Goal: Task Accomplishment & Management: Use online tool/utility

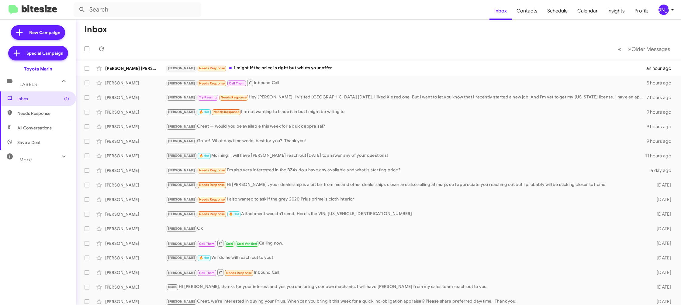
click at [664, 10] on div "[PERSON_NAME]" at bounding box center [663, 10] width 10 height 10
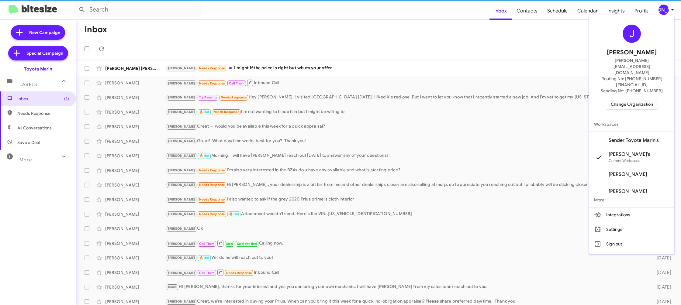
click at [628, 99] on span "Change Organization" at bounding box center [631, 104] width 42 height 10
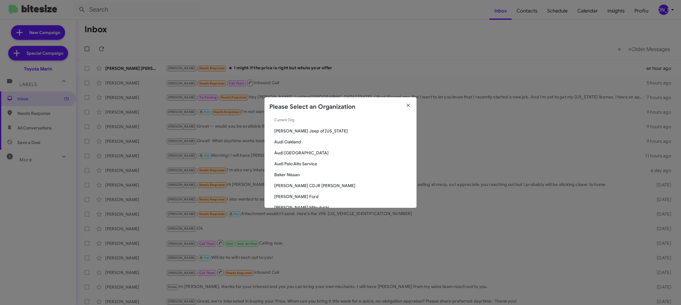
click at [314, 124] on div "Search Toyota Marin Current Org Adams Jeep of Maryland Audi Oakland Audi Palo A…" at bounding box center [340, 162] width 152 height 91
click at [303, 126] on input "Search" at bounding box center [340, 124] width 142 height 5
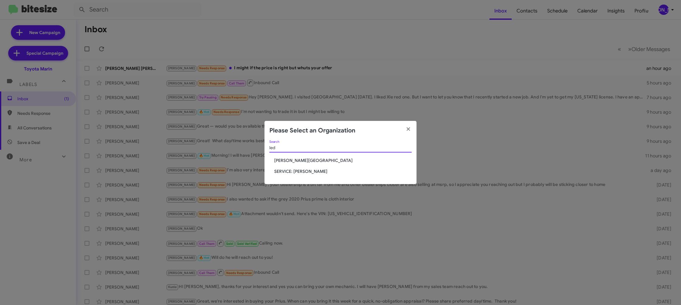
type input "led"
click at [312, 163] on span "Don Ledford Auto Center" at bounding box center [342, 160] width 137 height 6
click at [312, 162] on span "Don Ledford Auto Center" at bounding box center [342, 160] width 137 height 6
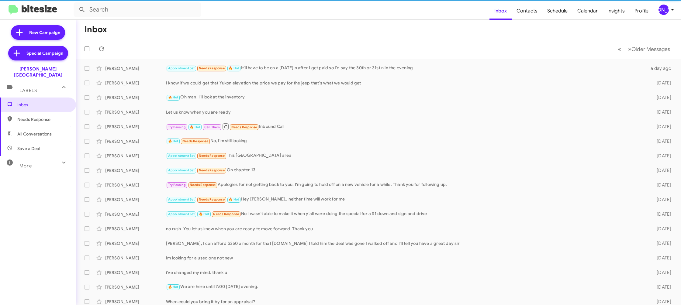
click at [671, 11] on icon at bounding box center [671, 9] width 7 height 7
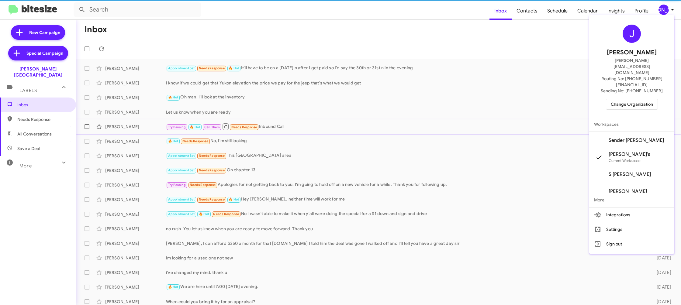
click at [634, 137] on span "Sender Don Ledford's" at bounding box center [635, 140] width 55 height 6
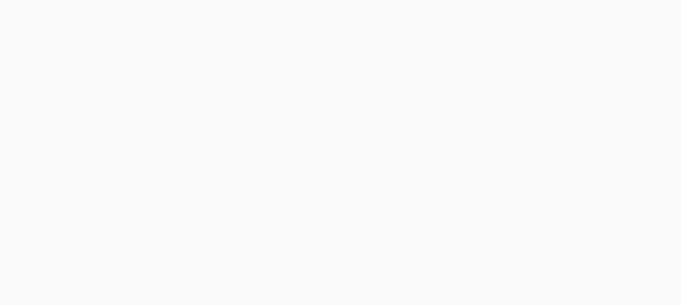
click at [527, 13] on body at bounding box center [340, 152] width 681 height 305
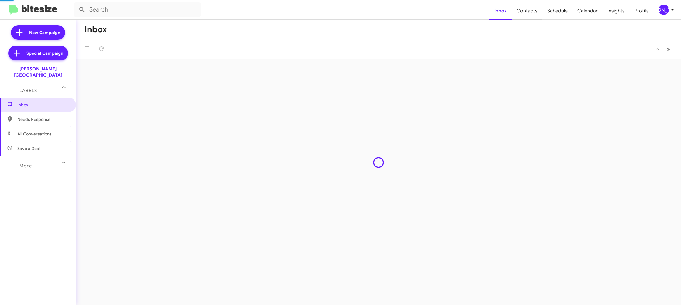
click at [527, 13] on span "Contacts" at bounding box center [526, 11] width 31 height 18
type input "in:groups"
drag, startPoint x: 527, startPoint y: 13, endPoint x: 501, endPoint y: 7, distance: 26.8
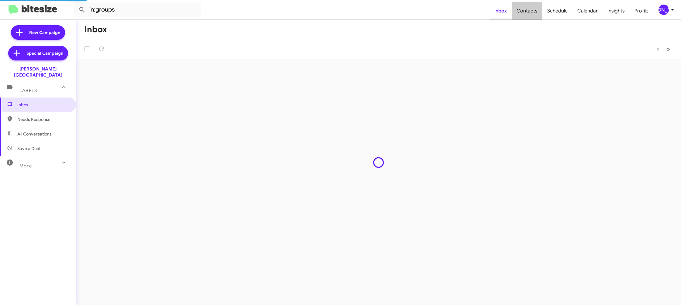
click at [527, 13] on span "Contacts" at bounding box center [526, 11] width 31 height 18
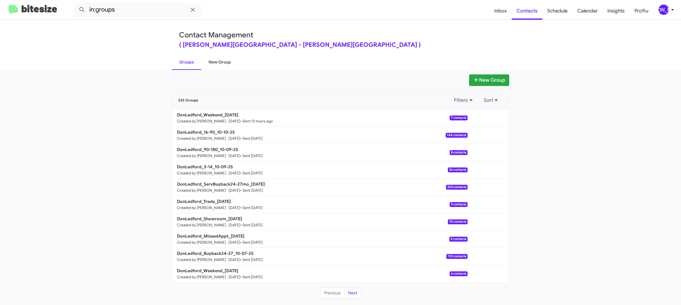
click at [223, 61] on link "New Group" at bounding box center [219, 62] width 37 height 16
drag, startPoint x: 224, startPoint y: 60, endPoint x: 230, endPoint y: 61, distance: 6.1
click at [225, 60] on link "New Group" at bounding box center [219, 62] width 37 height 16
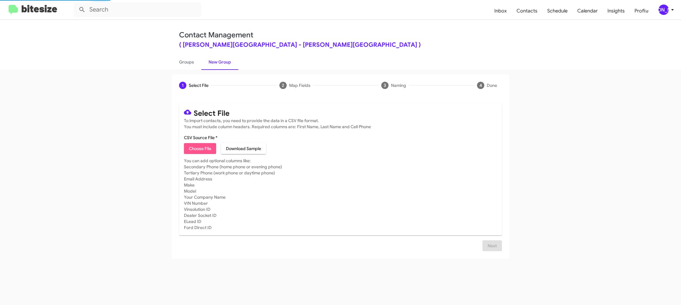
click at [188, 150] on button "Choose File" at bounding box center [200, 148] width 32 height 11
type input "DonLedford_Buyback36-39_10-14-25"
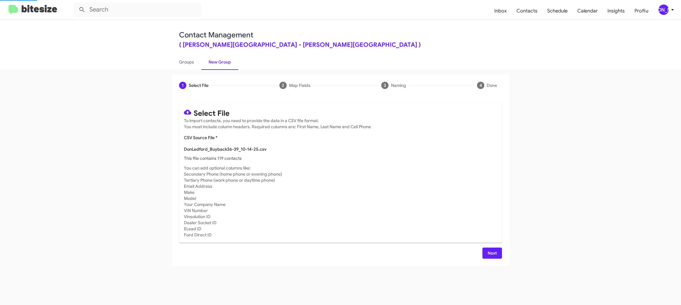
click at [409, 193] on mat-card-subtitle "You can add optional columns like: Secondary Phone (home phone or evening phone…" at bounding box center [340, 201] width 313 height 73
click at [656, 5] on button "[PERSON_NAME]" at bounding box center [663, 10] width 21 height 10
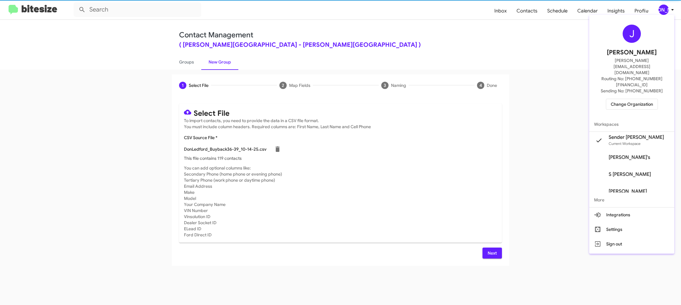
click at [656, 6] on div at bounding box center [340, 152] width 681 height 305
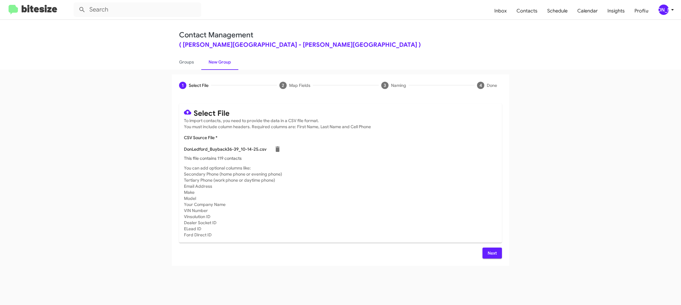
drag, startPoint x: 478, startPoint y: 244, endPoint x: 488, endPoint y: 249, distance: 10.9
click at [484, 248] on div "Select File To import contacts, you need to provide the data in a CSV file form…" at bounding box center [340, 181] width 323 height 155
drag, startPoint x: 492, startPoint y: 252, endPoint x: 423, endPoint y: 225, distance: 74.3
click at [491, 251] on span "Next" at bounding box center [492, 253] width 10 height 11
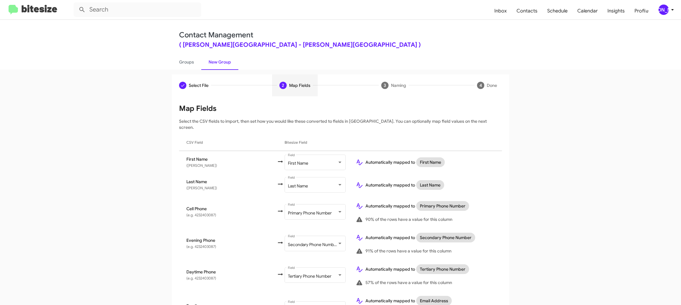
scroll to position [199, 0]
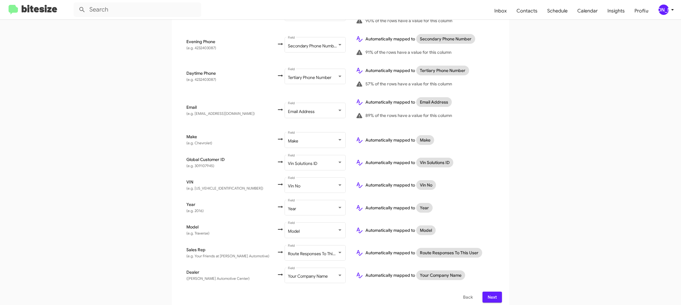
click at [489, 297] on span "Next" at bounding box center [492, 297] width 10 height 11
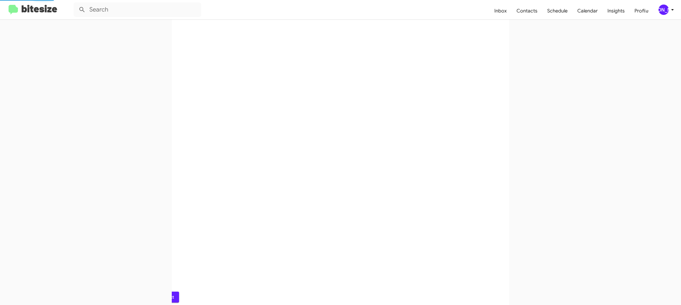
scroll to position [0, 0]
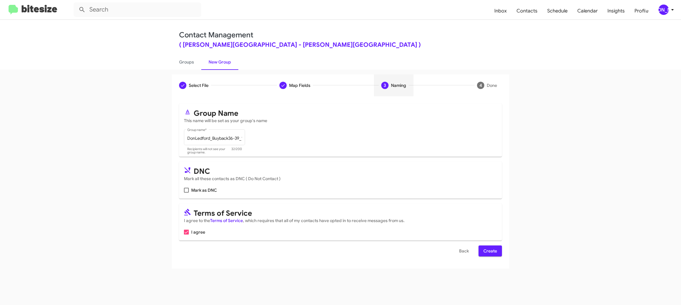
click at [488, 248] on span "Create" at bounding box center [490, 250] width 14 height 11
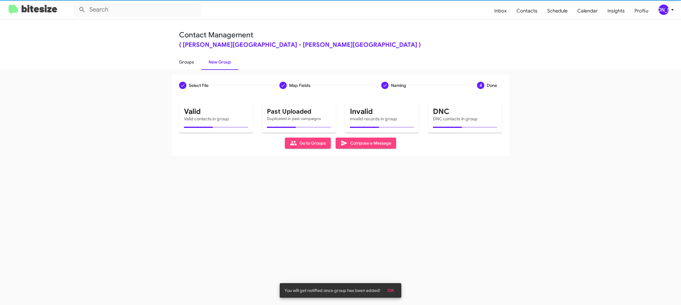
click at [186, 61] on link "Groups" at bounding box center [186, 62] width 29 height 16
type input "in:groups"
click at [186, 61] on link "Groups" at bounding box center [186, 62] width 29 height 16
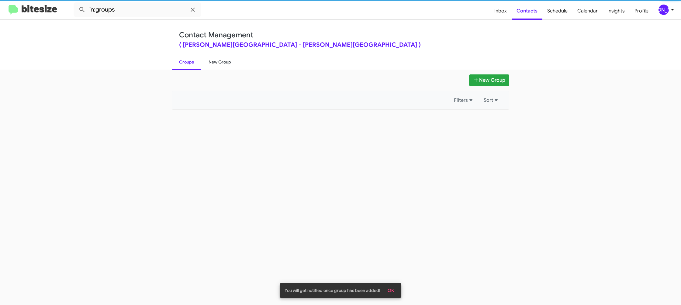
drag, startPoint x: 186, startPoint y: 61, endPoint x: 214, endPoint y: 62, distance: 28.3
click at [189, 61] on link "Groups" at bounding box center [186, 62] width 29 height 16
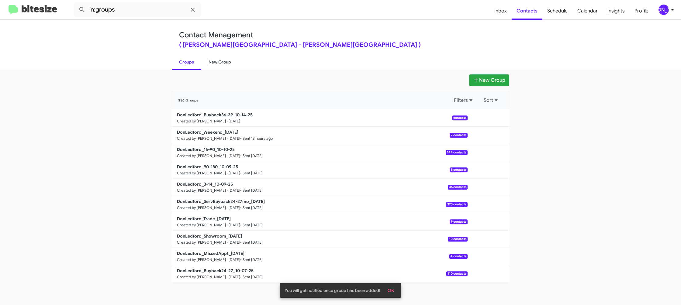
click at [214, 62] on link "New Group" at bounding box center [219, 62] width 37 height 16
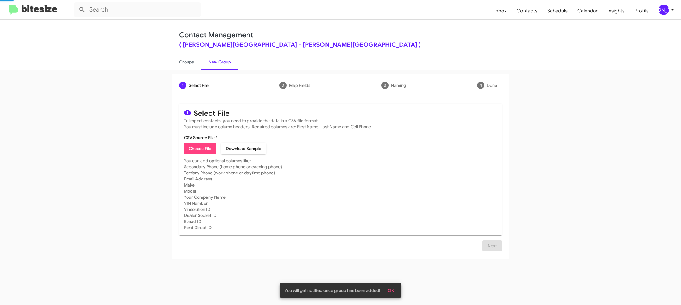
click at [199, 149] on span "Choose File" at bounding box center [200, 148] width 22 height 11
type input "DonLedford_MissedAppt_10-14-25"
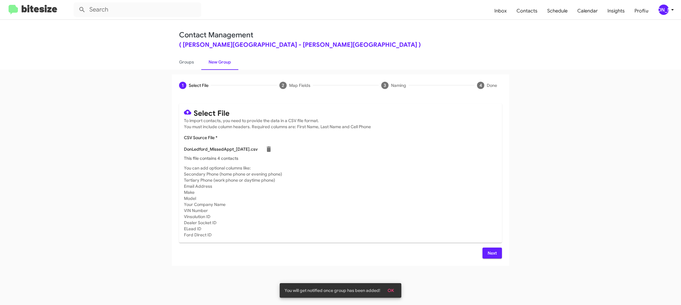
click at [493, 252] on span "Next" at bounding box center [492, 253] width 10 height 11
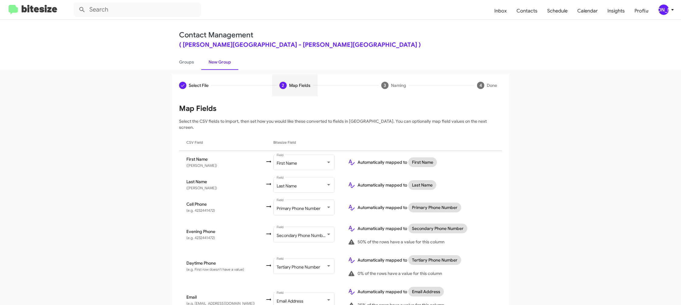
scroll to position [271, 0]
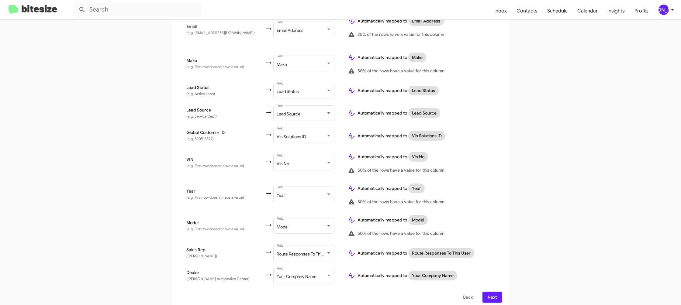
click at [487, 292] on span "Next" at bounding box center [492, 297] width 10 height 11
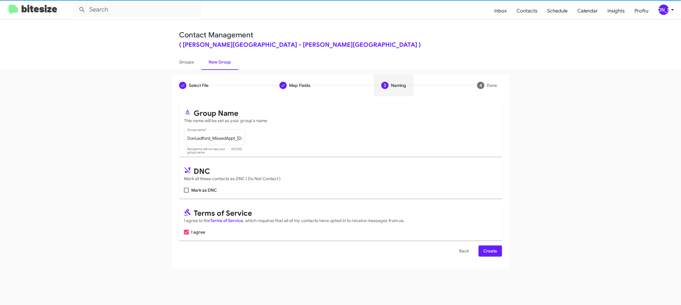
scroll to position [0, 0]
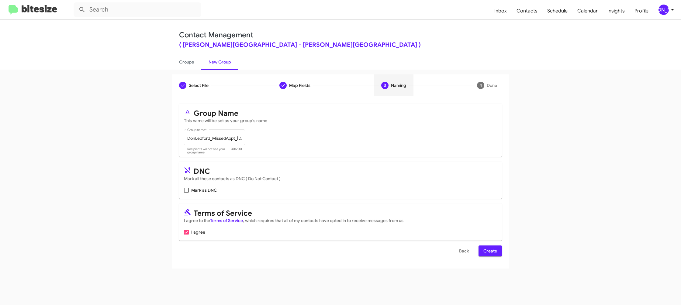
click at [492, 251] on span "Create" at bounding box center [490, 250] width 14 height 11
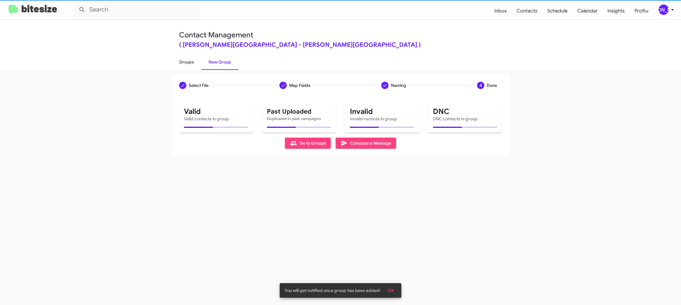
click at [199, 62] on link "Groups" at bounding box center [186, 62] width 29 height 16
type input "in:groups"
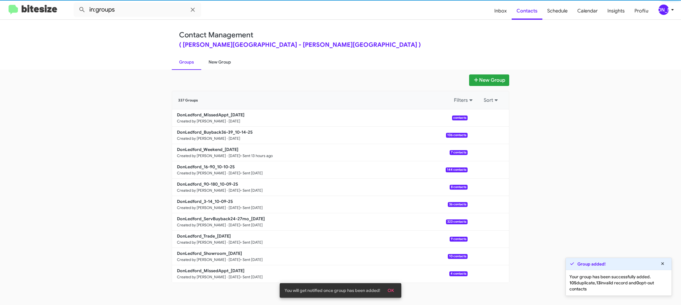
click at [213, 63] on link "New Group" at bounding box center [219, 62] width 37 height 16
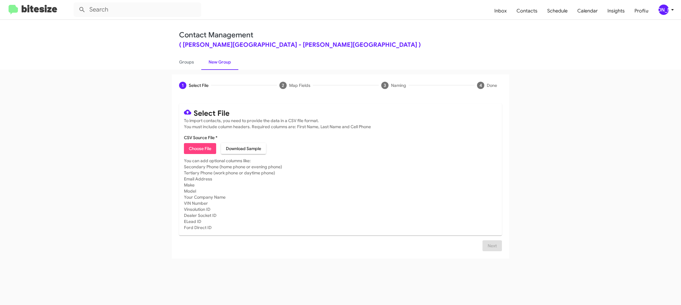
click at [201, 143] on span "Choose File" at bounding box center [200, 148] width 22 height 11
type input "DonLedford_MissedAppt_10-14-25"
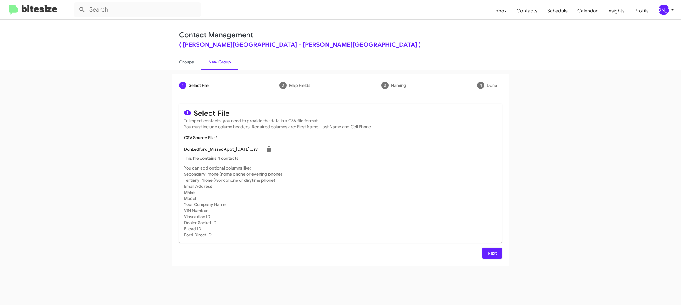
drag, startPoint x: 474, startPoint y: 191, endPoint x: 477, endPoint y: 192, distance: 3.2
click at [477, 192] on mat-card-subtitle "You can add optional columns like: Secondary Phone (home phone or evening phone…" at bounding box center [340, 201] width 313 height 73
click at [199, 71] on div "1 Select File 2 Map Fields 3 Naming 4 Done Select File To import contacts, you …" at bounding box center [340, 187] width 681 height 235
click at [187, 63] on link "Groups" at bounding box center [186, 62] width 29 height 16
type input "in:groups"
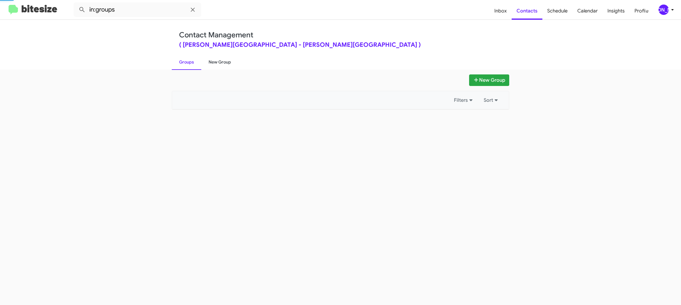
drag, startPoint x: 187, startPoint y: 63, endPoint x: 209, endPoint y: 60, distance: 22.1
click at [189, 62] on link "Groups" at bounding box center [186, 62] width 29 height 16
click at [209, 60] on link "New Group" at bounding box center [219, 62] width 37 height 16
click at [210, 60] on link "New Group" at bounding box center [219, 62] width 37 height 16
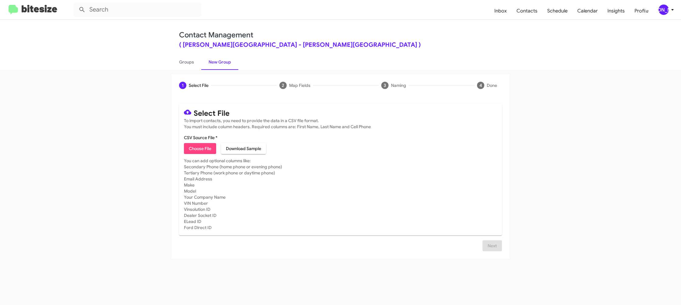
click at [184, 160] on mat-card-subtitle "You can add optional columns like: Secondary Phone (home phone or evening phone…" at bounding box center [340, 194] width 313 height 73
click at [194, 152] on span "Choose File" at bounding box center [200, 148] width 22 height 11
type input "DonLedford_Showroom_10-14-25"
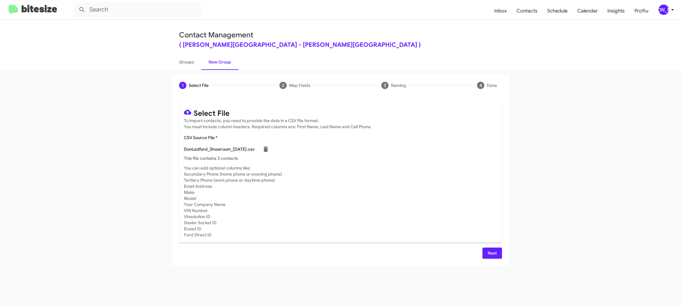
click at [432, 180] on mat-card-subtitle "You can add optional columns like: Secondary Phone (home phone or evening phone…" at bounding box center [340, 201] width 313 height 73
click at [492, 252] on span "Next" at bounding box center [492, 253] width 10 height 11
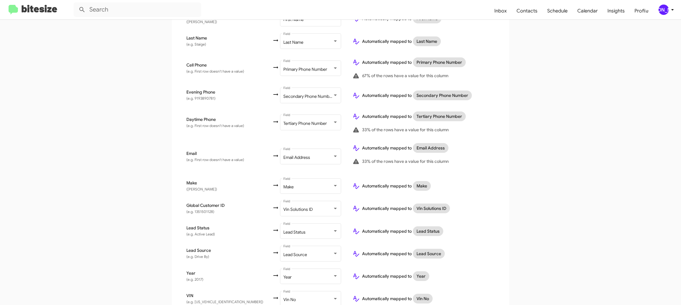
scroll to position [235, 0]
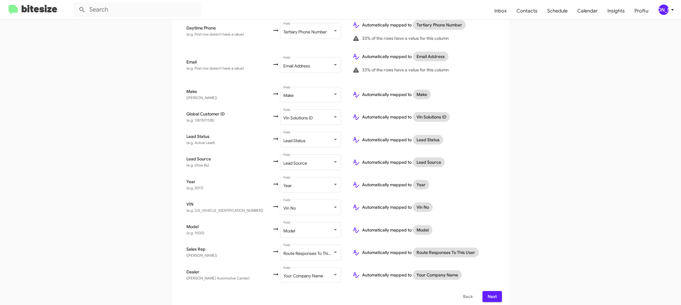
click at [491, 291] on span "Next" at bounding box center [492, 296] width 10 height 11
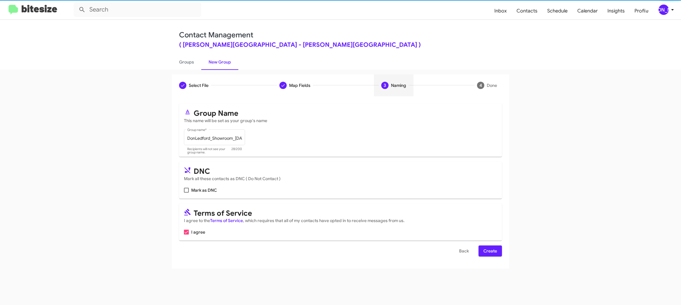
scroll to position [0, 0]
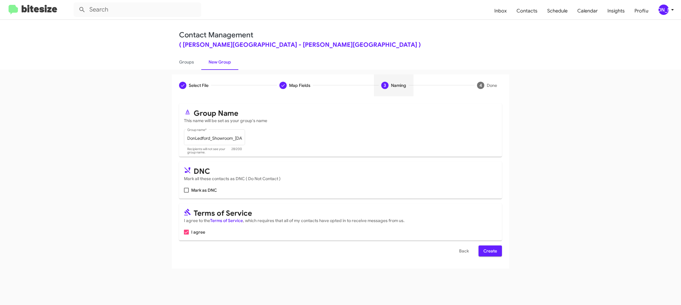
drag, startPoint x: 489, startPoint y: 244, endPoint x: 490, endPoint y: 251, distance: 7.0
click at [490, 248] on form "Group Name This name will be set as your group's name DonLedford_Showroom_10-14…" at bounding box center [340, 180] width 323 height 153
drag, startPoint x: 490, startPoint y: 251, endPoint x: 272, endPoint y: 55, distance: 293.2
click at [489, 251] on span "Create" at bounding box center [490, 250] width 14 height 11
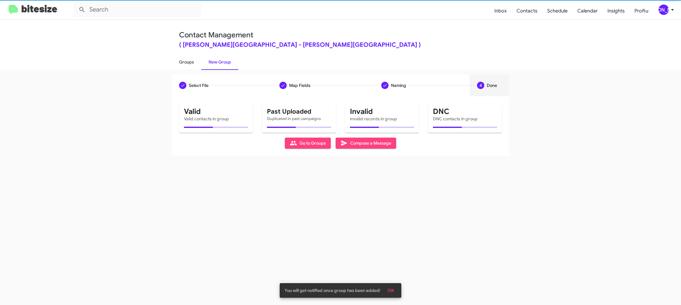
click at [195, 62] on link "Groups" at bounding box center [186, 62] width 29 height 16
type input "in:groups"
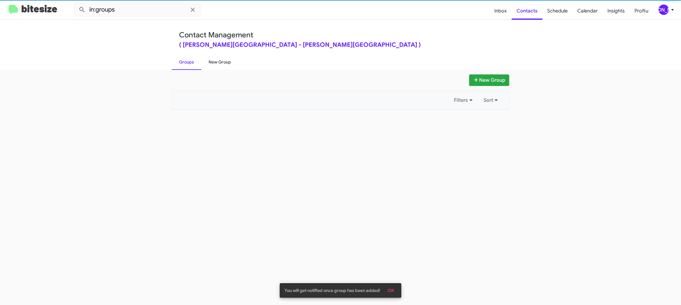
click at [222, 62] on link "New Group" at bounding box center [219, 62] width 37 height 16
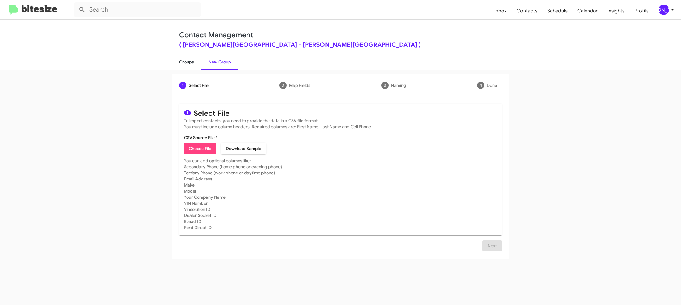
click at [198, 66] on link "Groups" at bounding box center [186, 62] width 29 height 16
type input "in:groups"
click at [198, 65] on link "Groups" at bounding box center [186, 62] width 29 height 16
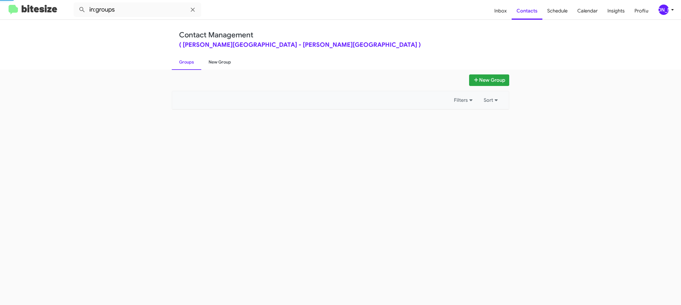
click at [215, 64] on link "New Group" at bounding box center [219, 62] width 37 height 16
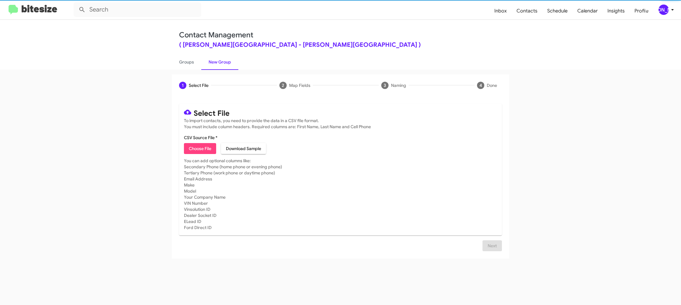
click at [215, 63] on link "New Group" at bounding box center [219, 62] width 37 height 16
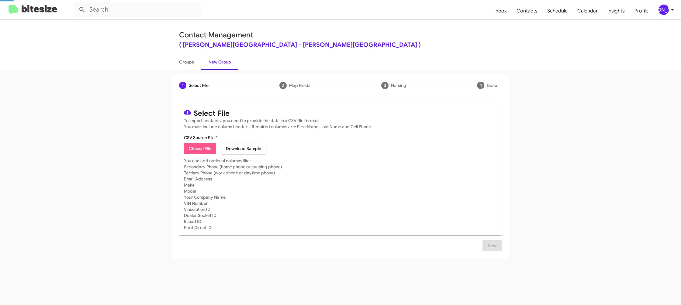
click at [196, 152] on span "Choose File" at bounding box center [200, 148] width 22 height 11
type input "DonLedford_Trade_10-14-25"
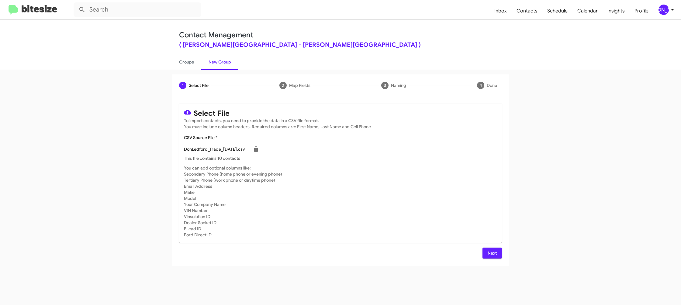
drag, startPoint x: 451, startPoint y: 212, endPoint x: 460, endPoint y: 215, distance: 9.1
click at [459, 214] on mat-card-subtitle "You can add optional columns like: Secondary Phone (home phone or evening phone…" at bounding box center [340, 201] width 313 height 73
click at [491, 252] on span "Next" at bounding box center [492, 253] width 10 height 11
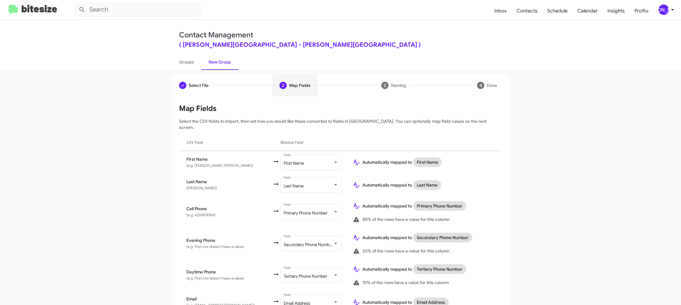
scroll to position [225, 0]
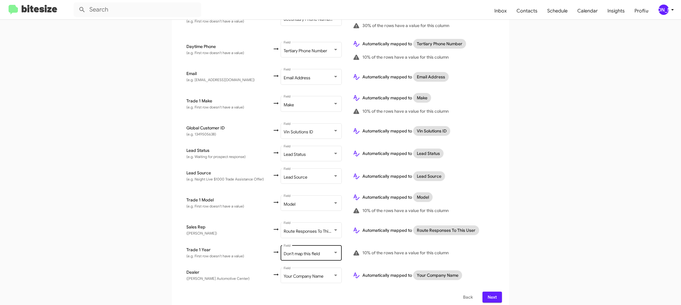
click at [324, 245] on div "Don't map this field Field" at bounding box center [310, 252] width 55 height 17
click at [310, 230] on span "Year" at bounding box center [317, 232] width 68 height 13
click at [514, 232] on app-new-group "Select File 2 Map Fields 3 Naming 4 Done Select File To import contacts, you ne…" at bounding box center [340, 79] width 681 height 461
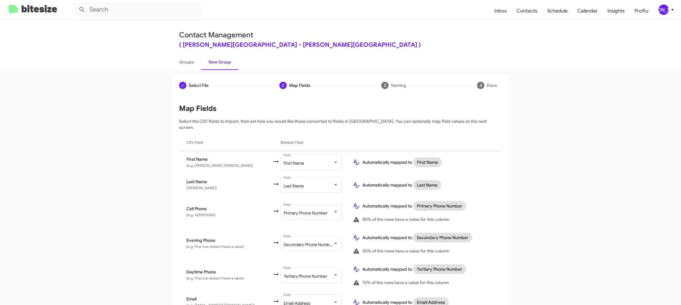
scroll to position [225, 0]
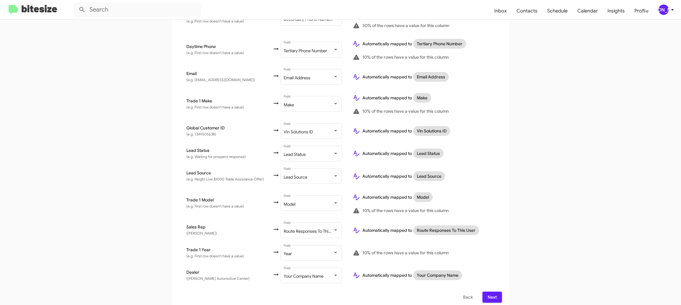
click at [498, 296] on button "Next" at bounding box center [491, 297] width 19 height 11
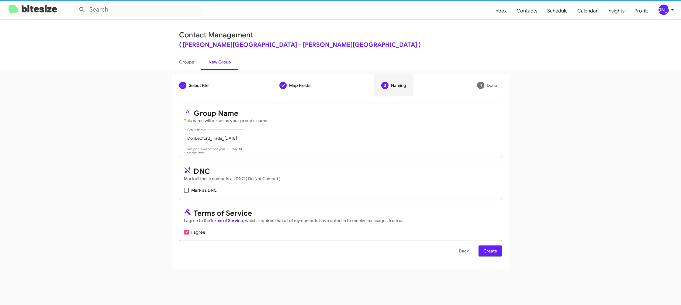
scroll to position [0, 0]
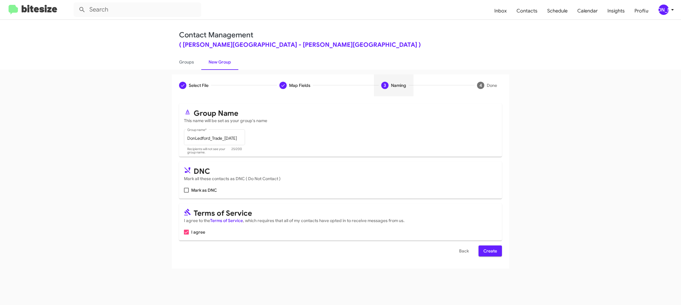
drag, startPoint x: 497, startPoint y: 252, endPoint x: 460, endPoint y: 233, distance: 41.6
click at [497, 252] on button "Create" at bounding box center [489, 250] width 23 height 11
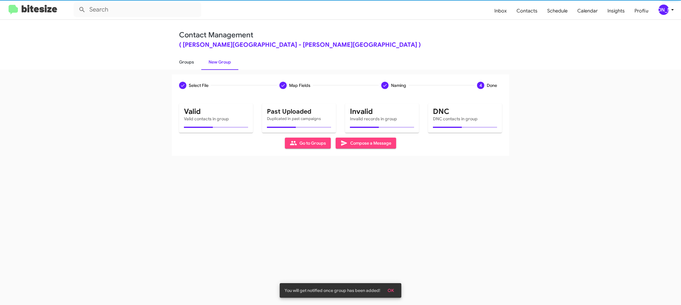
click at [183, 68] on link "Groups" at bounding box center [186, 62] width 29 height 16
type input "in:groups"
click at [183, 68] on link "Groups" at bounding box center [186, 62] width 29 height 16
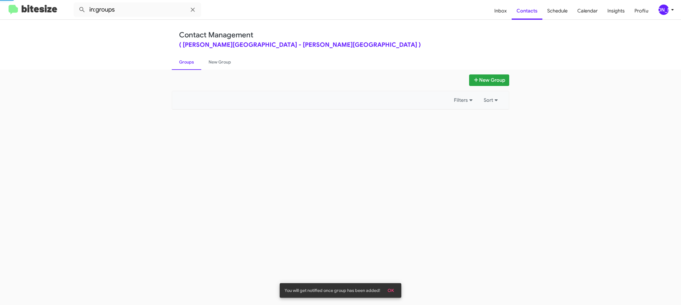
click at [183, 68] on link "Groups" at bounding box center [186, 62] width 29 height 16
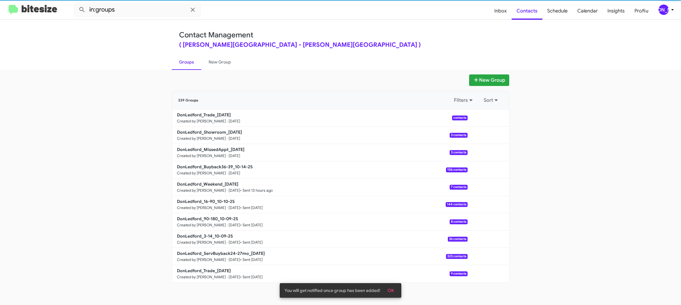
click at [183, 68] on link "Groups" at bounding box center [186, 62] width 29 height 16
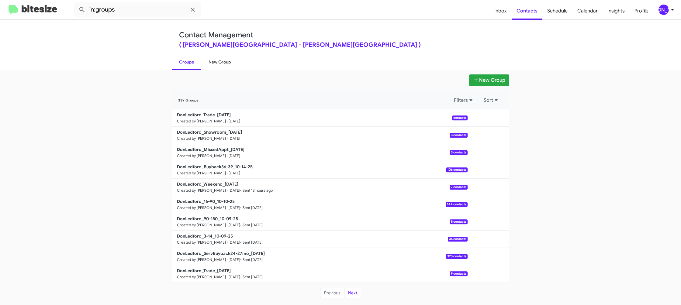
click at [216, 64] on link "New Group" at bounding box center [219, 62] width 37 height 16
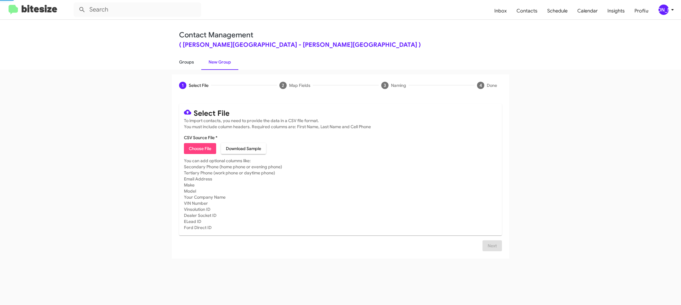
click at [189, 63] on link "Groups" at bounding box center [186, 62] width 29 height 16
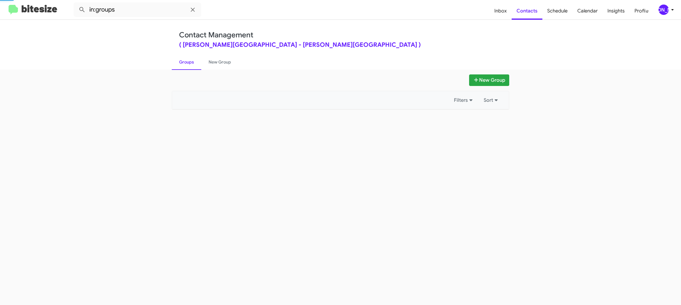
drag, startPoint x: 189, startPoint y: 63, endPoint x: 142, endPoint y: 13, distance: 69.0
click at [189, 60] on link "Groups" at bounding box center [186, 62] width 29 height 16
click at [136, 11] on input "in:groups" at bounding box center [138, 9] width 128 height 15
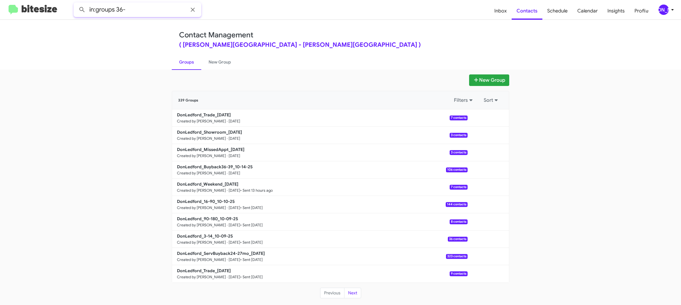
click at [76, 4] on button at bounding box center [82, 10] width 12 height 12
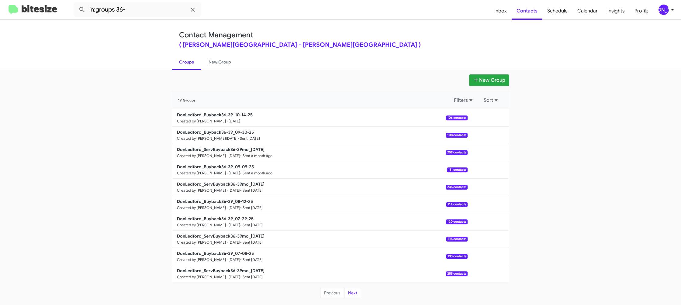
click at [183, 60] on link "Groups" at bounding box center [186, 62] width 29 height 16
click at [181, 57] on link "Groups" at bounding box center [186, 62] width 29 height 16
click at [143, 11] on input "in:groups" at bounding box center [138, 9] width 128 height 15
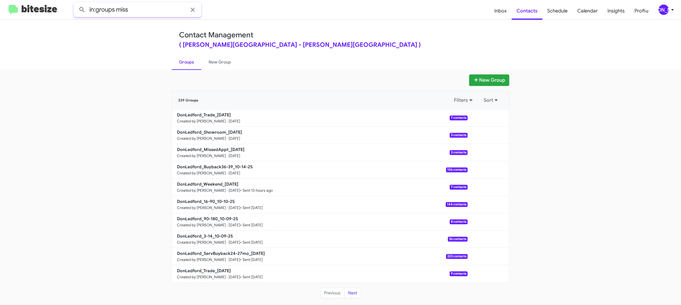
click at [76, 4] on button at bounding box center [82, 10] width 12 height 12
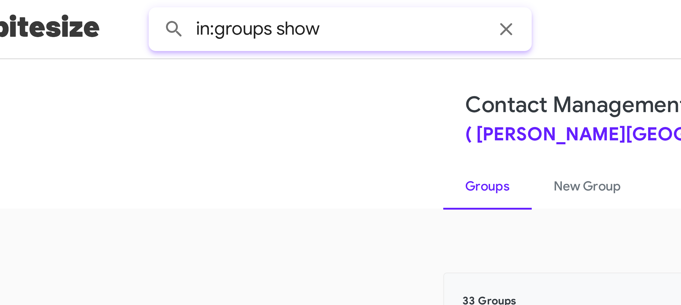
click at [76, 4] on button at bounding box center [82, 10] width 12 height 12
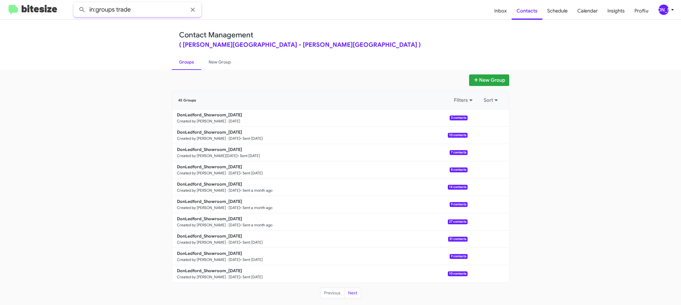
click at [76, 4] on button at bounding box center [82, 10] width 12 height 12
click at [198, 63] on link "Groups" at bounding box center [186, 62] width 29 height 16
drag, startPoint x: 199, startPoint y: 63, endPoint x: 452, endPoint y: 148, distance: 267.0
click at [198, 63] on link "Groups" at bounding box center [186, 62] width 29 height 16
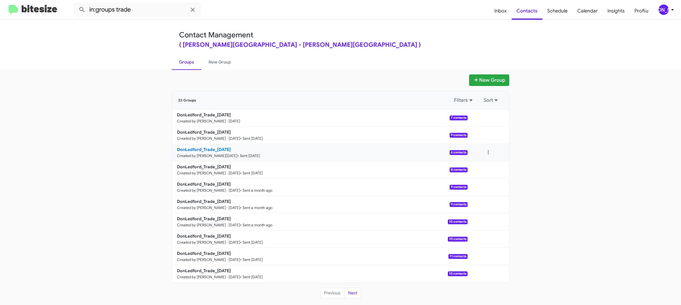
type input "in:groups"
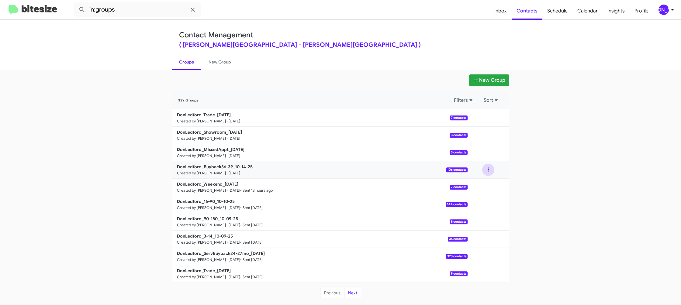
click at [494, 170] on div at bounding box center [487, 170] width 41 height 12
drag, startPoint x: 490, startPoint y: 171, endPoint x: 490, endPoint y: 175, distance: 3.4
click at [490, 172] on button at bounding box center [488, 170] width 12 height 12
click at [489, 180] on button "View contacts" at bounding box center [469, 186] width 49 height 15
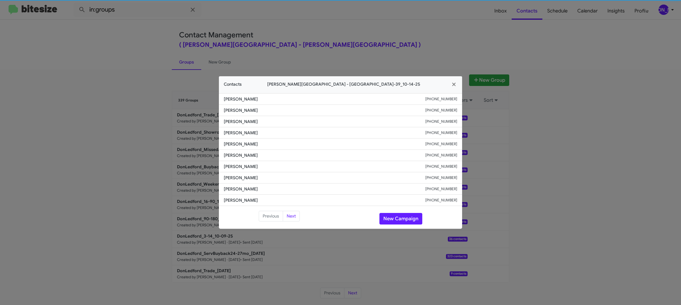
drag, startPoint x: 248, startPoint y: 161, endPoint x: 235, endPoint y: 163, distance: 12.9
click at [248, 161] on li "Linda Tucker +14234058774" at bounding box center [340, 166] width 243 height 11
click at [235, 163] on li "Linda Tucker +14234058774" at bounding box center [340, 166] width 243 height 11
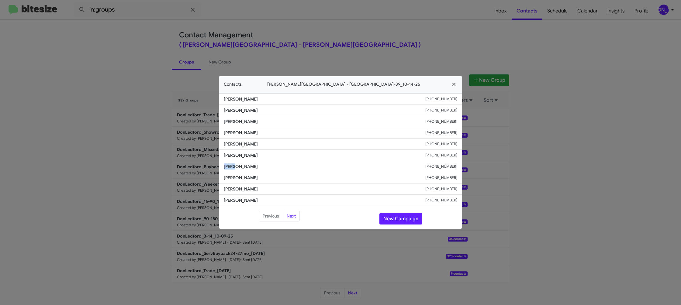
copy span "Linda"
click at [239, 166] on span "Linda Tucker" at bounding box center [324, 166] width 201 height 6
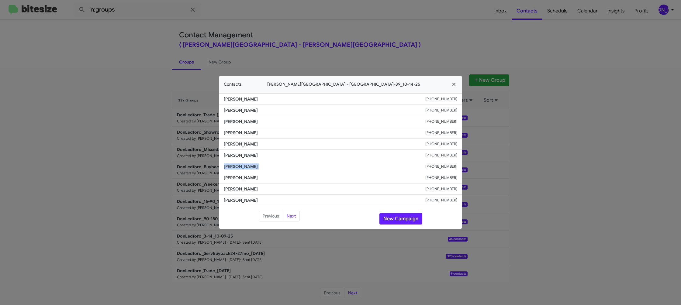
copy span "Linda Tucker"
drag, startPoint x: 369, startPoint y: 29, endPoint x: 389, endPoint y: 40, distance: 23.7
click at [369, 29] on modal-container "Contacts Don Ledford Auto Center - DonLedford_Buyback36-39_10-14-25 Preston Hay…" at bounding box center [340, 152] width 681 height 305
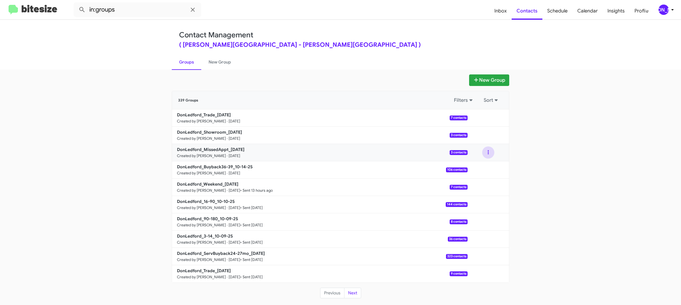
click at [488, 153] on button at bounding box center [488, 152] width 12 height 12
click at [482, 164] on button "View contacts" at bounding box center [469, 169] width 49 height 15
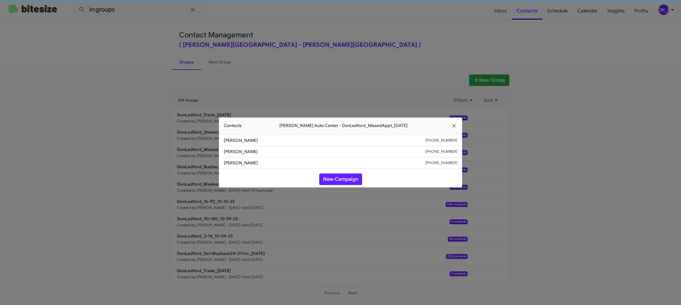
click at [233, 161] on span "Dillon Pell" at bounding box center [324, 163] width 201 height 6
drag, startPoint x: 236, startPoint y: 169, endPoint x: 233, endPoint y: 161, distance: 8.7
click at [233, 161] on span "Dillon Pell" at bounding box center [324, 163] width 201 height 6
drag, startPoint x: 321, startPoint y: 21, endPoint x: 498, endPoint y: 121, distance: 202.8
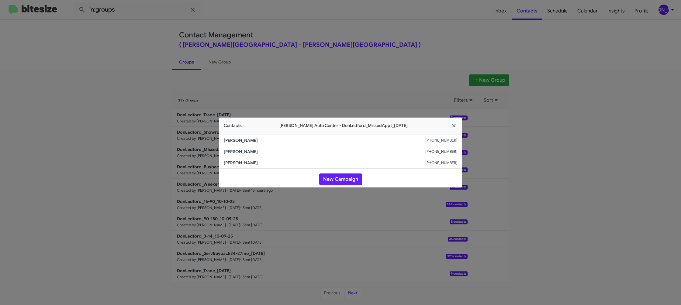
click at [356, 38] on modal-container "Contacts Don Ledford Auto Center - DonLedford_MissedAppt_10-14-25 Timothy Womac…" at bounding box center [340, 152] width 681 height 305
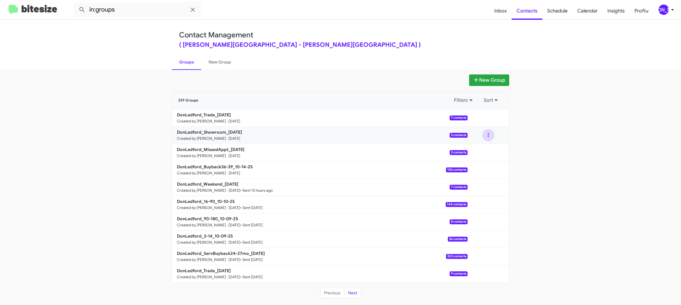
click at [491, 137] on button at bounding box center [488, 135] width 12 height 12
click at [484, 148] on button "View contacts" at bounding box center [469, 151] width 49 height 15
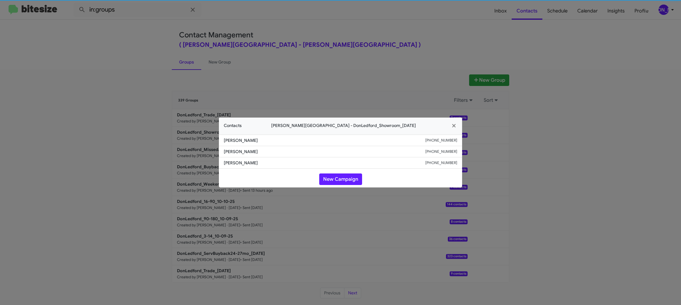
click at [242, 160] on li "James Withrow +14236181133" at bounding box center [340, 162] width 243 height 11
copy span "James Withrow"
drag, startPoint x: 367, startPoint y: 68, endPoint x: 450, endPoint y: 132, distance: 104.8
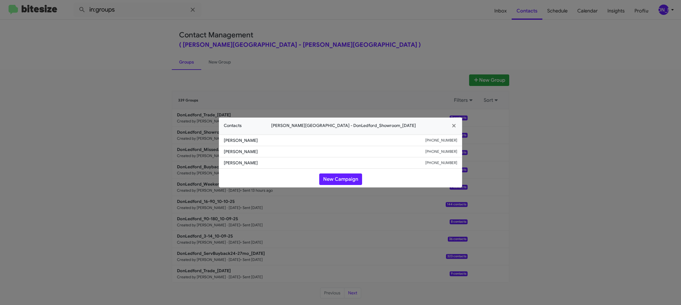
click at [373, 73] on modal-container "Contacts Don Ledford Auto Center - DonLedford_Showroom_10-14-25 John Staige +19…" at bounding box center [340, 152] width 681 height 305
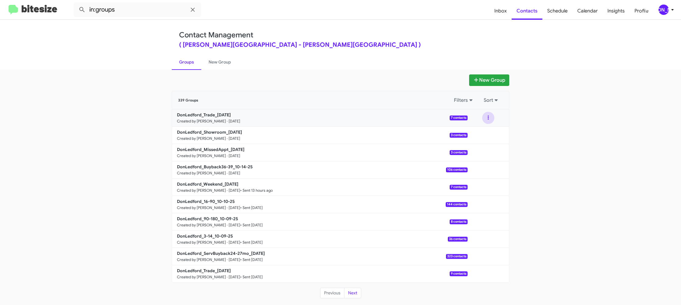
click at [487, 120] on button at bounding box center [488, 118] width 12 height 12
click at [483, 136] on button "View contacts" at bounding box center [469, 134] width 49 height 15
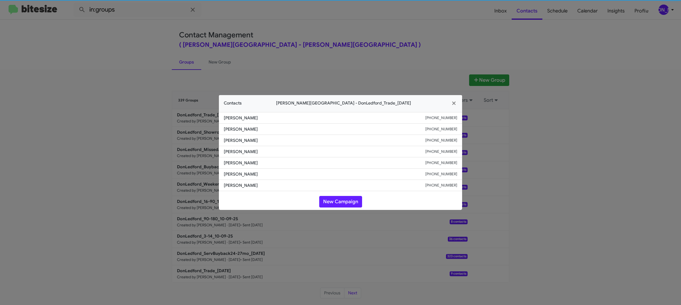
click at [228, 149] on span "Barbara Lee" at bounding box center [324, 152] width 201 height 6
click at [228, 150] on span "Barbara Lee" at bounding box center [324, 152] width 201 height 6
copy span "Barbara"
click at [232, 149] on span "Barbara Lee" at bounding box center [324, 152] width 201 height 6
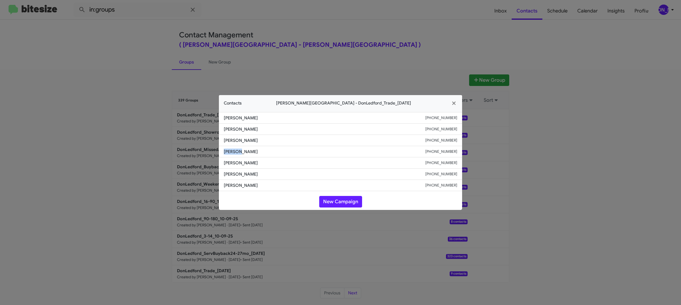
click at [232, 149] on span "Barbara Lee" at bounding box center [324, 152] width 201 height 6
copy span "Barbara Lee"
drag, startPoint x: 157, startPoint y: 135, endPoint x: 191, endPoint y: 146, distance: 35.9
click at [160, 136] on modal-container "Contacts Don Ledford Auto Center - DonLedford_Trade_10-14-25 Valarie Lingo +182…" at bounding box center [340, 152] width 681 height 305
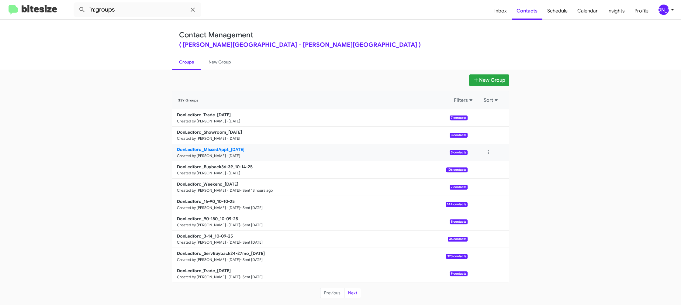
click at [220, 149] on b "DonLedford_MissedAppt_10-14-25" at bounding box center [210, 149] width 67 height 5
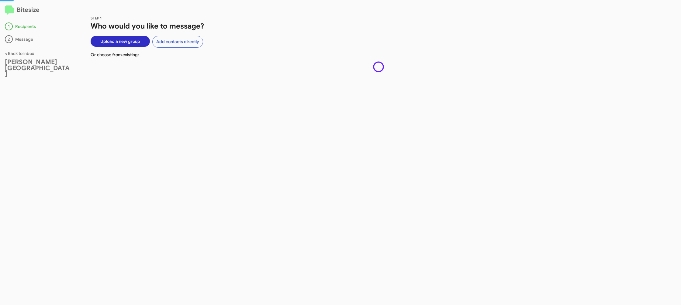
click at [221, 170] on div "STEP 1 Who would you like to message? Upload a new group Add contacts directly …" at bounding box center [378, 152] width 605 height 305
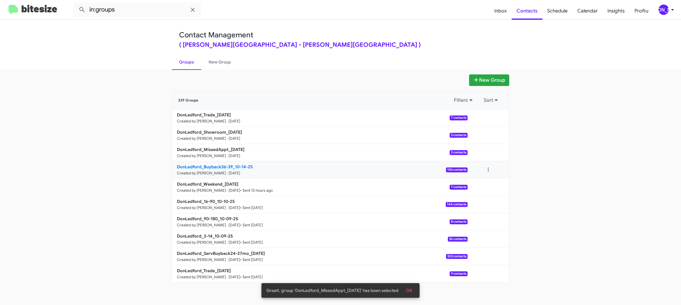
click at [227, 172] on small "Created by [PERSON_NAME] · [DATE]" at bounding box center [208, 173] width 63 height 5
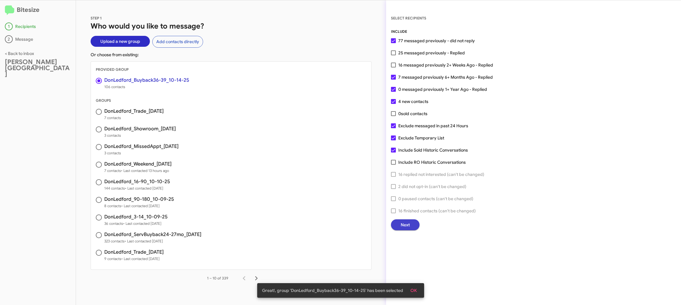
click at [405, 226] on span "Next" at bounding box center [404, 224] width 9 height 11
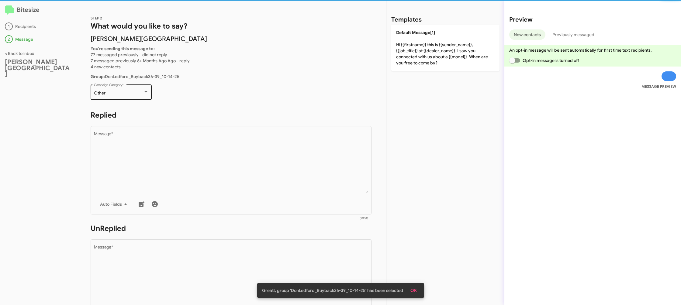
click at [122, 93] on div "Other" at bounding box center [118, 93] width 49 height 5
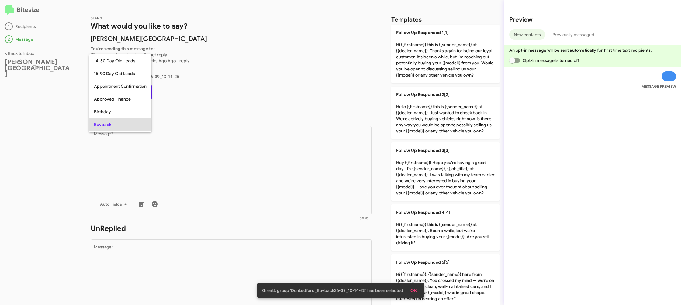
scroll to position [31, 0]
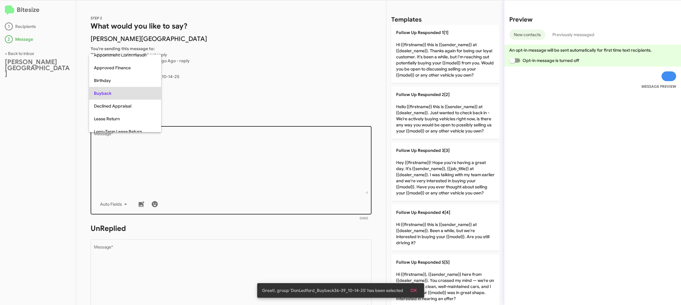
click at [216, 163] on div at bounding box center [340, 152] width 681 height 305
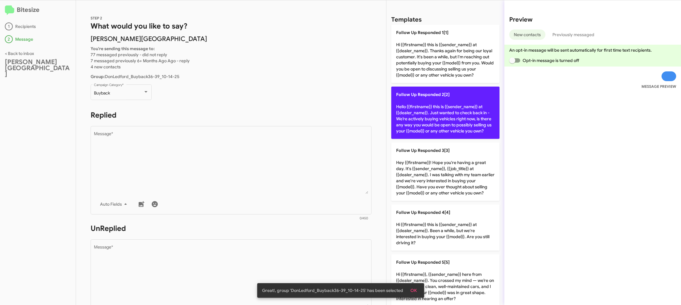
drag, startPoint x: 467, startPoint y: 99, endPoint x: 463, endPoint y: 100, distance: 4.4
click at [467, 99] on p "Follow Up Responded 2[2] Hello {{firstname}} this is {{sender_name}} at {{deale…" at bounding box center [445, 113] width 108 height 52
type textarea "Hello {{firstname}} this is {{sender_name}} at {{dealer_name}}. Just wanted to …"
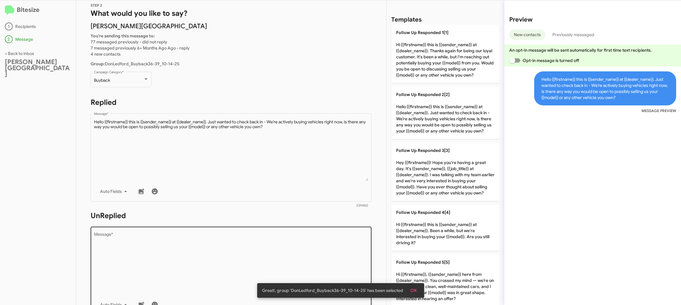
scroll to position [15, 0]
click at [258, 235] on textarea "Message *" at bounding box center [231, 262] width 274 height 62
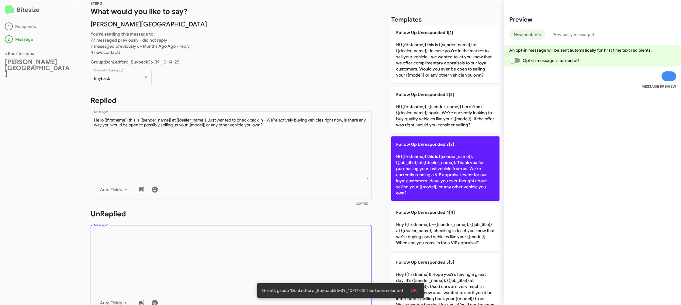
drag, startPoint x: 258, startPoint y: 239, endPoint x: 486, endPoint y: 183, distance: 235.5
click at [259, 239] on textarea "Message *" at bounding box center [231, 262] width 274 height 62
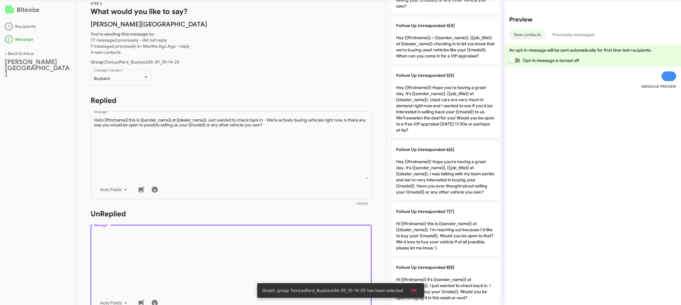
scroll to position [191, 0]
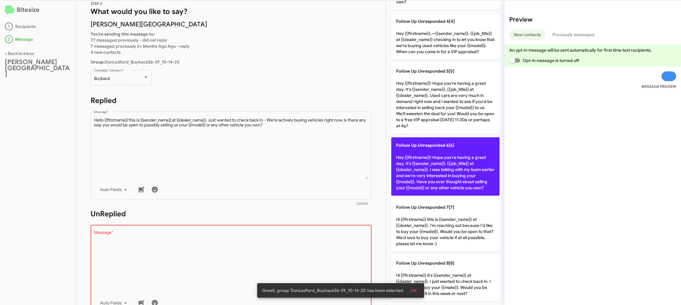
drag, startPoint x: 459, startPoint y: 154, endPoint x: 310, endPoint y: 157, distance: 148.9
click at [454, 154] on p "Follow Up Unresponded 6[6] Hey {{firstname}}! Hope you're having a great day. I…" at bounding box center [445, 166] width 108 height 58
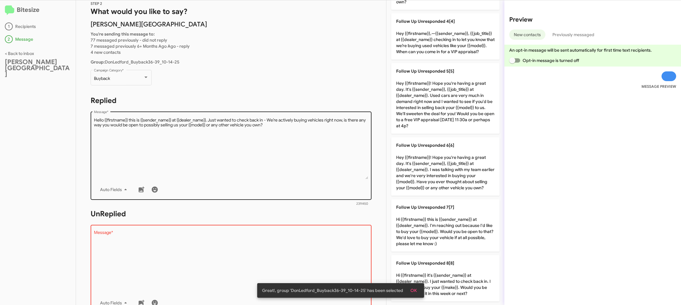
type textarea "Hey {{firstname}}! Hope you're having a great day. It's {{sender_name}}, {{job_…"
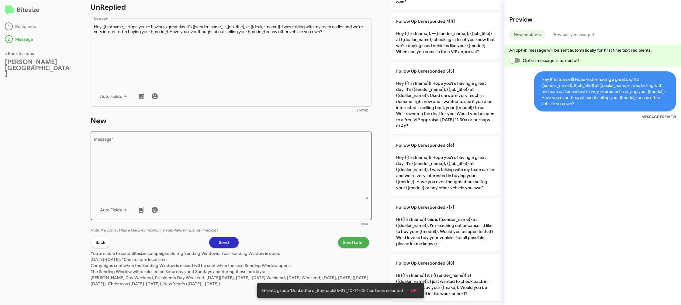
scroll to position [0, 0]
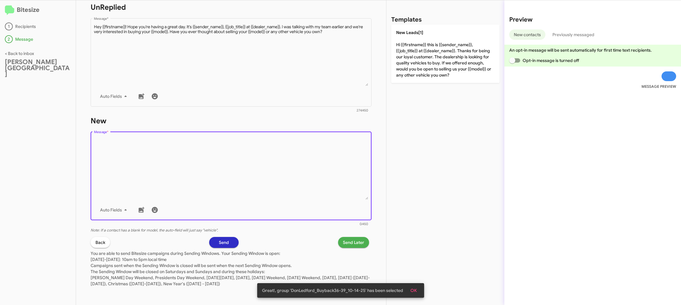
drag, startPoint x: 304, startPoint y: 169, endPoint x: 413, endPoint y: 77, distance: 142.3
click at [307, 165] on textarea "Message *" at bounding box center [231, 169] width 274 height 62
drag, startPoint x: 425, startPoint y: 62, endPoint x: 413, endPoint y: 114, distance: 53.7
click at [425, 63] on p "New Leads[1] Hi {{firstname}} this is {{sender_name}}, {{job_title}} at {{deale…" at bounding box center [445, 54] width 108 height 58
type textarea "Hi {{firstname}} this is {{sender_name}}, {{job_title}} at {{dealer_name}}. Tha…"
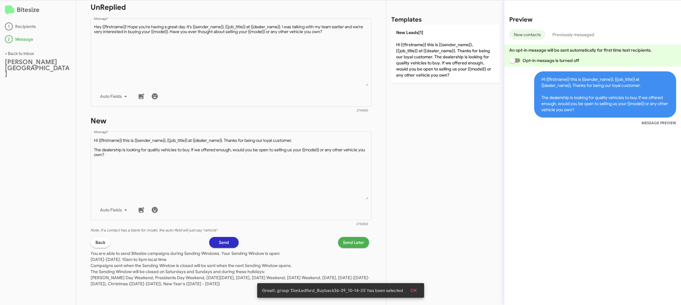
click at [358, 242] on span "Send Later" at bounding box center [353, 242] width 21 height 11
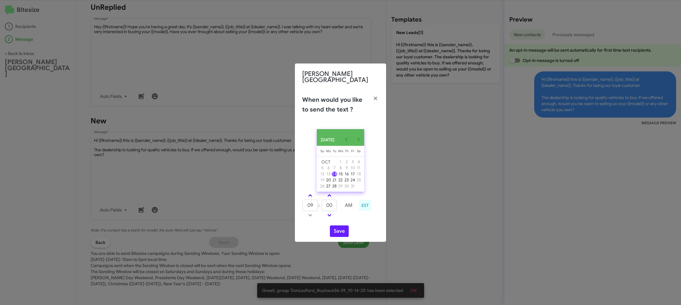
drag, startPoint x: 309, startPoint y: 195, endPoint x: 323, endPoint y: 202, distance: 15.4
click at [311, 196] on span at bounding box center [310, 196] width 4 height 4
type input "10"
click at [323, 202] on input "00" at bounding box center [328, 206] width 15 height 12
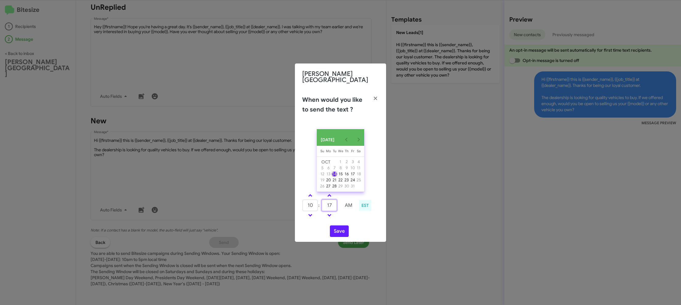
type input "17"
drag, startPoint x: 347, startPoint y: 218, endPoint x: 343, endPoint y: 224, distance: 8.1
click at [346, 218] on div "10 : 17 AM EST" at bounding box center [340, 206] width 86 height 29
click at [335, 233] on button "Save" at bounding box center [339, 231] width 19 height 12
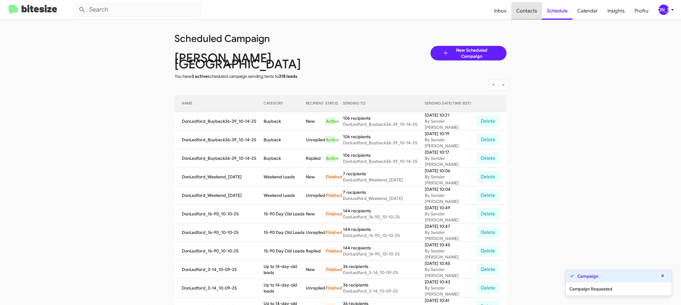
click at [531, 12] on span "Contacts" at bounding box center [526, 11] width 31 height 18
click at [531, 11] on span "Contacts" at bounding box center [526, 11] width 31 height 18
type input "in:groups"
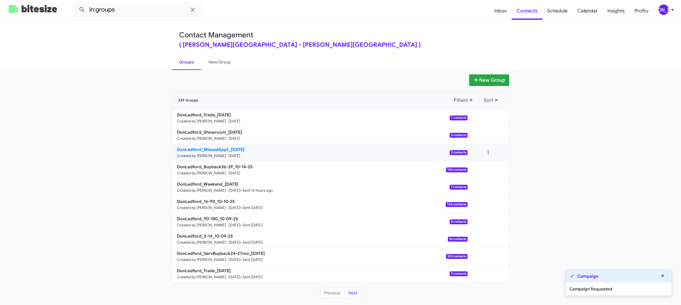
click at [221, 152] on p "DonLedford_MissedAppt_10-14-25" at bounding box center [320, 149] width 286 height 6
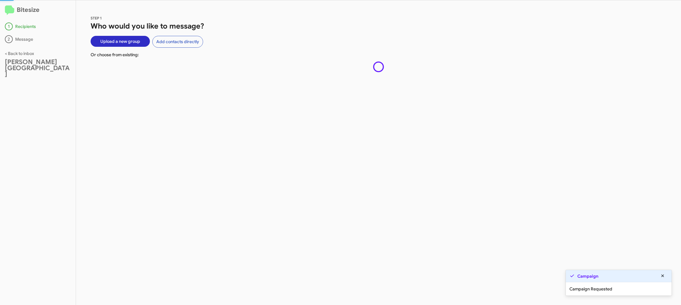
click at [221, 152] on div "STEP 1 Who would you like to message? Upload a new group Add contacts directly …" at bounding box center [378, 152] width 605 height 305
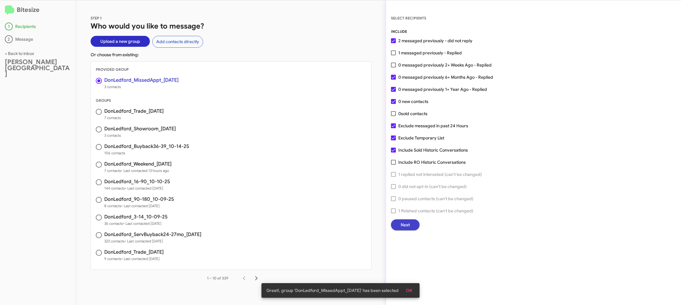
click at [404, 226] on span "Next" at bounding box center [404, 224] width 9 height 11
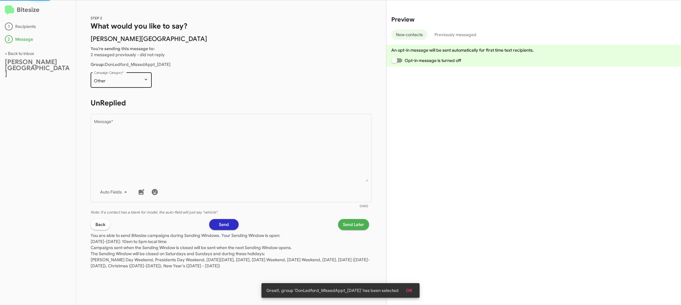
click at [113, 84] on div "Other Campaign Category *" at bounding box center [121, 79] width 55 height 17
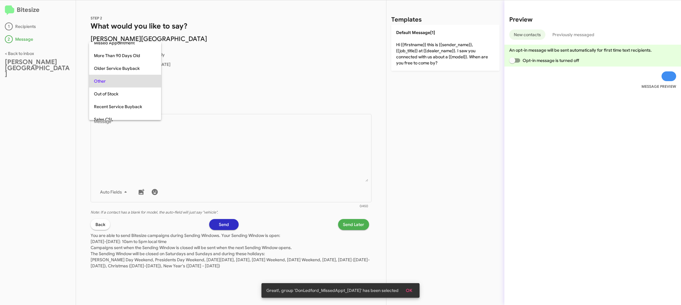
scroll to position [115, 0]
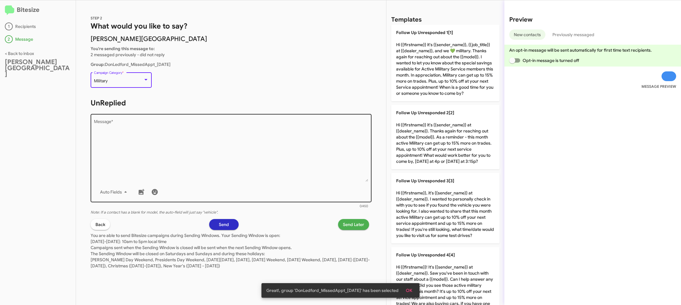
click at [185, 151] on textarea "Message *" at bounding box center [231, 151] width 274 height 62
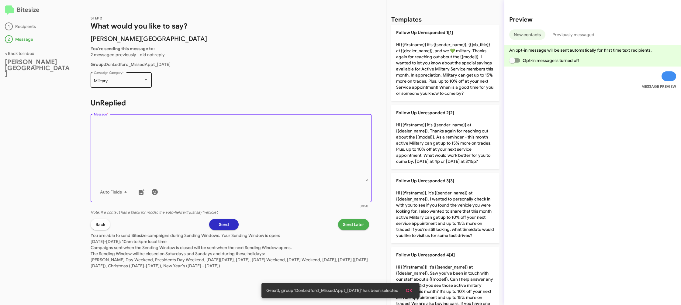
click at [126, 83] on div "Military Campaign Category *" at bounding box center [121, 79] width 55 height 17
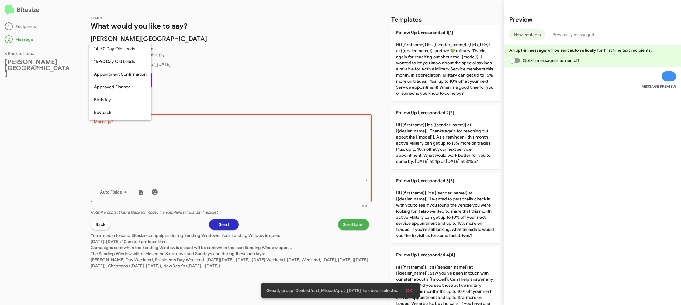
scroll to position [82, 0]
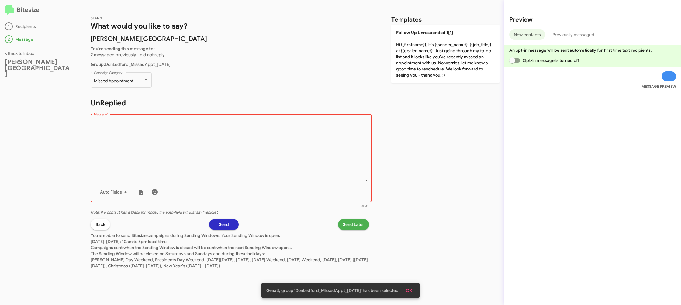
drag, startPoint x: 169, startPoint y: 140, endPoint x: 322, endPoint y: 107, distance: 157.3
click at [171, 141] on textarea "Message *" at bounding box center [231, 151] width 274 height 62
drag, startPoint x: 399, startPoint y: 51, endPoint x: 363, endPoint y: 136, distance: 92.0
click at [399, 52] on p "Follow Up Unresponded 1[1] Hi {{firstname}}, it's {{sender_name}}, {{job_title}…" at bounding box center [445, 54] width 108 height 58
type textarea "Hi {{firstname}}, it's {{sender_name}}, {{job_title}} at {{dealer_name}}. Just …"
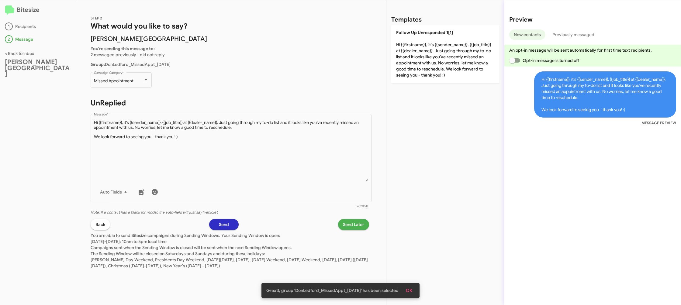
click at [348, 227] on span "Send Later" at bounding box center [353, 224] width 21 height 11
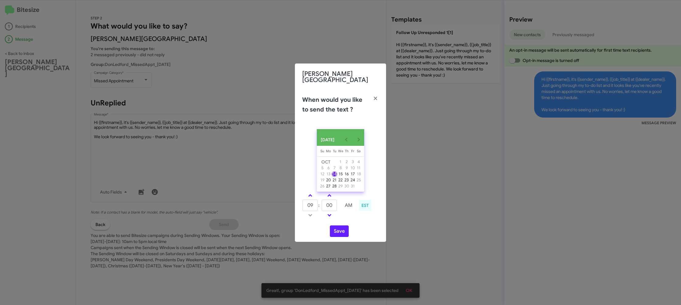
drag, startPoint x: 309, startPoint y: 192, endPoint x: 333, endPoint y: 206, distance: 28.1
click at [310, 192] on link at bounding box center [310, 195] width 11 height 7
type input "10"
click at [333, 206] on input "00" at bounding box center [328, 206] width 15 height 12
type input "04"
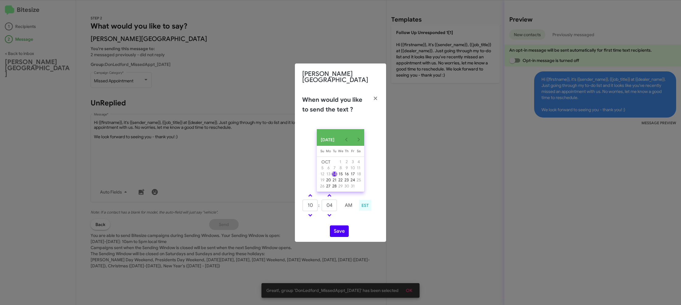
click at [344, 222] on div "OCT 2025 Sunday Su Monday Mo Tuesday Tu Wednesday We Thursday Th Friday Fr Satu…" at bounding box center [340, 183] width 91 height 118
drag, startPoint x: 340, startPoint y: 229, endPoint x: 307, endPoint y: 187, distance: 53.5
click at [340, 229] on button "Save" at bounding box center [339, 231] width 19 height 12
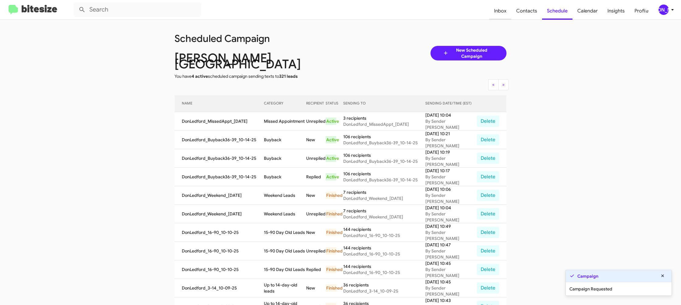
click at [508, 9] on span "Inbox" at bounding box center [500, 11] width 22 height 18
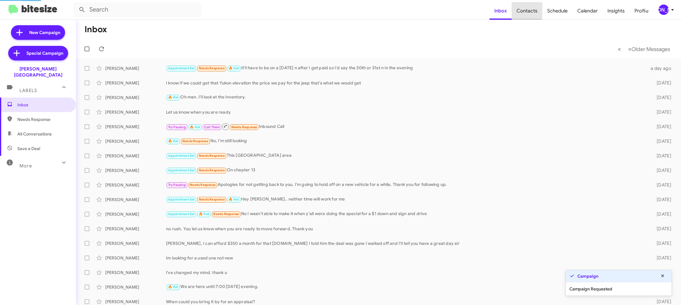
click at [524, 10] on span "Contacts" at bounding box center [526, 11] width 31 height 18
type input "in:groups"
click at [524, 10] on span "Contacts" at bounding box center [526, 11] width 31 height 18
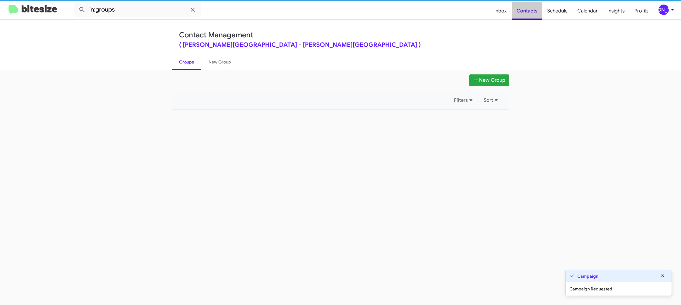
drag, startPoint x: 524, startPoint y: 11, endPoint x: 419, endPoint y: 38, distance: 108.6
click at [521, 10] on span "Contacts" at bounding box center [526, 11] width 31 height 18
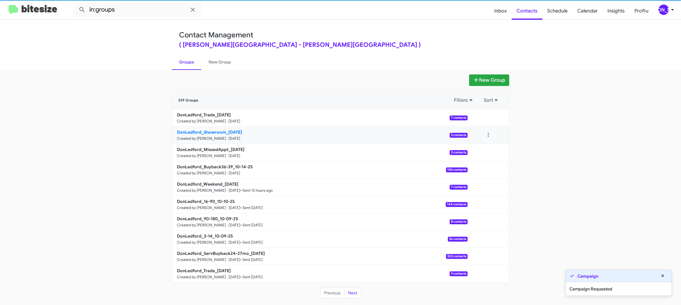
click at [216, 131] on b "DonLedford_Showroom_10-14-25" at bounding box center [209, 131] width 65 height 5
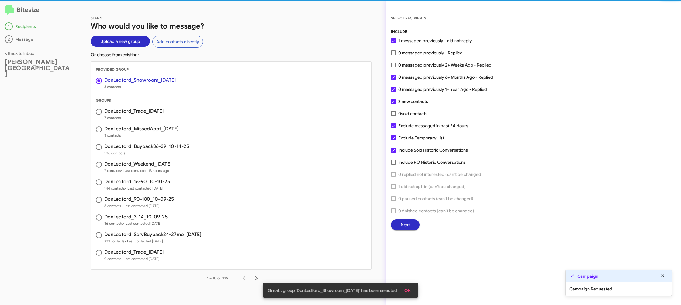
click at [415, 57] on div "INCLUDE 1 messaged previously - did not reply 0 messaged previously - Replied 0…" at bounding box center [533, 130] width 285 height 202
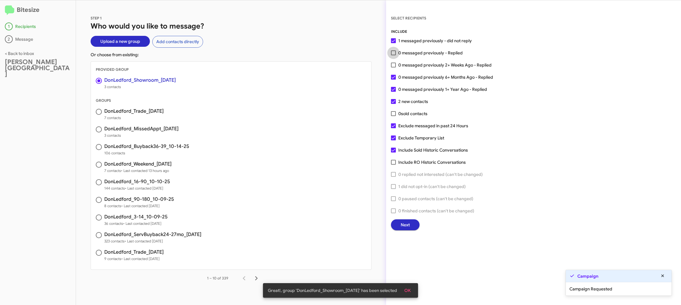
drag, startPoint x: 414, startPoint y: 54, endPoint x: 397, endPoint y: 55, distance: 17.0
click at [414, 54] on span "0 messaged previously - Replied" at bounding box center [430, 52] width 64 height 7
click at [393, 55] on input "0 messaged previously - Replied" at bounding box center [393, 55] width 0 height 0
checkbox input "true"
click at [407, 232] on div "SELECT RECIPIENTS INCLUDE 1 messaged previously - did not reply 0 messaged prev…" at bounding box center [533, 152] width 295 height 305
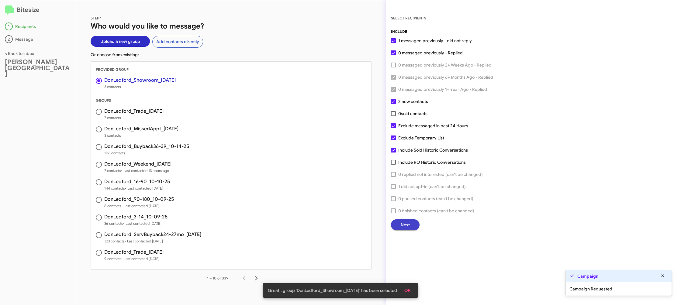
drag, startPoint x: 406, startPoint y: 227, endPoint x: 403, endPoint y: 225, distance: 3.7
click at [403, 225] on span "Next" at bounding box center [404, 224] width 9 height 11
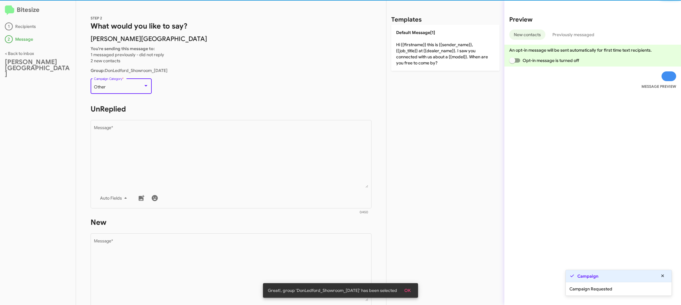
click at [141, 87] on div "Other" at bounding box center [118, 87] width 49 height 5
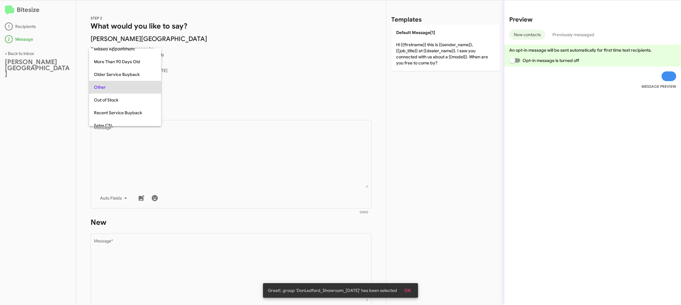
scroll to position [165, 0]
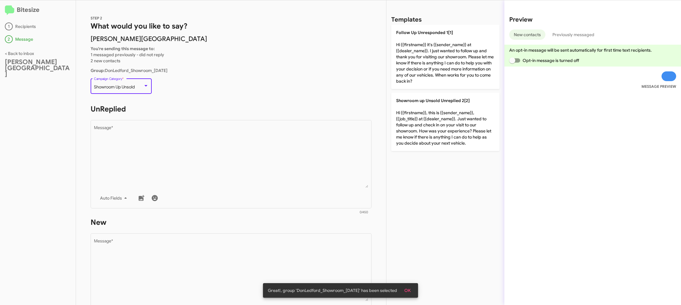
drag, startPoint x: 226, startPoint y: 147, endPoint x: 283, endPoint y: 118, distance: 63.6
click at [228, 146] on textarea "Message *" at bounding box center [231, 157] width 274 height 62
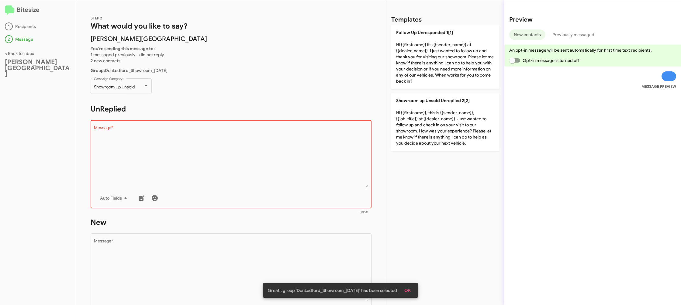
drag, startPoint x: 455, startPoint y: 30, endPoint x: 357, endPoint y: 180, distance: 179.5
click at [452, 34] on p "Follow Up Unresponded 1[1] Hi {{firstname}} it's {{sender_name}} at {{dealer_na…" at bounding box center [445, 57] width 108 height 64
type textarea "Hi {{firstname}} it's {{sender_name}} at {{dealer_name}}. I just wanted to foll…"
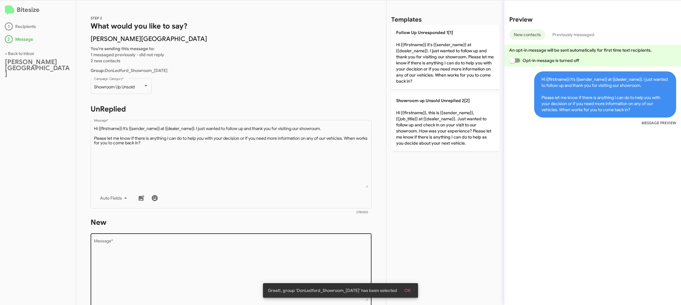
click at [301, 251] on textarea "Message *" at bounding box center [231, 270] width 274 height 62
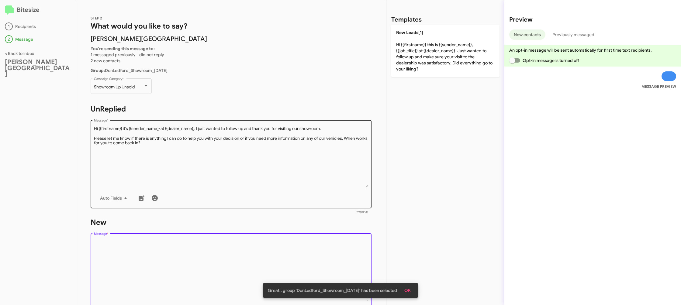
drag, startPoint x: 301, startPoint y: 251, endPoint x: 351, endPoint y: 147, distance: 114.6
click at [304, 237] on div "Drop image here to insert Auto Fields Message *" at bounding box center [231, 277] width 274 height 90
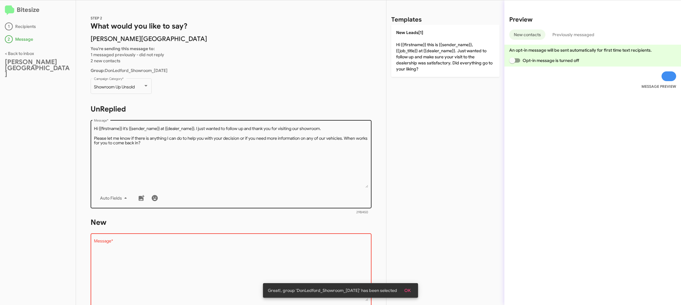
drag, startPoint x: 407, startPoint y: 57, endPoint x: 237, endPoint y: 152, distance: 194.8
click at [403, 58] on p "New Leads[1] Hi {{firstname}} this is {{sender_name}}, {{job_title}} at {{deale…" at bounding box center [445, 51] width 108 height 52
type textarea "Hi {{firstname}} this is {{sender_name}}, {{job_title}} at {{dealer_name}}. Jus…"
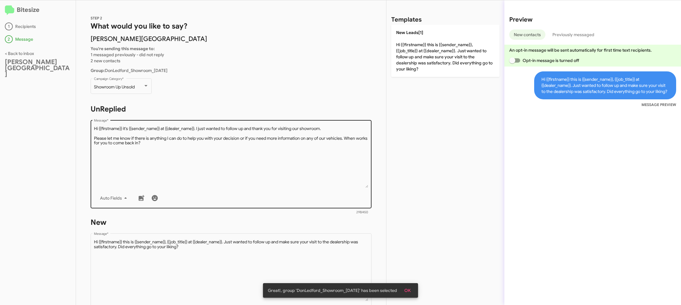
drag, startPoint x: 234, startPoint y: 172, endPoint x: 299, endPoint y: 139, distance: 72.7
click at [242, 170] on textarea "Message *" at bounding box center [231, 157] width 274 height 62
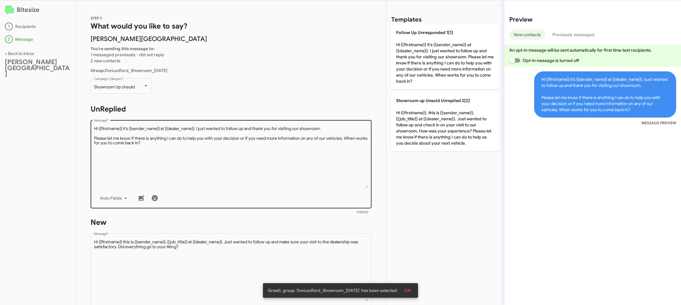
drag, startPoint x: 429, startPoint y: 54, endPoint x: 304, endPoint y: 164, distance: 167.1
click at [428, 57] on p "Follow Up Unresponded 1[1] Hi {{firstname}} it's {{sender_name}} at {{dealer_na…" at bounding box center [445, 57] width 108 height 64
type textarea "Hi {{firstname}} it's {{sender_name}} at {{dealer_name}}. I just wanted to foll…"
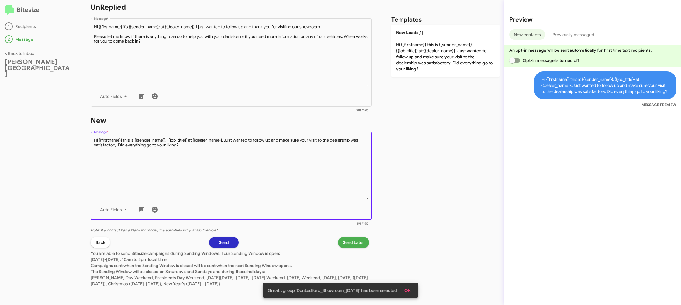
drag, startPoint x: 278, startPoint y: 188, endPoint x: 403, endPoint y: 99, distance: 152.5
click at [279, 187] on textarea "Message *" at bounding box center [231, 168] width 274 height 62
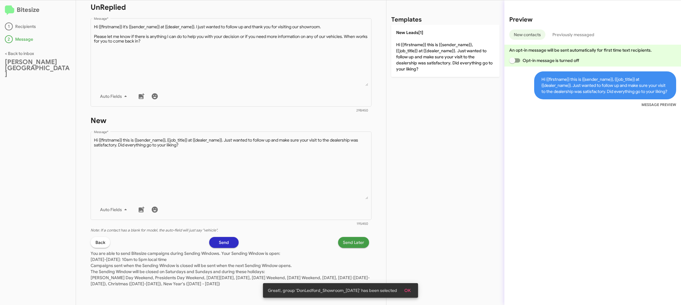
click at [347, 244] on span "Send Later" at bounding box center [353, 242] width 21 height 11
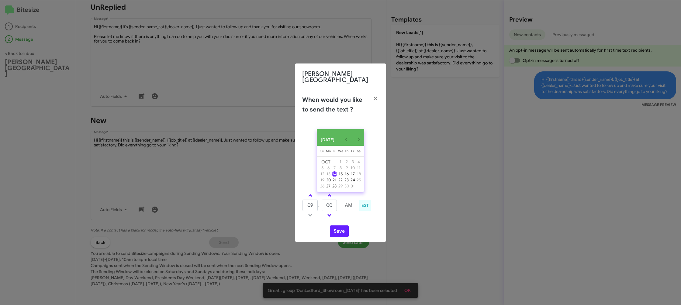
drag, startPoint x: 310, startPoint y: 194, endPoint x: 322, endPoint y: 202, distance: 14.5
click at [310, 194] on span at bounding box center [310, 196] width 4 height 4
type input "10"
click at [330, 205] on input "00" at bounding box center [328, 206] width 15 height 12
click at [334, 205] on input "00" at bounding box center [328, 206] width 15 height 12
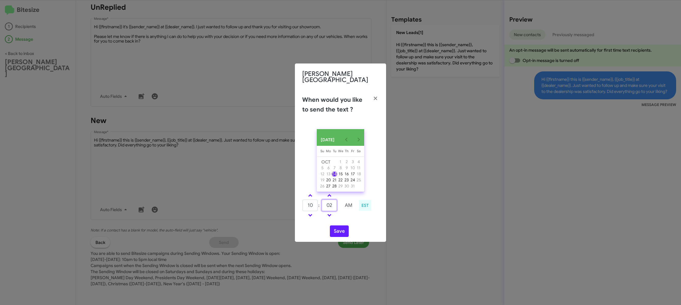
type input "02"
drag, startPoint x: 365, startPoint y: 218, endPoint x: 348, endPoint y: 227, distance: 19.4
click at [354, 223] on div "OCT 2025 Sunday Su Monday Mo Tuesday Tu Wednesday We Thursday Th Friday Fr Satu…" at bounding box center [340, 183] width 91 height 118
click at [343, 228] on button "Save" at bounding box center [339, 231] width 19 height 12
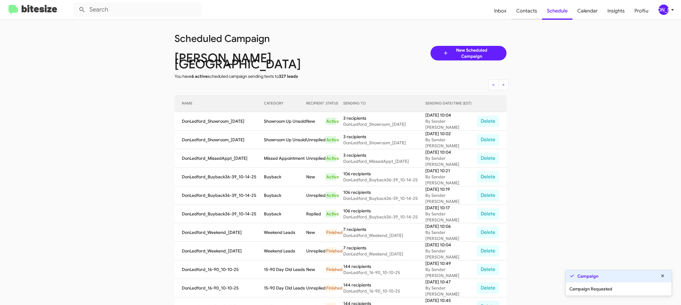
click at [517, 11] on span "Contacts" at bounding box center [526, 11] width 31 height 18
type input "in:groups"
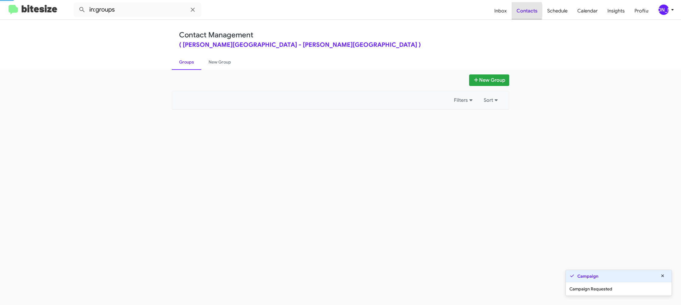
click at [517, 11] on span "Contacts" at bounding box center [526, 11] width 31 height 18
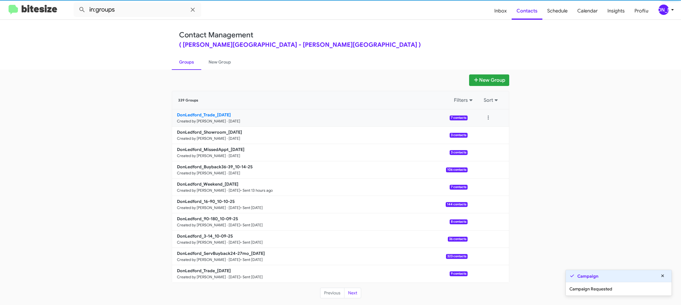
click at [216, 119] on small "Created by [PERSON_NAME] · [DATE]" at bounding box center [208, 121] width 63 height 5
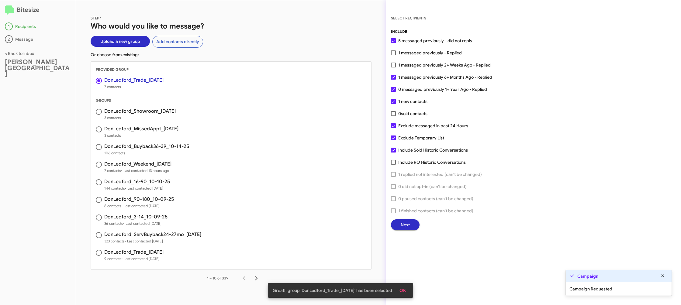
click at [410, 67] on span "1 messaged previously 2+ Weeks Ago - Replied" at bounding box center [444, 64] width 92 height 7
click at [393, 67] on input "1 messaged previously 2+ Weeks Ago - Replied" at bounding box center [393, 67] width 0 height 0
checkbox input "true"
drag, startPoint x: 75, startPoint y: 4, endPoint x: 115, endPoint y: 14, distance: 40.5
click at [108, 13] on div "Bitesize 1 Recipients 2 Message < Back to inbox Don Ledford Auto Center STEP 1 …" at bounding box center [340, 152] width 681 height 305
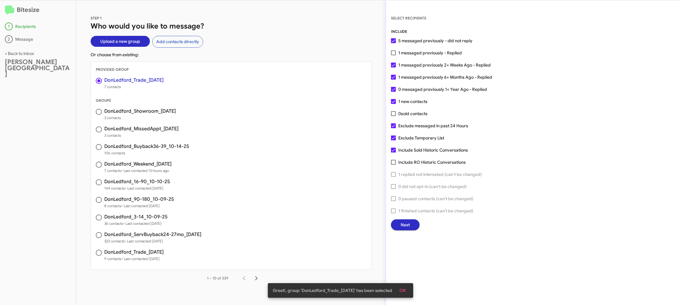
click at [115, 14] on div "STEP 1 Who would you like to message? Upload a new group Add contacts directly …" at bounding box center [231, 152] width 310 height 305
click at [89, 5] on div "STEP 1 Who would you like to message? Upload a new group Add contacts directly …" at bounding box center [231, 152] width 310 height 305
click at [399, 226] on button "Next" at bounding box center [405, 224] width 29 height 11
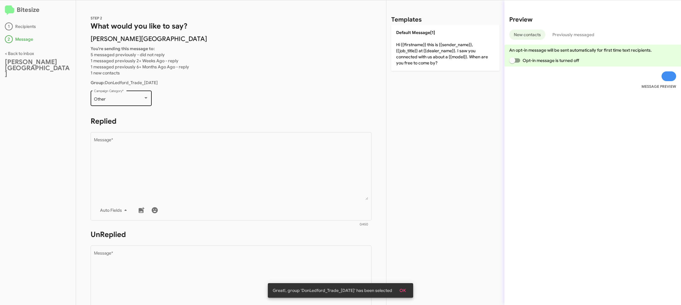
click at [95, 93] on div "Other Campaign Category *" at bounding box center [121, 97] width 55 height 17
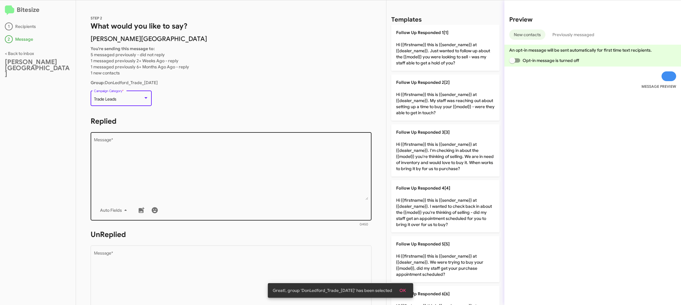
drag, startPoint x: 202, startPoint y: 149, endPoint x: 201, endPoint y: 143, distance: 6.4
click at [203, 149] on textarea "Message *" at bounding box center [231, 169] width 274 height 62
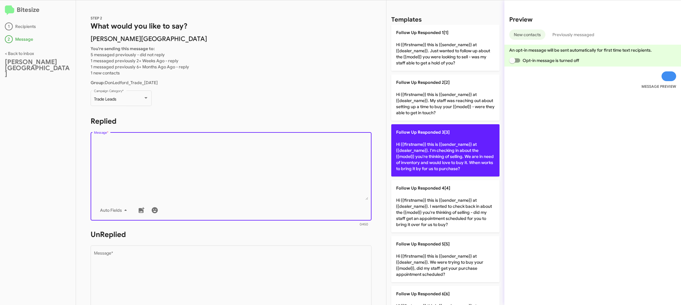
scroll to position [236, 0]
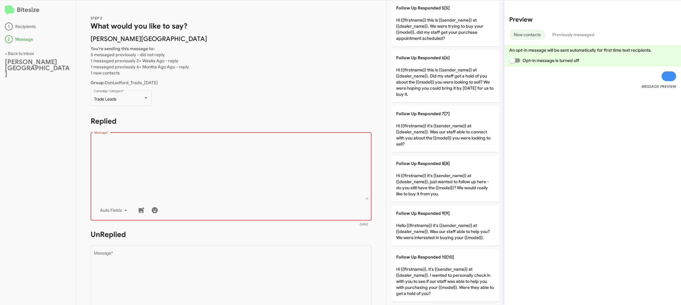
click at [308, 165] on textarea "Message *" at bounding box center [231, 169] width 274 height 62
drag, startPoint x: 431, startPoint y: 265, endPoint x: 324, endPoint y: 260, distance: 107.0
click at [420, 262] on p "Follow Up Responded 10[10] Hi {{firstname}}, it's {{sender_name}} at {{dealer_n…" at bounding box center [445, 275] width 108 height 52
type textarea "Hi {{firstname}}, it's {{sender_name}} at {{dealer_name}}. I wanted to personal…"
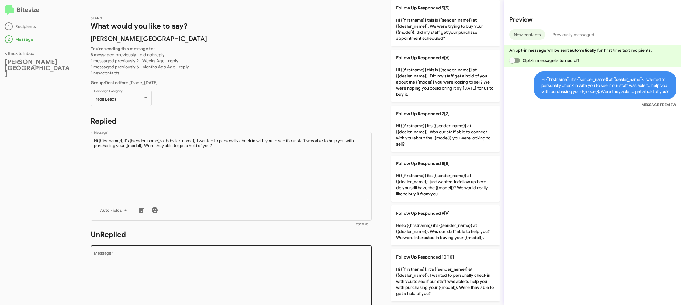
click at [320, 261] on textarea "Message *" at bounding box center [231, 282] width 274 height 62
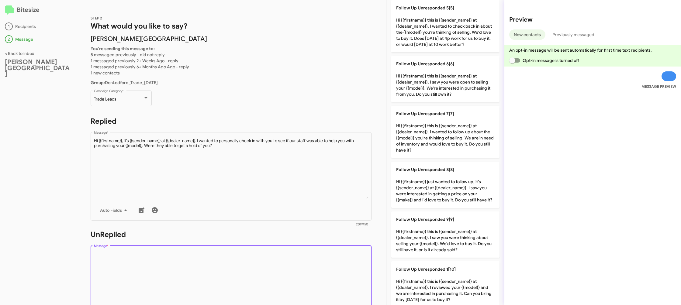
click at [320, 261] on textarea "Message *" at bounding box center [231, 282] width 274 height 62
click at [328, 255] on textarea "Message *" at bounding box center [231, 282] width 274 height 62
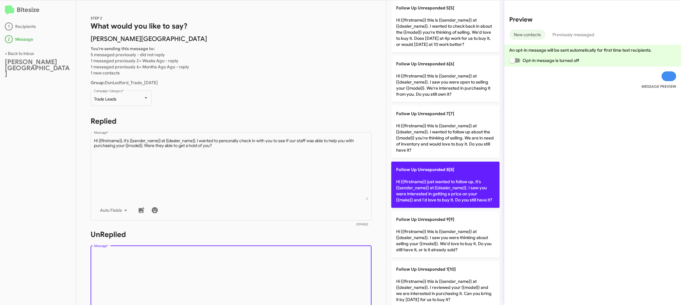
click at [419, 202] on p "Follow Up Unresponded 8[8] Hi {{firstname}} just wanted to follow up, it's {{se…" at bounding box center [445, 185] width 108 height 46
type textarea "Hi {{firstname}} just wanted to follow up, it's {{sender_name}} at {{dealer_nam…"
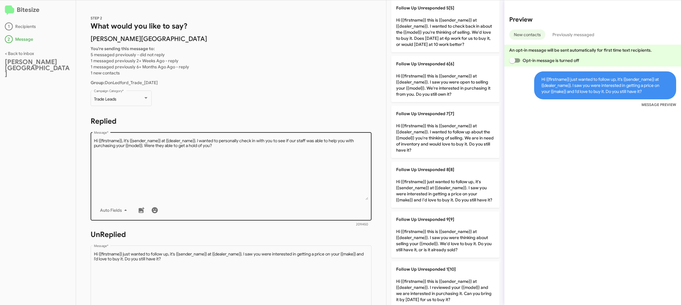
scroll to position [228, 0]
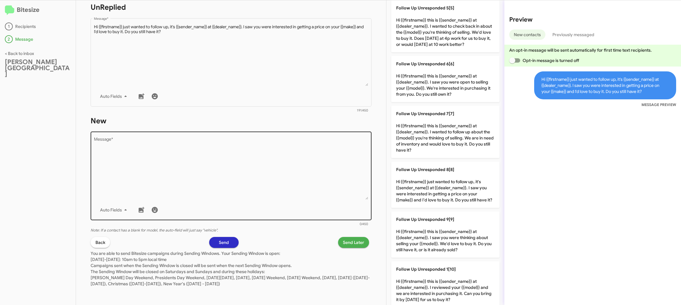
click at [262, 176] on textarea "Message *" at bounding box center [231, 169] width 274 height 62
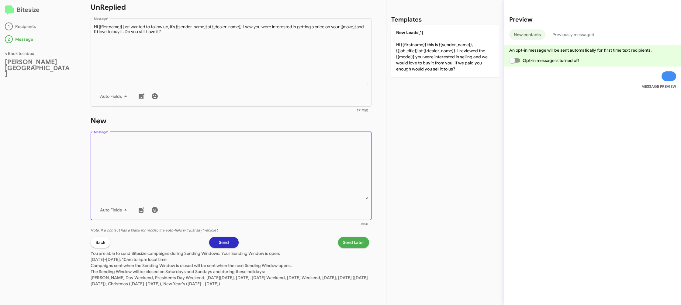
click at [262, 176] on textarea "Message *" at bounding box center [231, 169] width 274 height 62
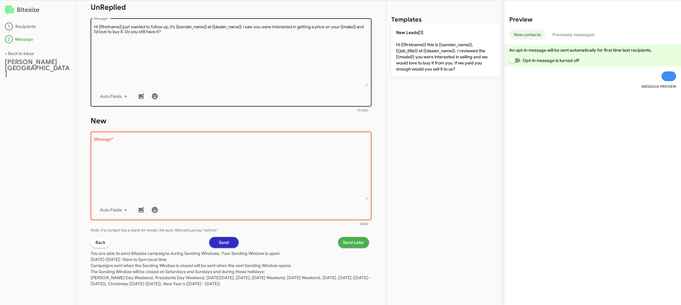
drag, startPoint x: 446, startPoint y: 57, endPoint x: 313, endPoint y: 60, distance: 132.5
click at [446, 58] on p "New Leads[1] Hi {{firstname}} this is {{sender_name}}, {{job_title}} at {{deale…" at bounding box center [445, 51] width 108 height 52
type textarea "Hi {{firstname}} this is {{sender_name}}, {{job_title}} at {{dealer_name}}. I r…"
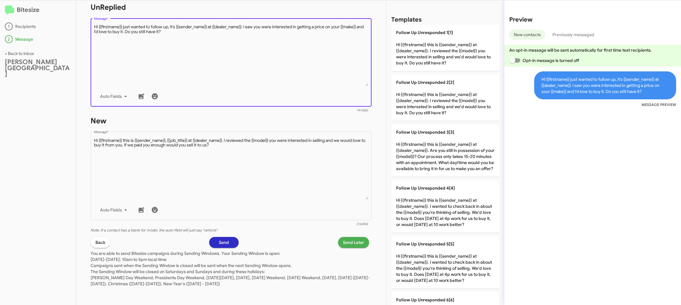
click at [308, 59] on textarea "Message *" at bounding box center [231, 55] width 274 height 62
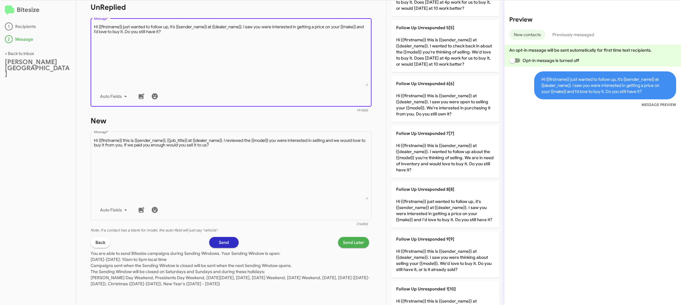
scroll to position [248, 0]
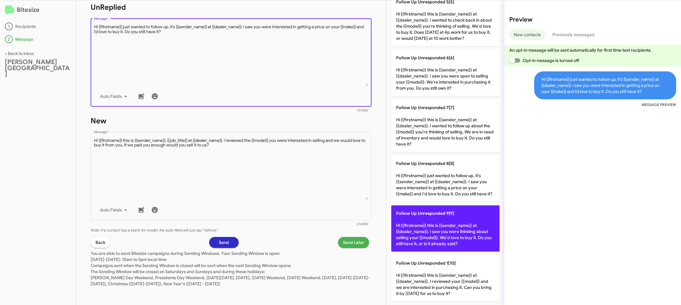
drag, startPoint x: 442, startPoint y: 226, endPoint x: 432, endPoint y: 224, distance: 10.4
click at [439, 225] on p "Follow Up Unresponded 9[9] Hi {{firstname}} this is {{sender_name}} at {{dealer…" at bounding box center [445, 228] width 108 height 46
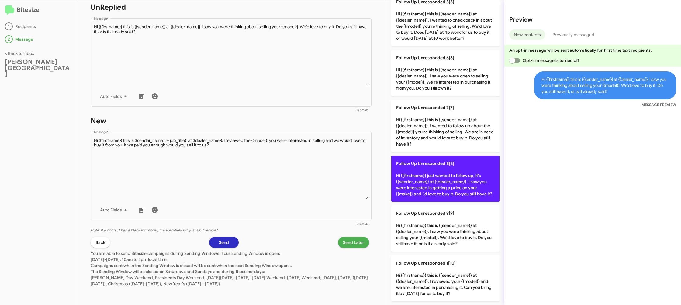
click at [443, 184] on p "Follow Up Unresponded 8[8] Hi {{firstname}} just wanted to follow up, it's {{se…" at bounding box center [445, 179] width 108 height 46
type textarea "Hi {{firstname}} just wanted to follow up, it's {{sender_name}} at {{dealer_nam…"
click at [443, 184] on p "Follow Up Unresponded 8[8] Hi {{firstname}} just wanted to follow up, it's {{se…" at bounding box center [445, 179] width 108 height 46
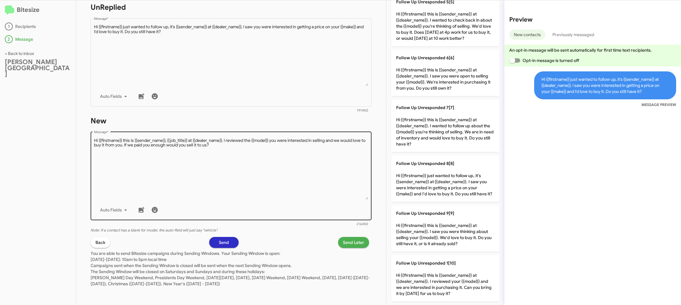
drag, startPoint x: 443, startPoint y: 184, endPoint x: 283, endPoint y: 189, distance: 159.9
click at [443, 184] on p "Follow Up Unresponded 8[8] Hi {{firstname}} just wanted to follow up, it's {{se…" at bounding box center [445, 179] width 108 height 46
drag, startPoint x: 285, startPoint y: 188, endPoint x: 386, endPoint y: 142, distance: 110.5
click at [285, 188] on textarea "Message *" at bounding box center [231, 169] width 274 height 62
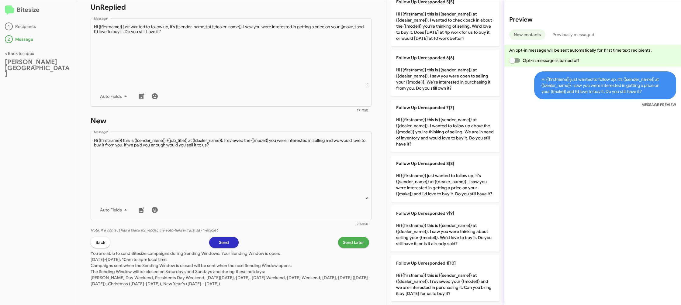
scroll to position [0, 0]
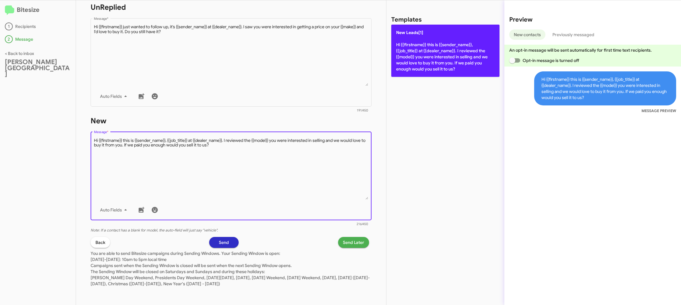
click at [415, 71] on p "New Leads[1] Hi {{firstname}} this is {{sender_name}}, {{job_title}} at {{deale…" at bounding box center [445, 51] width 108 height 52
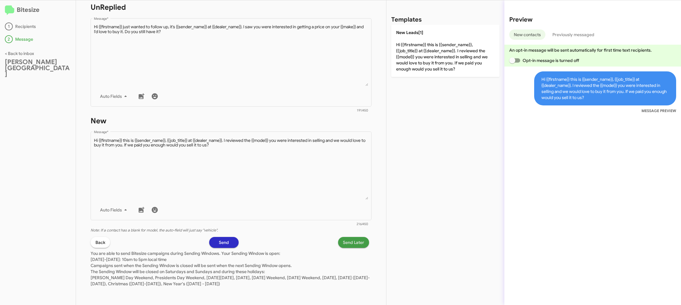
click at [350, 241] on span "Send Later" at bounding box center [353, 242] width 21 height 11
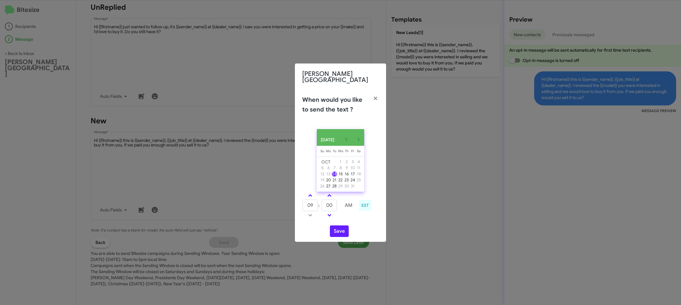
drag, startPoint x: 309, startPoint y: 194, endPoint x: 324, endPoint y: 201, distance: 16.2
click at [310, 195] on link at bounding box center [310, 195] width 11 height 7
type input "10"
click at [330, 204] on input "00" at bounding box center [328, 206] width 15 height 12
click at [335, 204] on input "00" at bounding box center [328, 206] width 15 height 12
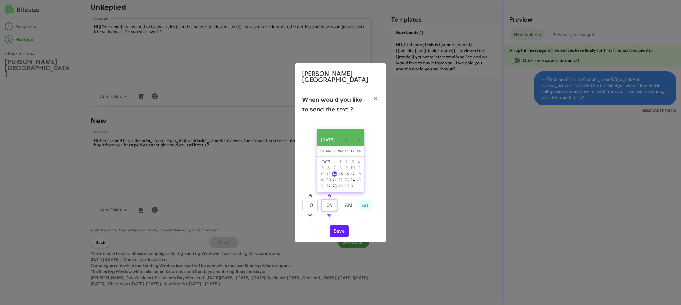
type input "06"
drag, startPoint x: 353, startPoint y: 221, endPoint x: 345, endPoint y: 232, distance: 13.9
click at [352, 221] on div "OCT 2025 Sunday Su Monday Mo Tuesday Tu Wednesday We Thursday Th Friday Fr Satu…" at bounding box center [340, 183] width 91 height 118
click at [345, 232] on button "Save" at bounding box center [339, 231] width 19 height 12
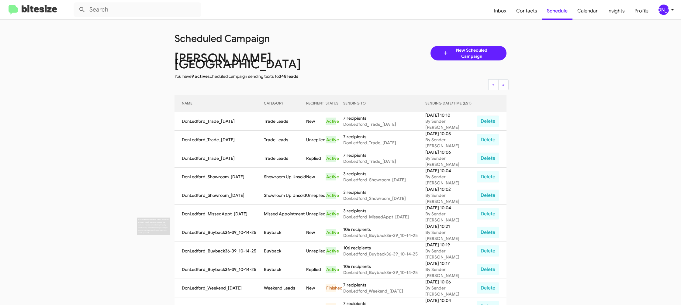
click at [276, 223] on td "Buyback" at bounding box center [285, 232] width 42 height 19
copy td "Buyback"
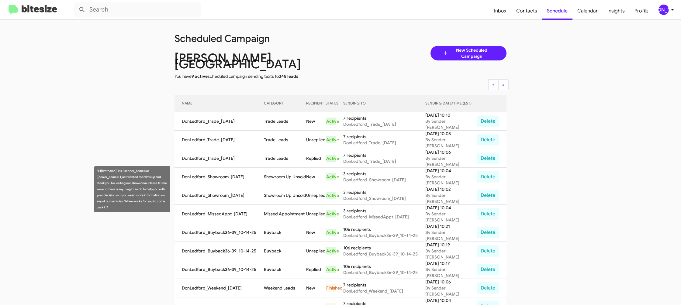
click at [294, 186] on td "Showroom Up Unsold" at bounding box center [285, 195] width 42 height 19
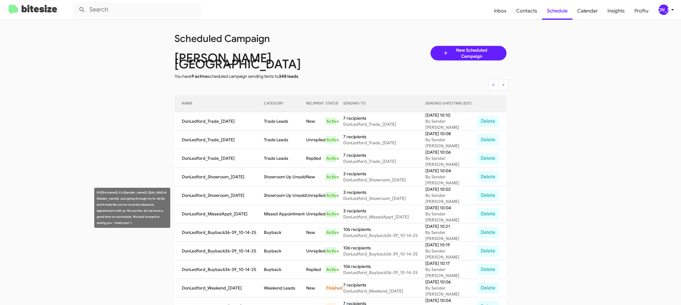
drag, startPoint x: 288, startPoint y: 200, endPoint x: 290, endPoint y: 205, distance: 5.6
click at [288, 205] on td "Missed Appointment" at bounding box center [285, 214] width 42 height 19
click at [290, 205] on td "Missed Appointment" at bounding box center [285, 214] width 42 height 19
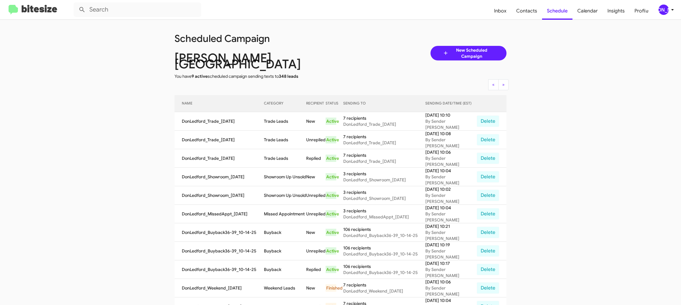
click at [290, 205] on td "Missed Appointment" at bounding box center [285, 214] width 42 height 19
copy td "Missed Appointment"
click at [282, 133] on td "Trade Leads" at bounding box center [285, 140] width 42 height 19
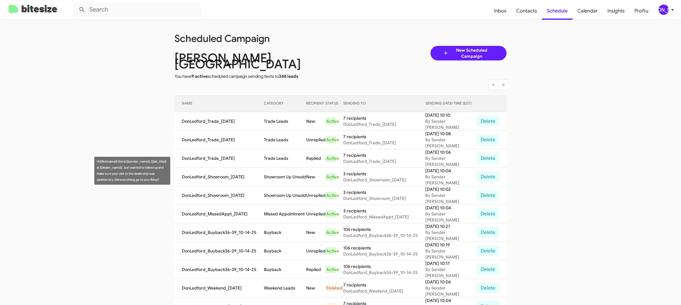
click at [279, 168] on td "Showroom Up Unsold" at bounding box center [285, 177] width 42 height 19
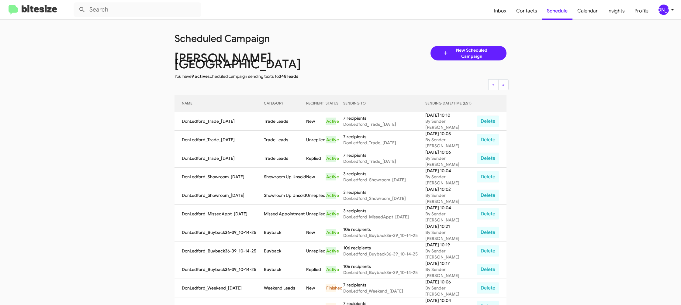
click at [279, 168] on td "Showroom Up Unsold" at bounding box center [285, 177] width 42 height 19
copy td "Showroom Up Unsold"
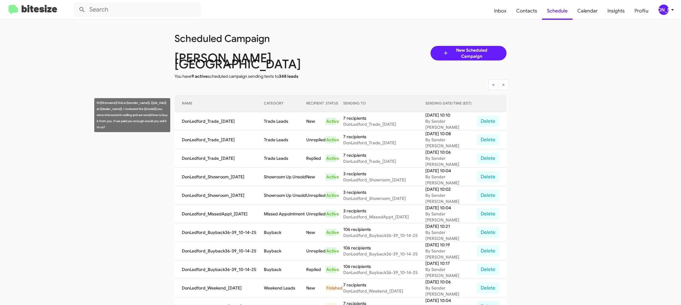
click at [284, 117] on td "Trade Leads" at bounding box center [285, 121] width 42 height 19
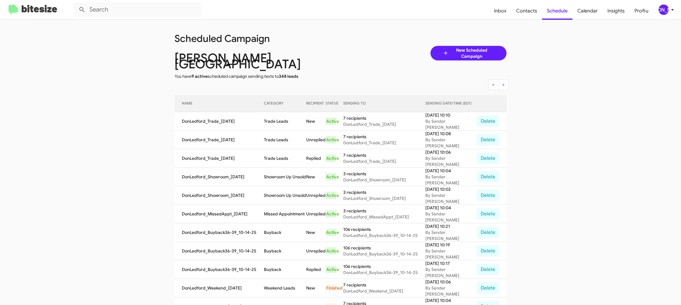
click at [284, 117] on td "Trade Leads" at bounding box center [285, 121] width 42 height 19
drag, startPoint x: 284, startPoint y: 117, endPoint x: 269, endPoint y: 98, distance: 24.2
click at [283, 115] on td "Trade Leads" at bounding box center [285, 121] width 42 height 19
copy td "Trade Leads"
click at [665, 10] on div "[PERSON_NAME]" at bounding box center [663, 10] width 10 height 10
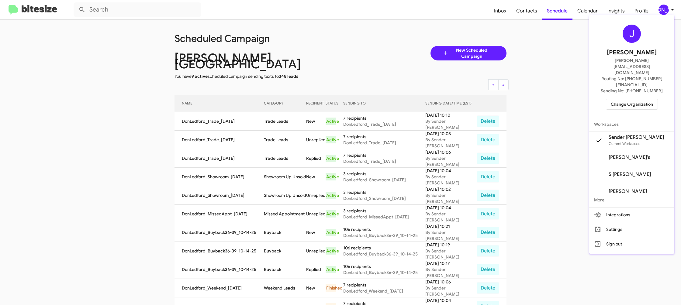
click at [641, 99] on span "Change Organization" at bounding box center [631, 104] width 42 height 10
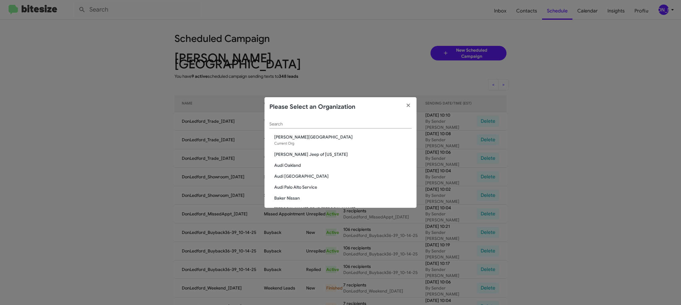
click at [349, 119] on div "Search" at bounding box center [340, 123] width 142 height 12
type input "d"
click at [320, 125] on input "d" at bounding box center [340, 124] width 142 height 5
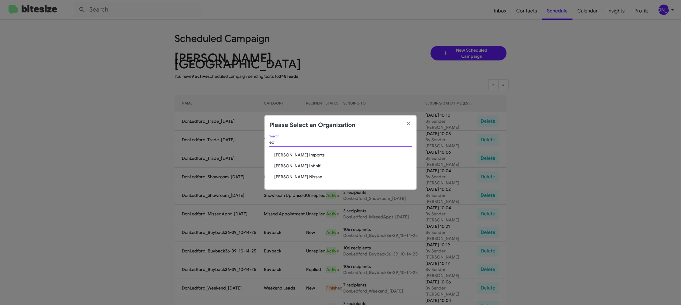
type input "ed"
click at [299, 156] on span "[PERSON_NAME] Imports" at bounding box center [342, 155] width 137 height 6
drag, startPoint x: 299, startPoint y: 156, endPoint x: 288, endPoint y: 153, distance: 11.3
click at [288, 153] on span "[PERSON_NAME] Imports" at bounding box center [342, 155] width 137 height 6
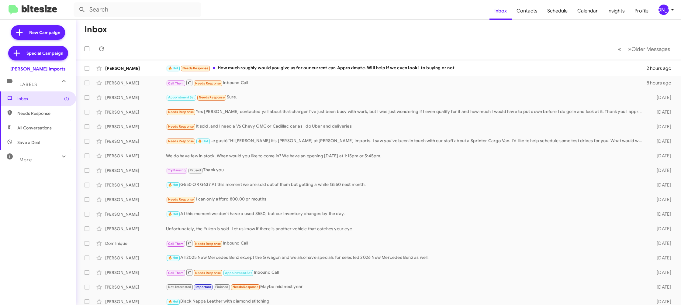
click at [663, 10] on div "[PERSON_NAME]" at bounding box center [663, 10] width 10 height 10
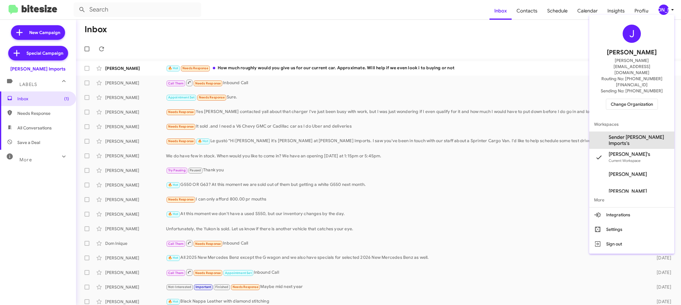
click at [639, 132] on span "Sender [PERSON_NAME] Imports's" at bounding box center [631, 140] width 85 height 17
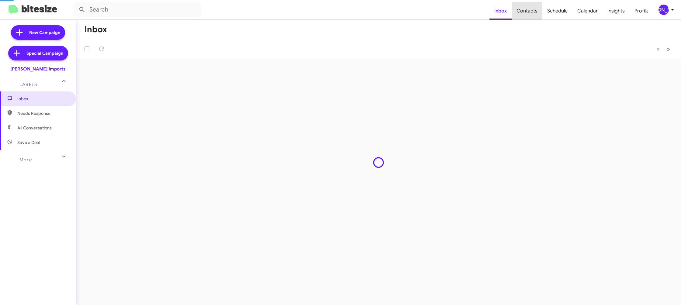
click at [529, 12] on span "Contacts" at bounding box center [526, 11] width 31 height 18
type input "in:groups"
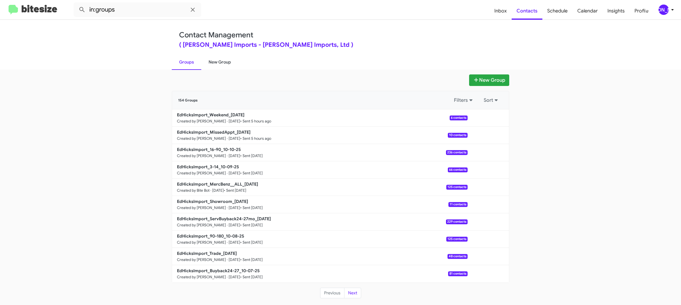
click at [228, 58] on link "New Group" at bounding box center [219, 62] width 37 height 16
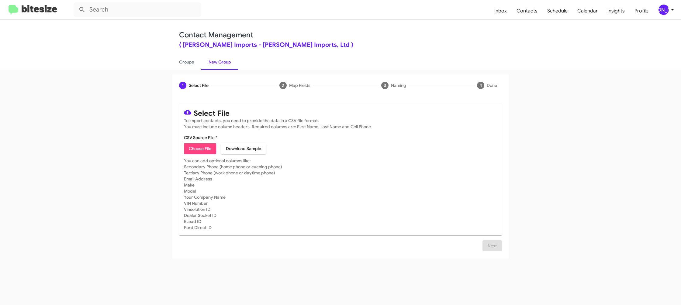
click at [665, 9] on div "[PERSON_NAME]" at bounding box center [663, 10] width 10 height 10
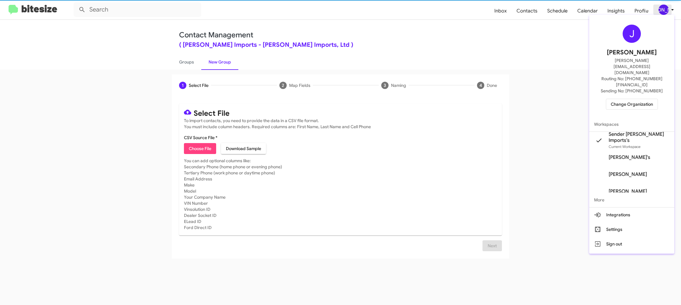
click at [664, 9] on div at bounding box center [340, 152] width 681 height 305
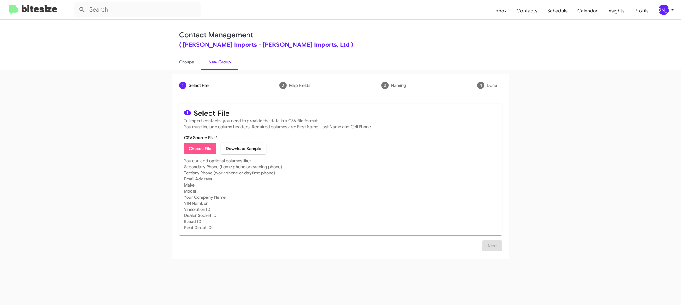
drag, startPoint x: 197, startPoint y: 149, endPoint x: 193, endPoint y: 149, distance: 4.6
click at [196, 149] on span "Choose File" at bounding box center [200, 148] width 22 height 11
type input "EdHicksImport_Buyback36-39_10-14-25"
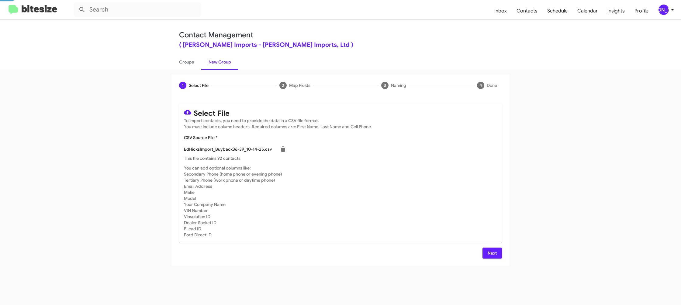
drag, startPoint x: 405, startPoint y: 175, endPoint x: 422, endPoint y: 197, distance: 28.0
click at [405, 175] on mat-card-subtitle "You can add optional columns like: Secondary Phone (home phone or evening phone…" at bounding box center [340, 201] width 313 height 73
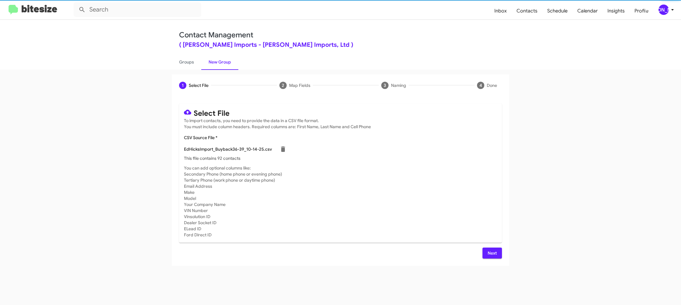
drag, startPoint x: 487, startPoint y: 246, endPoint x: 484, endPoint y: 247, distance: 3.8
click at [487, 246] on div "Select File To import contacts, you need to provide the data in a CSV file form…" at bounding box center [340, 181] width 323 height 155
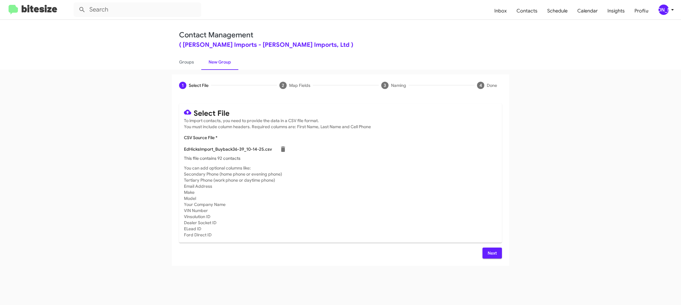
drag, startPoint x: 505, startPoint y: 253, endPoint x: 501, endPoint y: 252, distance: 3.8
click at [504, 253] on div "Select File To import contacts, you need to provide the data in a CSV file form…" at bounding box center [340, 181] width 337 height 170
click at [494, 256] on span "Next" at bounding box center [492, 253] width 10 height 11
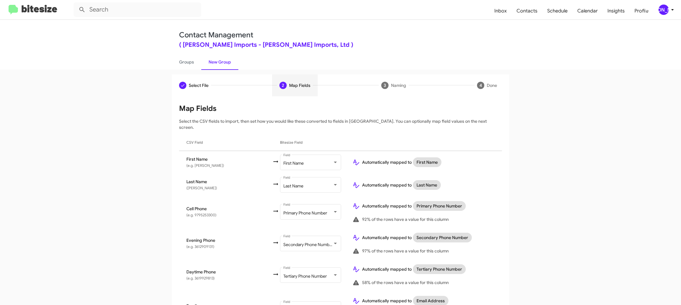
click at [662, 12] on div "[PERSON_NAME]" at bounding box center [663, 10] width 10 height 10
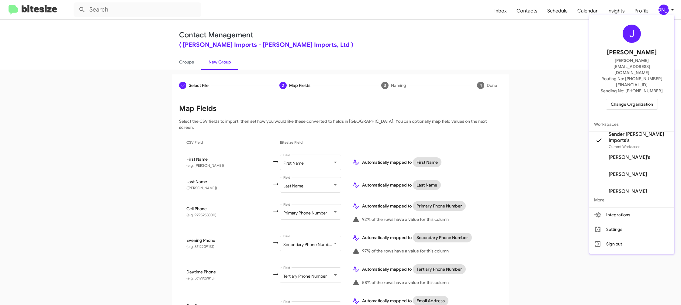
click at [661, 12] on div at bounding box center [340, 152] width 681 height 305
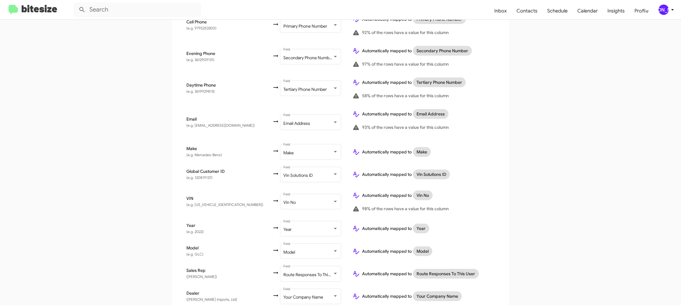
scroll to position [208, 0]
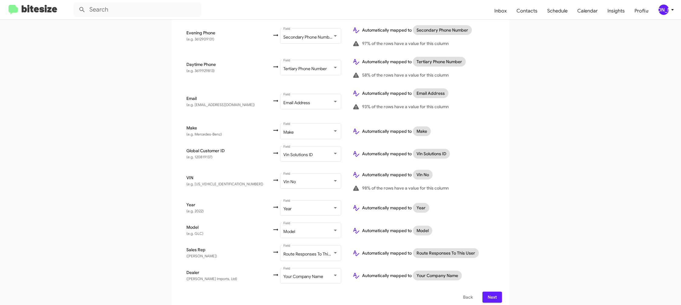
click at [491, 292] on span "Next" at bounding box center [492, 297] width 10 height 11
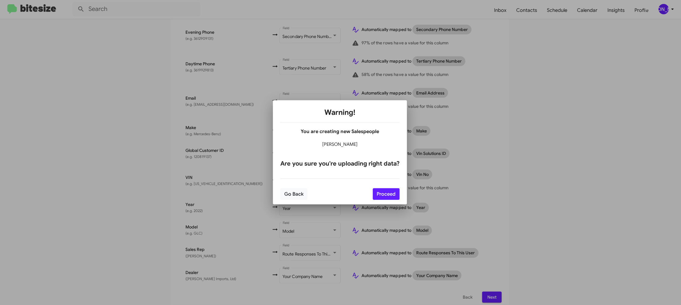
scroll to position [0, 0]
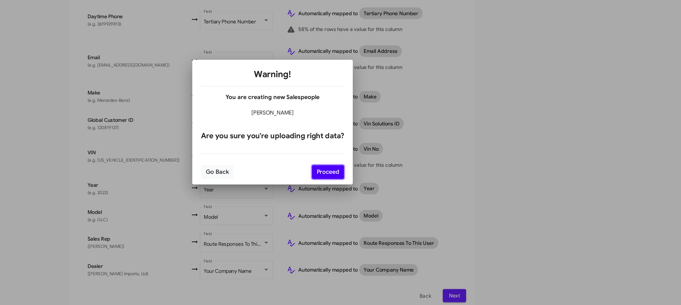
click at [392, 192] on button "Proceed" at bounding box center [386, 194] width 27 height 12
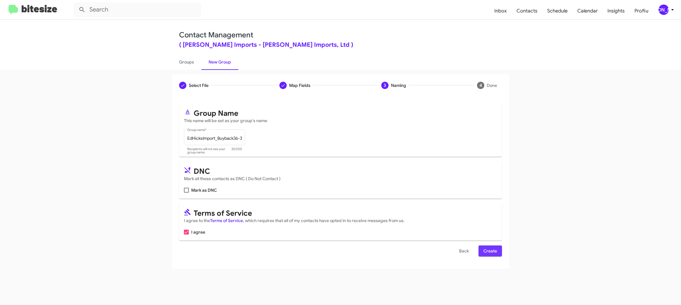
drag, startPoint x: 489, startPoint y: 249, endPoint x: 409, endPoint y: 173, distance: 110.7
click at [488, 249] on span "Create" at bounding box center [490, 250] width 14 height 11
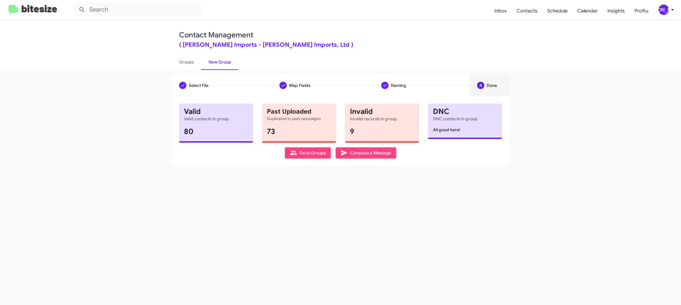
click at [189, 53] on div "Contact Management ( Ed Hicks Imports - Ed Hicks Imports, Ltd ) Groups New Group" at bounding box center [340, 45] width 346 height 50
click at [189, 56] on link "Groups" at bounding box center [186, 62] width 29 height 16
type input "in:groups"
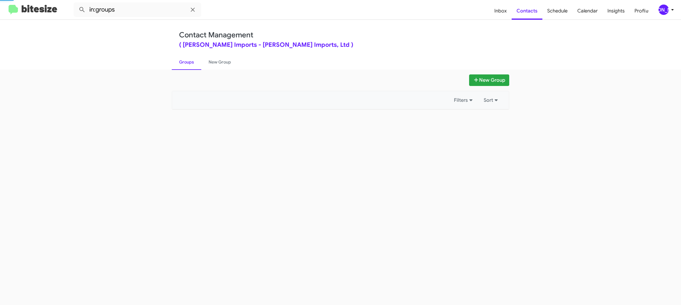
click at [189, 56] on link "Groups" at bounding box center [186, 62] width 29 height 16
drag, startPoint x: 189, startPoint y: 56, endPoint x: 216, endPoint y: 60, distance: 27.0
click at [190, 55] on link "Groups" at bounding box center [186, 62] width 29 height 16
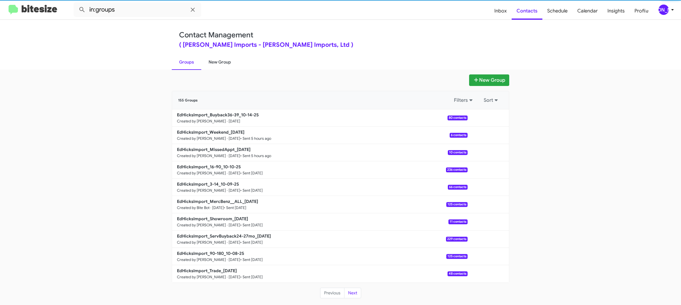
drag, startPoint x: 216, startPoint y: 60, endPoint x: 216, endPoint y: 63, distance: 4.0
click at [216, 60] on link "New Group" at bounding box center [219, 62] width 37 height 16
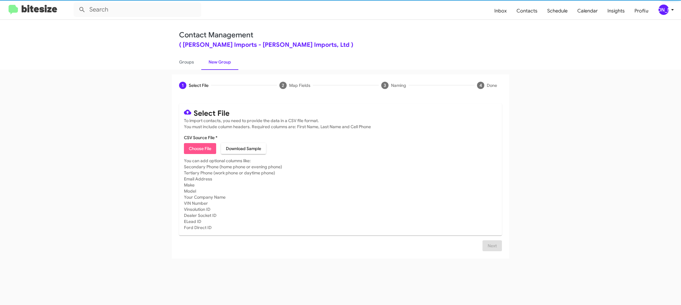
click at [205, 153] on span "Choose File" at bounding box center [200, 148] width 22 height 11
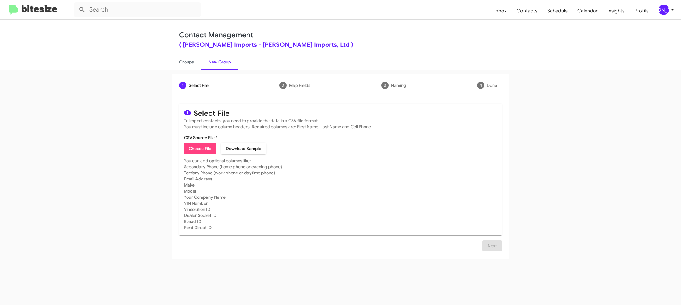
type input "EdHicksImport_Trade_10-14-25"
click at [445, 189] on mat-card-subtitle "You can add optional columns like: Secondary Phone (home phone or evening phone…" at bounding box center [340, 194] width 313 height 73
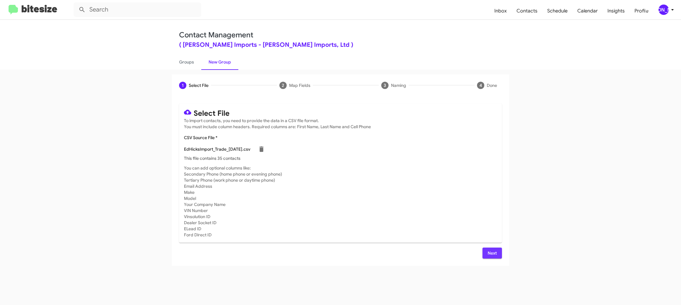
click at [496, 254] on span "Next" at bounding box center [492, 253] width 10 height 11
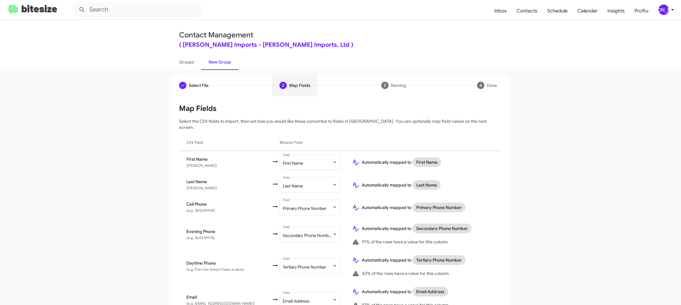
click at [664, 9] on div "[PERSON_NAME]" at bounding box center [663, 10] width 10 height 10
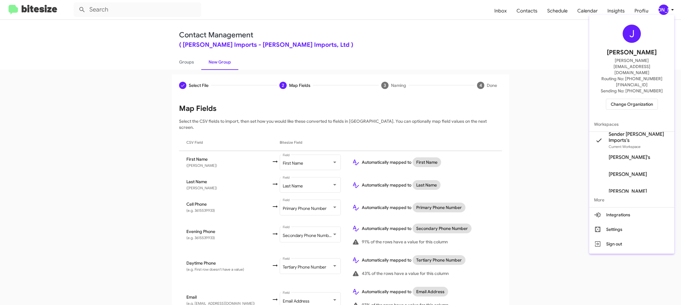
click at [664, 9] on div at bounding box center [340, 152] width 681 height 305
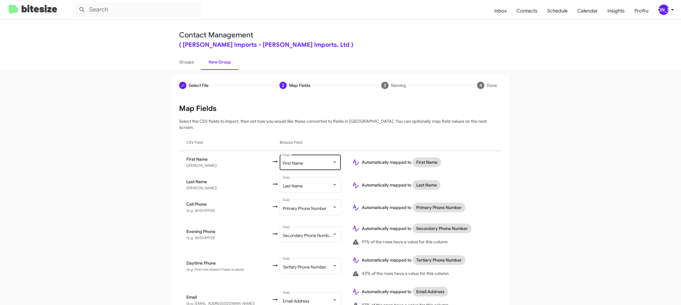
scroll to position [230, 0]
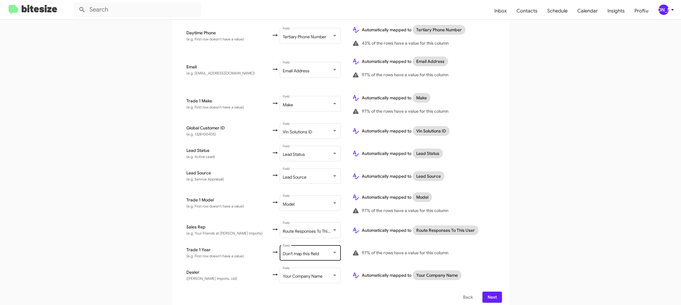
click at [292, 246] on div "Don't map this field Field" at bounding box center [310, 252] width 55 height 17
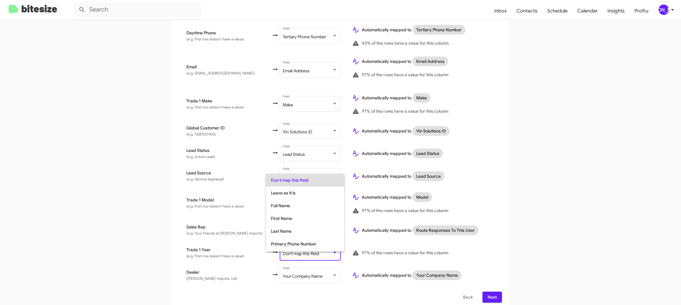
scroll to position [228, 0]
click at [299, 229] on span "Year" at bounding box center [305, 232] width 68 height 13
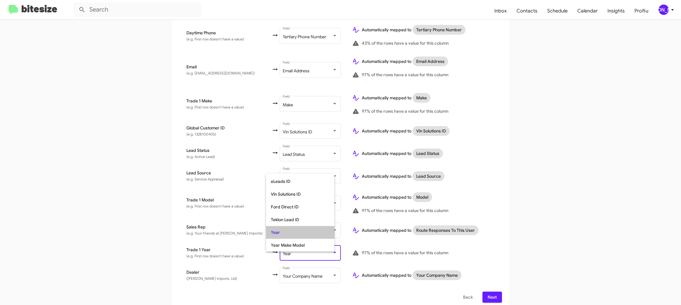
click at [500, 208] on td "Automatically mapped to Model 97% of the rows have a value for this column" at bounding box center [424, 203] width 155 height 32
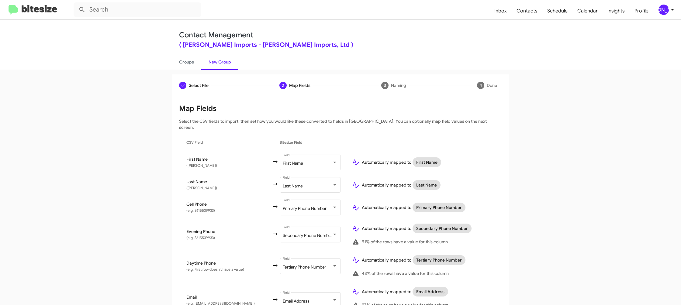
scroll to position [230, 0]
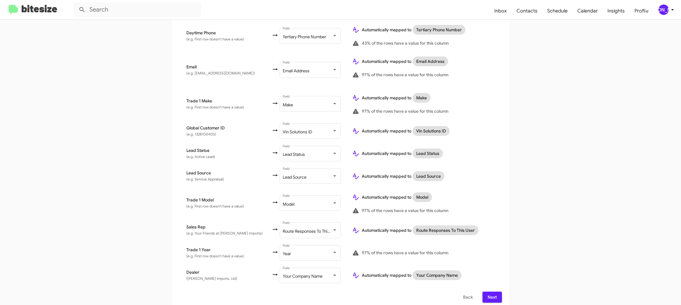
click at [490, 292] on span "Next" at bounding box center [492, 297] width 10 height 11
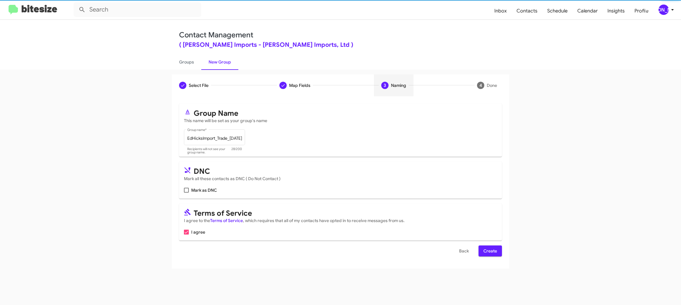
scroll to position [0, 0]
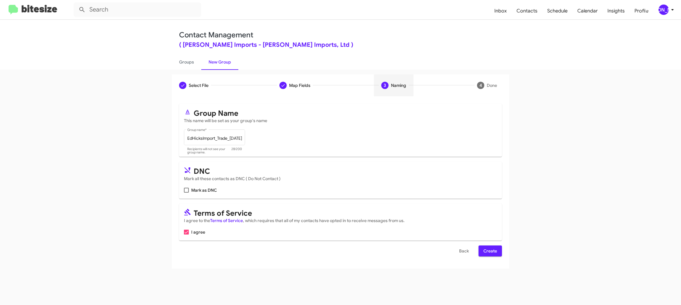
click at [490, 252] on span "Create" at bounding box center [490, 250] width 14 height 11
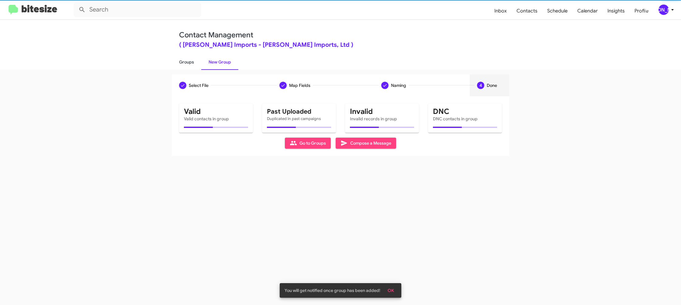
click at [185, 64] on link "Groups" at bounding box center [186, 62] width 29 height 16
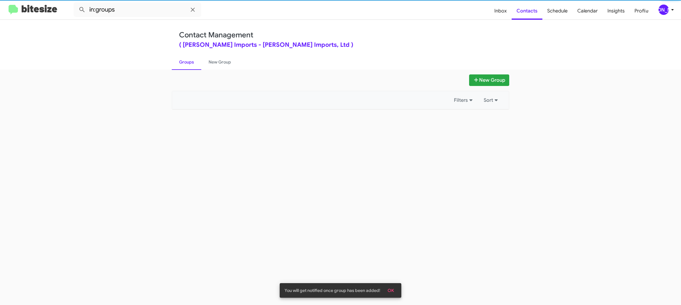
click at [185, 64] on link "Groups" at bounding box center [186, 62] width 29 height 16
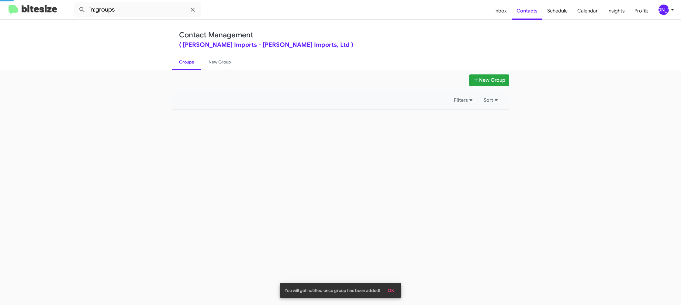
click at [185, 64] on link "Groups" at bounding box center [186, 62] width 29 height 16
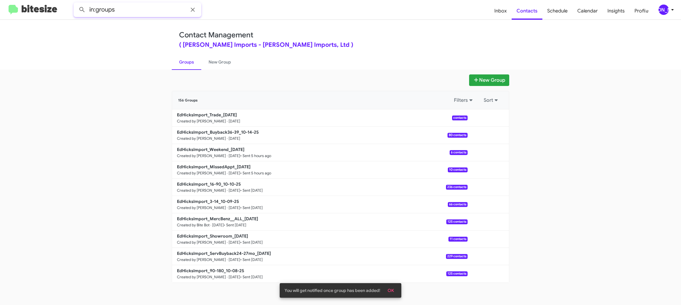
click at [138, 15] on input "in:groups" at bounding box center [138, 9] width 128 height 15
click at [76, 4] on button at bounding box center [82, 10] width 12 height 12
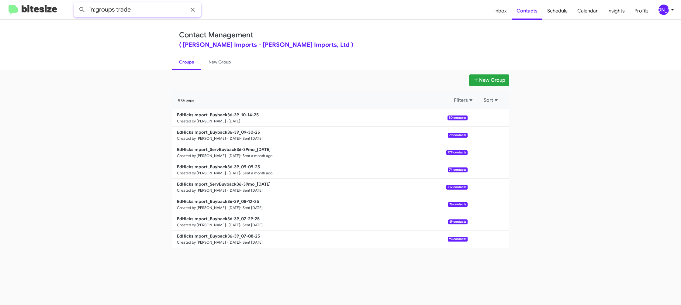
type input "in:groups trade"
click at [76, 4] on button at bounding box center [82, 10] width 12 height 12
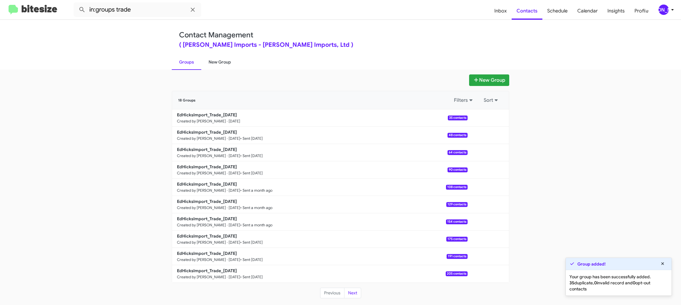
click at [217, 58] on link "New Group" at bounding box center [219, 62] width 37 height 16
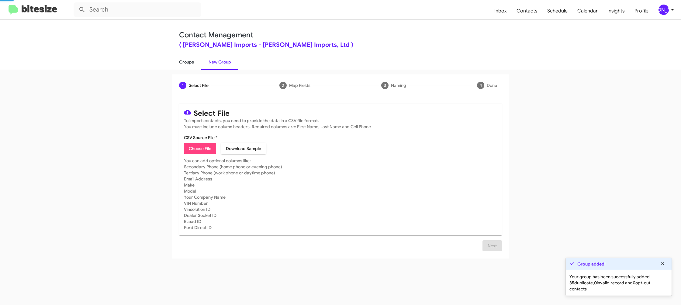
click at [188, 60] on link "Groups" at bounding box center [186, 62] width 29 height 16
type input "in:groups"
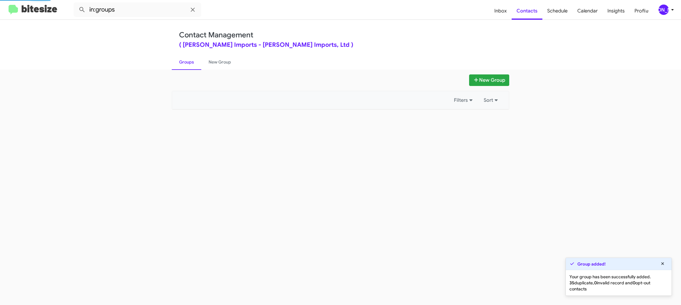
drag, startPoint x: 188, startPoint y: 60, endPoint x: 475, endPoint y: 135, distance: 297.4
click at [188, 60] on link "Groups" at bounding box center [186, 62] width 29 height 16
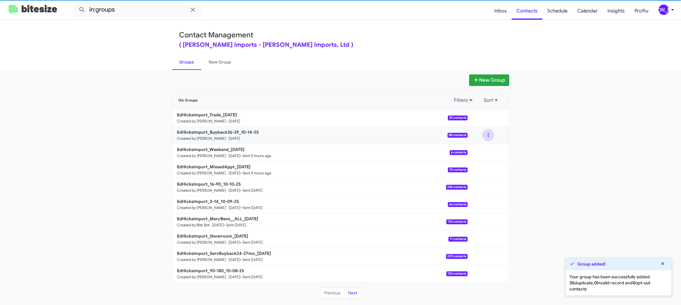
click at [484, 135] on button at bounding box center [488, 135] width 12 height 12
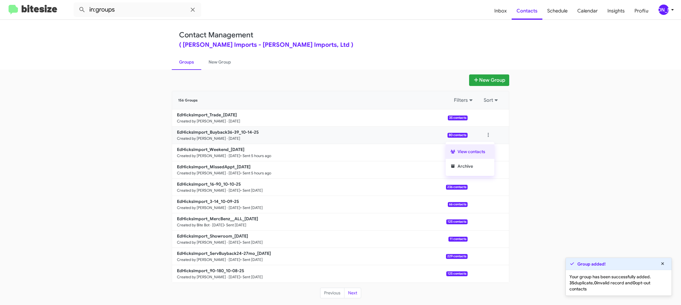
click at [485, 152] on button "View contacts" at bounding box center [469, 151] width 49 height 15
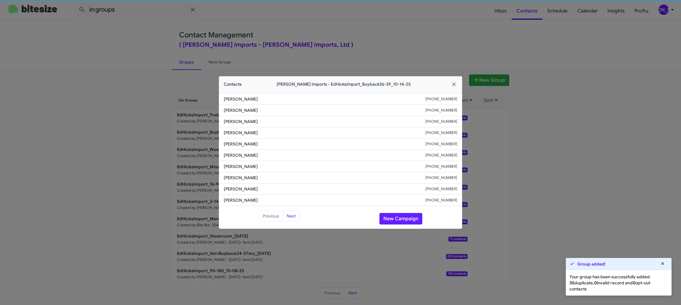
click at [247, 160] on li "Christopher Clark +15125798119" at bounding box center [340, 155] width 243 height 11
copy span "Christopher Clark"
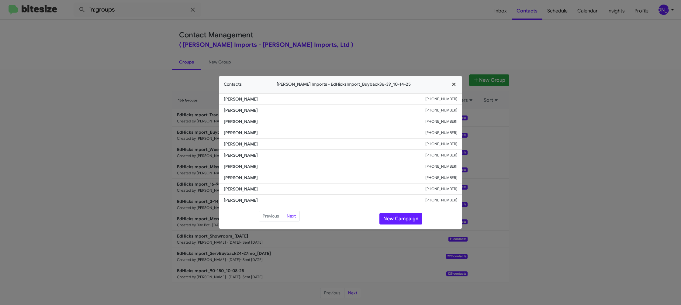
drag, startPoint x: 460, startPoint y: 80, endPoint x: 456, endPoint y: 74, distance: 6.6
click at [458, 78] on button "button" at bounding box center [453, 84] width 17 height 17
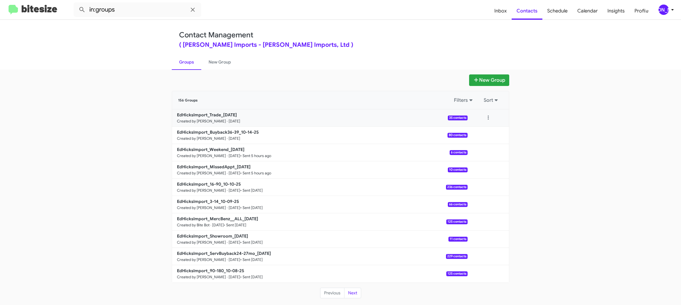
click at [492, 122] on div at bounding box center [488, 118] width 12 height 12
drag, startPoint x: 488, startPoint y: 118, endPoint x: 477, endPoint y: 121, distance: 11.3
click at [488, 119] on button at bounding box center [488, 118] width 12 height 12
click at [473, 129] on button "View contacts" at bounding box center [469, 134] width 49 height 15
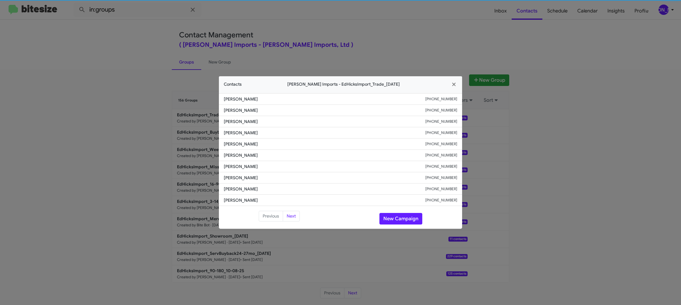
click at [243, 154] on span "Yvonne Espejel" at bounding box center [324, 155] width 201 height 6
copy span "Yvonne Espejel"
drag, startPoint x: 176, startPoint y: 126, endPoint x: 198, endPoint y: 129, distance: 22.1
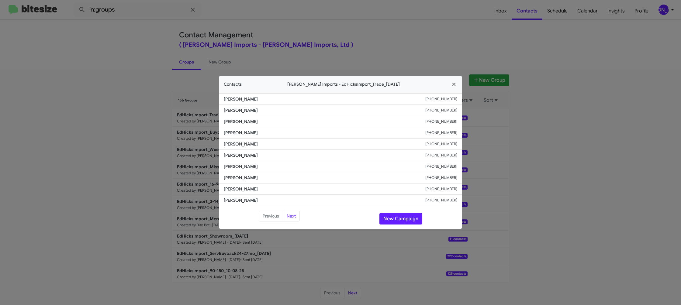
click at [188, 128] on modal-container "Contacts Ed Hicks Imports - EdHicksImport_Trade_10-14-25 David Shely +136144288…" at bounding box center [340, 152] width 681 height 305
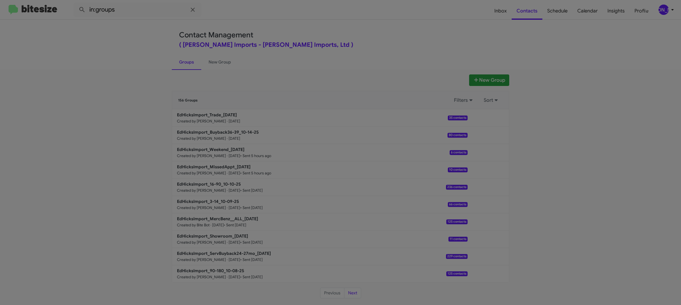
click at [215, 133] on modal-container "Contacts Ed Hicks Imports - EdHicksImport_Trade_10-14-25 David Shely +136144288…" at bounding box center [340, 152] width 681 height 305
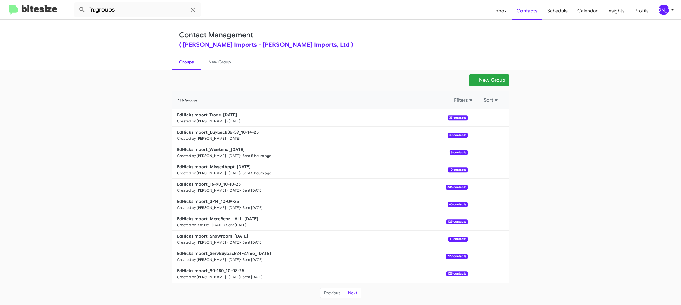
click at [215, 133] on b "EdHicksImport_Buyback36-39_10-14-25" at bounding box center [218, 131] width 82 height 5
drag, startPoint x: 215, startPoint y: 133, endPoint x: 184, endPoint y: 90, distance: 53.7
click at [212, 125] on div "EdHicksImport_Trade_10-14-25 Created by Jason Apdua · Oct 14, 2025 35 contacts …" at bounding box center [340, 195] width 337 height 173
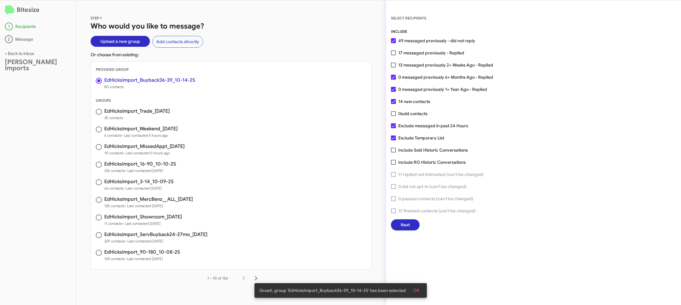
click at [404, 222] on span "Next" at bounding box center [404, 224] width 9 height 11
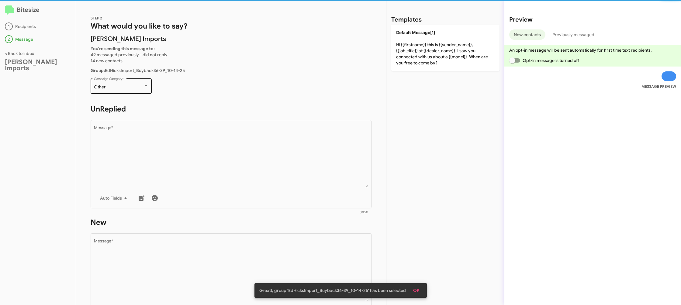
click at [130, 91] on div "Other Campaign Category *" at bounding box center [121, 85] width 55 height 17
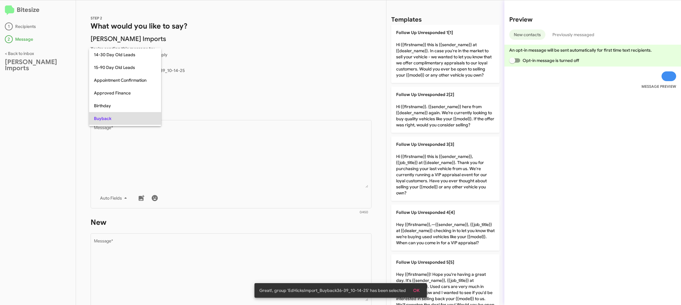
scroll to position [31, 0]
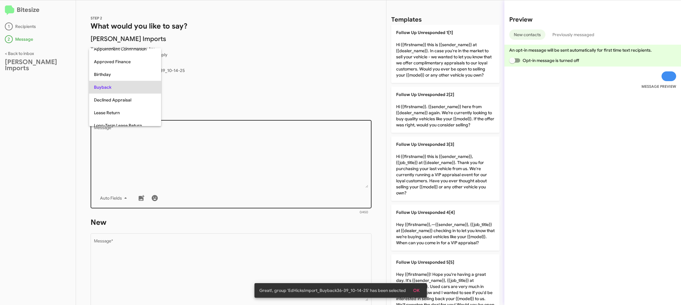
drag, startPoint x: 246, startPoint y: 168, endPoint x: 289, endPoint y: 165, distance: 42.3
click at [250, 167] on div at bounding box center [340, 152] width 681 height 305
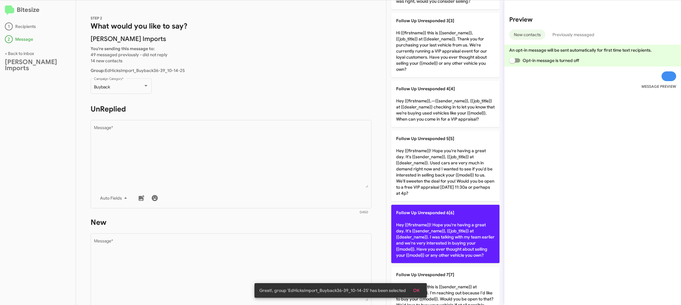
scroll to position [126, 0]
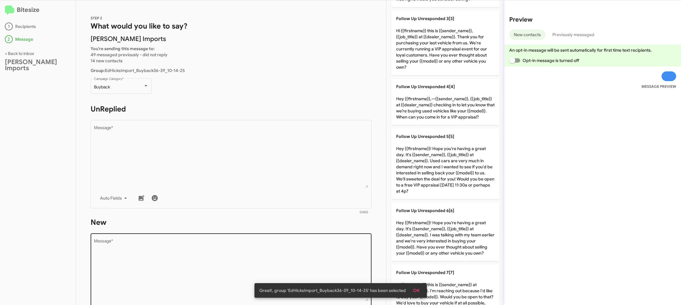
drag, startPoint x: 424, startPoint y: 242, endPoint x: 343, endPoint y: 263, distance: 83.5
click at [415, 242] on p "Follow Up Unresponded 6[6] Hey {{firstname}}! Hope you're having a great day. I…" at bounding box center [445, 232] width 108 height 58
type textarea "Hey {{firstname}}! Hope you're having a great day. It's {{sender_name}}, {{job_…"
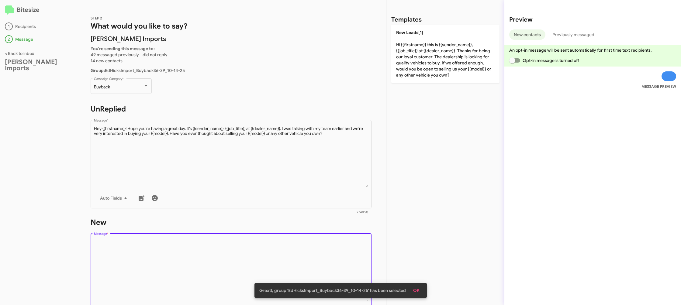
click at [324, 267] on textarea "Message *" at bounding box center [231, 270] width 274 height 62
click at [325, 266] on textarea "Message *" at bounding box center [231, 270] width 274 height 62
drag, startPoint x: 325, startPoint y: 266, endPoint x: 342, endPoint y: 232, distance: 37.5
click at [330, 250] on textarea "Message *" at bounding box center [231, 270] width 274 height 62
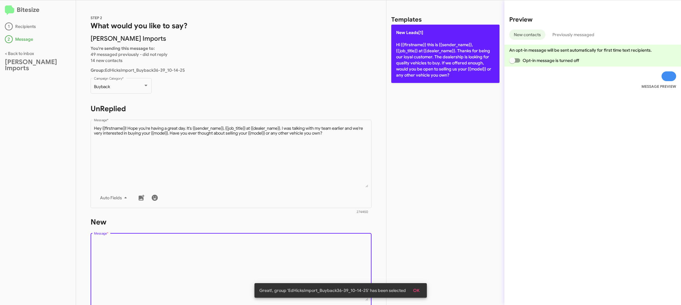
click at [445, 39] on p "New Leads[1] Hi {{firstname}} this is {{sender_name}}, {{job_title}} at {{deale…" at bounding box center [445, 54] width 108 height 58
type textarea "Hi {{firstname}} this is {{sender_name}}, {{job_title}} at {{dealer_name}}. Tha…"
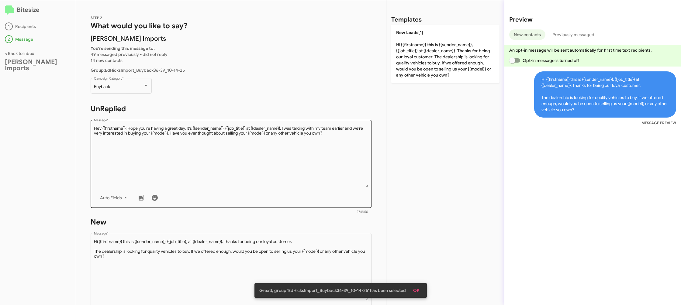
scroll to position [102, 0]
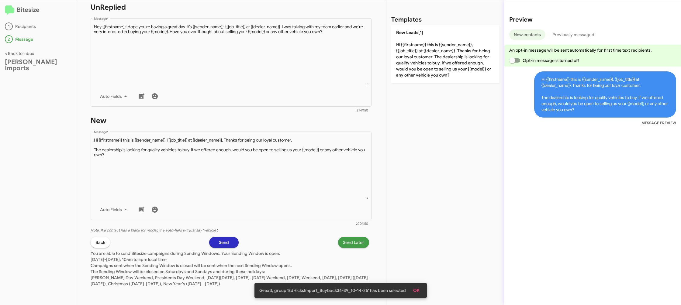
click at [354, 243] on span "Send Later" at bounding box center [353, 242] width 21 height 11
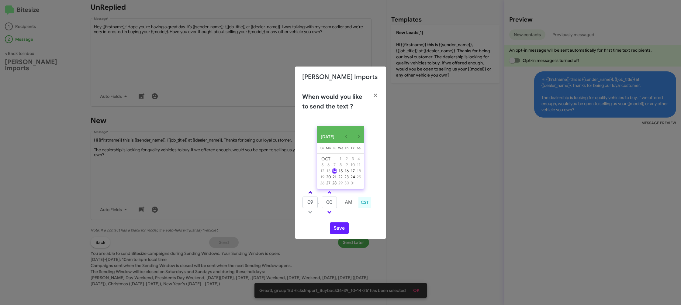
click at [309, 194] on span at bounding box center [310, 193] width 4 height 4
click at [309, 194] on link at bounding box center [310, 192] width 11 height 7
click at [309, 193] on link at bounding box center [310, 192] width 11 height 7
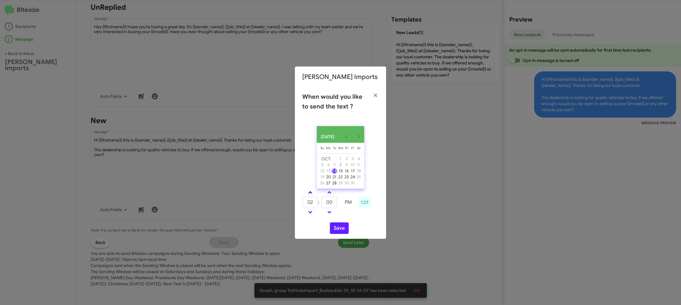
click at [309, 193] on link at bounding box center [310, 192] width 11 height 7
click at [309, 192] on link at bounding box center [310, 192] width 11 height 7
click at [310, 193] on span at bounding box center [310, 193] width 4 height 4
type input "05"
click at [331, 204] on input "00" at bounding box center [328, 203] width 15 height 12
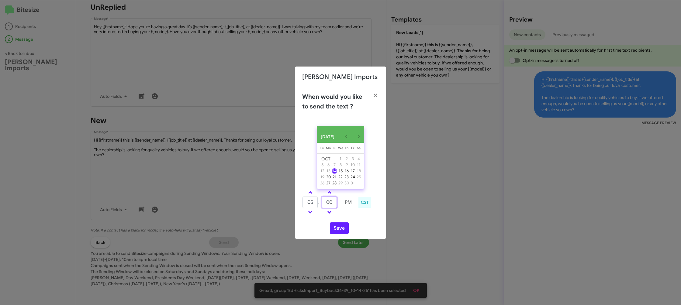
click at [333, 204] on input "00" at bounding box center [328, 203] width 15 height 12
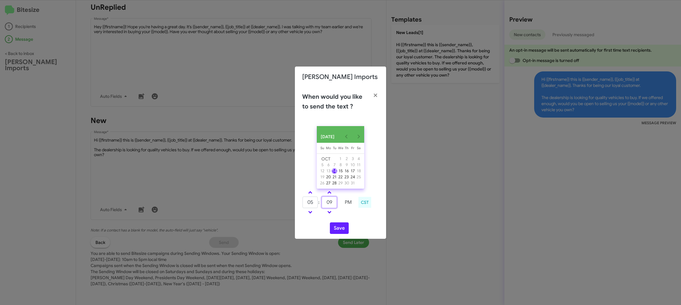
type input "09"
drag, startPoint x: 355, startPoint y: 216, endPoint x: 329, endPoint y: 232, distance: 30.2
click at [346, 216] on td at bounding box center [347, 212] width 15 height 8
click at [329, 232] on div "Save" at bounding box center [340, 228] width 77 height 12
click at [339, 227] on button "Save" at bounding box center [339, 228] width 19 height 12
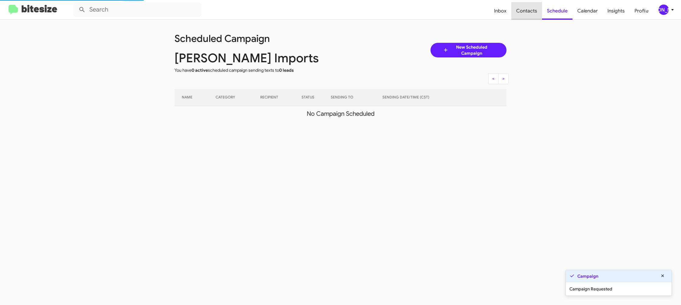
click at [530, 11] on span "Contacts" at bounding box center [526, 11] width 31 height 18
type input "in:groups"
click at [530, 11] on span "Contacts" at bounding box center [526, 11] width 31 height 18
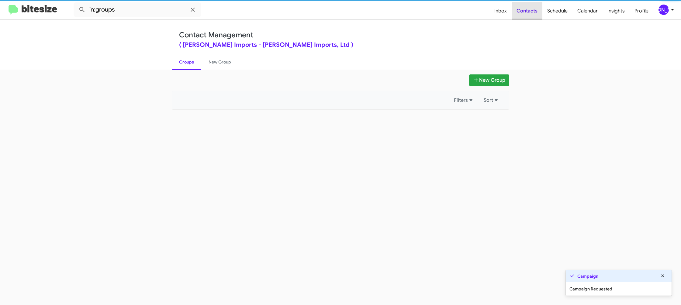
click at [530, 11] on span "Contacts" at bounding box center [526, 11] width 31 height 18
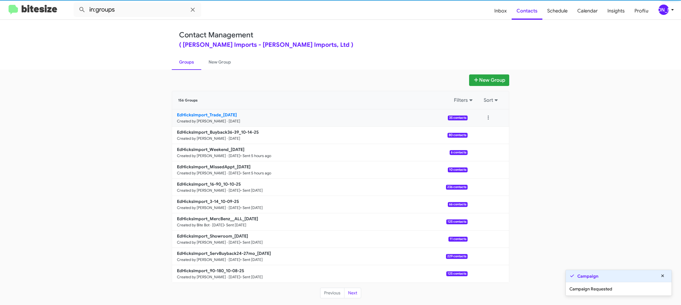
click at [233, 122] on small "Created by [PERSON_NAME] · [DATE]" at bounding box center [208, 121] width 63 height 5
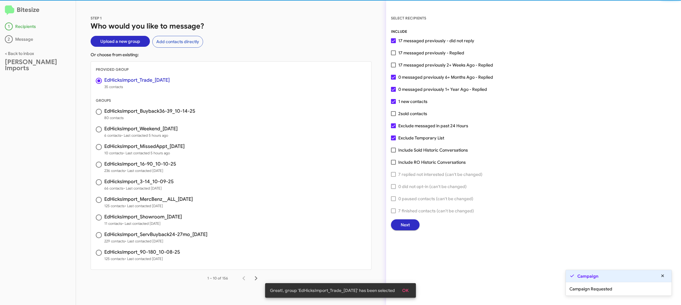
click at [412, 221] on div "INCLUDE 17 messaged previously - did not reply 17 messaged previously - Replied…" at bounding box center [533, 130] width 285 height 202
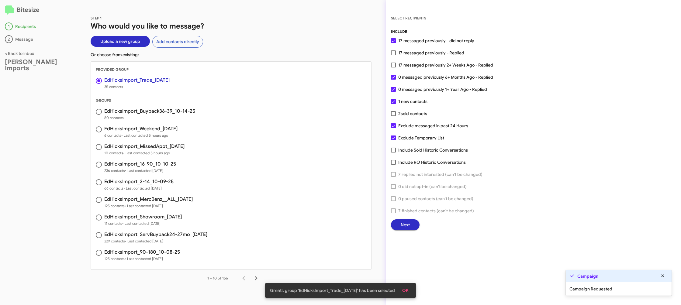
click at [407, 223] on span "Next" at bounding box center [404, 224] width 9 height 11
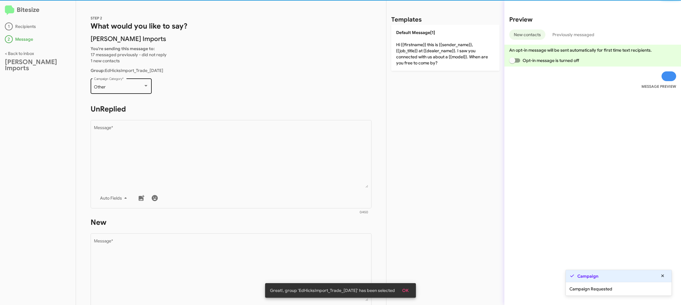
click at [125, 83] on div "Other Campaign Category *" at bounding box center [121, 85] width 55 height 17
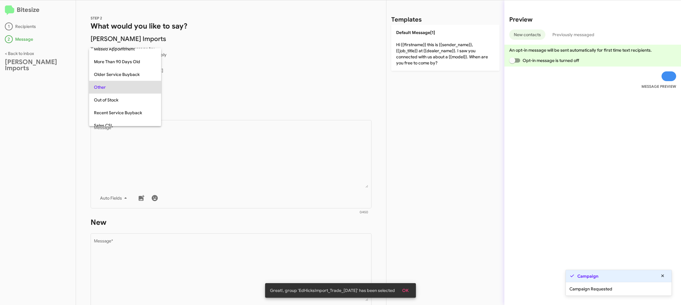
scroll to position [216, 0]
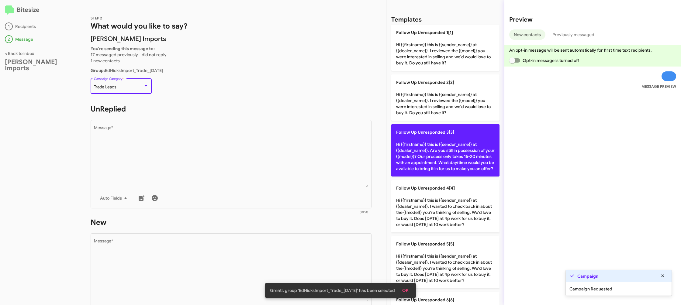
drag, startPoint x: 249, startPoint y: 175, endPoint x: 394, endPoint y: 167, distance: 146.0
click at [251, 175] on textarea "Message *" at bounding box center [231, 157] width 274 height 62
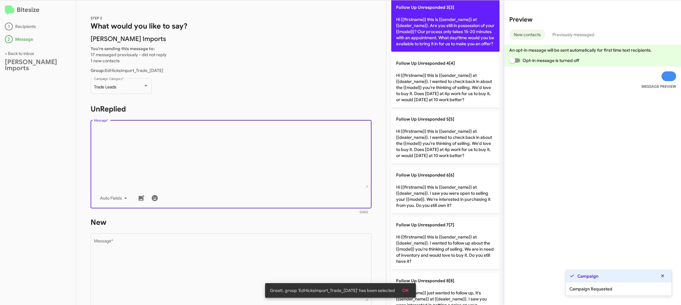
scroll to position [248, 0]
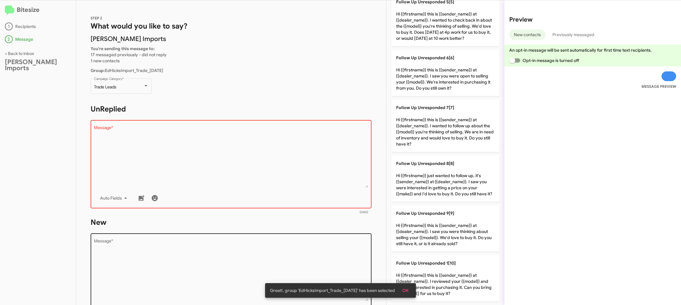
drag, startPoint x: 444, startPoint y: 180, endPoint x: 350, endPoint y: 247, distance: 115.6
click at [428, 188] on p "Follow Up Unresponded 8[8] Hi {{firstname}} just wanted to follow up, it's {{se…" at bounding box center [445, 179] width 108 height 46
type textarea "Hi {{firstname}} just wanted to follow up, it's {{sender_name}} at {{dealer_nam…"
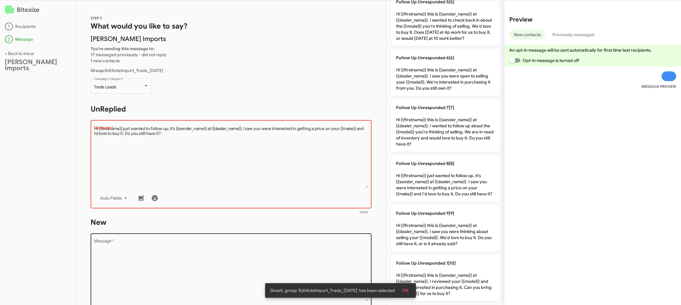
click at [350, 256] on textarea "Message *" at bounding box center [231, 270] width 274 height 62
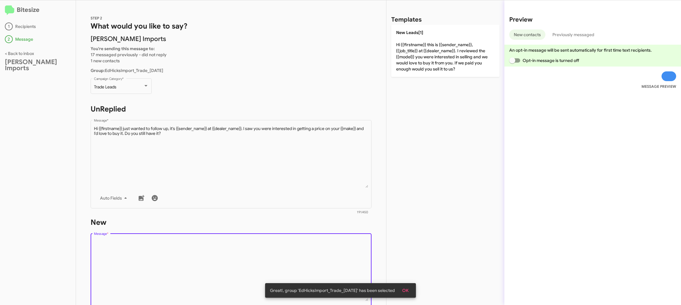
scroll to position [0, 0]
drag, startPoint x: 350, startPoint y: 256, endPoint x: 363, endPoint y: 221, distance: 37.5
click at [349, 252] on textarea "Message *" at bounding box center [231, 270] width 274 height 62
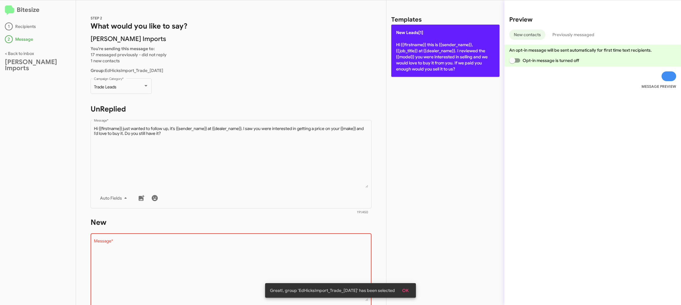
drag, startPoint x: 430, startPoint y: 60, endPoint x: 426, endPoint y: 63, distance: 5.2
click at [429, 61] on p "New Leads[1] Hi {{firstname}} this is {{sender_name}}, {{job_title}} at {{deale…" at bounding box center [445, 51] width 108 height 52
type textarea "Hi {{firstname}} this is {{sender_name}}, {{job_title}} at {{dealer_name}}. I r…"
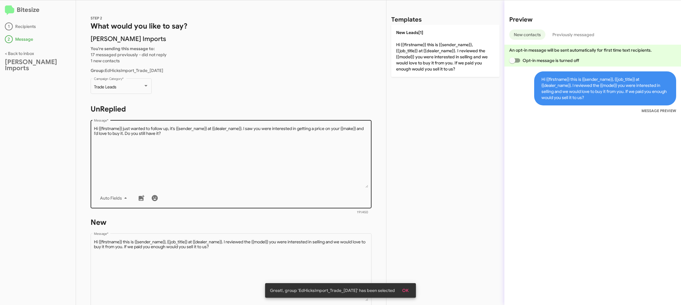
scroll to position [102, 0]
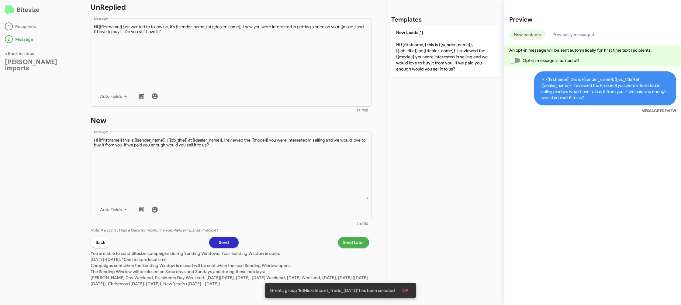
click at [349, 241] on span "Send Later" at bounding box center [353, 242] width 21 height 11
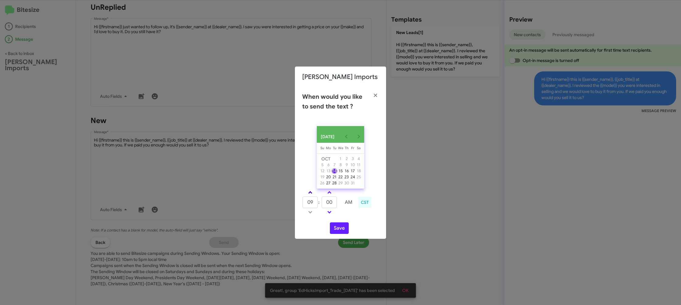
click at [309, 195] on span at bounding box center [310, 193] width 4 height 4
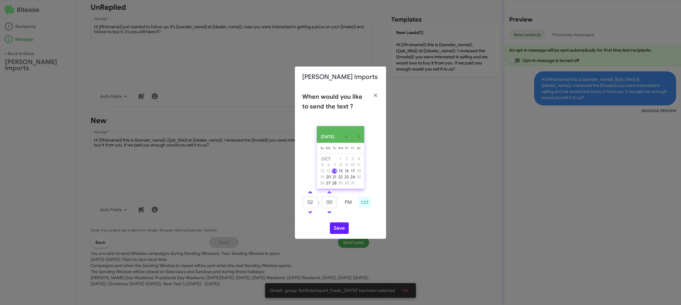
click at [309, 195] on span at bounding box center [310, 193] width 4 height 4
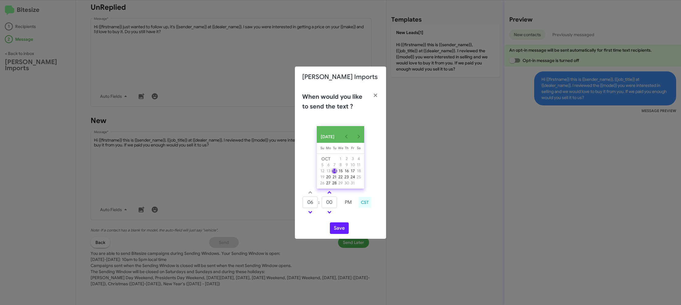
click at [309, 195] on td at bounding box center [310, 193] width 16 height 8
click at [311, 216] on link at bounding box center [310, 212] width 11 height 7
type input "05"
click at [338, 205] on td at bounding box center [338, 202] width 3 height 12
drag, startPoint x: 338, startPoint y: 205, endPoint x: 334, endPoint y: 205, distance: 4.3
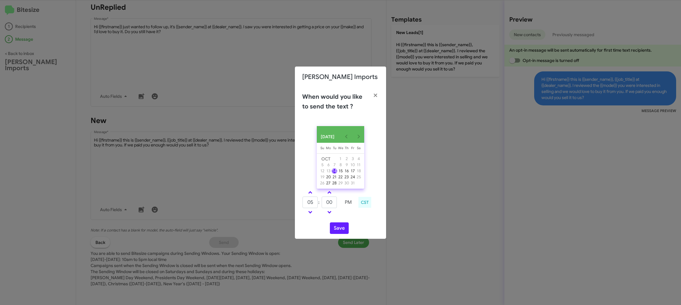
click at [338, 205] on td at bounding box center [338, 202] width 3 height 12
click at [334, 205] on input "00" at bounding box center [328, 203] width 15 height 12
click at [337, 200] on tr "05 : 00 PM" at bounding box center [329, 202] width 54 height 12
type input "19"
drag, startPoint x: 353, startPoint y: 222, endPoint x: 342, endPoint y: 227, distance: 11.6
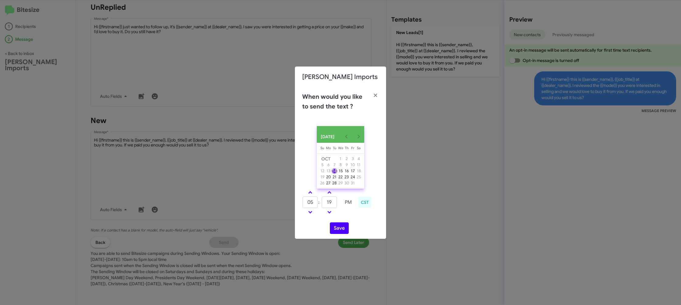
click at [352, 224] on div "OCT 2025 Sunday Su Monday Mo Tuesday Tu Wednesday We Thursday Th Friday Fr Satu…" at bounding box center [340, 180] width 91 height 118
click at [340, 229] on button "Save" at bounding box center [339, 228] width 19 height 12
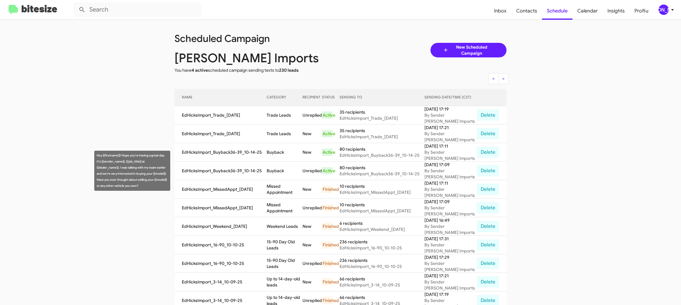
drag, startPoint x: 281, startPoint y: 177, endPoint x: 280, endPoint y: 173, distance: 4.0
click at [281, 177] on td "Buyback" at bounding box center [284, 171] width 36 height 19
click at [280, 171] on td "Buyback" at bounding box center [284, 171] width 36 height 19
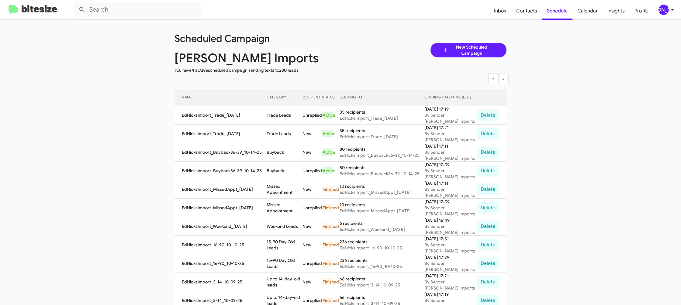
click at [280, 171] on td "Buyback" at bounding box center [284, 171] width 36 height 19
copy td "Buyback"
click at [283, 112] on td "Trade Leads" at bounding box center [284, 115] width 36 height 19
click at [283, 111] on td "Trade Leads" at bounding box center [284, 115] width 36 height 19
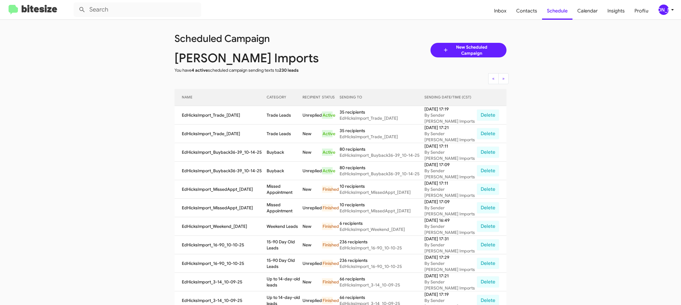
copy td "Trade Leads"
click at [673, 7] on icon at bounding box center [671, 9] width 7 height 7
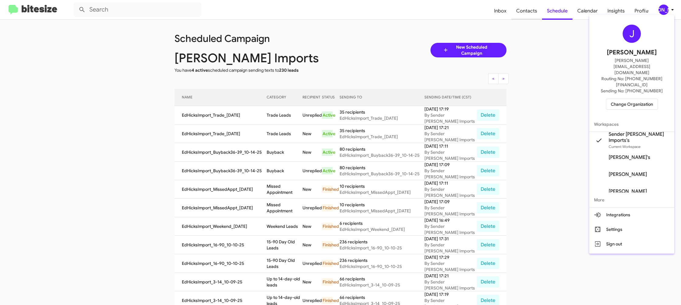
drag, startPoint x: 486, startPoint y: 27, endPoint x: 523, endPoint y: 19, distance: 37.4
click at [506, 23] on div at bounding box center [340, 152] width 681 height 305
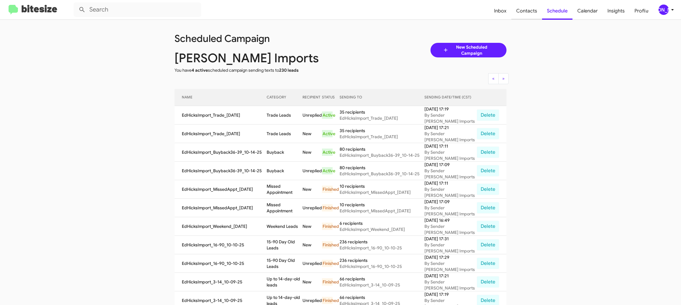
click at [523, 17] on span "Contacts" at bounding box center [526, 11] width 31 height 18
type input "in:groups"
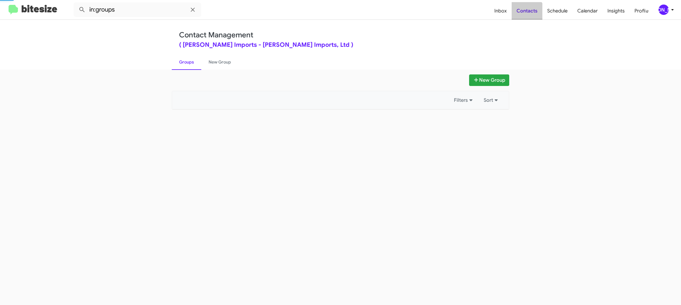
click at [523, 17] on span "Contacts" at bounding box center [526, 11] width 31 height 18
click at [671, 9] on icon at bounding box center [671, 9] width 7 height 7
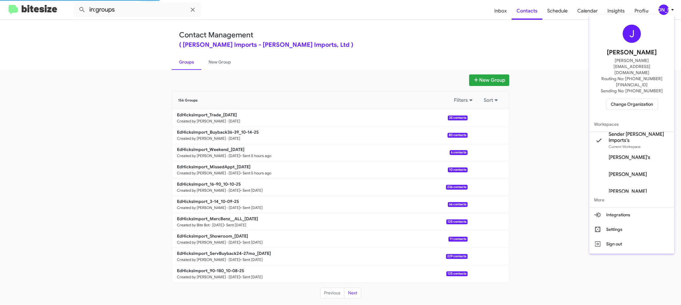
click at [633, 99] on span "Change Organization" at bounding box center [631, 104] width 42 height 10
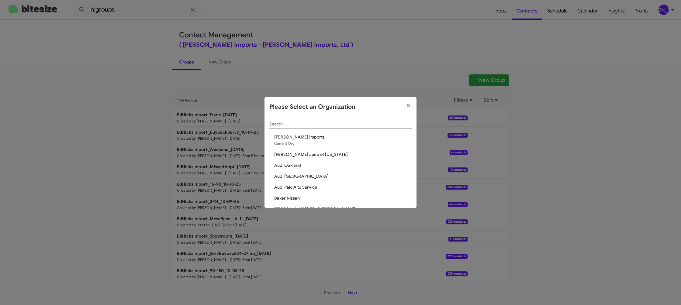
click at [278, 124] on input "Search" at bounding box center [340, 124] width 142 height 5
type input "inf"
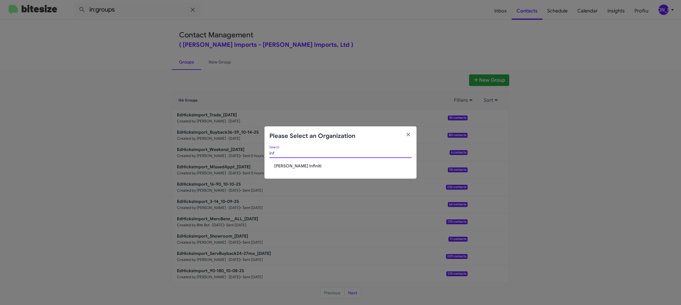
click at [278, 164] on span "[PERSON_NAME] Infiniti" at bounding box center [342, 166] width 137 height 6
drag, startPoint x: 278, startPoint y: 164, endPoint x: 342, endPoint y: 0, distance: 176.1
click at [278, 156] on div "inf Search Ed Hicks Infiniti" at bounding box center [340, 162] width 152 height 33
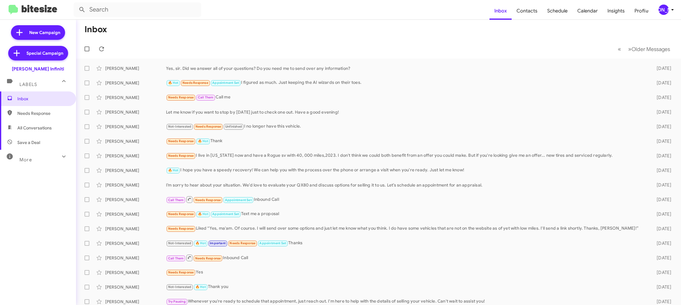
drag, startPoint x: 671, startPoint y: 9, endPoint x: 666, endPoint y: 14, distance: 6.9
click at [671, 9] on icon at bounding box center [671, 9] width 7 height 7
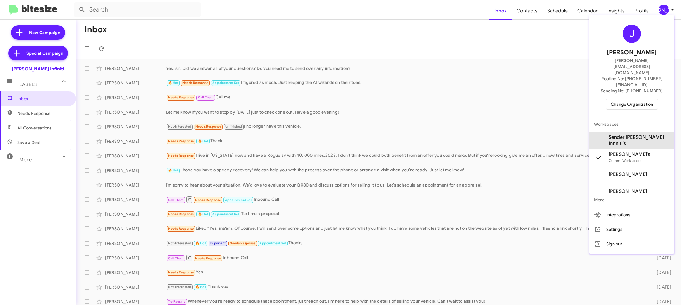
click at [642, 134] on span "Sender [PERSON_NAME] Infiniti's" at bounding box center [638, 140] width 61 height 12
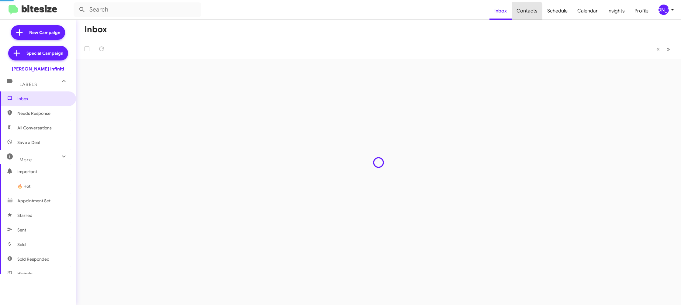
click at [525, 13] on span "Contacts" at bounding box center [526, 11] width 31 height 18
type input "in:groups"
click at [525, 13] on span "Contacts" at bounding box center [526, 11] width 31 height 18
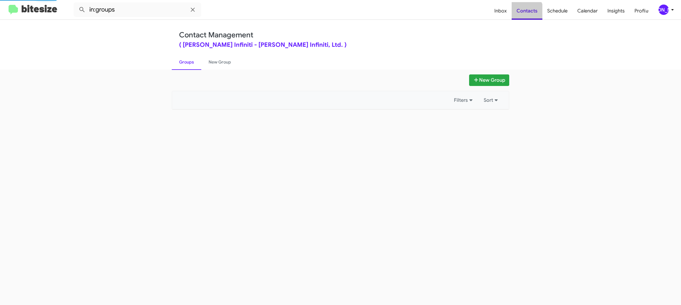
click at [525, 13] on span "Contacts" at bounding box center [526, 11] width 31 height 18
click at [226, 66] on link "New Group" at bounding box center [219, 62] width 37 height 16
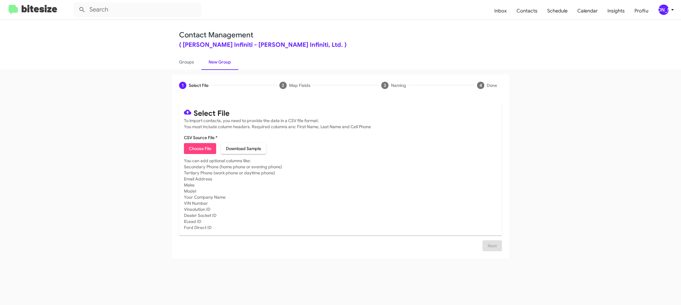
drag, startPoint x: 195, startPoint y: 142, endPoint x: 197, endPoint y: 146, distance: 5.0
click at [196, 144] on mat-card-content "CSV Source File * Choose File Download Sample" at bounding box center [340, 144] width 313 height 19
click at [197, 147] on span "Choose File" at bounding box center [200, 148] width 22 height 11
type input "EdHicksInfin_Buyback36-39_10-14-25"
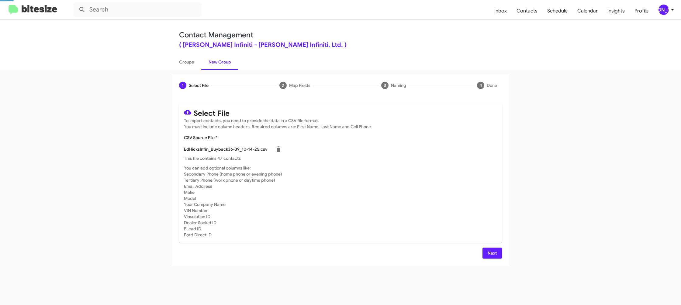
click at [357, 169] on mat-card "Select File To import contacts, you need to provide the data in a CSV file form…" at bounding box center [340, 173] width 323 height 139
click at [664, 9] on div "[PERSON_NAME]" at bounding box center [663, 10] width 10 height 10
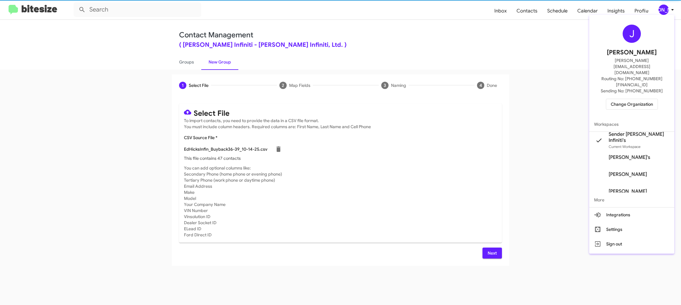
click at [664, 9] on div at bounding box center [340, 152] width 681 height 305
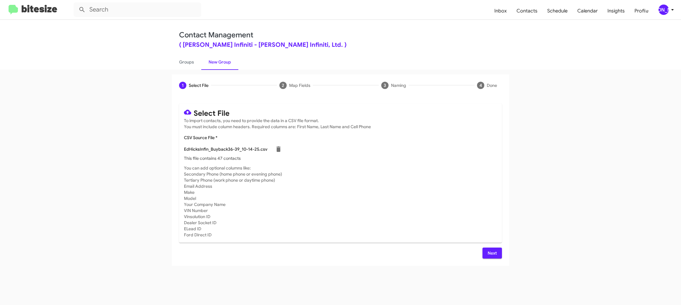
drag, startPoint x: 487, startPoint y: 252, endPoint x: 484, endPoint y: 251, distance: 3.8
click at [489, 253] on span "Next" at bounding box center [492, 253] width 10 height 11
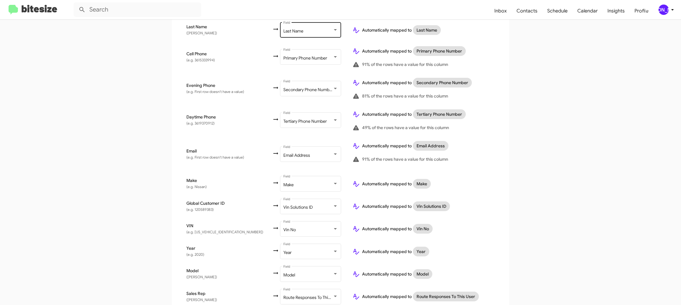
scroll to position [199, 0]
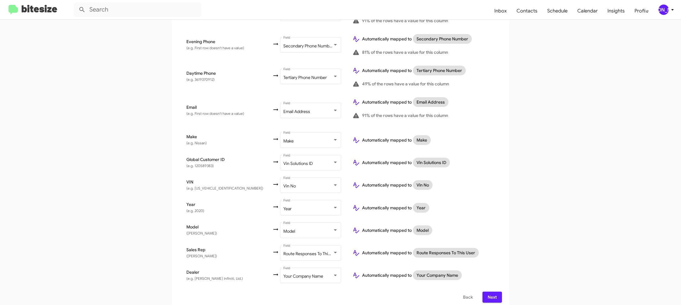
click at [492, 292] on span "Next" at bounding box center [492, 297] width 10 height 11
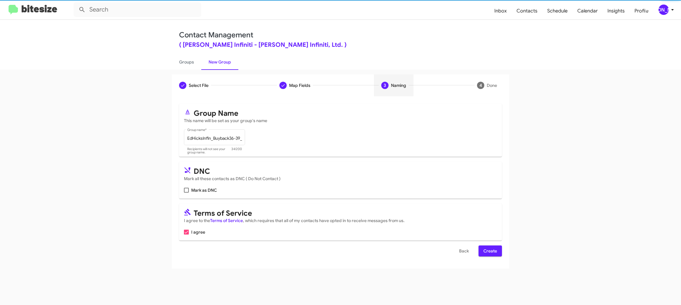
scroll to position [0, 0]
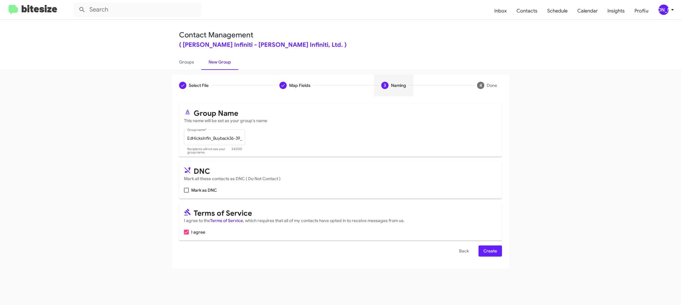
click at [483, 250] on span "Create" at bounding box center [490, 250] width 14 height 11
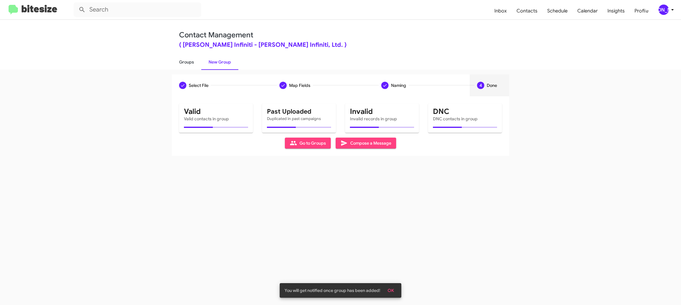
click at [191, 63] on link "Groups" at bounding box center [186, 62] width 29 height 16
type input "in:groups"
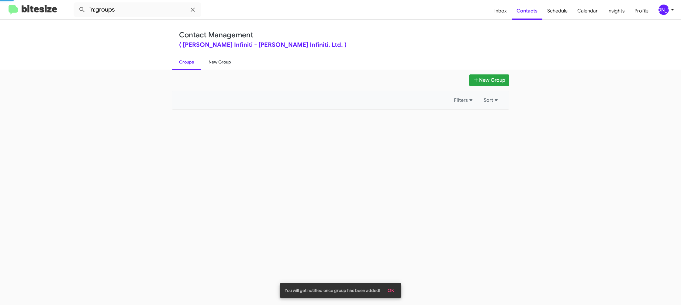
click at [213, 63] on link "New Group" at bounding box center [219, 62] width 37 height 16
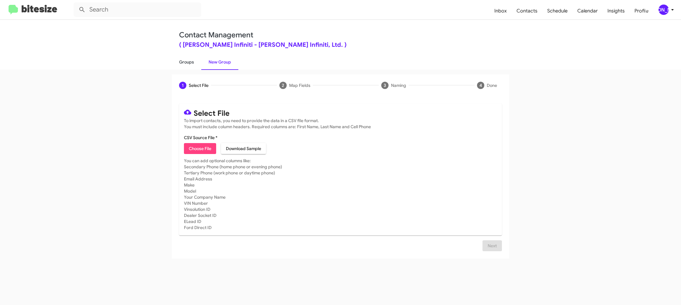
click at [196, 63] on link "Groups" at bounding box center [186, 62] width 29 height 16
type input "in:groups"
click at [196, 63] on link "Groups" at bounding box center [186, 62] width 29 height 16
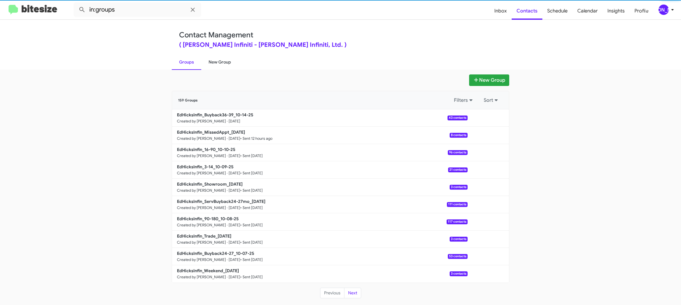
click at [215, 61] on link "New Group" at bounding box center [219, 62] width 37 height 16
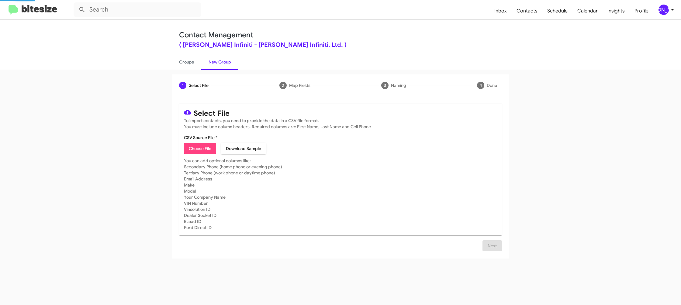
click at [198, 149] on span "Choose File" at bounding box center [200, 148] width 22 height 11
type input "EdHicksInfin_Trade_10-14-25"
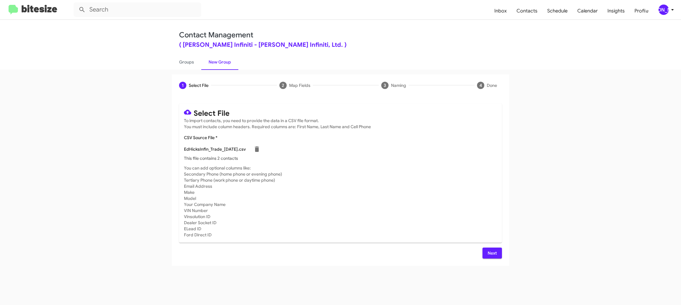
drag, startPoint x: 380, startPoint y: 199, endPoint x: 451, endPoint y: 253, distance: 90.2
click at [385, 199] on mat-card-subtitle "You can add optional columns like: Secondary Phone (home phone or evening phone…" at bounding box center [340, 201] width 313 height 73
drag, startPoint x: 492, startPoint y: 253, endPoint x: 426, endPoint y: 204, distance: 82.3
click at [492, 253] on span "Next" at bounding box center [492, 253] width 10 height 11
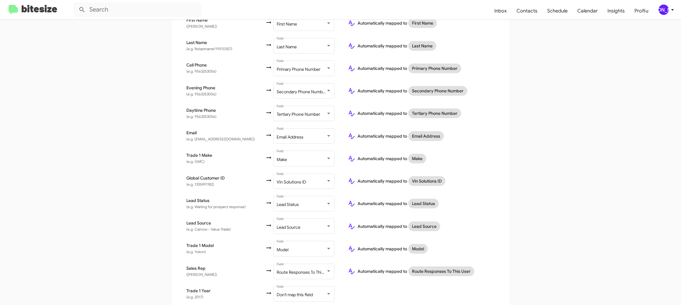
scroll to position [181, 0]
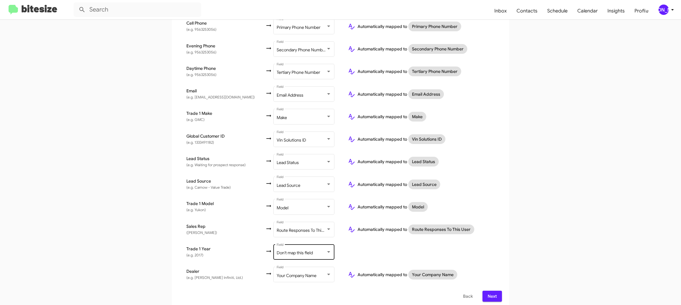
click at [304, 245] on div "Don't map this field Field" at bounding box center [303, 251] width 55 height 17
click at [295, 231] on span "Year" at bounding box center [303, 232] width 68 height 13
click at [494, 247] on td at bounding box center [422, 252] width 159 height 22
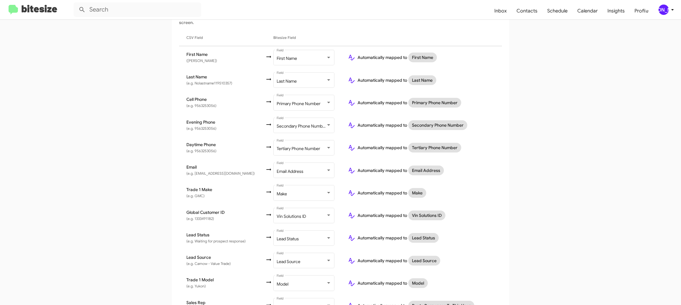
scroll to position [181, 0]
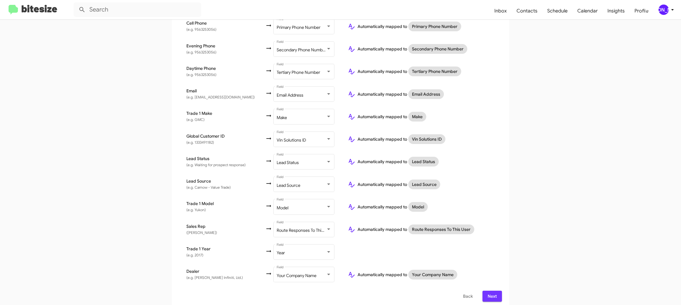
drag, startPoint x: 491, startPoint y: 291, endPoint x: 489, endPoint y: 288, distance: 3.7
click at [490, 291] on span "Next" at bounding box center [492, 296] width 10 height 11
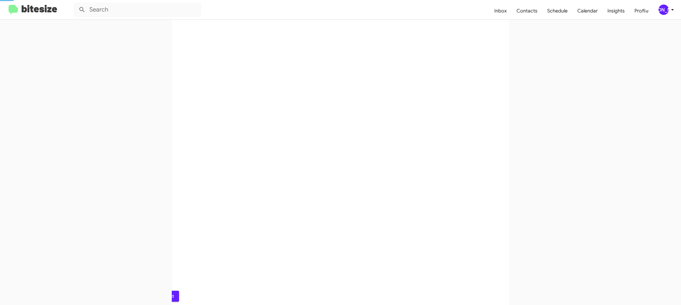
scroll to position [0, 0]
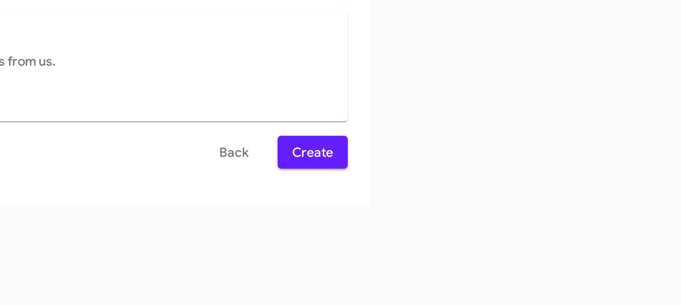
click at [498, 253] on button "Create" at bounding box center [489, 250] width 23 height 11
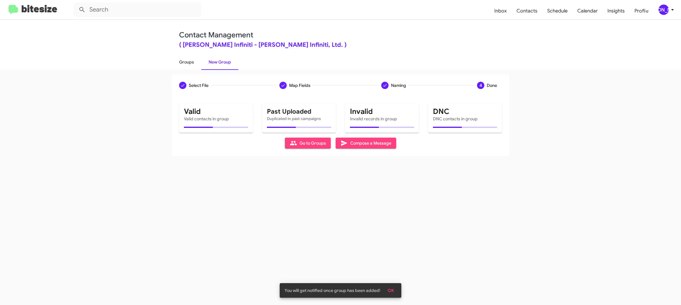
click at [191, 67] on link "Groups" at bounding box center [186, 62] width 29 height 16
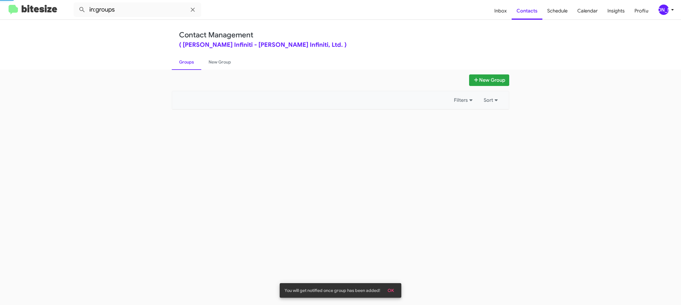
click at [191, 67] on link "Groups" at bounding box center [186, 62] width 29 height 16
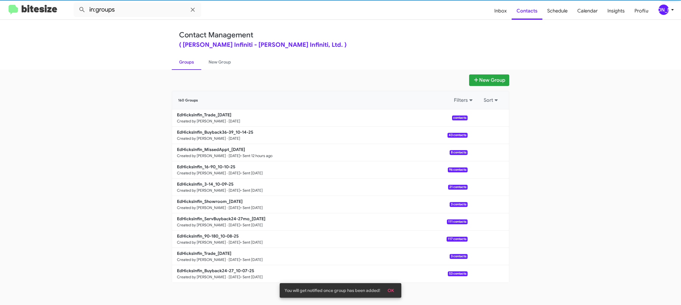
click at [191, 65] on link "Groups" at bounding box center [186, 62] width 29 height 16
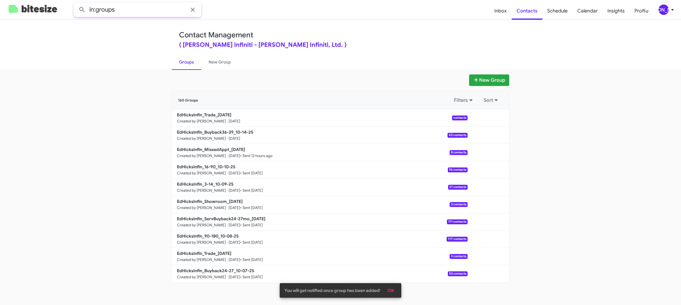
click at [163, 13] on input "in:groups" at bounding box center [138, 9] width 128 height 15
click at [76, 4] on button at bounding box center [82, 10] width 12 height 12
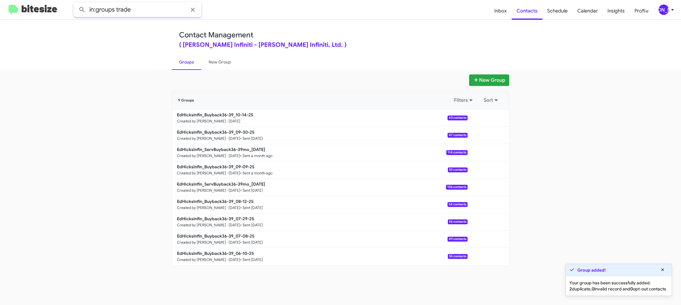
type input "in:groups trade"
click at [76, 4] on button at bounding box center [82, 10] width 12 height 12
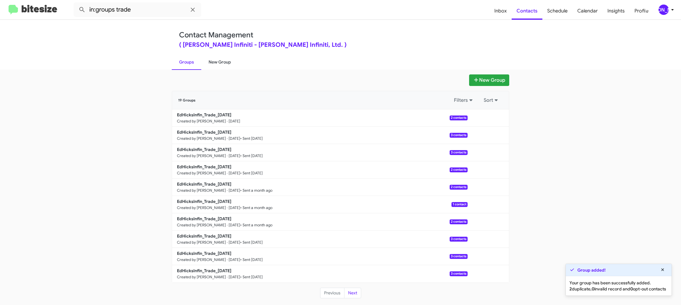
click at [215, 64] on link "New Group" at bounding box center [219, 62] width 37 height 16
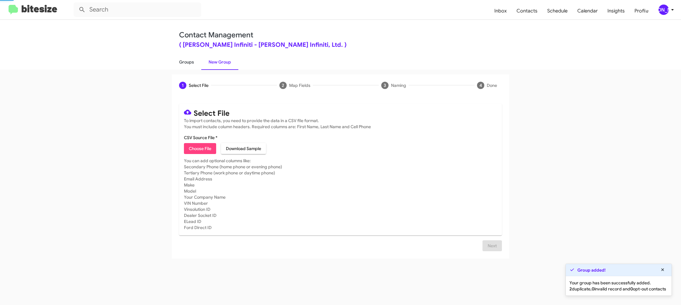
click at [180, 63] on link "Groups" at bounding box center [186, 62] width 29 height 16
type input "in:groups"
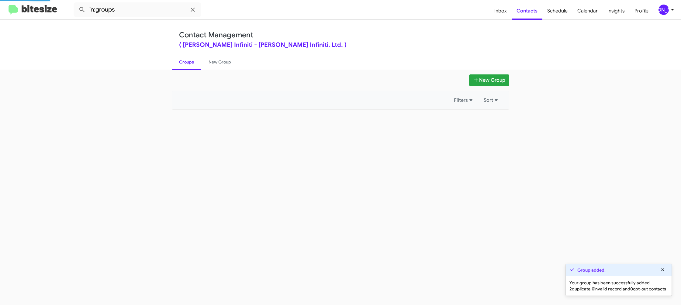
drag, startPoint x: 180, startPoint y: 63, endPoint x: 412, endPoint y: 133, distance: 242.7
click at [180, 63] on link "Groups" at bounding box center [186, 62] width 29 height 16
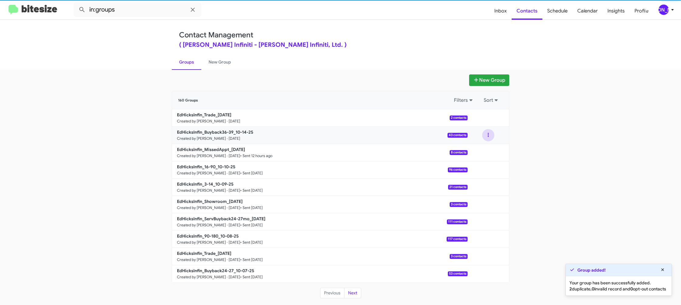
drag, startPoint x: 486, startPoint y: 135, endPoint x: 484, endPoint y: 140, distance: 6.4
click at [486, 135] on button at bounding box center [488, 135] width 12 height 12
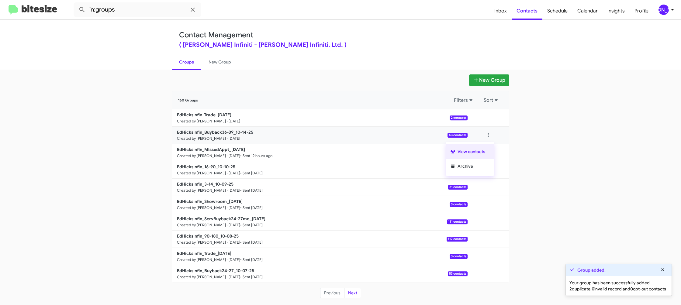
click at [479, 149] on button "View contacts" at bounding box center [469, 151] width 49 height 15
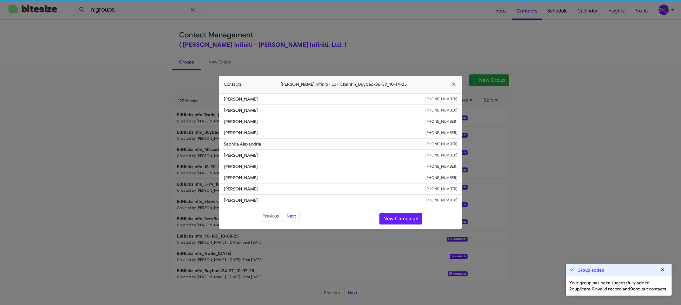
click at [241, 159] on li "Carlo Tanguma +13612071036" at bounding box center [340, 155] width 243 height 11
copy span "Carlo Tanguma"
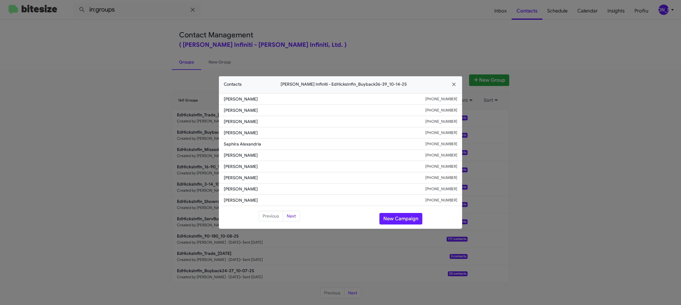
click at [493, 48] on modal-container "Contacts Ed Hicks Infiniti - EdHicksInfin_Buyback36-39_10-14-25 Stacy Moorer +1…" at bounding box center [340, 152] width 681 height 305
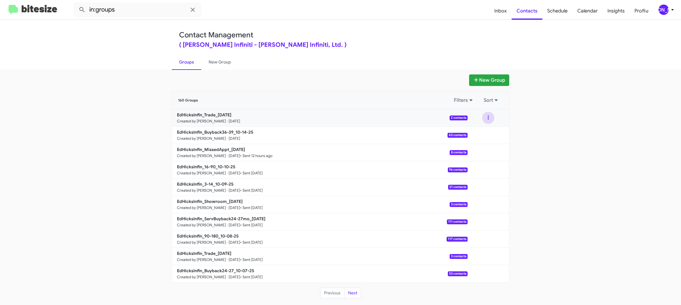
click at [489, 121] on button at bounding box center [488, 118] width 12 height 12
click at [483, 130] on button "View contacts" at bounding box center [469, 134] width 49 height 15
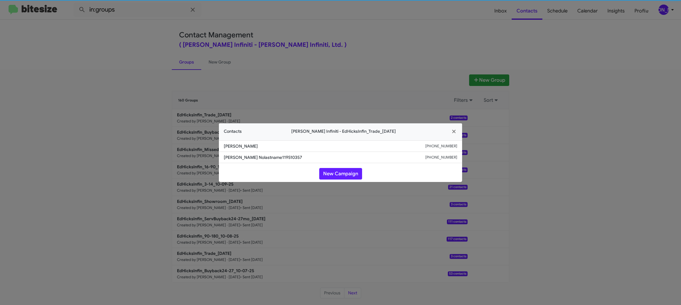
click at [244, 156] on span "David Nolastname119510357" at bounding box center [324, 157] width 201 height 6
click at [244, 151] on li "Deborah A Galatzan +13617795161" at bounding box center [340, 146] width 243 height 12
click at [245, 148] on span "Deborah A Galatzan" at bounding box center [324, 146] width 201 height 6
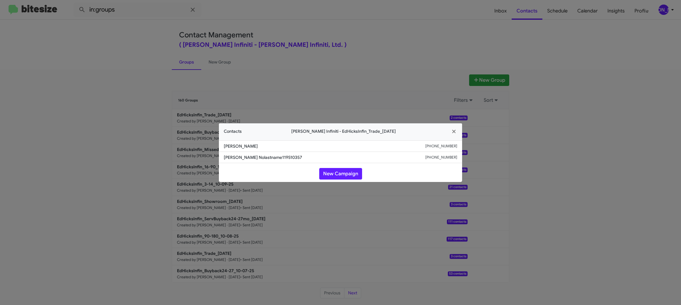
click at [245, 148] on span "Deborah A Galatzan" at bounding box center [324, 146] width 201 height 6
copy span "Deborah A Galatzan"
drag, startPoint x: 146, startPoint y: 59, endPoint x: 206, endPoint y: 118, distance: 84.0
click at [146, 59] on modal-container "Contacts Ed Hicks Infiniti - EdHicksInfin_Trade_10-14-25 Deborah A Galatzan +13…" at bounding box center [340, 152] width 681 height 305
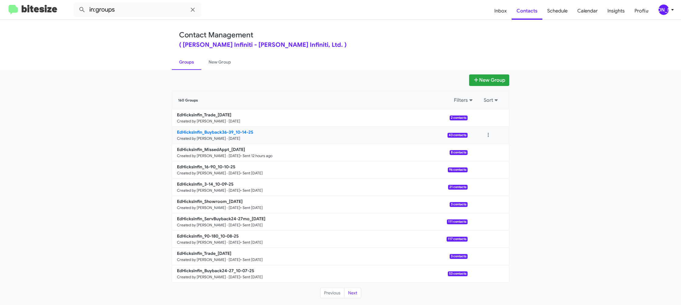
click at [219, 130] on b "EdHicksInfin_Buyback36-39_10-14-25" at bounding box center [215, 131] width 76 height 5
drag, startPoint x: 219, startPoint y: 130, endPoint x: 193, endPoint y: 73, distance: 63.4
click at [219, 130] on b "EdHicksInfin_Buyback36-39_10-14-25" at bounding box center [215, 131] width 76 height 5
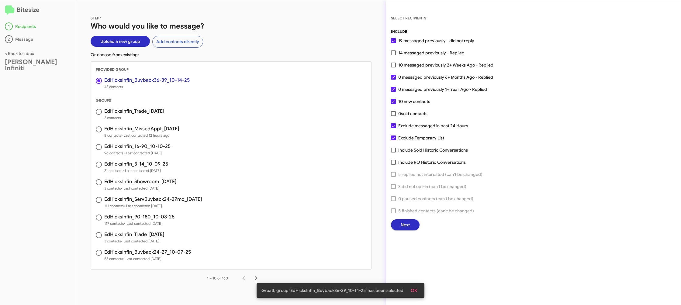
click at [398, 227] on button "Next" at bounding box center [405, 224] width 29 height 11
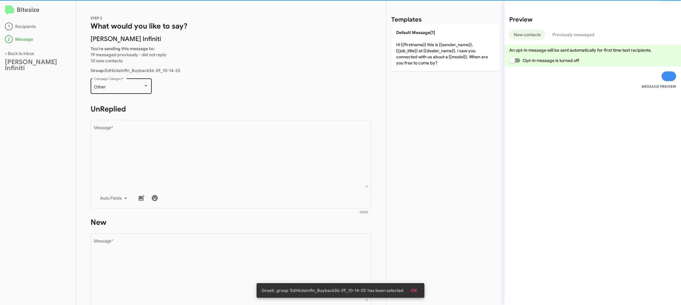
click at [118, 89] on div "Other" at bounding box center [118, 87] width 49 height 5
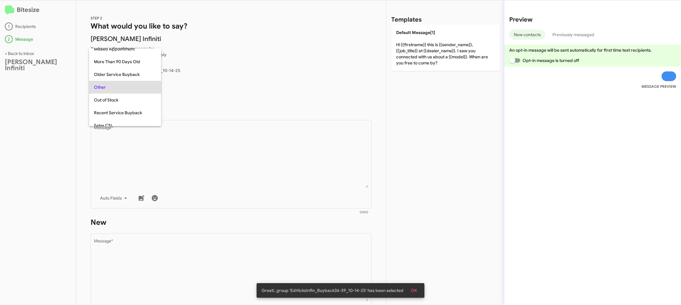
scroll to position [64, 0]
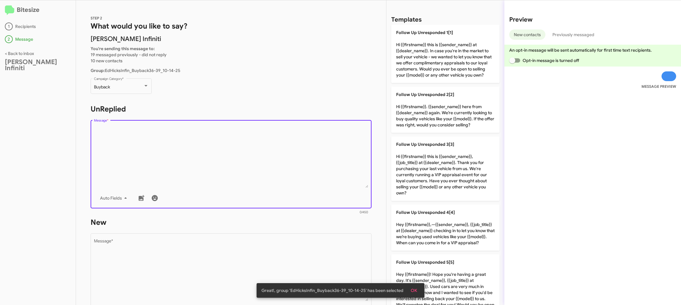
drag, startPoint x: 267, startPoint y: 164, endPoint x: 335, endPoint y: 146, distance: 70.0
click at [267, 163] on textarea "Message *" at bounding box center [231, 157] width 274 height 62
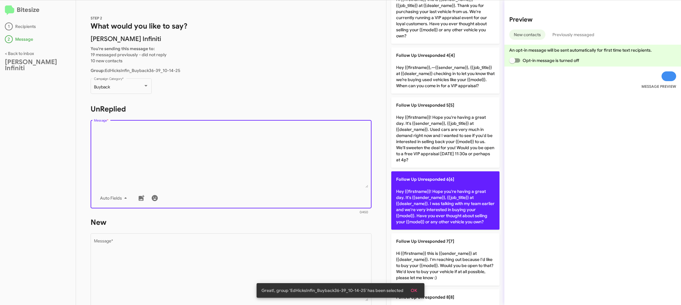
scroll to position [161, 0]
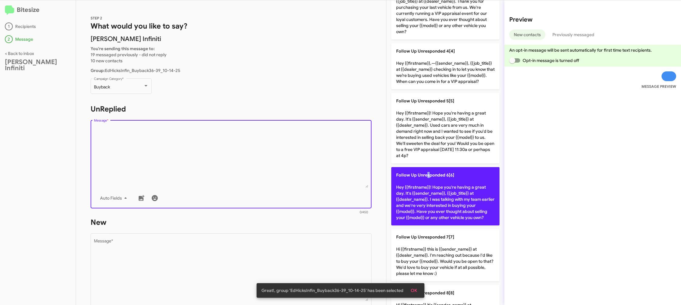
drag, startPoint x: 426, startPoint y: 177, endPoint x: 377, endPoint y: 195, distance: 51.6
click at [419, 179] on p "Follow Up Unresponded 6[6] Hey {{firstname}}! Hope you're having a great day. I…" at bounding box center [445, 196] width 108 height 58
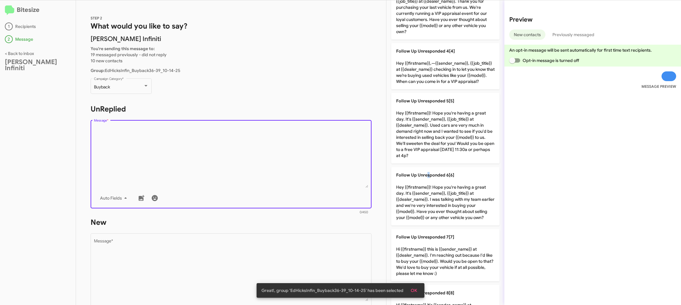
type textarea "Hey {{firstname}}! Hope you're having a great day. It's {{sender_name}}, {{job_…"
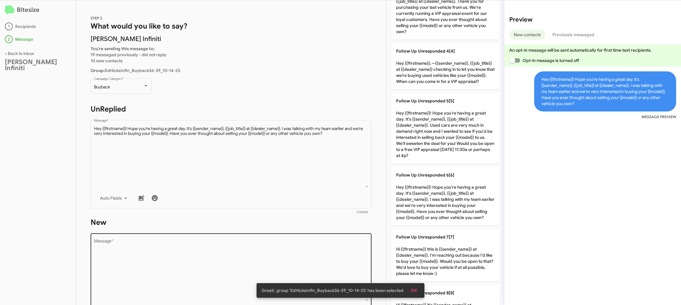
click at [310, 241] on form "New Drop image here to insert Auto Fields Message * 0/450" at bounding box center [231, 273] width 281 height 111
click at [309, 241] on textarea "Message *" at bounding box center [231, 270] width 274 height 62
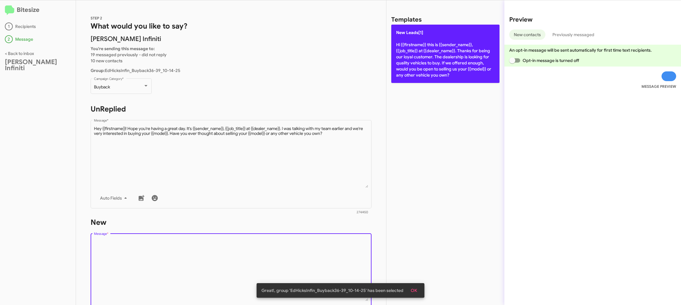
drag, startPoint x: 309, startPoint y: 241, endPoint x: 421, endPoint y: 72, distance: 203.6
click at [314, 225] on form "New Drop image here to insert Auto Fields Message * 0/450" at bounding box center [231, 273] width 281 height 111
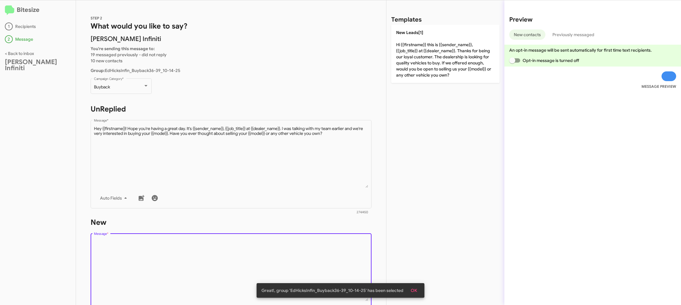
drag, startPoint x: 422, startPoint y: 66, endPoint x: 357, endPoint y: 86, distance: 68.1
click at [421, 67] on p "New Leads[1] Hi {{firstname}} this is {{sender_name}}, {{job_title}} at {{deale…" at bounding box center [445, 54] width 108 height 58
type textarea "Hi {{firstname}} this is {{sender_name}}, {{job_title}} at {{dealer_name}}. Tha…"
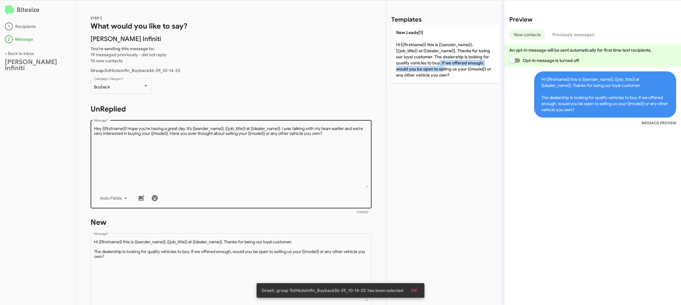
scroll to position [102, 0]
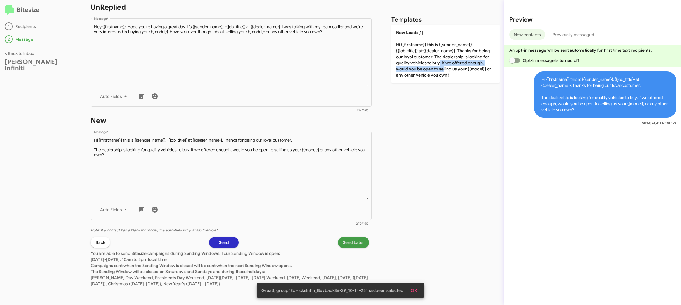
click at [355, 246] on span "Send Later" at bounding box center [353, 242] width 21 height 11
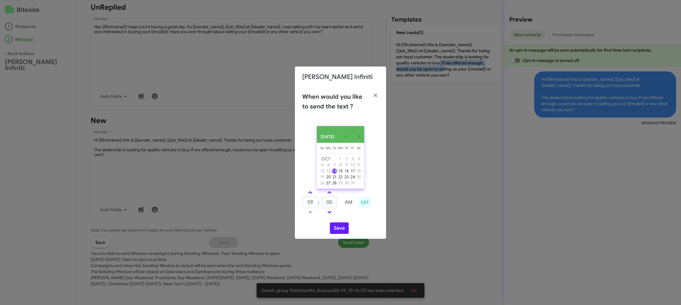
drag, startPoint x: 307, startPoint y: 193, endPoint x: 322, endPoint y: 199, distance: 15.9
click at [307, 194] on link at bounding box center [310, 192] width 11 height 7
type input "10"
click at [334, 203] on input "00" at bounding box center [328, 203] width 15 height 12
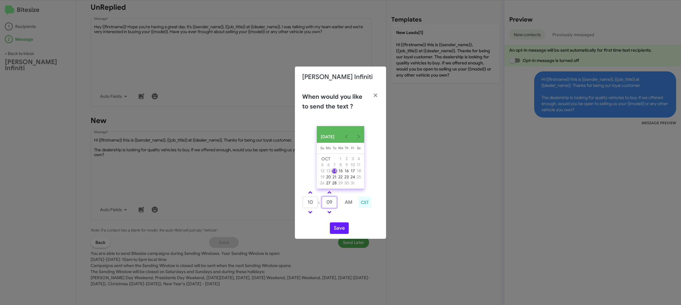
type input "09"
drag, startPoint x: 349, startPoint y: 224, endPoint x: 339, endPoint y: 229, distance: 11.0
click at [344, 225] on div "OCT 2025 Sunday Su Monday Mo Tuesday Tu Wednesday We Thursday Th Friday Fr Satu…" at bounding box center [340, 180] width 91 height 118
click at [335, 233] on button "Save" at bounding box center [339, 228] width 19 height 12
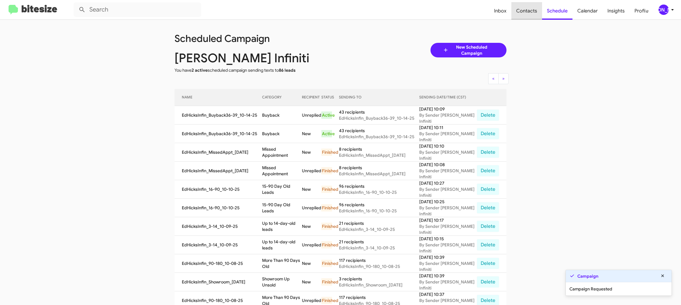
click at [531, 10] on span "Contacts" at bounding box center [526, 11] width 31 height 18
type input "in:groups"
click at [531, 10] on span "Contacts" at bounding box center [526, 11] width 31 height 18
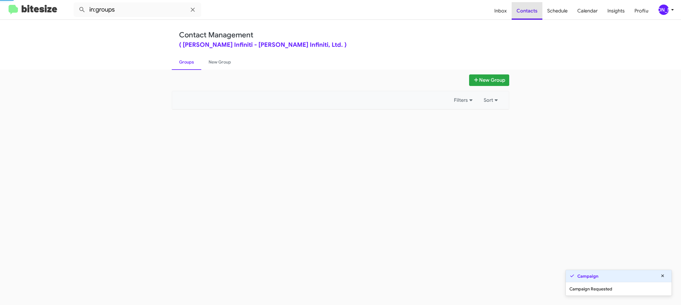
drag, startPoint x: 531, startPoint y: 10, endPoint x: 339, endPoint y: 86, distance: 206.7
click at [523, 10] on span "Contacts" at bounding box center [526, 11] width 31 height 18
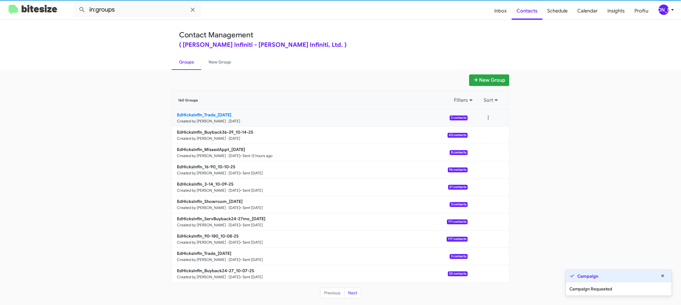
click at [229, 114] on b "EdHicksInfin_Trade_10-14-25" at bounding box center [204, 114] width 54 height 5
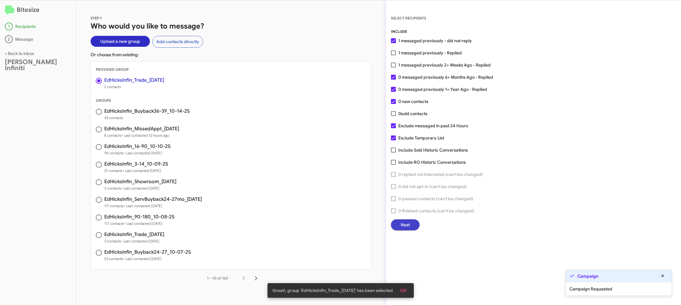
click at [402, 221] on span "Next" at bounding box center [404, 224] width 9 height 11
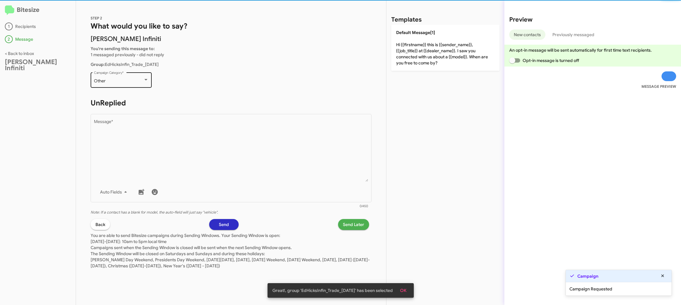
click at [126, 81] on div "Other" at bounding box center [118, 81] width 49 height 5
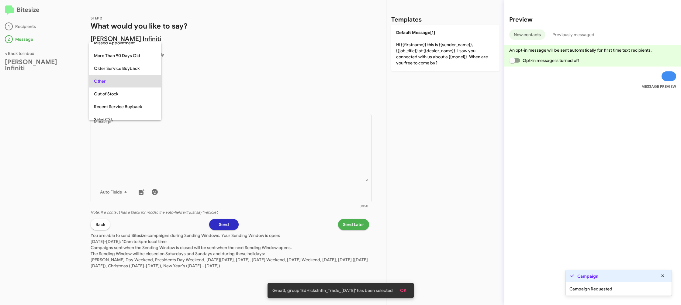
scroll to position [216, 0]
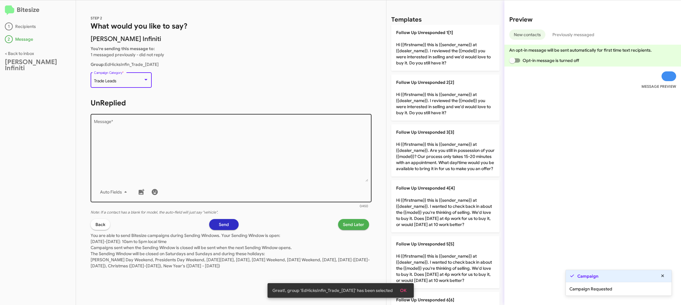
click at [250, 172] on textarea "Message *" at bounding box center [231, 151] width 274 height 62
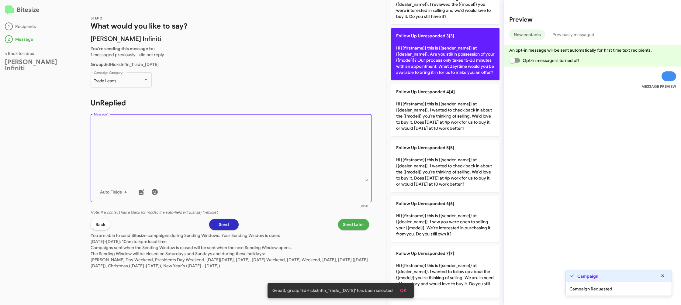
scroll to position [248, 0]
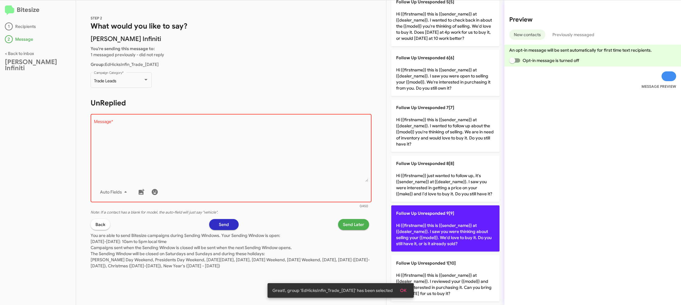
drag, startPoint x: 438, startPoint y: 223, endPoint x: 345, endPoint y: 232, distance: 93.3
click at [427, 223] on p "Follow Up Unresponded 9[9] Hi {{firstname}} this is {{sender_name}} at {{dealer…" at bounding box center [445, 228] width 108 height 46
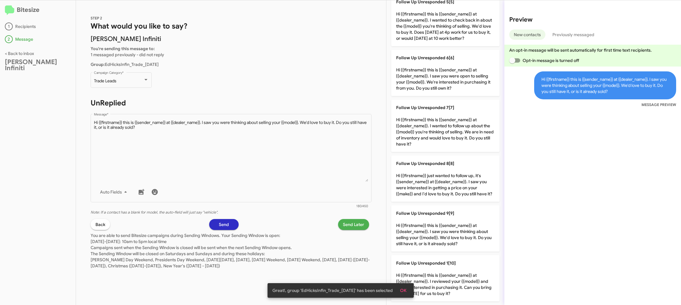
click at [359, 224] on span "Send Later" at bounding box center [353, 224] width 21 height 11
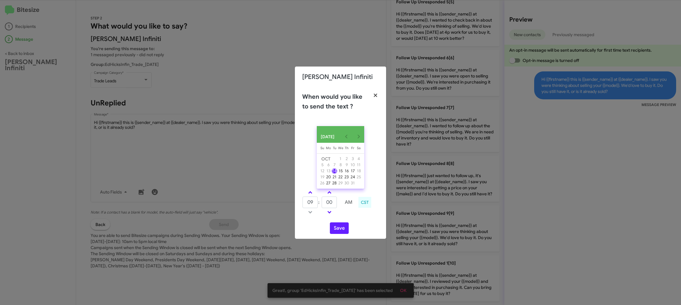
drag, startPoint x: 377, startPoint y: 93, endPoint x: 372, endPoint y: 91, distance: 4.4
click at [376, 93] on icon "button" at bounding box center [375, 95] width 7 height 5
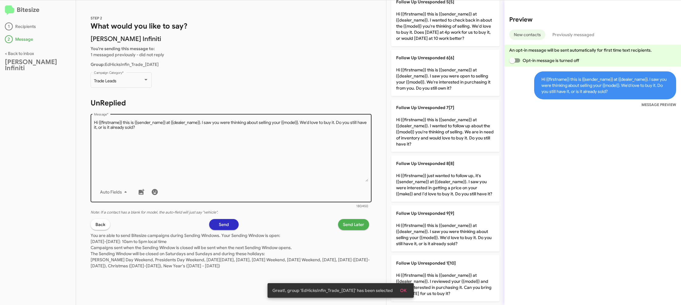
click at [278, 146] on textarea "Message *" at bounding box center [231, 151] width 274 height 62
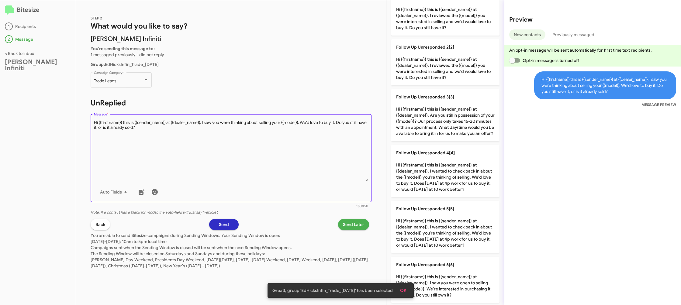
scroll to position [0, 0]
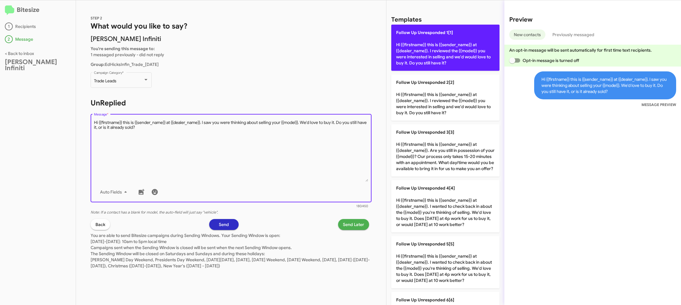
click at [401, 62] on p "Follow Up Unresponded 1[1] Hi {{firstname}} this is {{sender_name}} at {{dealer…" at bounding box center [445, 48] width 108 height 46
type textarea "Hi {{firstname}} this is {{sender_name}} at {{dealer_name}}. I reviewed the {{m…"
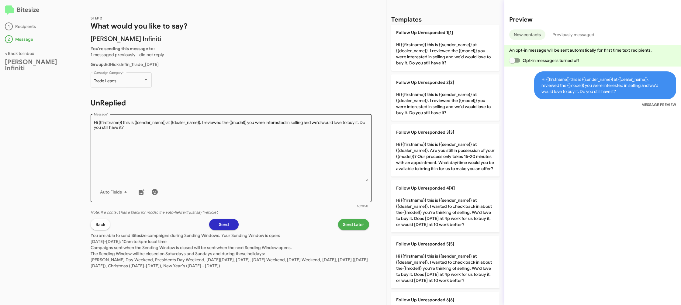
drag, startPoint x: 426, startPoint y: 104, endPoint x: 337, endPoint y: 126, distance: 91.6
click at [426, 104] on p "Follow Up Unresponded 2[2] Hi {{firstname}} this is {{sender_name}} at {{dealer…" at bounding box center [445, 97] width 108 height 46
click at [234, 153] on textarea "Message *" at bounding box center [231, 151] width 274 height 62
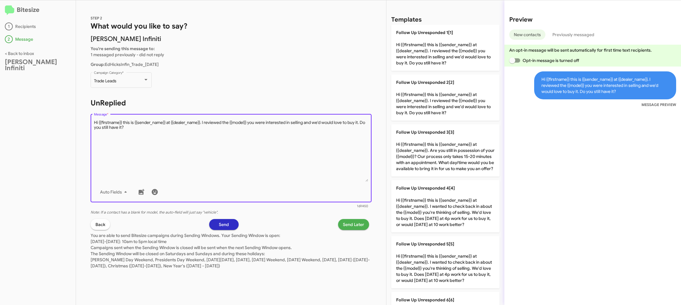
drag, startPoint x: 234, startPoint y: 153, endPoint x: 302, endPoint y: 111, distance: 80.0
click at [244, 146] on textarea "Message *" at bounding box center [231, 151] width 274 height 62
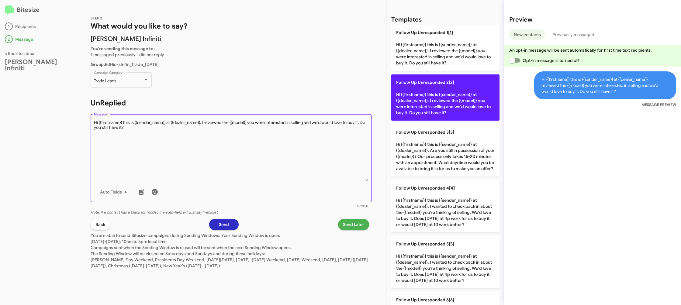
click at [443, 105] on p "Follow Up Unresponded 2[2] Hi {{firstname}} this is {{sender_name}} at {{dealer…" at bounding box center [445, 97] width 108 height 46
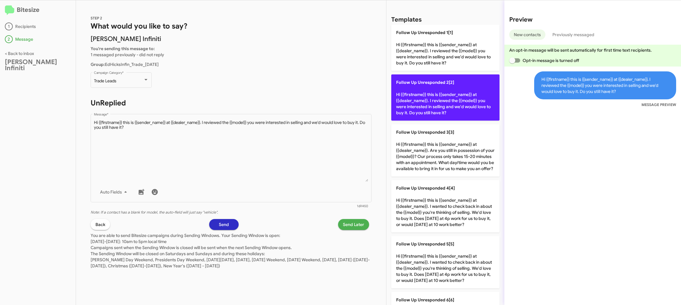
click at [443, 105] on p "Follow Up Unresponded 2[2] Hi {{firstname}} this is {{sender_name}} at {{dealer…" at bounding box center [445, 97] width 108 height 46
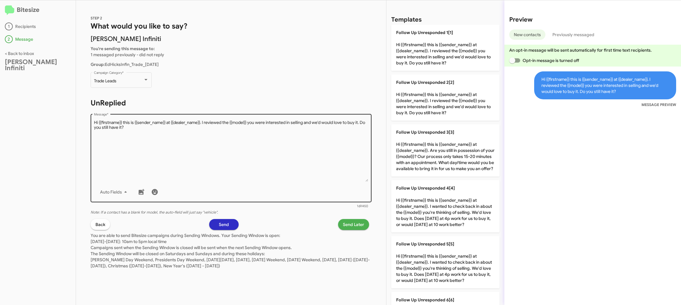
drag, startPoint x: 443, startPoint y: 105, endPoint x: 359, endPoint y: 191, distance: 119.9
click at [442, 104] on p "Follow Up Unresponded 2[2] Hi {{firstname}} this is {{sender_name}} at {{dealer…" at bounding box center [445, 97] width 108 height 46
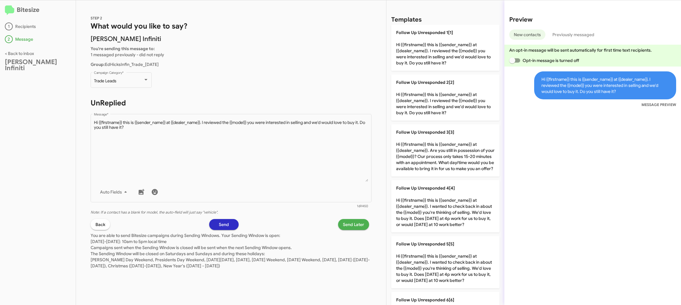
click at [345, 228] on span "Send Later" at bounding box center [353, 224] width 21 height 11
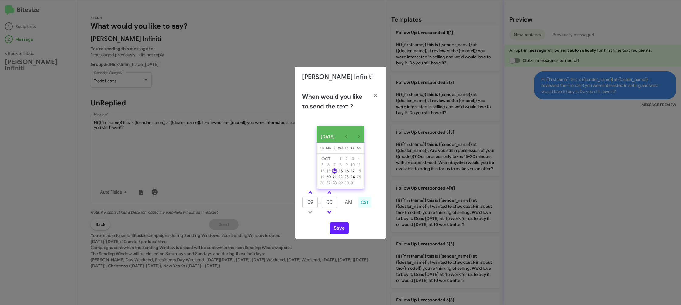
click at [312, 196] on link at bounding box center [310, 192] width 11 height 7
type input "10"
click at [331, 204] on input "00" at bounding box center [328, 203] width 15 height 12
click at [331, 205] on input "00" at bounding box center [328, 203] width 15 height 12
type input "18"
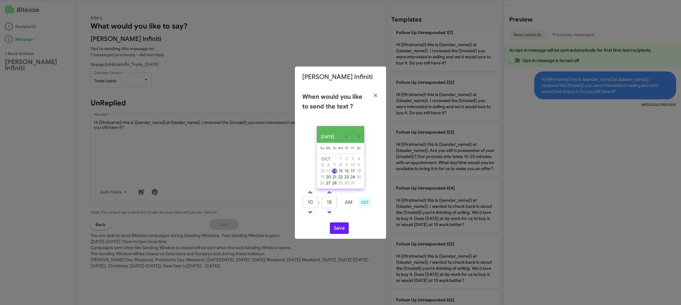
click at [363, 225] on div "Save" at bounding box center [340, 228] width 77 height 12
drag, startPoint x: 342, startPoint y: 235, endPoint x: 339, endPoint y: 234, distance: 3.1
click at [341, 234] on button "Save" at bounding box center [339, 228] width 19 height 12
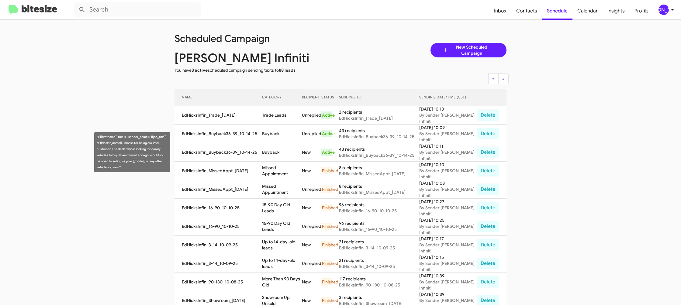
drag, startPoint x: 287, startPoint y: 160, endPoint x: 287, endPoint y: 153, distance: 7.3
click at [287, 156] on td "Buyback" at bounding box center [281, 152] width 39 height 19
click at [287, 153] on td "Buyback" at bounding box center [281, 152] width 39 height 19
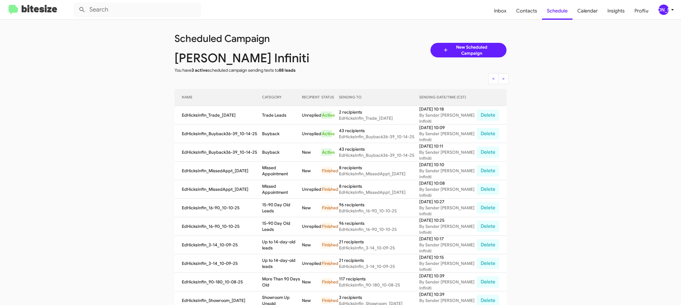
click at [287, 153] on td "Buyback" at bounding box center [281, 152] width 39 height 19
copy td "Buyback"
click at [280, 110] on td "Trade Leads" at bounding box center [281, 115] width 39 height 19
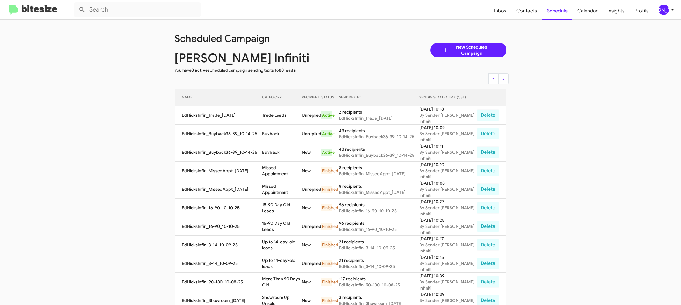
click at [280, 110] on td "Trade Leads" at bounding box center [281, 115] width 39 height 19
copy td "Trade Leads"
click at [664, 7] on div "[PERSON_NAME]" at bounding box center [663, 10] width 10 height 10
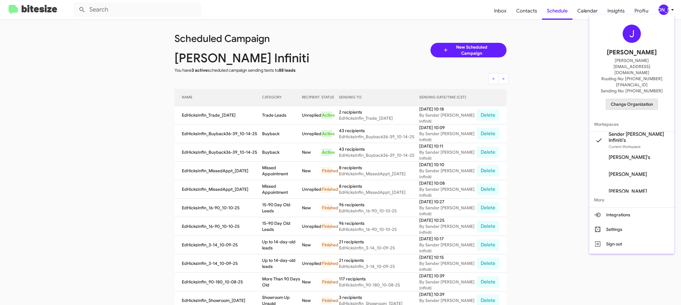
click at [632, 99] on span "Change Organization" at bounding box center [631, 104] width 42 height 10
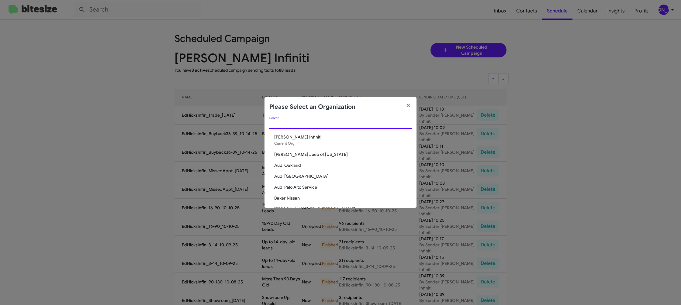
click at [301, 126] on input "Search" at bounding box center [340, 124] width 142 height 5
type input "ed"
click at [291, 174] on span "[PERSON_NAME] Nissan" at bounding box center [342, 176] width 137 height 6
drag, startPoint x: 291, startPoint y: 174, endPoint x: 309, endPoint y: 24, distance: 151.2
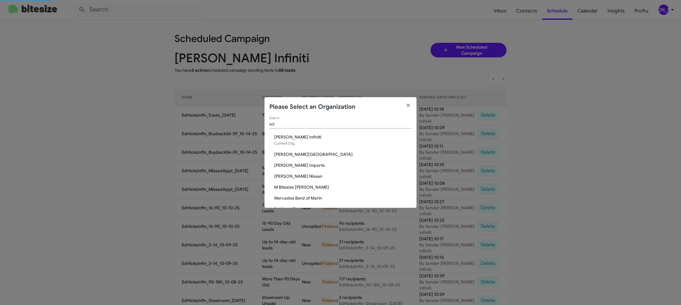
click at [288, 159] on div "ed Search Ed Hicks Infiniti Current Org Don Ledford Auto Center Ed Hicks Import…" at bounding box center [340, 162] width 152 height 91
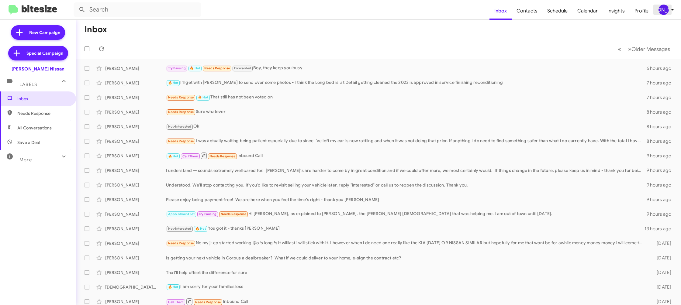
click at [663, 10] on div "[PERSON_NAME]" at bounding box center [663, 10] width 10 height 10
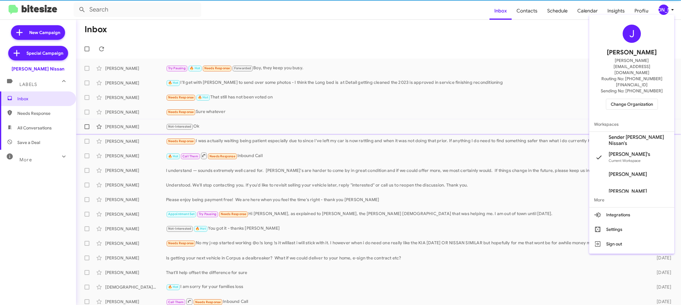
click at [628, 134] on span "Sender [PERSON_NAME] Nissan's" at bounding box center [638, 140] width 61 height 12
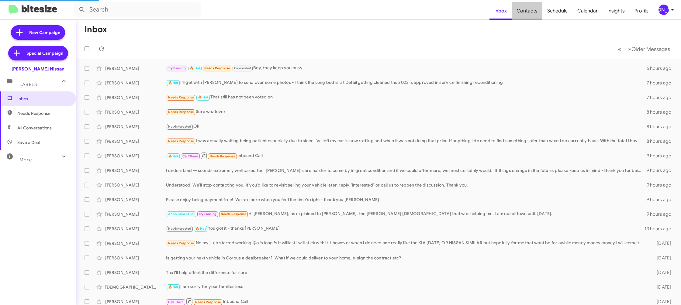
click at [526, 15] on span "Contacts" at bounding box center [526, 11] width 31 height 18
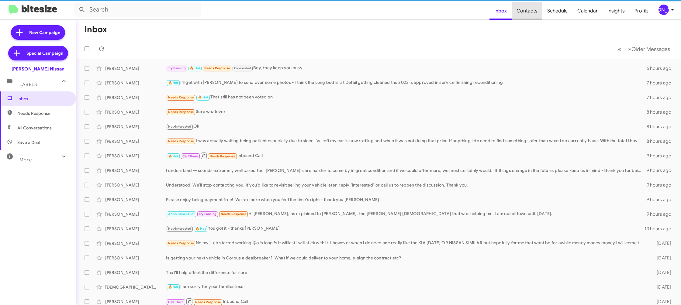
click at [526, 15] on span "Contacts" at bounding box center [526, 11] width 31 height 18
type input "in:groups"
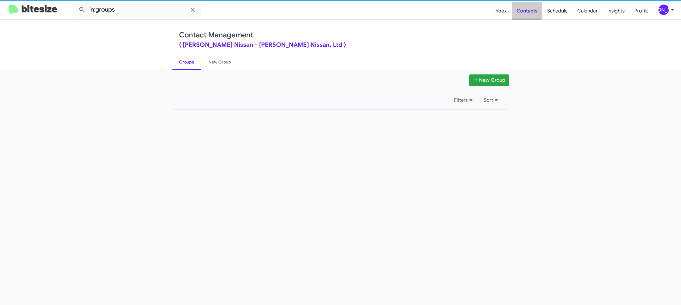
click at [527, 13] on span "Contacts" at bounding box center [526, 11] width 31 height 18
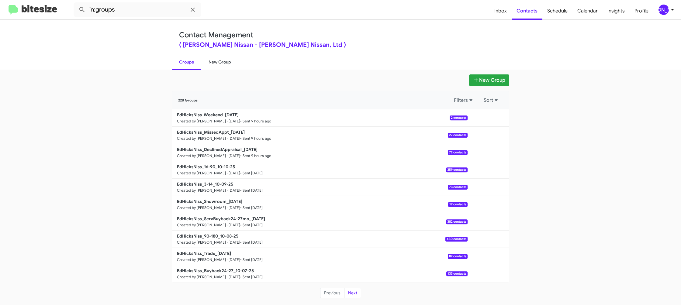
click at [218, 57] on link "New Group" at bounding box center [219, 62] width 37 height 16
drag, startPoint x: 218, startPoint y: 57, endPoint x: 679, endPoint y: 29, distance: 461.7
click at [220, 55] on link "New Group" at bounding box center [219, 62] width 37 height 16
click at [667, 14] on span "[PERSON_NAME]" at bounding box center [667, 10] width 18 height 10
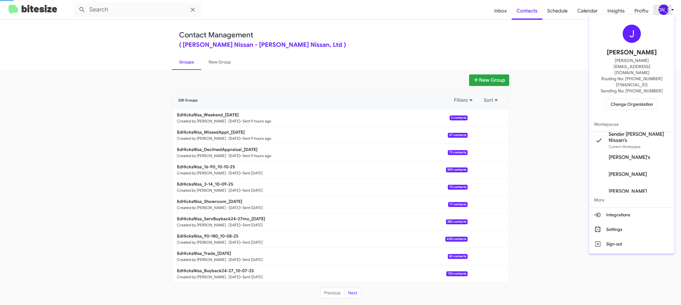
click at [667, 14] on div at bounding box center [340, 152] width 681 height 305
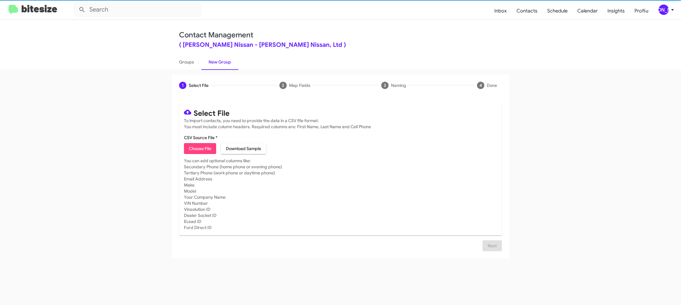
click at [191, 144] on span "Choose File" at bounding box center [200, 148] width 22 height 11
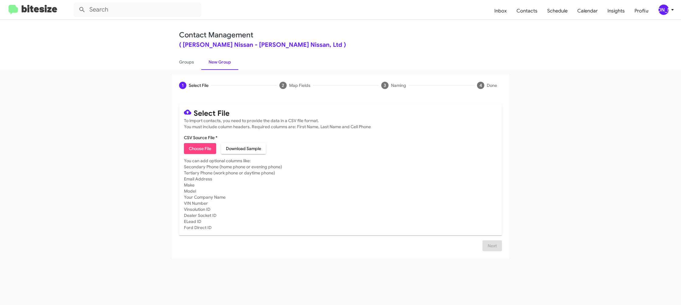
click at [159, 120] on app-new-group "1 Select File 2 Map Fields 3 Naming 4 Done Select File To import contacts, you …" at bounding box center [340, 166] width 681 height 184
click at [193, 148] on span "Choose File" at bounding box center [200, 148] width 22 height 11
type input "EdHicksNiss_Buyback36-39_10-14-25"
click at [388, 179] on mat-card-subtitle "You can add optional columns like: Secondary Phone (home phone or evening phone…" at bounding box center [340, 194] width 313 height 73
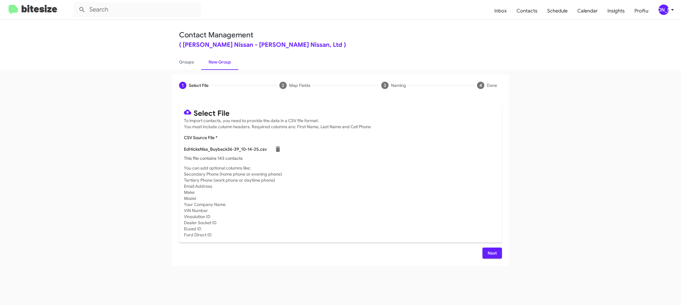
click at [668, 10] on icon at bounding box center [671, 9] width 7 height 7
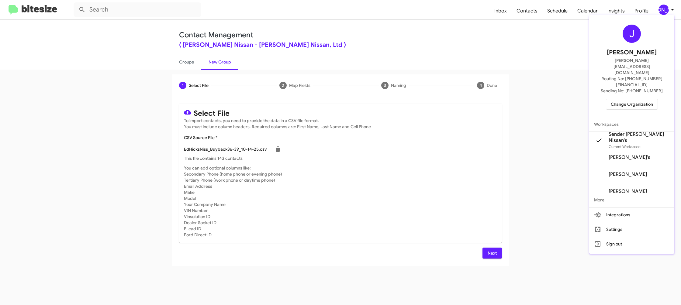
drag, startPoint x: 668, startPoint y: 10, endPoint x: 609, endPoint y: 50, distance: 72.0
click at [668, 10] on div at bounding box center [340, 152] width 681 height 305
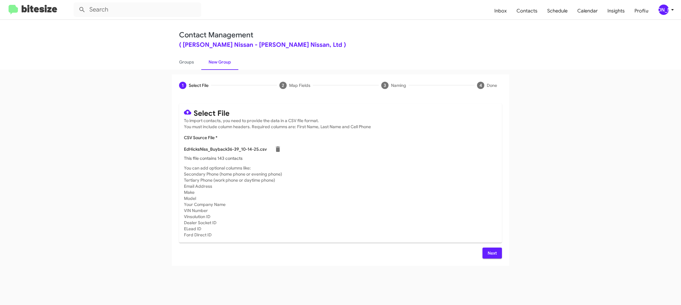
click at [489, 253] on span "Next" at bounding box center [492, 253] width 10 height 11
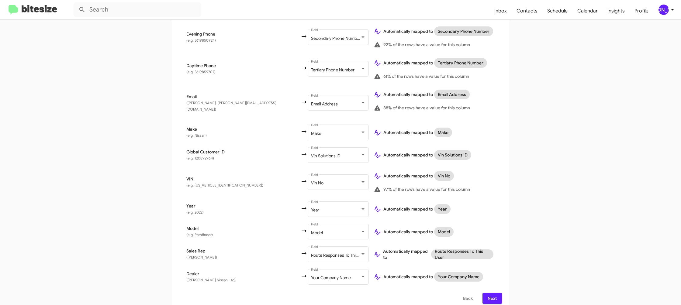
scroll to position [208, 0]
click at [489, 292] on span "Next" at bounding box center [492, 297] width 10 height 11
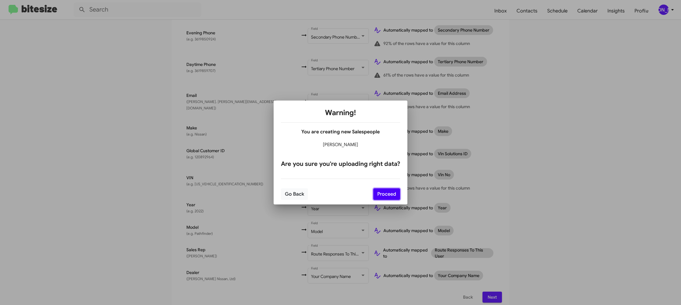
drag, startPoint x: 389, startPoint y: 197, endPoint x: 439, endPoint y: 213, distance: 53.1
click at [389, 197] on button "Proceed" at bounding box center [386, 194] width 27 height 12
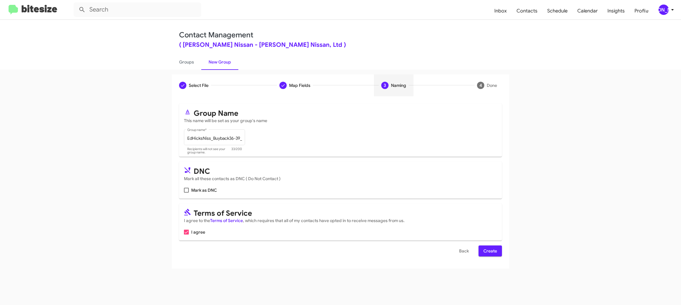
scroll to position [0, 0]
drag, startPoint x: 500, startPoint y: 246, endPoint x: 495, endPoint y: 250, distance: 6.9
click at [500, 246] on button "Create" at bounding box center [489, 250] width 23 height 11
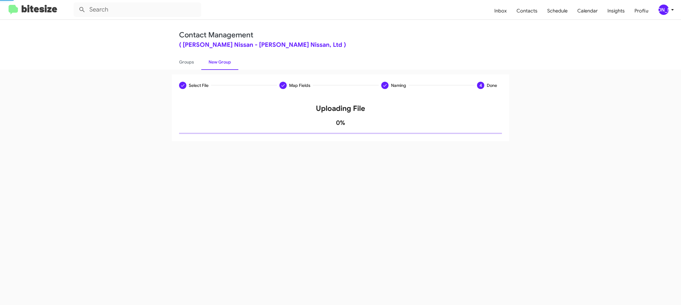
drag, startPoint x: 495, startPoint y: 251, endPoint x: 472, endPoint y: 228, distance: 32.7
click at [493, 249] on div "Select File Map Fields Naming 4 Done Select File To import contacts, you need t…" at bounding box center [340, 187] width 681 height 235
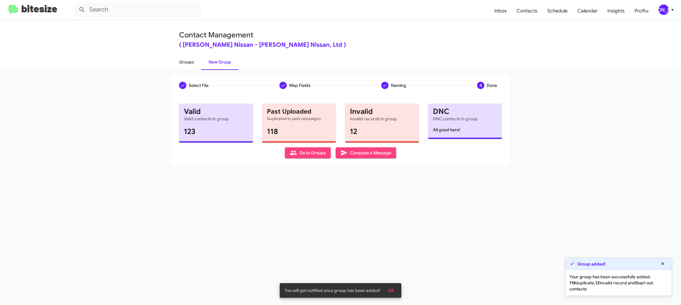
click at [200, 63] on link "Groups" at bounding box center [186, 62] width 29 height 16
type input "in:groups"
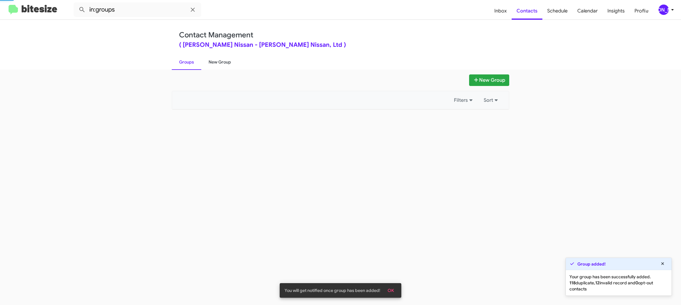
drag, startPoint x: 200, startPoint y: 63, endPoint x: 203, endPoint y: 62, distance: 3.6
click at [201, 62] on ul "Groups New Group" at bounding box center [340, 61] width 337 height 15
click at [206, 62] on link "New Group" at bounding box center [219, 62] width 37 height 16
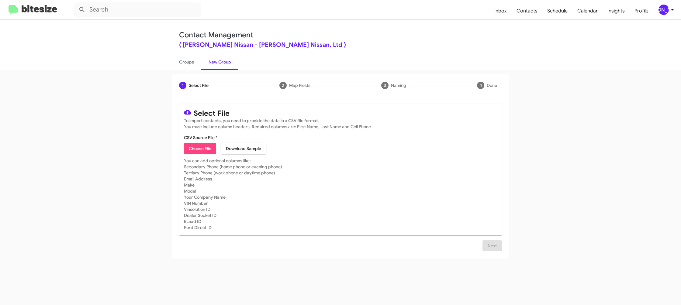
click at [199, 142] on mat-card-content "CSV Source File * Choose File Download Sample" at bounding box center [340, 144] width 313 height 19
click at [204, 146] on span "Choose File" at bounding box center [200, 148] width 22 height 11
type input "EdHicksNiss_Trade_[DATE]"
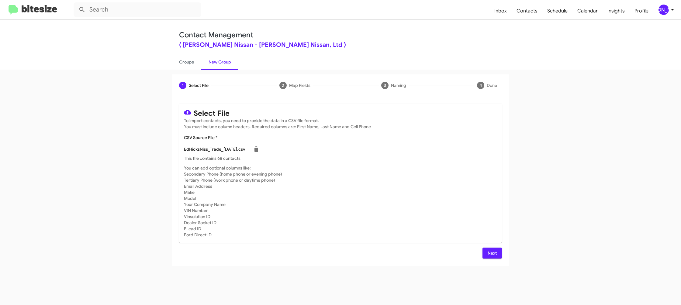
click at [401, 197] on mat-card-subtitle "You can add optional columns like: Secondary Phone (home phone or evening phone…" at bounding box center [340, 201] width 313 height 73
click at [499, 260] on div "Select File To import contacts, you need to provide the data in a CSV file form…" at bounding box center [340, 181] width 337 height 170
click at [496, 255] on span "Next" at bounding box center [492, 253] width 10 height 11
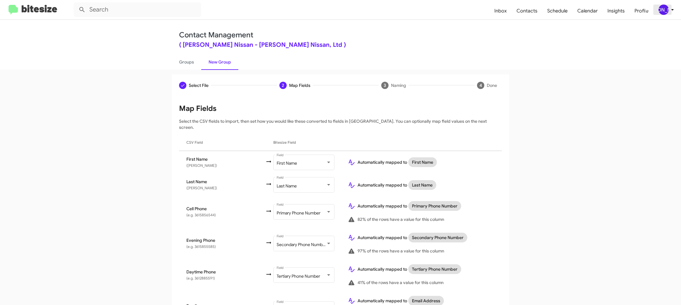
click at [667, 8] on div "[PERSON_NAME]" at bounding box center [663, 10] width 10 height 10
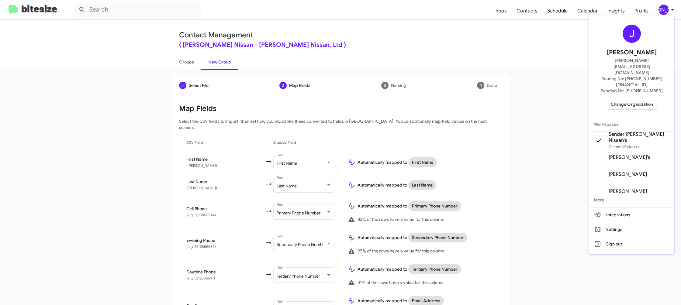
click at [667, 8] on div at bounding box center [340, 152] width 681 height 305
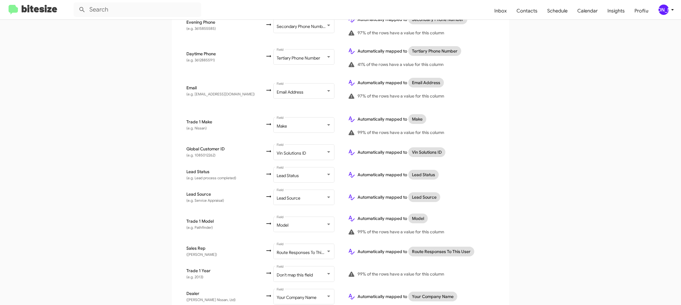
scroll to position [239, 0]
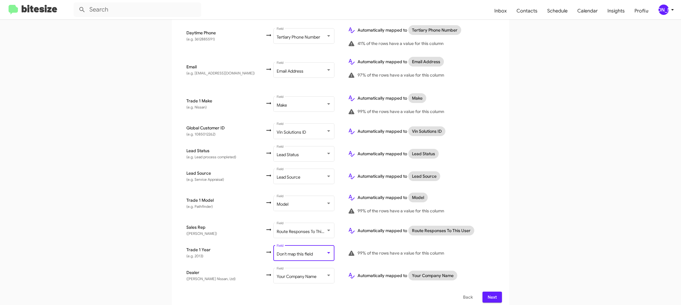
click at [297, 251] on span "Don't map this field" at bounding box center [294, 253] width 36 height 5
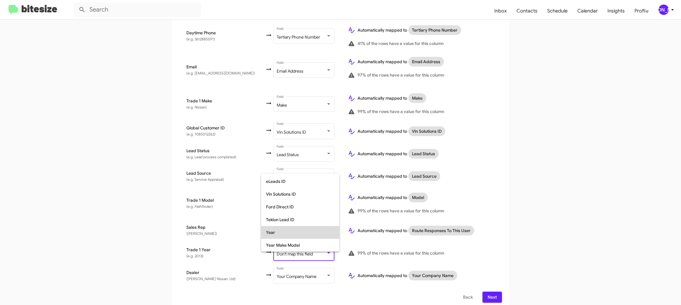
drag, startPoint x: 299, startPoint y: 232, endPoint x: 455, endPoint y: 230, distance: 155.9
click at [299, 232] on span "Year" at bounding box center [300, 232] width 68 height 13
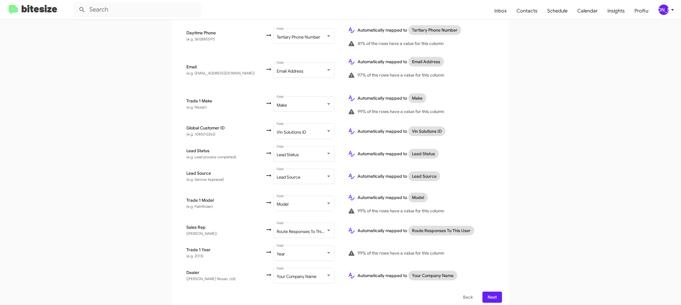
click at [474, 230] on td "Automatically mapped to Route Responses To This User" at bounding box center [422, 230] width 159 height 22
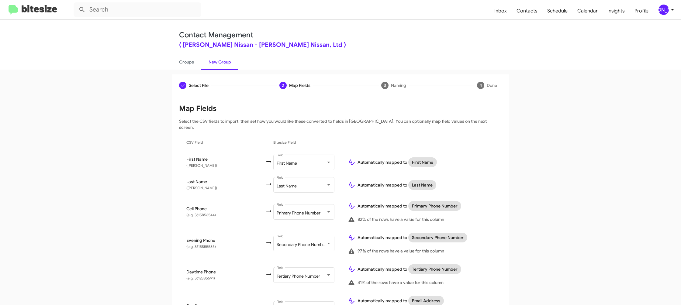
scroll to position [239, 0]
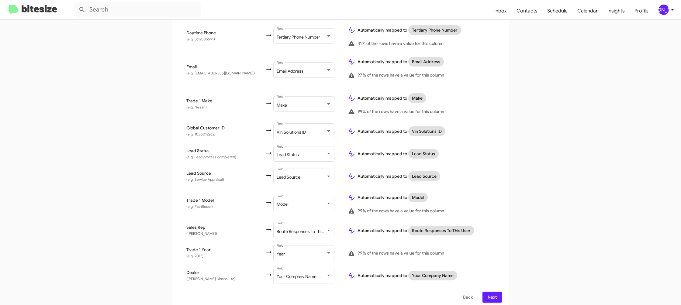
click at [494, 292] on span "Next" at bounding box center [492, 297] width 10 height 11
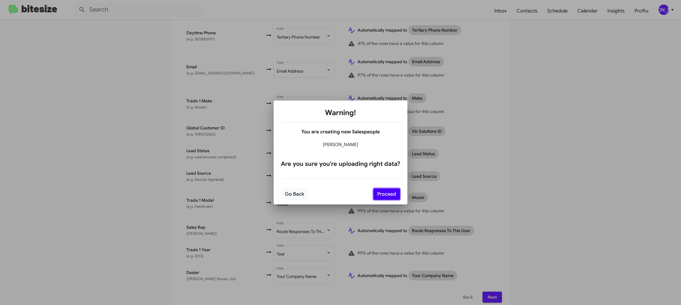
drag, startPoint x: 389, startPoint y: 195, endPoint x: 468, endPoint y: 212, distance: 81.6
click at [388, 195] on button "Proceed" at bounding box center [386, 194] width 27 height 12
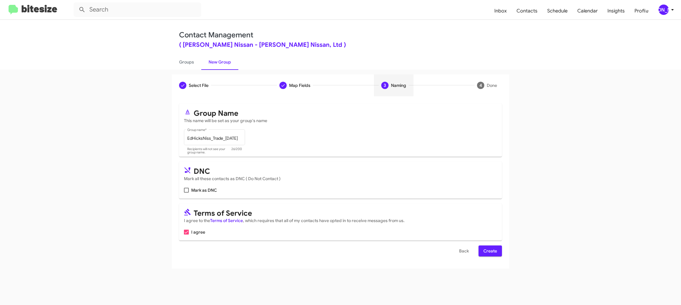
scroll to position [0, 0]
drag, startPoint x: 490, startPoint y: 246, endPoint x: 492, endPoint y: 251, distance: 4.7
click at [492, 251] on span "Create" at bounding box center [490, 250] width 14 height 11
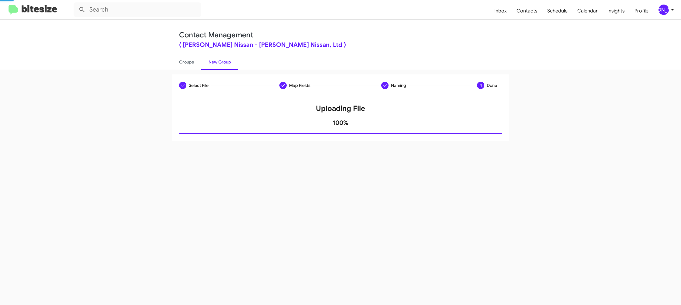
drag, startPoint x: 490, startPoint y: 250, endPoint x: 248, endPoint y: 71, distance: 300.6
click at [468, 238] on div "Select File Map Fields Naming 4 Done Select File To import contacts, you need t…" at bounding box center [340, 187] width 681 height 235
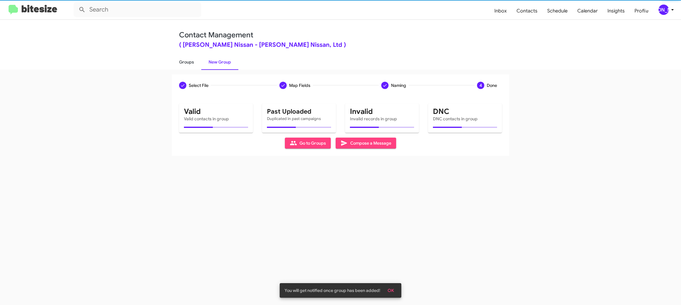
click at [187, 62] on link "Groups" at bounding box center [186, 62] width 29 height 16
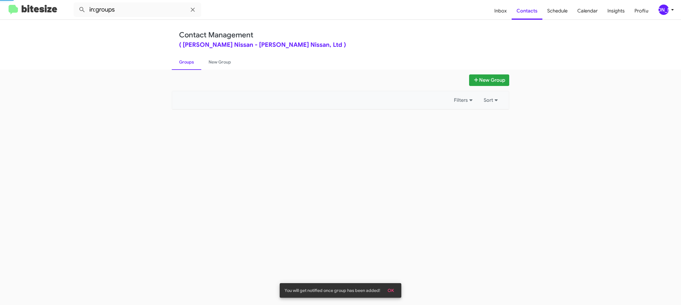
click at [187, 62] on link "Groups" at bounding box center [186, 62] width 29 height 16
drag, startPoint x: 187, startPoint y: 62, endPoint x: 170, endPoint y: 37, distance: 30.6
click at [187, 58] on link "Groups" at bounding box center [186, 62] width 29 height 16
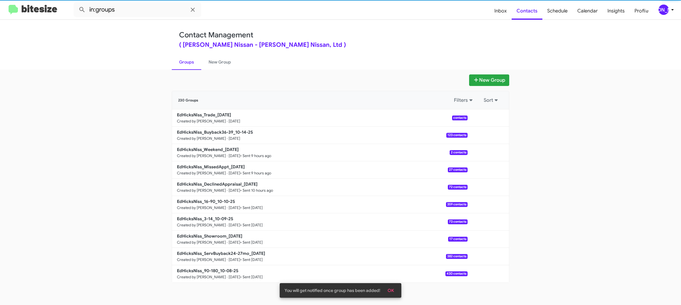
drag, startPoint x: 154, startPoint y: 20, endPoint x: 157, endPoint y: 12, distance: 8.6
click at [154, 18] on div "in:groups Inbox Contacts Schedule Calendar Insights Profile JA Contact Manageme…" at bounding box center [340, 152] width 681 height 305
click at [157, 12] on input "in:groups" at bounding box center [138, 9] width 128 height 15
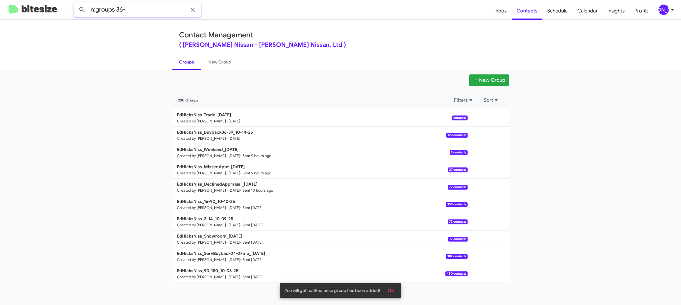
click at [76, 4] on button at bounding box center [82, 10] width 12 height 12
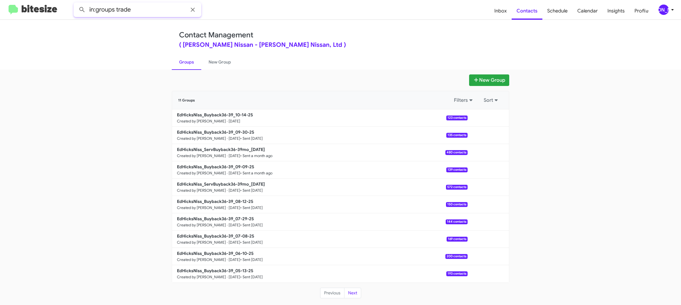
type input "in:groups trade"
click at [76, 4] on button at bounding box center [82, 10] width 12 height 12
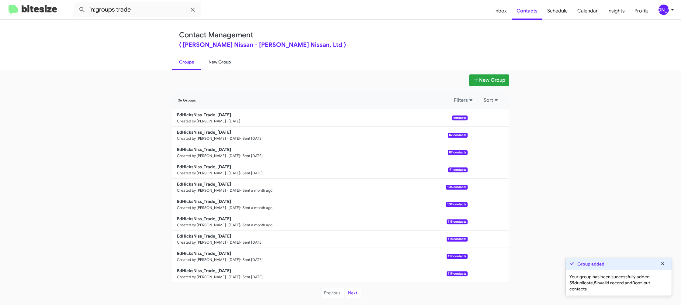
click at [206, 63] on link "New Group" at bounding box center [219, 62] width 37 height 16
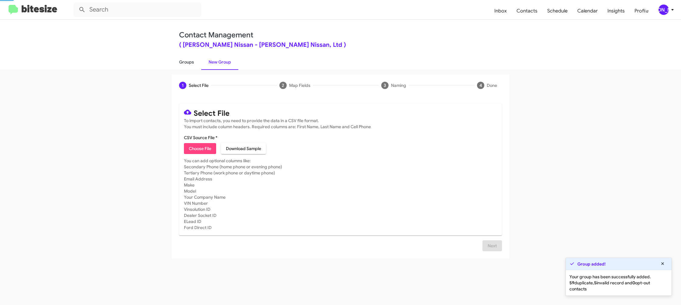
click at [186, 63] on link "Groups" at bounding box center [186, 62] width 29 height 16
type input "in:groups"
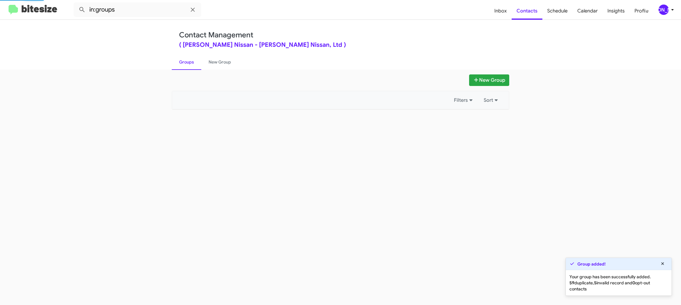
click at [186, 63] on link "Groups" at bounding box center [186, 62] width 29 height 16
click at [187, 62] on link "Groups" at bounding box center [186, 62] width 29 height 16
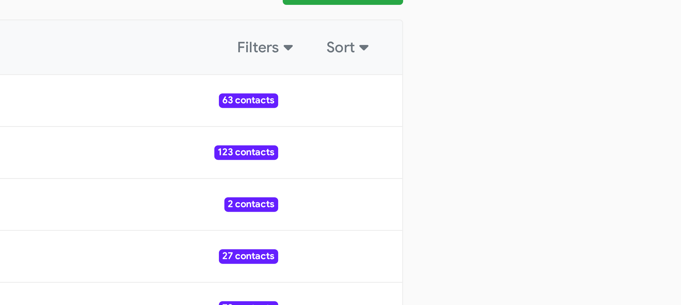
click at [537, 129] on app-groups "New Group 230 Groups Filters Sort EdHicksNiss_Trade_[DATE] Created by [PERSON_N…" at bounding box center [340, 186] width 681 height 224
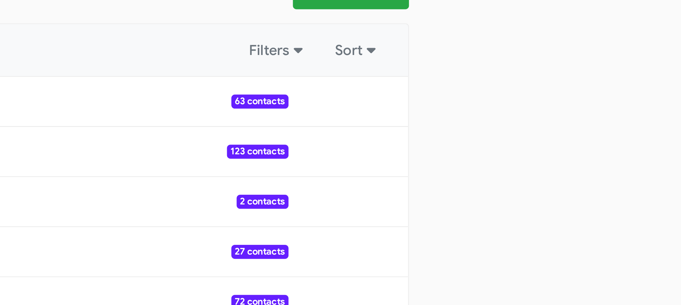
drag, startPoint x: 505, startPoint y: 133, endPoint x: 536, endPoint y: 129, distance: 31.8
click at [537, 129] on app-groups "New Group 230 Groups Filters Sort EdHicksNiss_Trade_[DATE] Created by [PERSON_N…" at bounding box center [340, 186] width 681 height 224
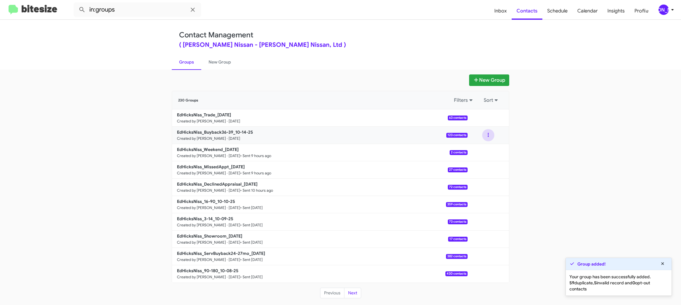
click at [490, 137] on button at bounding box center [488, 135] width 12 height 12
click at [484, 153] on button "View contacts" at bounding box center [469, 151] width 49 height 15
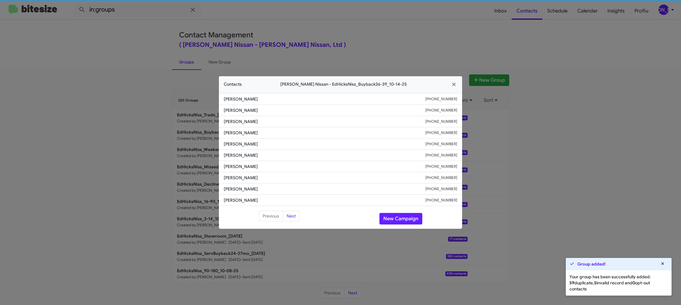
click at [252, 155] on span "[PERSON_NAME]" at bounding box center [324, 155] width 201 height 6
copy span "[PERSON_NAME]"
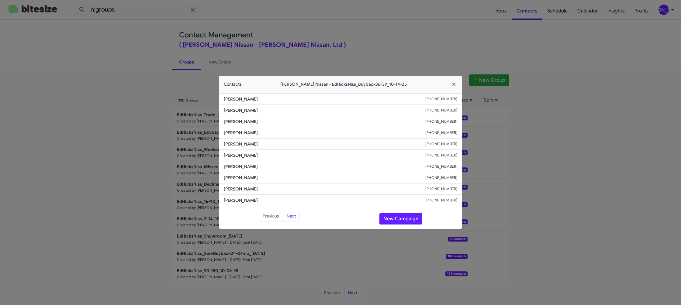
click at [414, 52] on modal-container "Contacts [PERSON_NAME] Nissan - EdHicksNiss_Buyback36-39_10-14-25 [PERSON_NAME]…" at bounding box center [340, 152] width 681 height 305
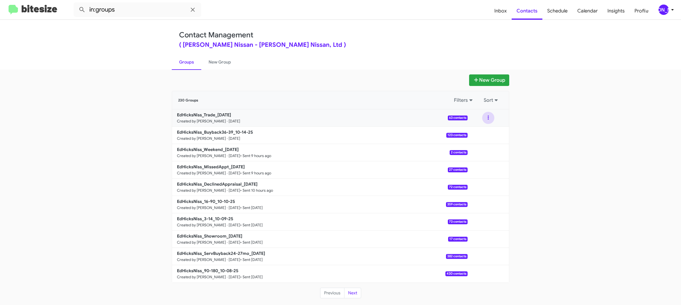
click at [491, 121] on button at bounding box center [488, 118] width 12 height 12
click at [488, 131] on button "View contacts" at bounding box center [469, 134] width 49 height 15
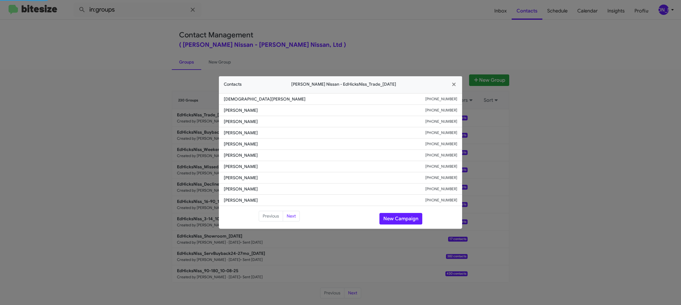
click at [254, 144] on span "[PERSON_NAME]" at bounding box center [324, 144] width 201 height 6
copy span "[PERSON_NAME]"
drag, startPoint x: 158, startPoint y: 76, endPoint x: 161, endPoint y: 80, distance: 4.6
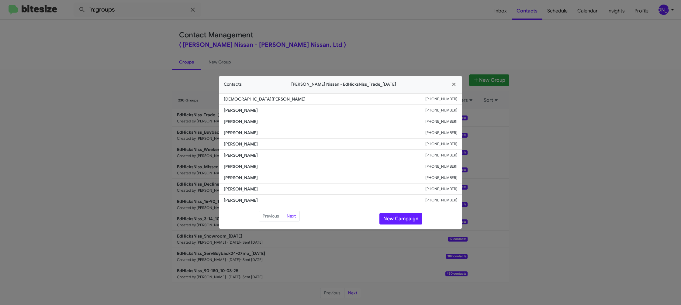
click at [158, 76] on modal-container "Contacts [PERSON_NAME] Nissan - EdHicksNiss_Trade_[DATE] [PERSON_NAME] [PHONE_N…" at bounding box center [340, 152] width 681 height 305
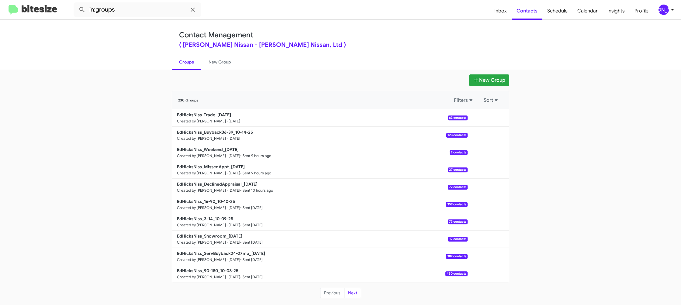
click at [224, 132] on b "EdHicksNiss_Buyback36-39_10-14-25" at bounding box center [215, 131] width 76 height 5
drag, startPoint x: 224, startPoint y: 132, endPoint x: 217, endPoint y: 120, distance: 14.1
click at [221, 129] on link "EdHicksNiss_Buyback36-39_10-14-25 Created by [PERSON_NAME] · [DATE] 123 contacts" at bounding box center [319, 135] width 295 height 17
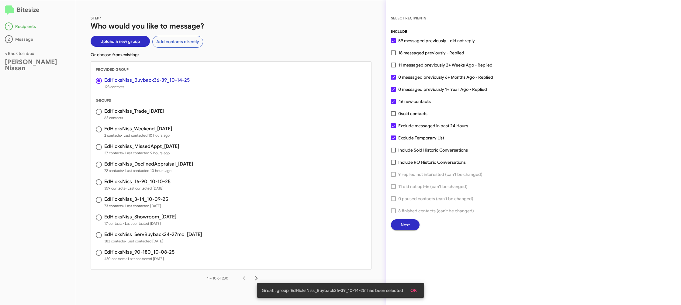
click at [407, 224] on span "Next" at bounding box center [404, 224] width 9 height 11
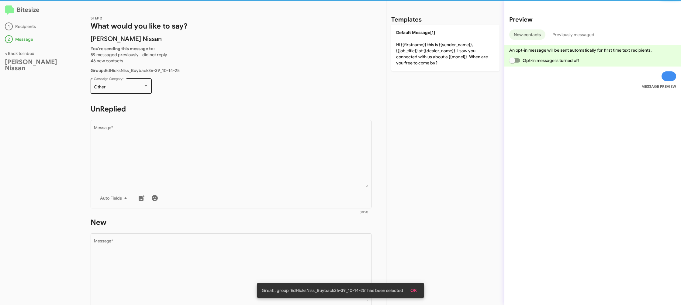
click at [139, 85] on div "Other" at bounding box center [118, 87] width 49 height 5
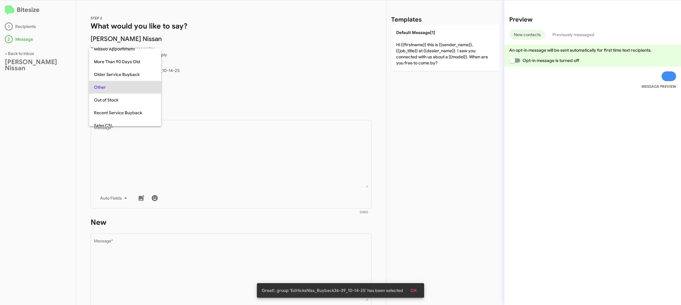
scroll to position [64, 0]
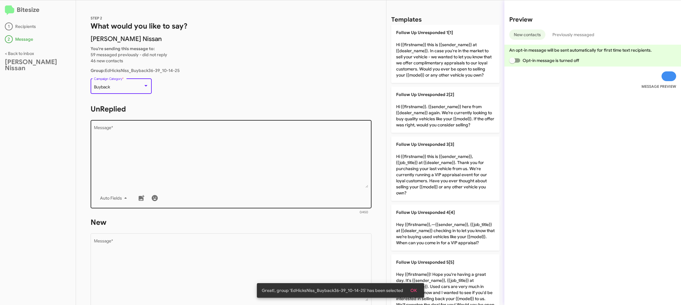
click at [340, 170] on textarea "Message *" at bounding box center [231, 157] width 274 height 62
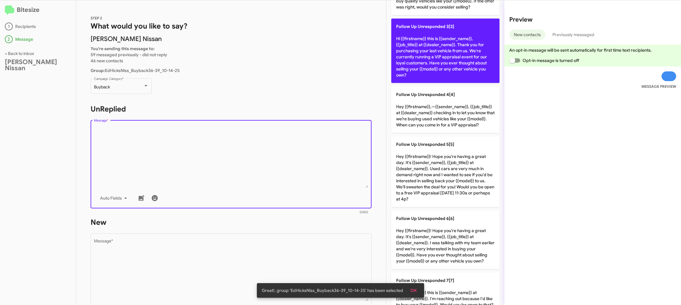
scroll to position [191, 0]
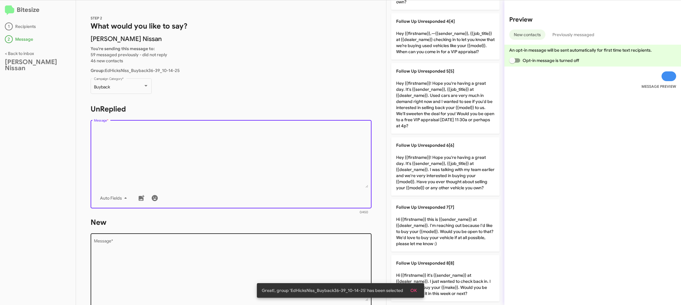
drag, startPoint x: 444, startPoint y: 225, endPoint x: 333, endPoint y: 234, distance: 111.8
click at [429, 226] on p "Follow Up Unresponded 7[7] Hi {{firstname}} this is {{sender_name}} at {{dealer…" at bounding box center [445, 225] width 108 height 52
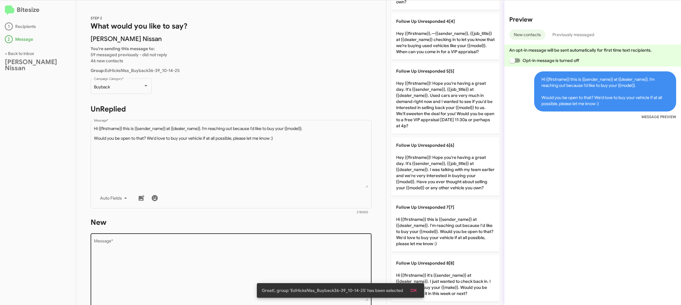
click at [333, 234] on div "Drop image here to insert Auto Fields Message *" at bounding box center [231, 277] width 274 height 90
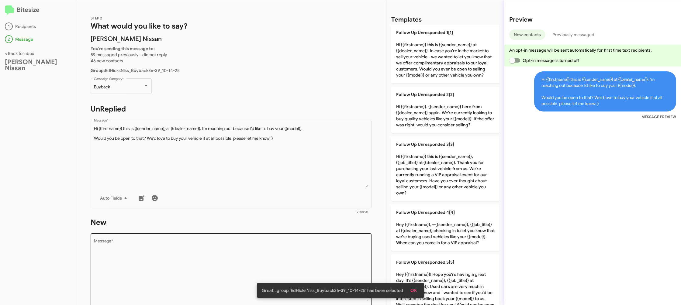
click at [333, 234] on div "Drop image here to insert Auto Fields Message *" at bounding box center [231, 277] width 274 height 90
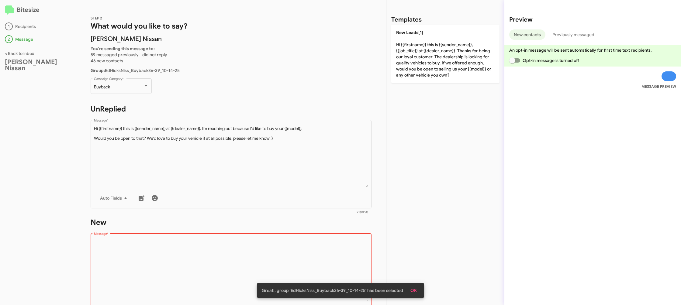
drag, startPoint x: 333, startPoint y: 234, endPoint x: 380, endPoint y: 170, distance: 79.2
click at [336, 230] on form "New Drop image here to insert Auto Fields Message * 0/450" at bounding box center [231, 273] width 281 height 111
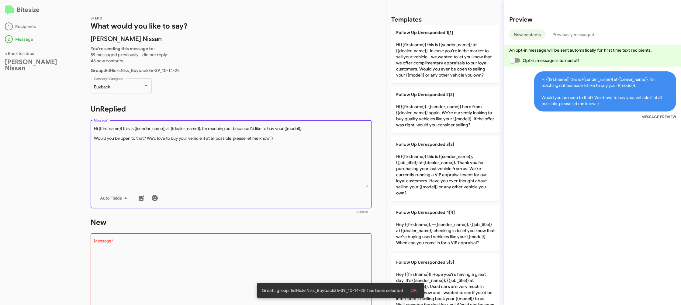
drag, startPoint x: 339, startPoint y: 162, endPoint x: 348, endPoint y: 157, distance: 10.1
click at [339, 162] on textarea "Message *" at bounding box center [231, 157] width 274 height 62
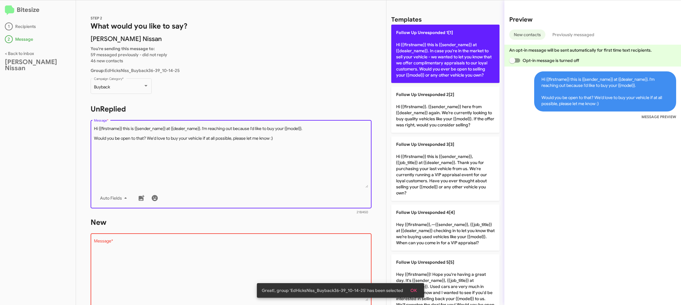
drag, startPoint x: 447, startPoint y: 50, endPoint x: 442, endPoint y: 50, distance: 4.6
click at [447, 50] on p "Follow Up Unresponded 1[1] Hi {{firstname}} this is {{sender_name}} at {{dealer…" at bounding box center [445, 54] width 108 height 58
type textarea "Hi {{firstname}} this is {{sender_name}} at {{dealer_name}}. In case you're in …"
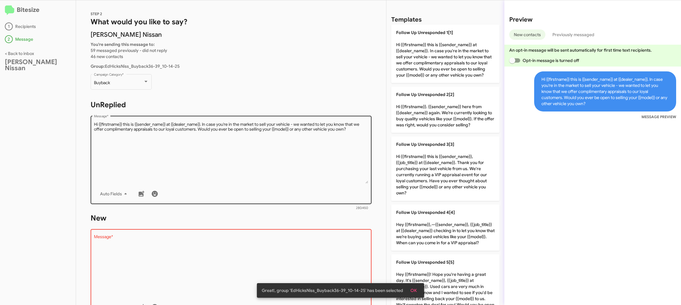
scroll to position [102, 0]
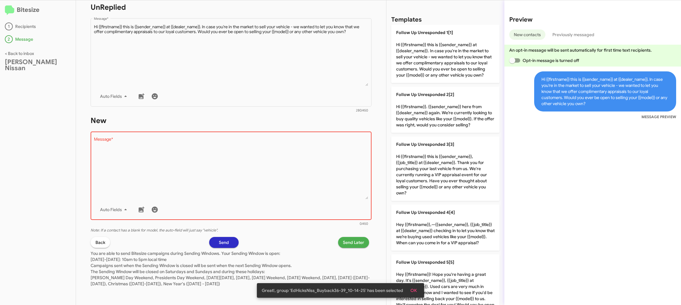
click at [209, 192] on textarea "Message *" at bounding box center [231, 168] width 274 height 62
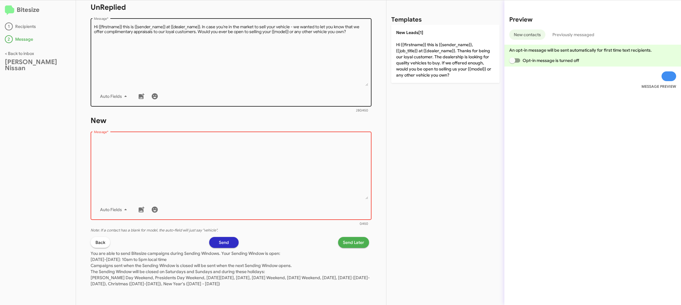
drag, startPoint x: 207, startPoint y: 193, endPoint x: 366, endPoint y: 73, distance: 199.5
click at [212, 186] on textarea "Message *" at bounding box center [231, 168] width 274 height 62
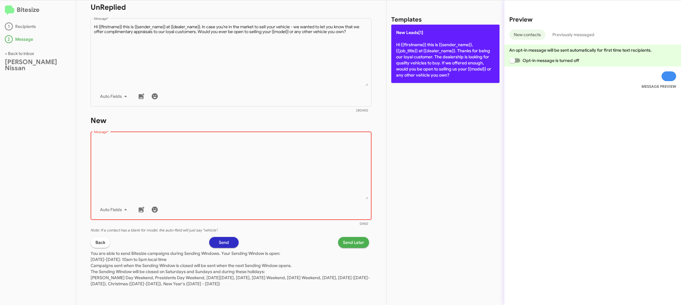
click at [409, 70] on p "New Leads[1] Hi {{firstname}} this is {{sender_name}}, {{job_title}} at {{deale…" at bounding box center [445, 54] width 108 height 58
type textarea "Hi {{firstname}} this is {{sender_name}}, {{job_title}} at {{dealer_name}}. Tha…"
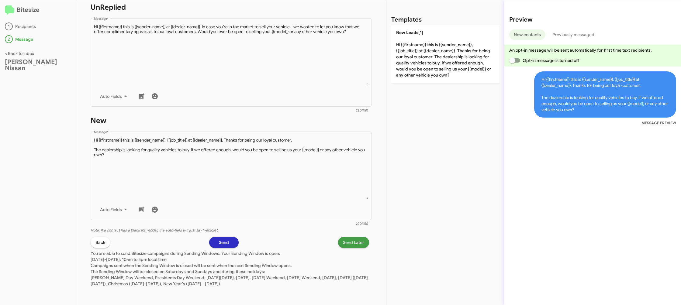
click at [356, 240] on span "Send Later" at bounding box center [353, 242] width 21 height 11
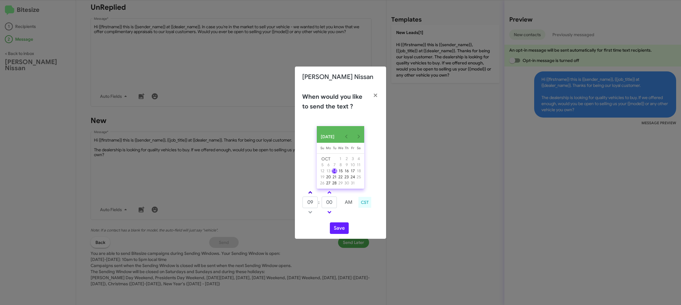
click at [310, 196] on link at bounding box center [310, 192] width 11 height 7
click at [311, 194] on span at bounding box center [310, 193] width 4 height 4
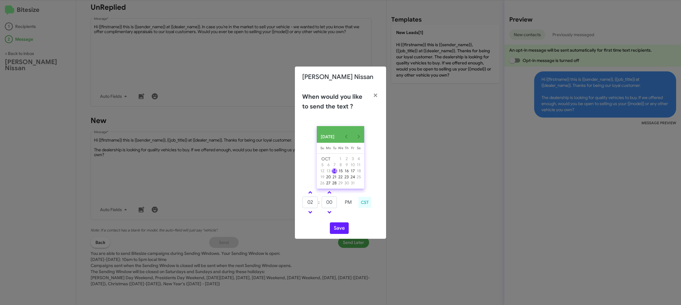
drag, startPoint x: 310, startPoint y: 215, endPoint x: 331, endPoint y: 207, distance: 22.1
click at [310, 214] on span at bounding box center [310, 212] width 4 height 4
type input "01"
click at [332, 207] on input "00" at bounding box center [328, 203] width 15 height 12
type input "07"
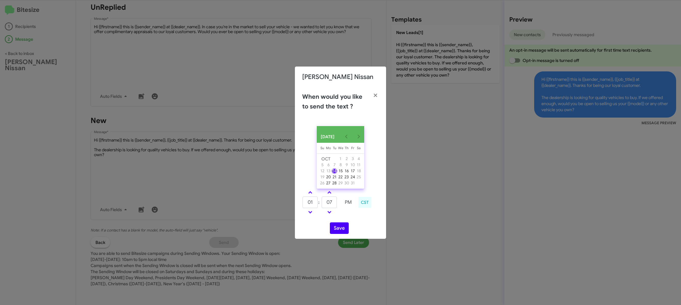
drag, startPoint x: 353, startPoint y: 219, endPoint x: 338, endPoint y: 230, distance: 18.0
click at [351, 218] on div "01 : 07 PM CST" at bounding box center [340, 203] width 86 height 29
click at [338, 231] on button "Save" at bounding box center [339, 228] width 19 height 12
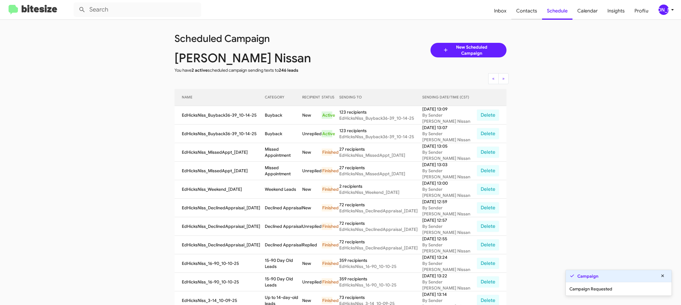
click at [516, 10] on span "Contacts" at bounding box center [526, 11] width 31 height 18
type input "in:groups"
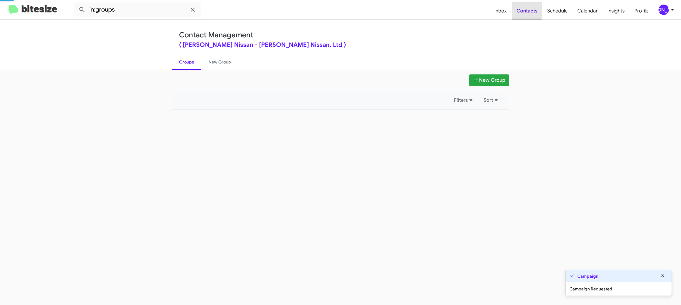
click at [516, 10] on span "Contacts" at bounding box center [526, 11] width 31 height 18
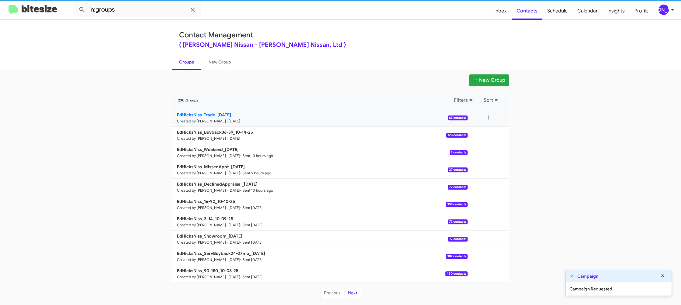
click at [221, 115] on b "EdHicksNiss_Trade_[DATE]" at bounding box center [204, 114] width 54 height 5
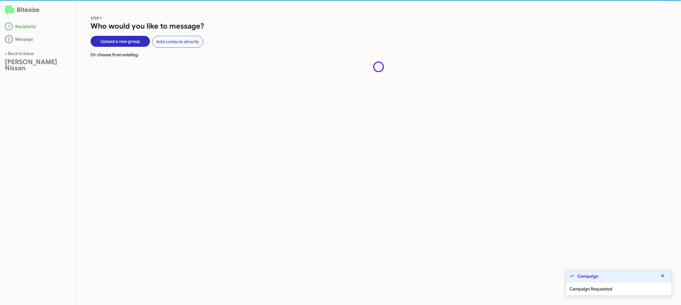
click at [221, 115] on div "STEP 1 Who would you like to message? Upload a new group Add contacts directly …" at bounding box center [378, 152] width 605 height 305
click at [222, 114] on div "STEP 1 Who would you like to message? Upload a new group Add contacts directly …" at bounding box center [378, 152] width 605 height 305
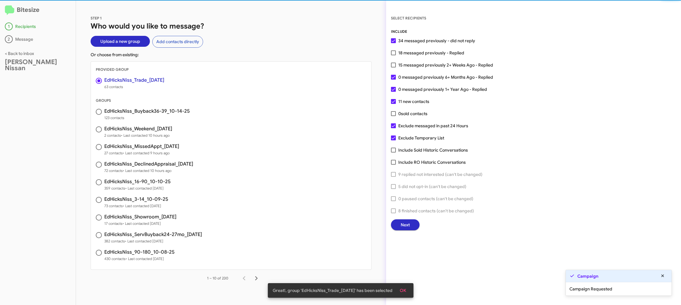
click at [407, 225] on span "Next" at bounding box center [404, 224] width 9 height 11
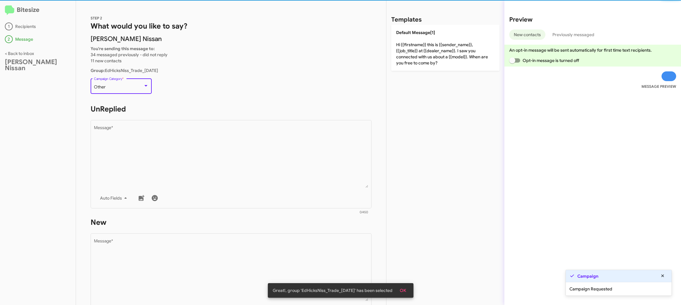
click at [140, 87] on div "Other" at bounding box center [118, 87] width 49 height 5
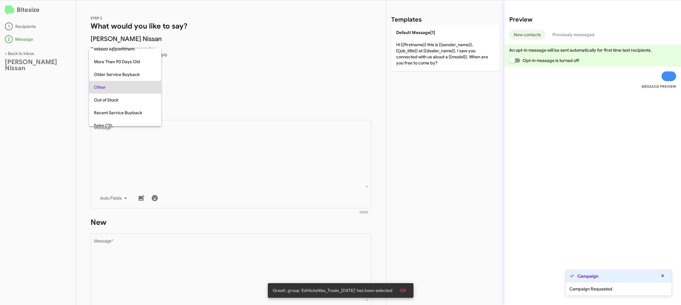
scroll to position [216, 0]
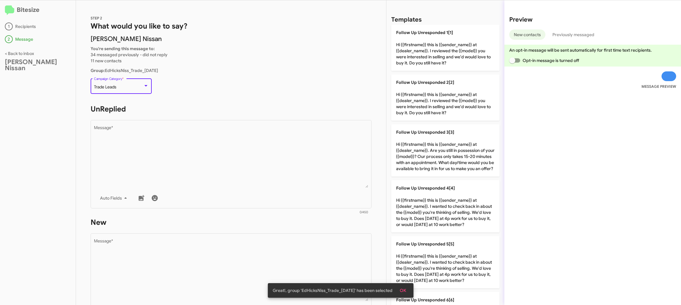
drag, startPoint x: 166, startPoint y: 126, endPoint x: 344, endPoint y: 115, distance: 177.5
click at [167, 126] on textarea "Message *" at bounding box center [231, 157] width 274 height 62
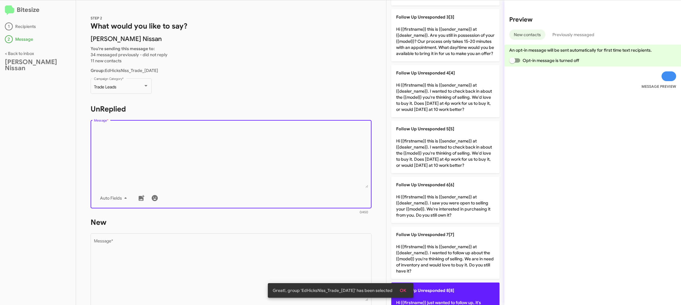
scroll to position [0, 0]
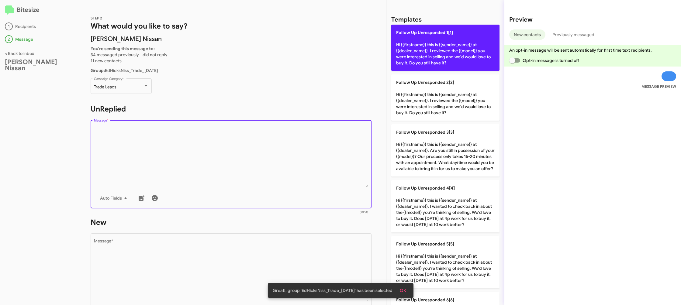
drag, startPoint x: 454, startPoint y: 57, endPoint x: 425, endPoint y: 69, distance: 31.2
click at [453, 57] on p "Follow Up Unresponded 1[1] Hi {{firstname}} this is {{sender_name}} at {{dealer…" at bounding box center [445, 48] width 108 height 46
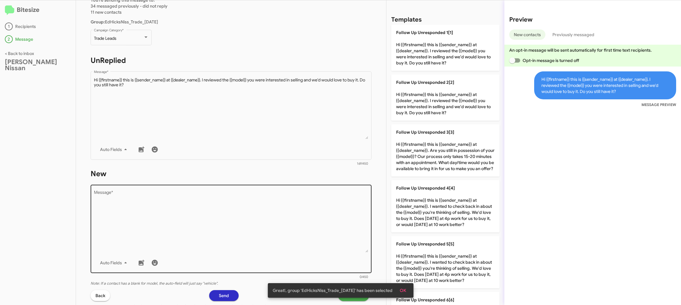
scroll to position [60, 0]
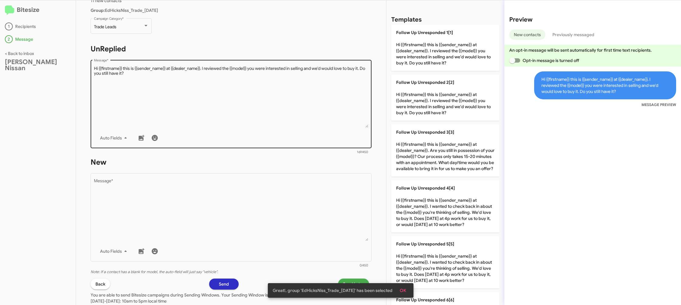
drag, startPoint x: 316, startPoint y: 125, endPoint x: 349, endPoint y: 139, distance: 35.5
click at [316, 125] on textarea "Message *" at bounding box center [231, 97] width 274 height 62
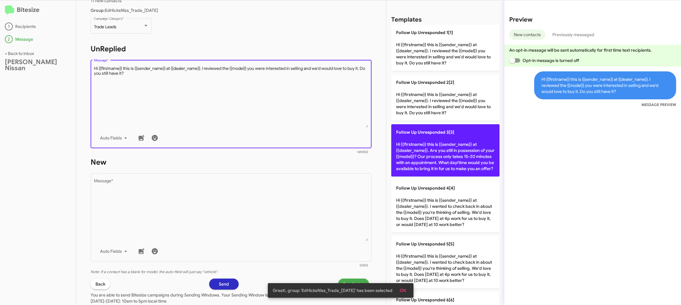
scroll to position [248, 0]
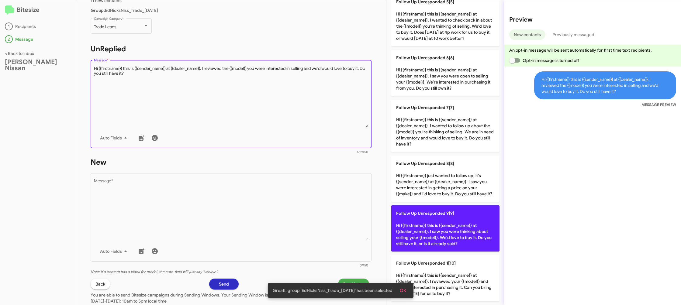
drag, startPoint x: 452, startPoint y: 243, endPoint x: 433, endPoint y: 236, distance: 19.6
click at [448, 241] on p "Follow Up Unresponded 9[9] Hi {{firstname}} this is {{sender_name}} at {{dealer…" at bounding box center [445, 228] width 108 height 46
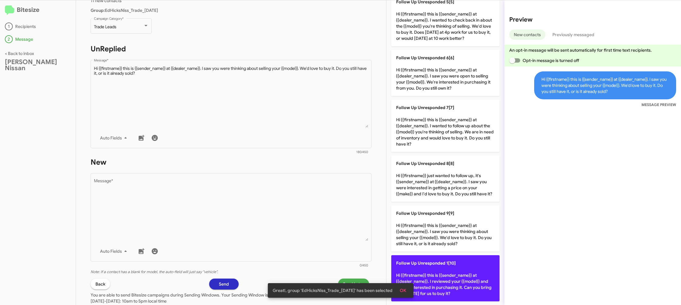
click at [436, 268] on p "Follow Up Unresponded 1[10] Hi {{firstname}} this is {{sender_name}} at {{deale…" at bounding box center [445, 278] width 108 height 46
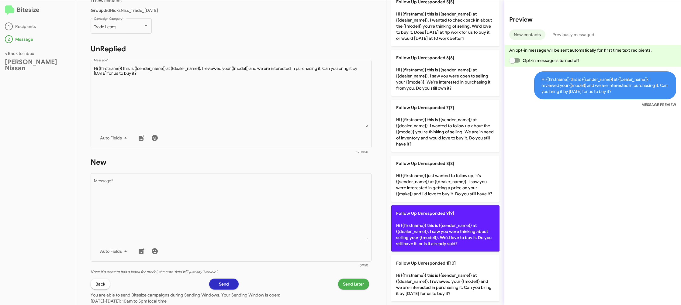
drag, startPoint x: 436, startPoint y: 268, endPoint x: 437, endPoint y: 228, distance: 40.4
click at [436, 263] on p "Follow Up Unresponded 1[10] Hi {{firstname}} this is {{sender_name}} at {{deale…" at bounding box center [445, 278] width 108 height 46
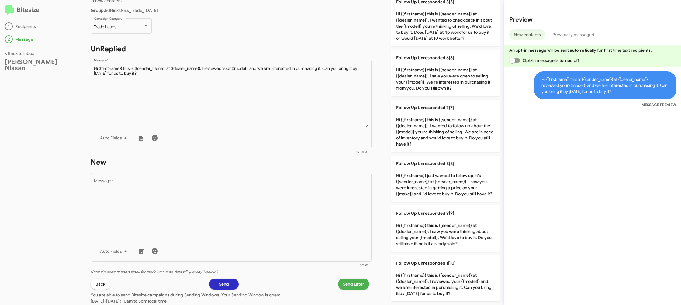
drag, startPoint x: 440, startPoint y: 114, endPoint x: 380, endPoint y: 129, distance: 62.1
click at [436, 115] on p "Follow Up Unresponded 7[7] Hi {{firstname}} this is {{sender_name}} at {{dealer…" at bounding box center [445, 126] width 108 height 52
type textarea "Hi {{firstname}} this is {{sender_name}} at {{dealer_name}}. I wanted to follow…"
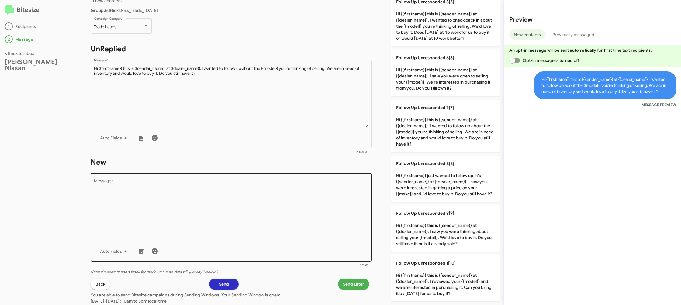
click at [310, 225] on textarea "Message *" at bounding box center [231, 210] width 274 height 62
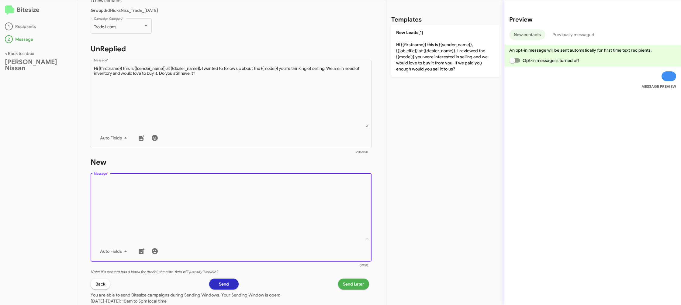
scroll to position [0, 0]
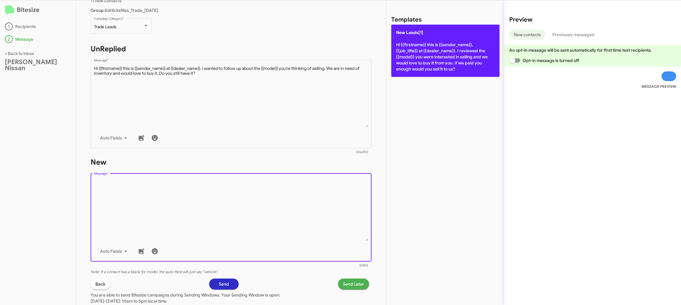
drag, startPoint x: 310, startPoint y: 225, endPoint x: 400, endPoint y: 39, distance: 206.3
click at [314, 195] on textarea "Message *" at bounding box center [231, 210] width 274 height 62
click at [411, 40] on p "New Leads[1] Hi {{firstname}} this is {{sender_name}}, {{job_title}} at {{deale…" at bounding box center [445, 51] width 108 height 52
type textarea "Hi {{firstname}} this is {{sender_name}}, {{job_title}} at {{dealer_name}}. I r…"
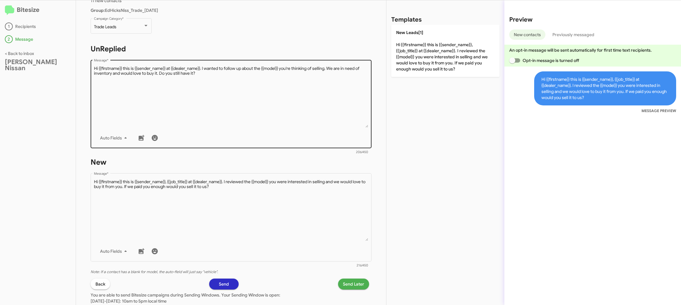
click at [286, 127] on div "Drop image here to insert Auto Fields Message *" at bounding box center [231, 104] width 274 height 90
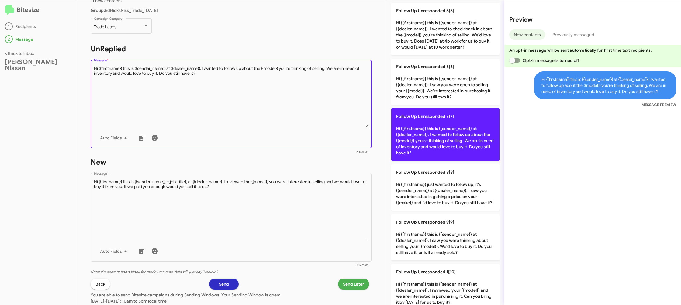
scroll to position [232, 0]
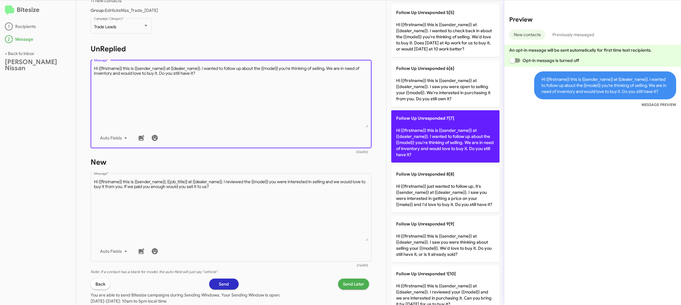
click at [425, 143] on p "Follow Up Unresponded 7[7] Hi {{firstname}} this is {{sender_name}} at {{dealer…" at bounding box center [445, 136] width 108 height 52
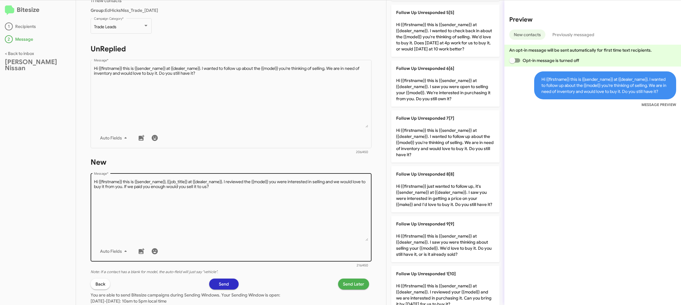
click at [289, 193] on textarea "Message *" at bounding box center [231, 210] width 274 height 62
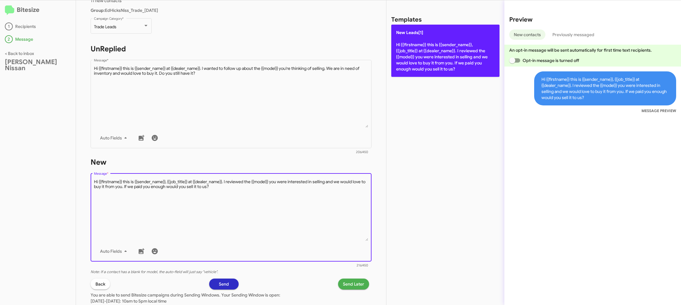
click at [408, 72] on p "New Leads[1] Hi {{firstname}} this is {{sender_name}}, {{job_title}} at {{deale…" at bounding box center [445, 51] width 108 height 52
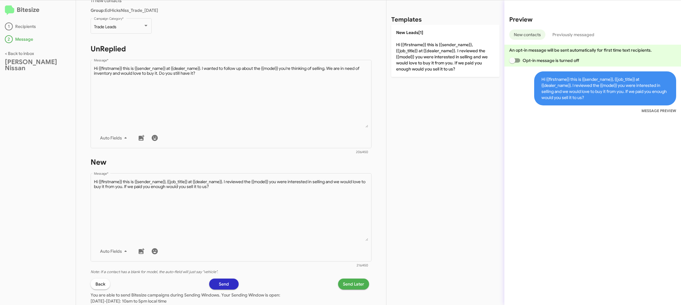
click at [352, 284] on span "Send Later" at bounding box center [353, 284] width 21 height 11
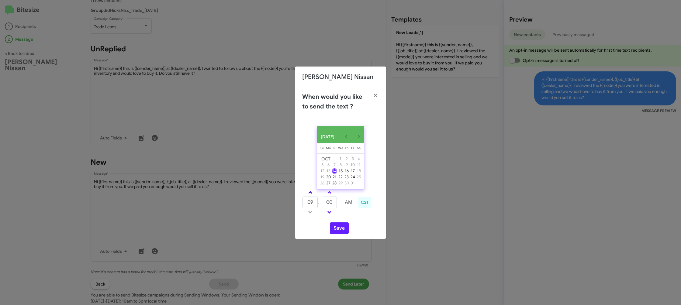
click at [311, 193] on link at bounding box center [310, 192] width 11 height 7
type input "01"
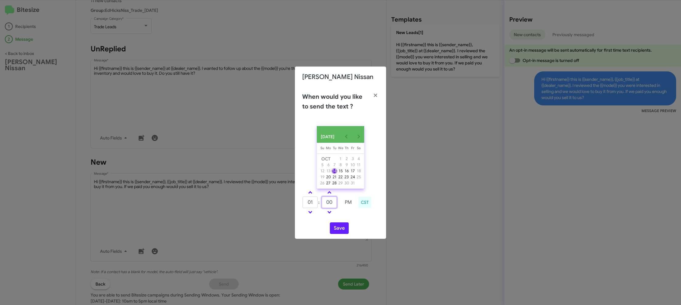
click at [325, 200] on input "00" at bounding box center [328, 203] width 15 height 12
type input "13"
click at [346, 234] on button "Save" at bounding box center [339, 228] width 19 height 12
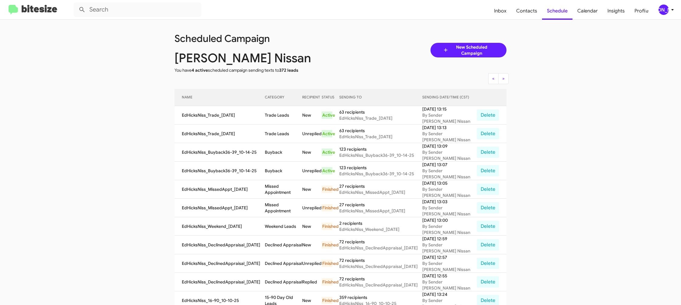
click at [83, 71] on app-scheduler "Scheduled Campaign Ed Hicks Nissan You have 4 active scheduled campaign sending…" at bounding box center [340, 252] width 681 height 464
drag, startPoint x: 83, startPoint y: 71, endPoint x: 124, endPoint y: 67, distance: 40.9
click at [84, 71] on app-scheduler "Scheduled Campaign Ed Hicks Nissan You have 4 active scheduled campaign sending…" at bounding box center [340, 252] width 681 height 464
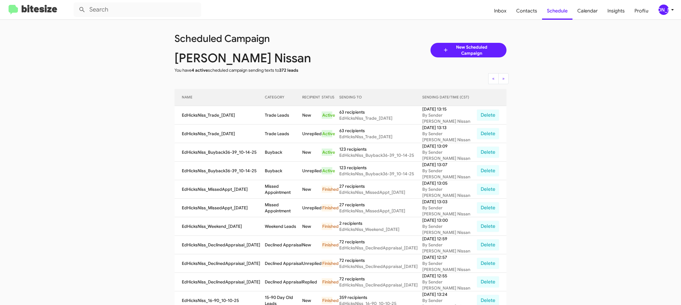
drag, startPoint x: 338, startPoint y: 61, endPoint x: 331, endPoint y: 56, distance: 9.1
click at [338, 61] on div "Ed Hicks Nissan" at bounding box center [257, 58] width 175 height 6
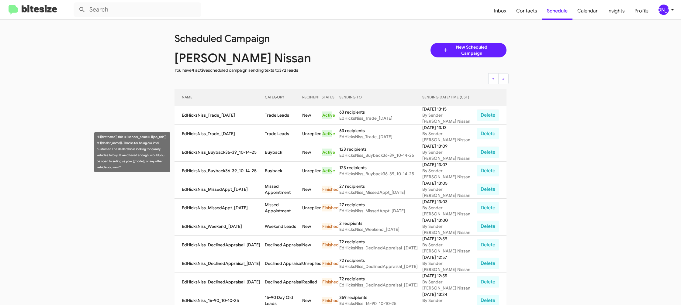
click at [269, 153] on td "Buyback" at bounding box center [283, 152] width 37 height 19
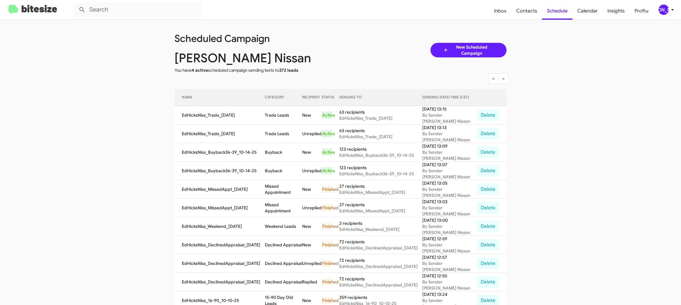
click at [269, 153] on td "Buyback" at bounding box center [283, 152] width 37 height 19
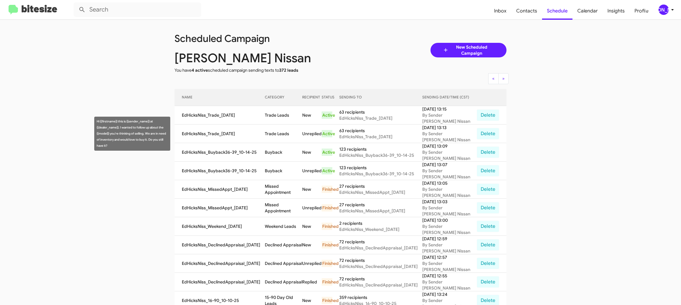
copy td "Buyback"
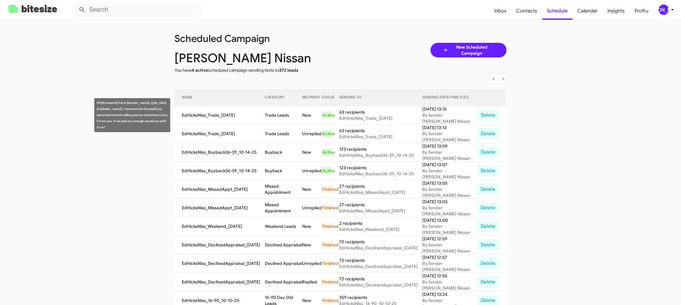
click at [273, 115] on td "Trade Leads" at bounding box center [283, 115] width 37 height 19
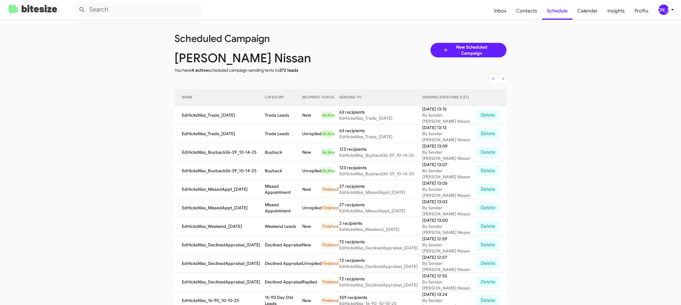
click at [273, 115] on td "Trade Leads" at bounding box center [283, 115] width 37 height 19
click at [272, 113] on td "Trade Leads" at bounding box center [283, 115] width 37 height 19
copy td "Trade Leads"
click at [669, 11] on icon at bounding box center [671, 9] width 7 height 7
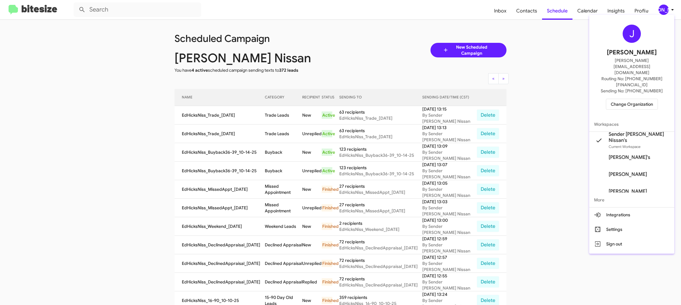
click at [640, 99] on span "Change Organization" at bounding box center [631, 104] width 42 height 10
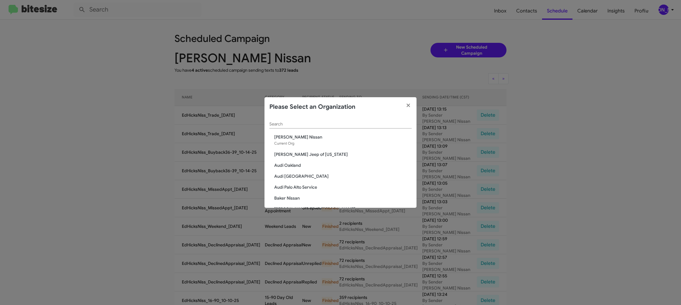
click at [308, 127] on div "Search" at bounding box center [340, 123] width 142 height 12
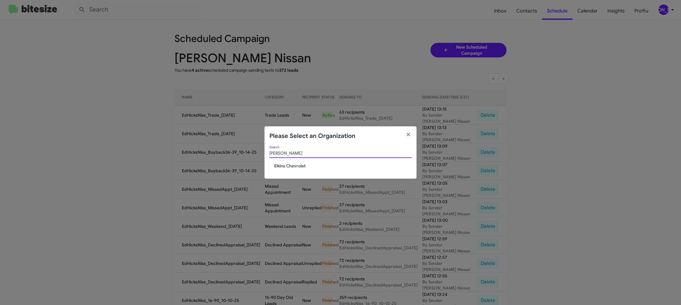
type input "elkin"
click at [281, 161] on div "elkin Search" at bounding box center [340, 154] width 142 height 17
click at [281, 167] on span "Elkins Chevrolet" at bounding box center [342, 166] width 137 height 6
click at [281, 166] on span "Elkins Chevrolet" at bounding box center [342, 166] width 137 height 6
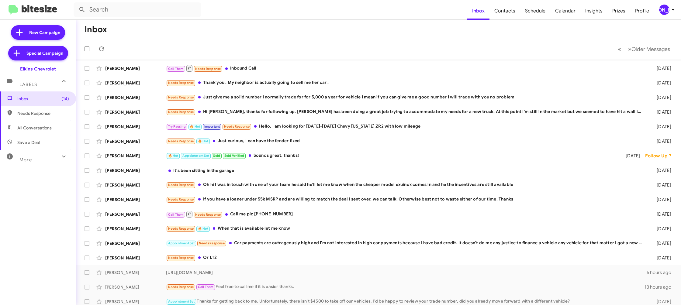
drag, startPoint x: 670, startPoint y: 9, endPoint x: 666, endPoint y: 13, distance: 5.8
click at [670, 9] on icon at bounding box center [672, 9] width 7 height 7
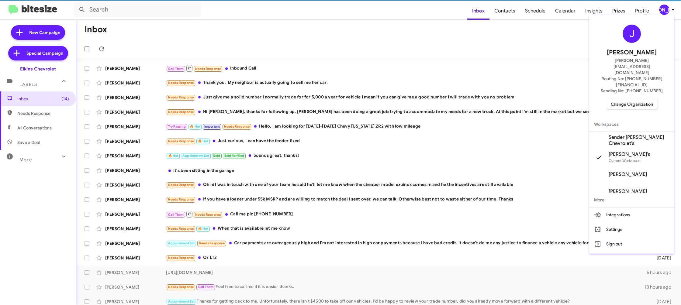
click at [647, 134] on span "Sender [PERSON_NAME] Chevrolet's" at bounding box center [638, 140] width 61 height 12
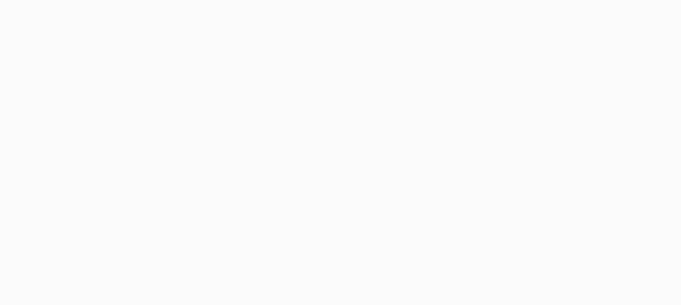
click at [503, 6] on body at bounding box center [340, 152] width 681 height 305
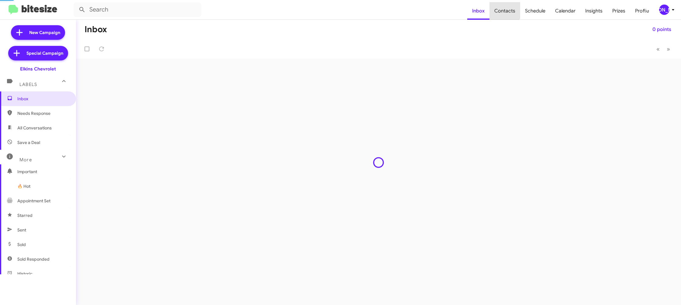
click at [503, 6] on span "Contacts" at bounding box center [504, 11] width 31 height 18
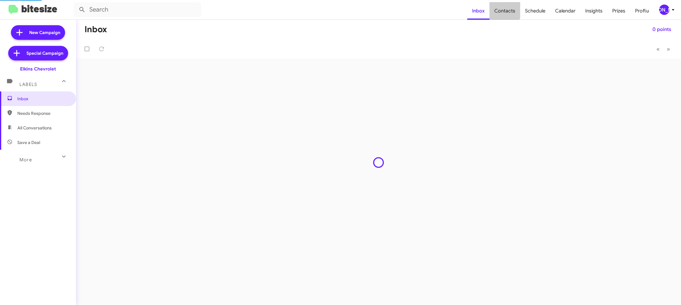
click at [503, 6] on span "Contacts" at bounding box center [504, 11] width 31 height 18
type input "in:groups"
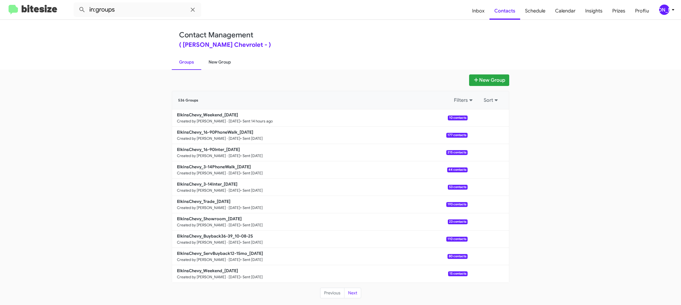
click at [221, 64] on link "New Group" at bounding box center [219, 62] width 37 height 16
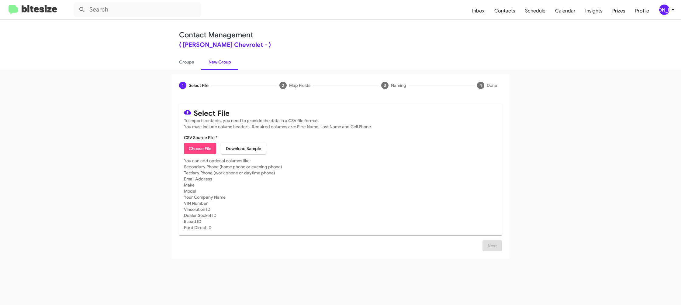
click at [202, 149] on span "Choose File" at bounding box center [200, 148] width 22 height 11
type input "ElkinsChevy_ServBuyback24-27mo_10-14-25"
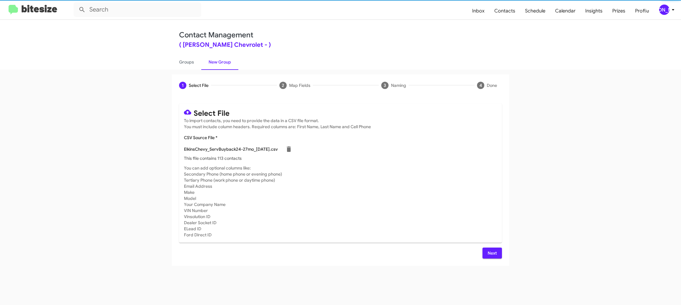
click at [398, 179] on mat-card-subtitle "You can add optional columns like: Secondary Phone (home phone or evening phone…" at bounding box center [340, 201] width 313 height 73
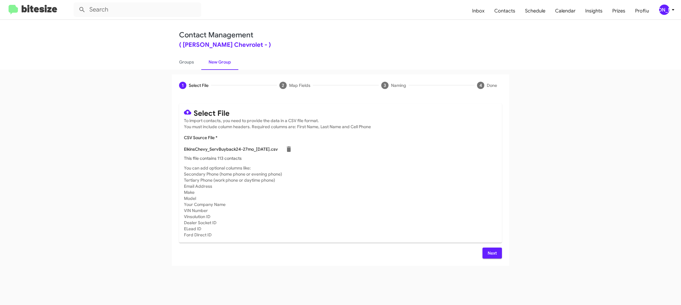
click at [490, 253] on span "Next" at bounding box center [492, 253] width 10 height 11
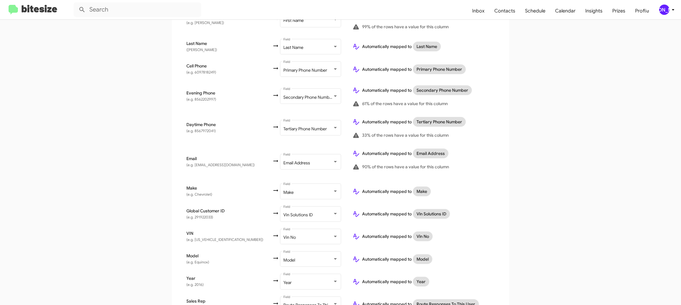
scroll to position [199, 0]
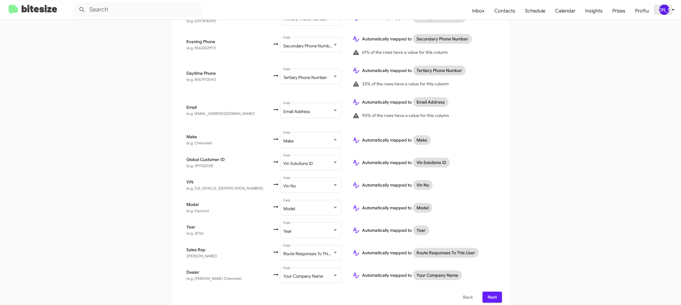
click at [667, 8] on div "[PERSON_NAME]" at bounding box center [664, 10] width 10 height 10
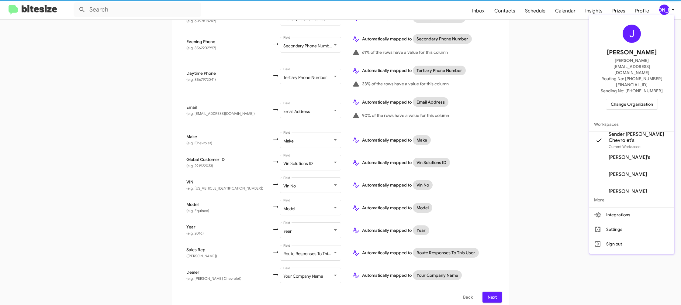
click at [667, 8] on div at bounding box center [340, 152] width 681 height 305
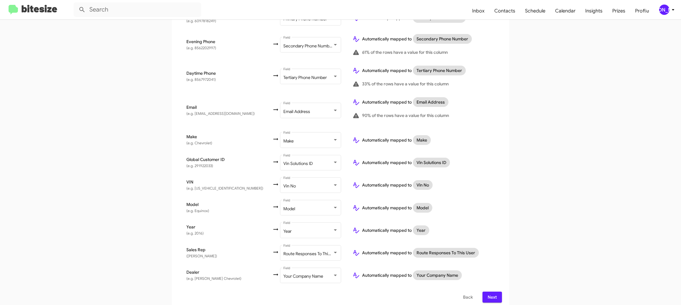
click at [490, 292] on span "Next" at bounding box center [492, 297] width 10 height 11
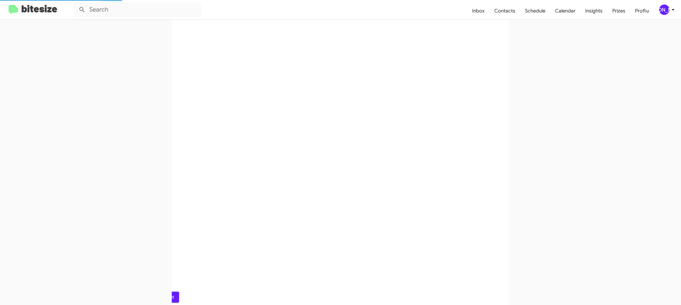
scroll to position [0, 0]
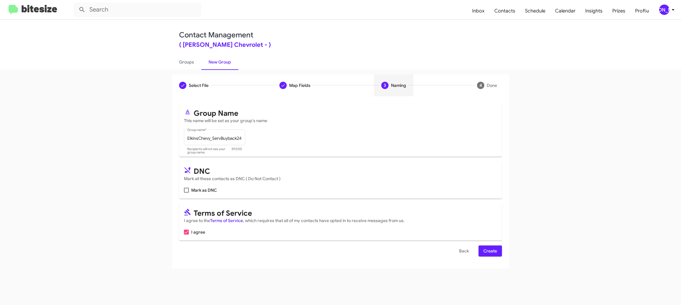
click at [491, 252] on span "Create" at bounding box center [490, 250] width 14 height 11
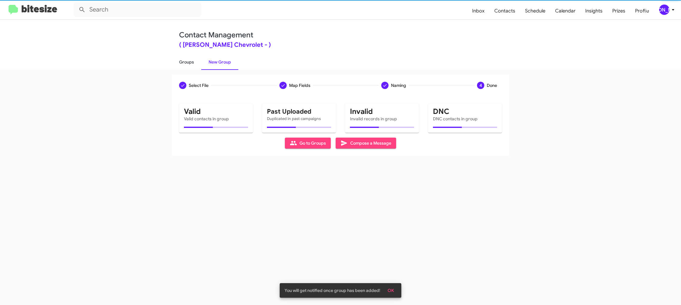
click at [192, 63] on link "Groups" at bounding box center [186, 62] width 29 height 16
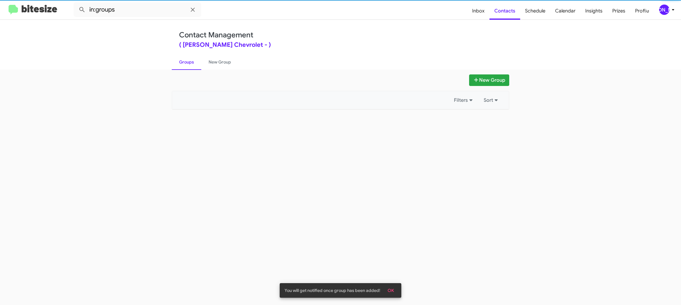
drag, startPoint x: 192, startPoint y: 63, endPoint x: 159, endPoint y: 16, distance: 58.0
click at [191, 62] on link "Groups" at bounding box center [186, 62] width 29 height 16
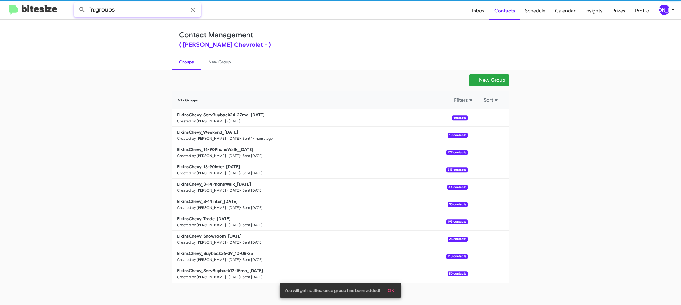
click at [152, 12] on input "in:groups" at bounding box center [138, 9] width 128 height 15
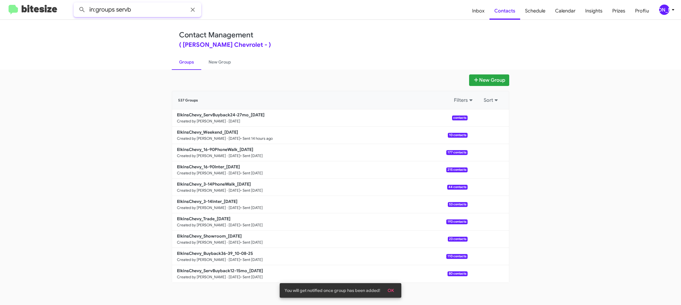
type input "in:groups servb"
click at [76, 4] on button at bounding box center [82, 10] width 12 height 12
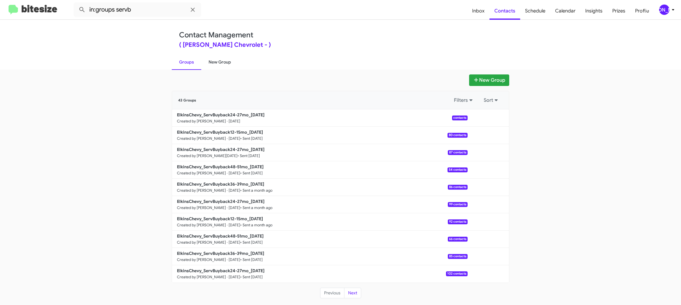
click at [215, 63] on link "New Group" at bounding box center [219, 62] width 37 height 16
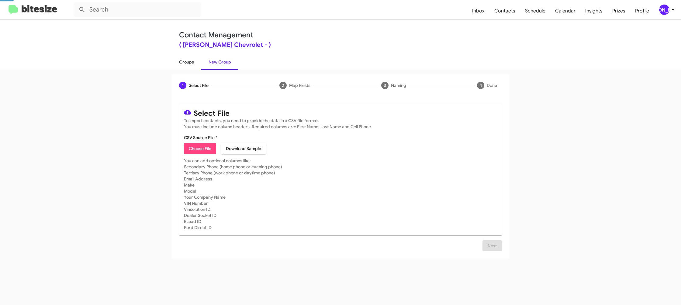
click at [181, 63] on link "Groups" at bounding box center [186, 62] width 29 height 16
type input "in:groups"
click at [181, 63] on link "Groups" at bounding box center [186, 62] width 29 height 16
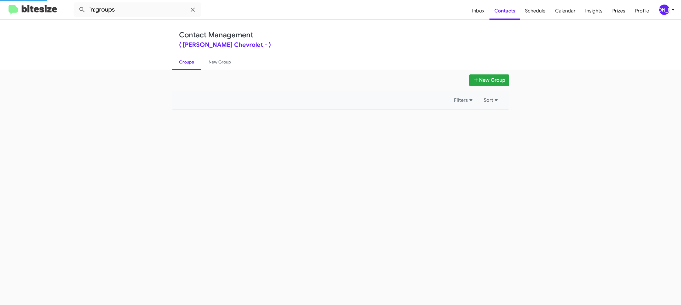
click at [181, 63] on link "Groups" at bounding box center [186, 62] width 29 height 16
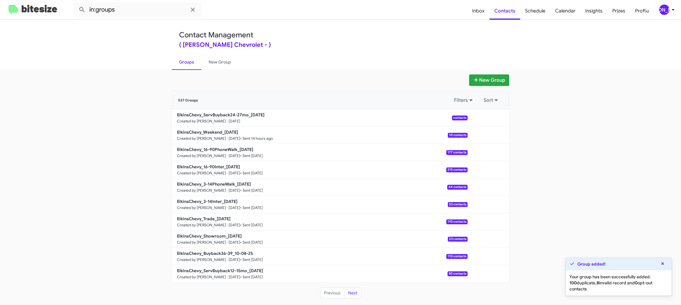
click at [218, 70] on div "New Group 537 Groups Filters Sort ElkinsChevy_ServBuyback24-27mo_10-14-25 Creat…" at bounding box center [340, 187] width 681 height 235
click at [202, 62] on link "New Group" at bounding box center [219, 62] width 37 height 16
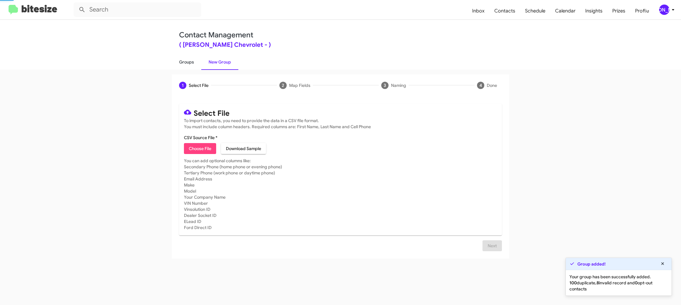
click at [193, 63] on link "Groups" at bounding box center [186, 62] width 29 height 16
type input "in:groups"
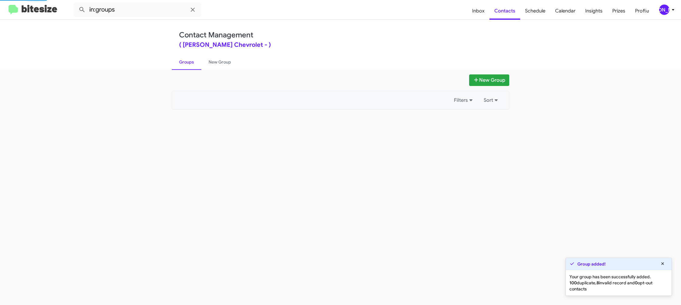
click at [193, 63] on link "Groups" at bounding box center [186, 62] width 29 height 16
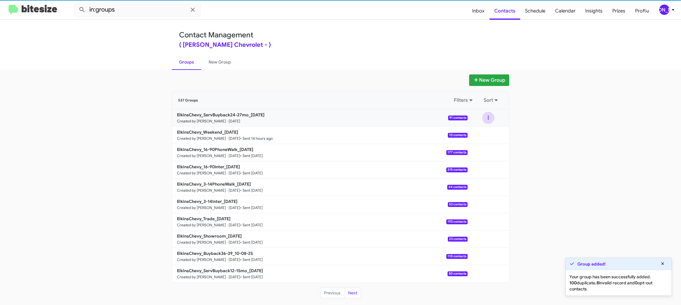
drag, startPoint x: 487, startPoint y: 120, endPoint x: 488, endPoint y: 124, distance: 3.8
click at [487, 120] on button at bounding box center [488, 118] width 12 height 12
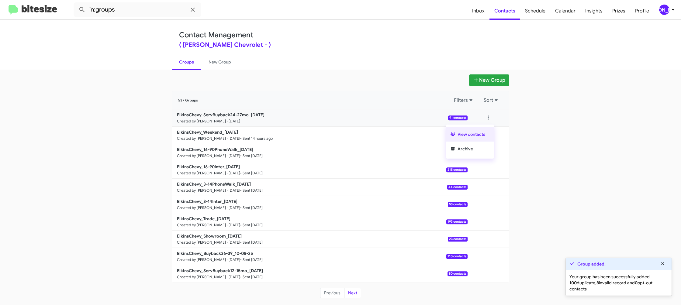
click at [484, 135] on button "View contacts" at bounding box center [469, 134] width 49 height 15
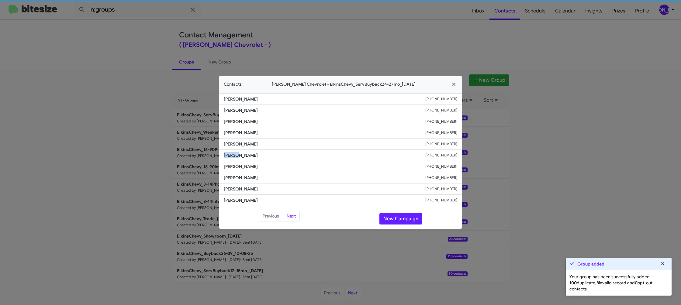
click at [246, 151] on li "Selena Baisden +18564091132" at bounding box center [340, 155] width 243 height 11
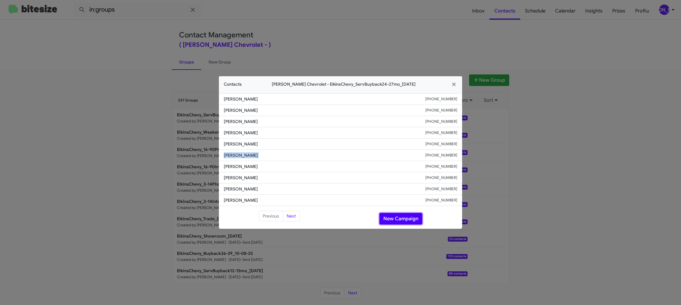
click at [403, 218] on button "New Campaign" at bounding box center [400, 219] width 43 height 12
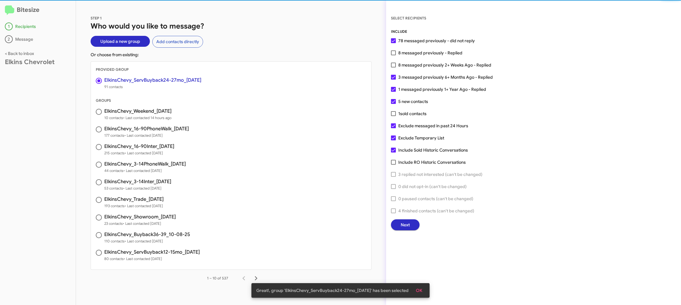
click at [403, 228] on span "Next" at bounding box center [404, 224] width 9 height 11
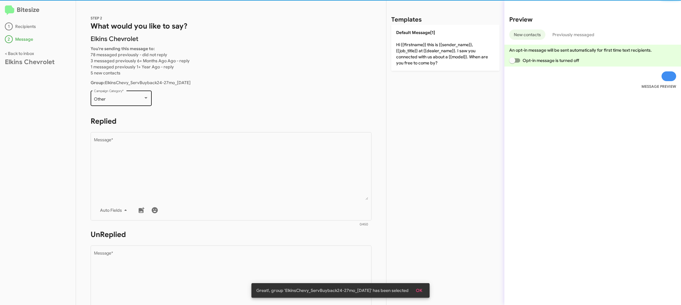
click at [139, 94] on div "Other Campaign Category *" at bounding box center [121, 97] width 55 height 17
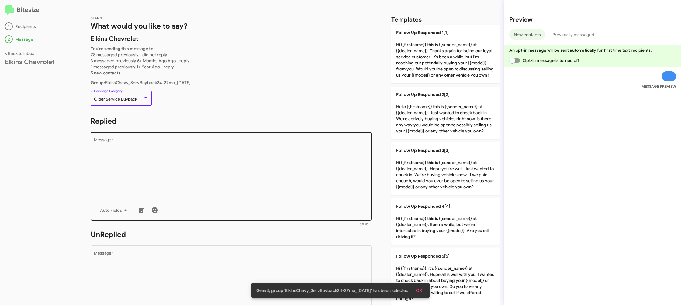
click at [207, 175] on textarea "Message *" at bounding box center [231, 169] width 274 height 62
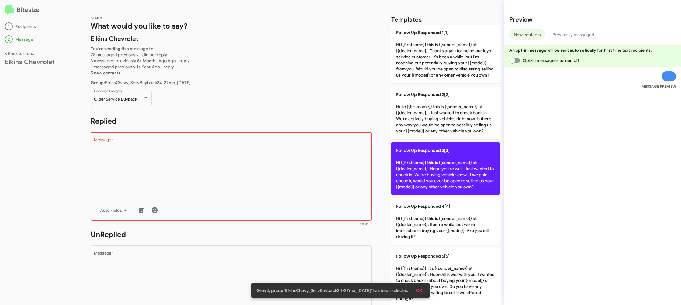
click at [422, 167] on p "Follow Up Responded 3[3] Hi {{firstname}} this is {{sender_name}} at {{dealer_n…" at bounding box center [445, 168] width 108 height 52
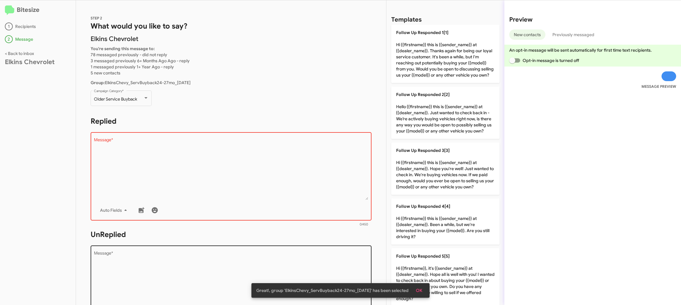
type textarea "Hi {{firstname}} this is {{sender_name}} at {{dealer_name}}. Hope you're well! …"
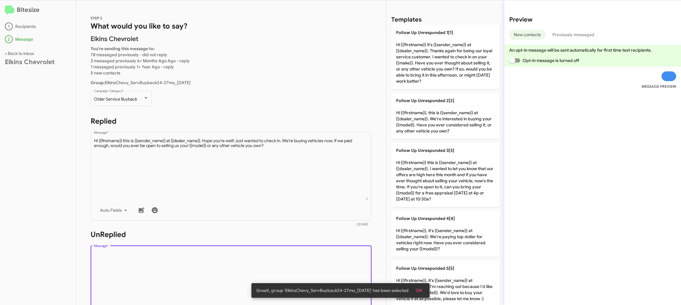
click at [273, 262] on textarea "Message *" at bounding box center [231, 282] width 274 height 62
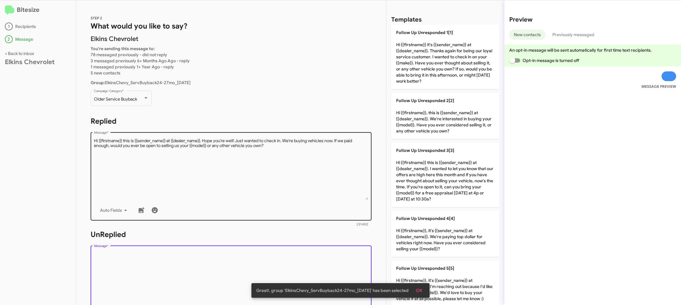
drag, startPoint x: 273, startPoint y: 264, endPoint x: 314, endPoint y: 211, distance: 67.1
click at [276, 258] on textarea "Message *" at bounding box center [231, 282] width 274 height 62
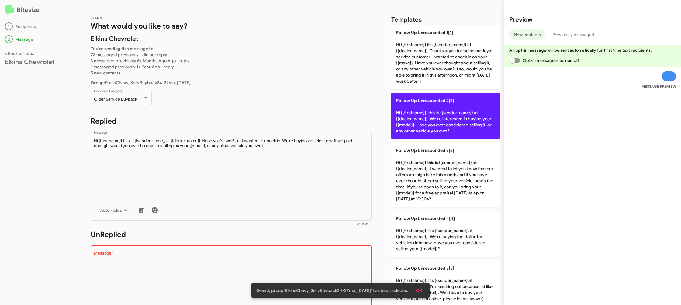
click at [403, 137] on p "Follow Up Unresponded 2[2] Hi {{firstname}}, this is {{sender_name}} at {{deale…" at bounding box center [445, 116] width 108 height 46
type textarea "Hi {{firstname}}, this is {{sender_name}} at {{dealer_name}}. We're interested …"
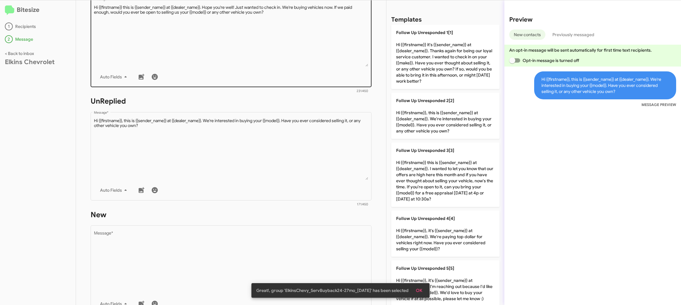
scroll to position [228, 0]
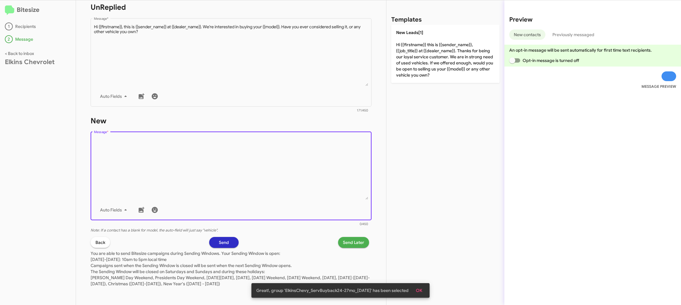
click at [296, 166] on textarea "Message *" at bounding box center [231, 169] width 274 height 62
drag, startPoint x: 296, startPoint y: 166, endPoint x: 401, endPoint y: 72, distance: 141.4
click at [337, 129] on form "New Drop image here to insert Auto Fields Message * 0/450" at bounding box center [231, 171] width 281 height 111
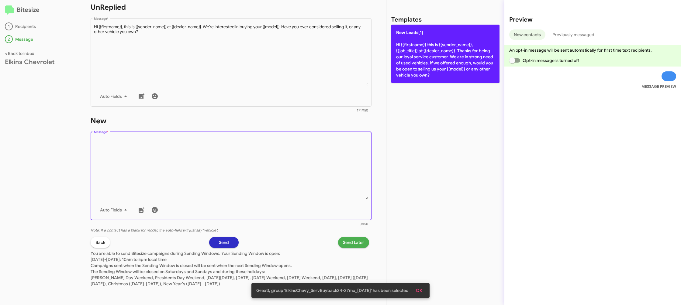
click at [419, 66] on p "New Leads[1] Hi {{firstname}} this is {{sender_name}}, {{job_title}} at {{deale…" at bounding box center [445, 54] width 108 height 58
type textarea "Hi {{firstname}} this is {{sender_name}}, {{job_title}} at {{dealer_name}}. Tha…"
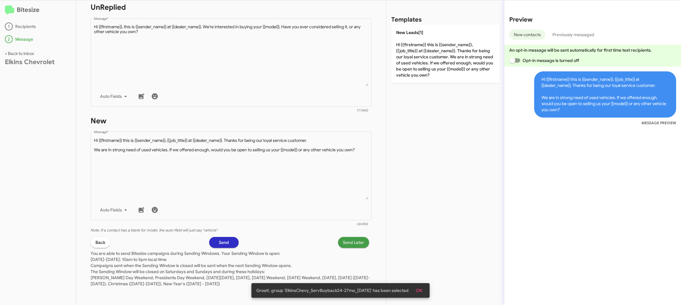
click at [362, 242] on span "Send Later" at bounding box center [353, 242] width 21 height 11
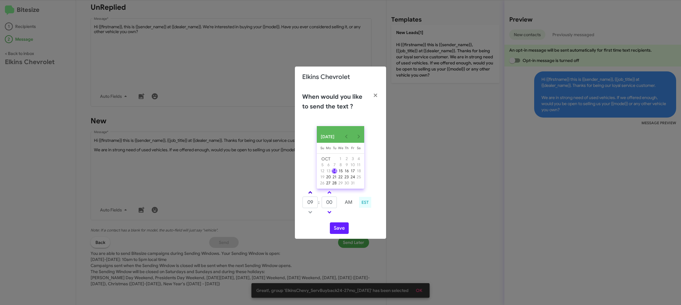
click at [312, 196] on link at bounding box center [310, 192] width 11 height 7
type input "10"
click at [332, 205] on input "00" at bounding box center [328, 203] width 15 height 12
click at [331, 205] on input "00" at bounding box center [328, 203] width 15 height 12
type input "17"
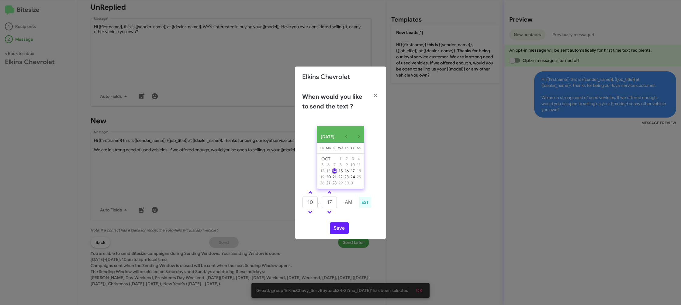
drag, startPoint x: 348, startPoint y: 220, endPoint x: 344, endPoint y: 224, distance: 5.2
click at [347, 220] on div "OCT 2025 Sunday Su Monday Mo Tuesday Tu Wednesday We Thursday Th Friday Fr Satu…" at bounding box center [340, 180] width 91 height 118
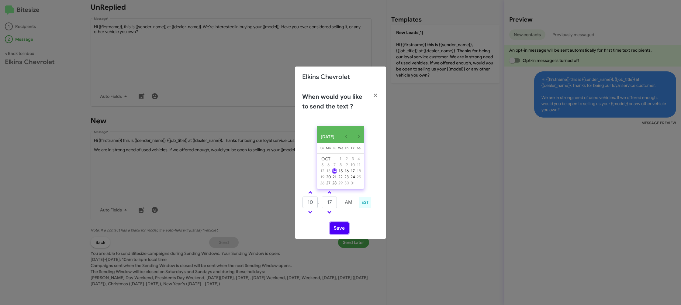
click at [340, 228] on button "Save" at bounding box center [339, 228] width 19 height 12
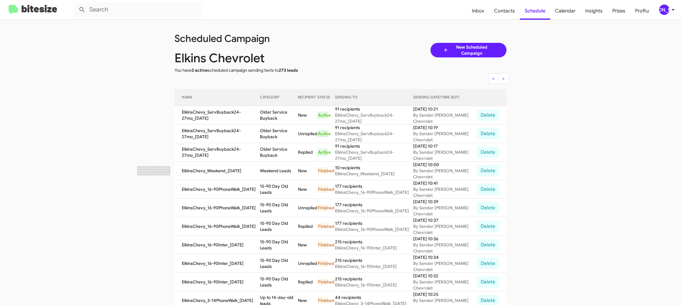
click at [276, 166] on td "Weekend Leads" at bounding box center [279, 171] width 38 height 19
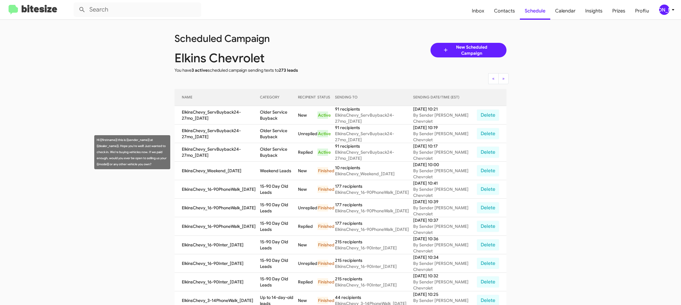
click at [273, 149] on td "Older Service Buyback" at bounding box center [279, 152] width 38 height 19
drag, startPoint x: 273, startPoint y: 149, endPoint x: 252, endPoint y: 81, distance: 71.5
click at [272, 149] on td "Older Service Buyback" at bounding box center [279, 152] width 38 height 19
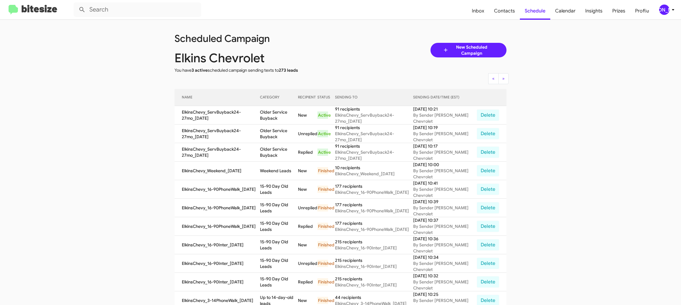
copy td "Older Service Buyback"
click at [666, 8] on div "[PERSON_NAME]" at bounding box center [664, 10] width 10 height 10
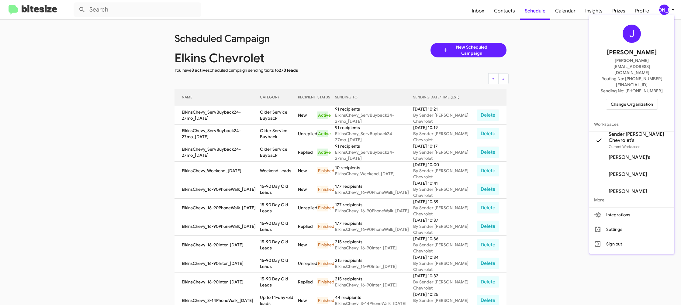
click at [628, 99] on span "Change Organization" at bounding box center [631, 104] width 42 height 10
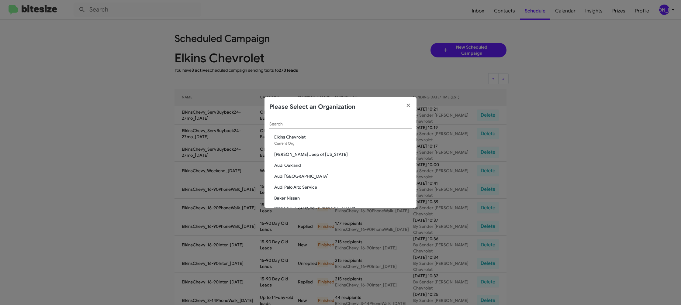
click at [291, 125] on input "Search" at bounding box center [340, 124] width 142 height 5
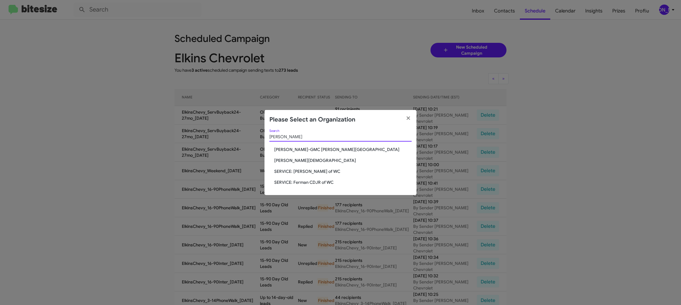
type input "ferman"
click at [298, 162] on span "[PERSON_NAME][DEMOGRAPHIC_DATA]" at bounding box center [342, 160] width 137 height 6
drag, startPoint x: 298, startPoint y: 162, endPoint x: 295, endPoint y: 162, distance: 3.1
click at [297, 161] on span "Ferman Wesley Chapel" at bounding box center [342, 160] width 137 height 6
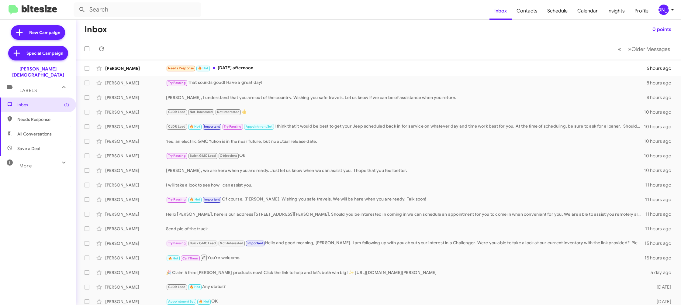
drag, startPoint x: 669, startPoint y: 10, endPoint x: 666, endPoint y: 11, distance: 3.5
click at [669, 10] on icon at bounding box center [671, 9] width 7 height 7
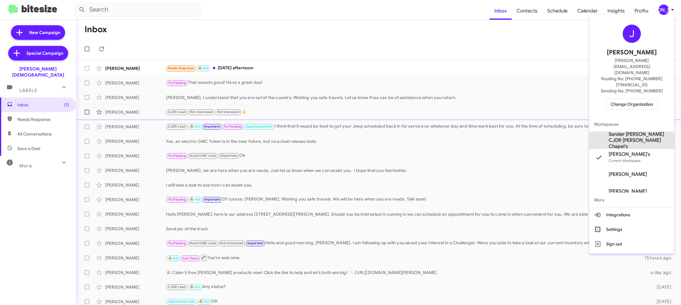
click at [631, 131] on span "Sender [PERSON_NAME] CJDR [PERSON_NAME] Chapel's" at bounding box center [638, 140] width 61 height 18
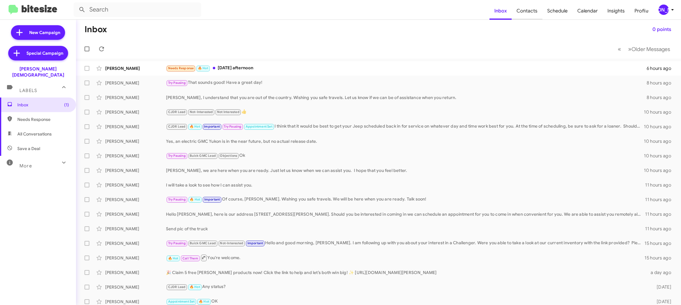
click at [524, 12] on span "Contacts" at bounding box center [526, 11] width 31 height 18
click at [667, 6] on span "[PERSON_NAME]" at bounding box center [667, 10] width 18 height 10
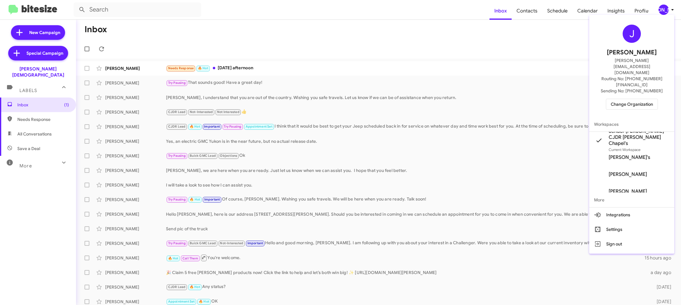
click at [524, 14] on div at bounding box center [340, 152] width 681 height 305
click at [524, 14] on span "Contacts" at bounding box center [526, 11] width 31 height 18
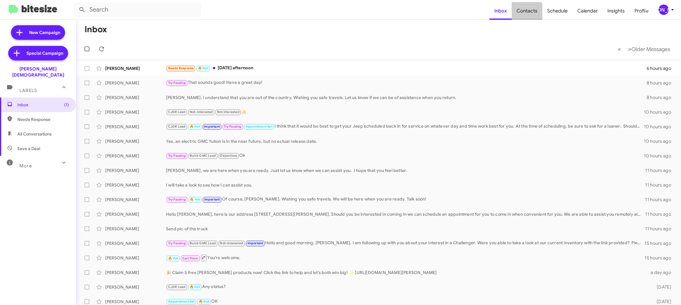
type input "in:groups"
click at [524, 14] on span "Contacts" at bounding box center [526, 11] width 31 height 18
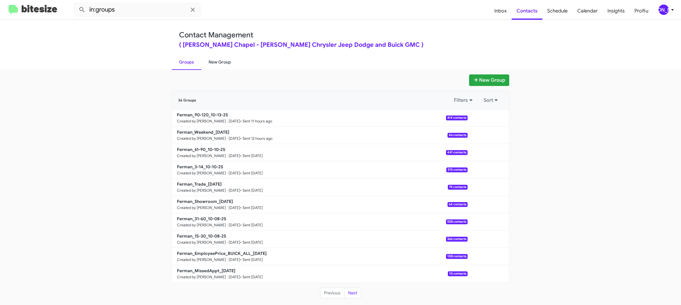
click at [211, 66] on link "New Group" at bounding box center [219, 62] width 37 height 16
drag, startPoint x: 211, startPoint y: 66, endPoint x: 232, endPoint y: 12, distance: 58.2
click at [214, 60] on link "New Group" at bounding box center [219, 62] width 37 height 16
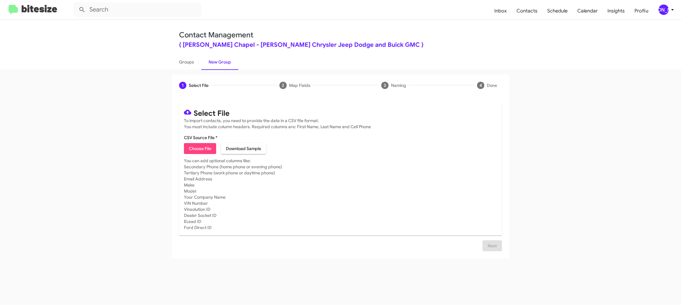
click at [197, 153] on span "Choose File" at bounding box center [200, 148] width 22 height 11
type input "Ferman_Buyback36-37_10-14-25"
click at [325, 176] on mat-card-subtitle "You can add optional columns like: Secondary Phone (home phone or evening phone…" at bounding box center [340, 194] width 313 height 73
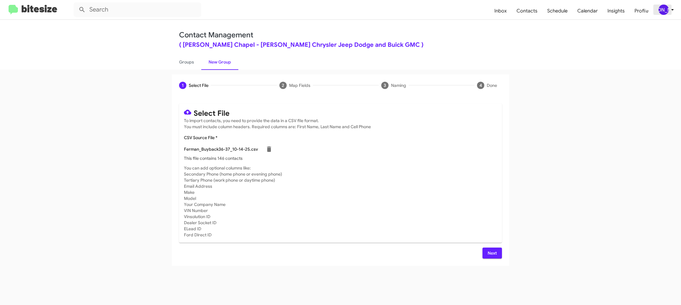
click at [665, 8] on div "[PERSON_NAME]" at bounding box center [663, 10] width 10 height 10
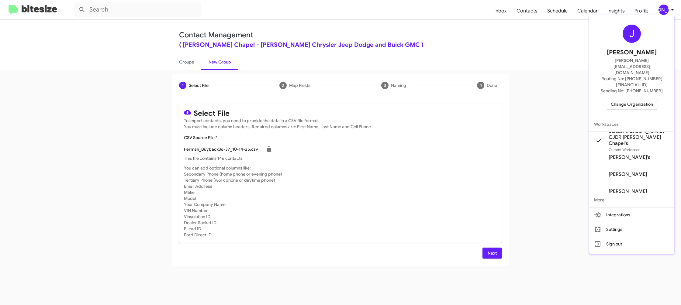
click at [665, 9] on div at bounding box center [340, 152] width 681 height 305
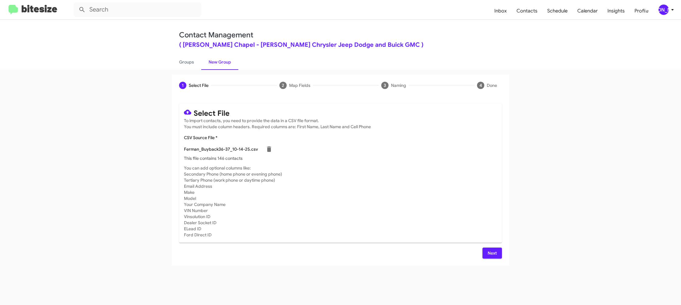
drag, startPoint x: 489, startPoint y: 253, endPoint x: 404, endPoint y: 188, distance: 106.9
click at [489, 253] on span "Next" at bounding box center [492, 253] width 10 height 11
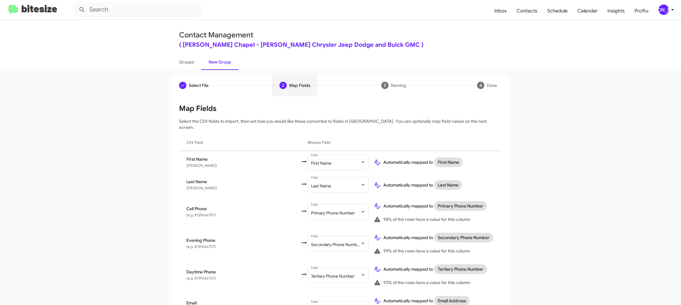
scroll to position [208, 0]
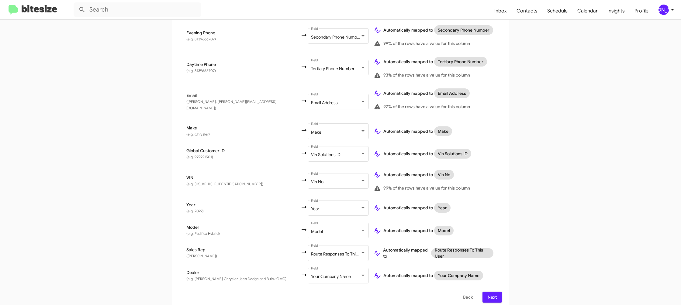
click at [494, 292] on span "Next" at bounding box center [492, 297] width 10 height 11
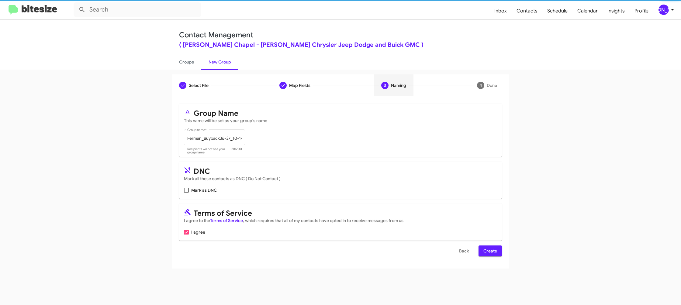
scroll to position [0, 0]
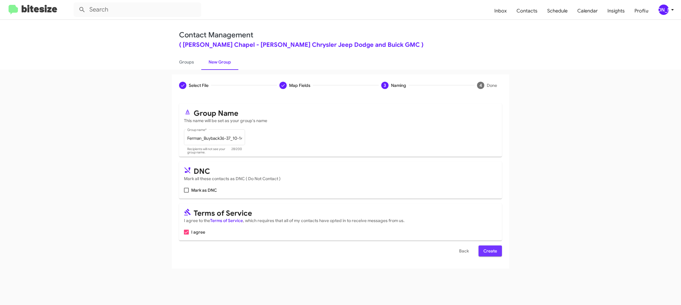
drag, startPoint x: 488, startPoint y: 254, endPoint x: 482, endPoint y: 221, distance: 33.7
click at [488, 254] on span "Create" at bounding box center [490, 250] width 14 height 11
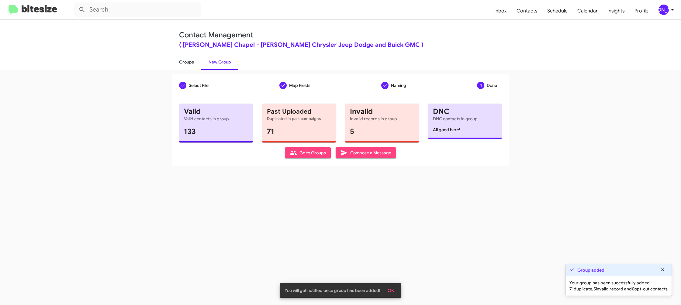
click at [180, 65] on link "Groups" at bounding box center [186, 62] width 29 height 16
type input "in:groups"
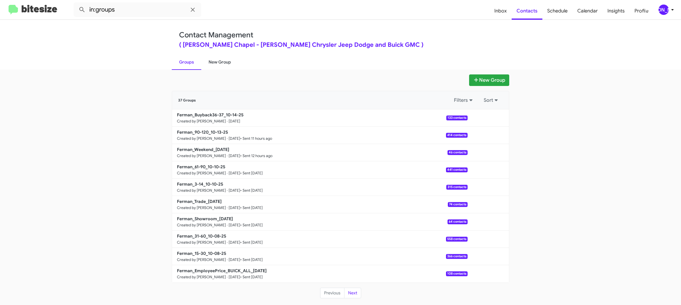
click at [225, 62] on link "New Group" at bounding box center [219, 62] width 37 height 16
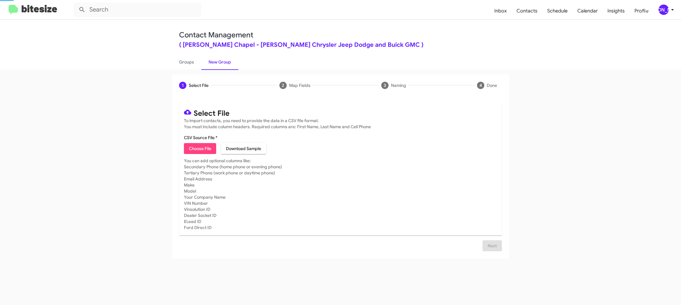
click at [225, 62] on link "New Group" at bounding box center [219, 62] width 37 height 16
click at [224, 63] on link "New Group" at bounding box center [219, 62] width 37 height 16
click at [196, 149] on span "Choose File" at bounding box center [200, 148] width 22 height 11
type input "Ferman_MissedAppt_10-14-25"
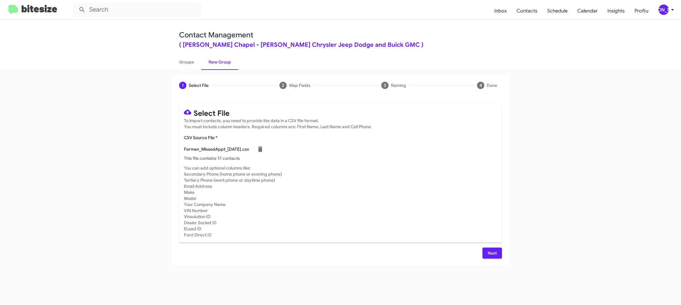
drag, startPoint x: 362, startPoint y: 199, endPoint x: 364, endPoint y: 204, distance: 5.3
click at [362, 198] on mat-card-subtitle "You can add optional columns like: Secondary Phone (home phone or evening phone…" at bounding box center [340, 201] width 313 height 73
click at [491, 255] on span "Next" at bounding box center [492, 253] width 10 height 11
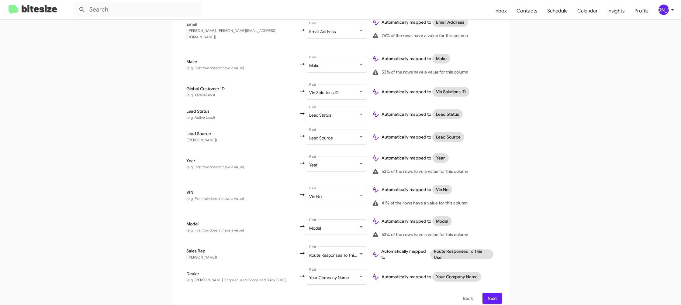
scroll to position [271, 0]
click at [494, 292] on span "Next" at bounding box center [492, 297] width 10 height 11
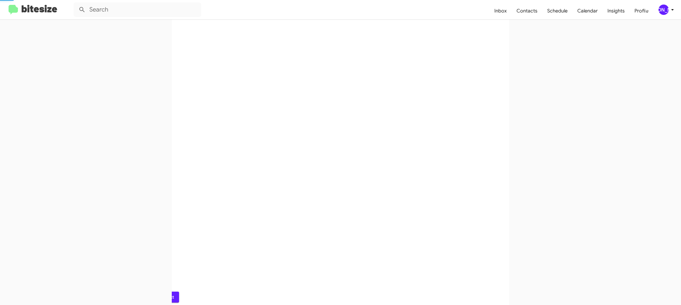
scroll to position [0, 0]
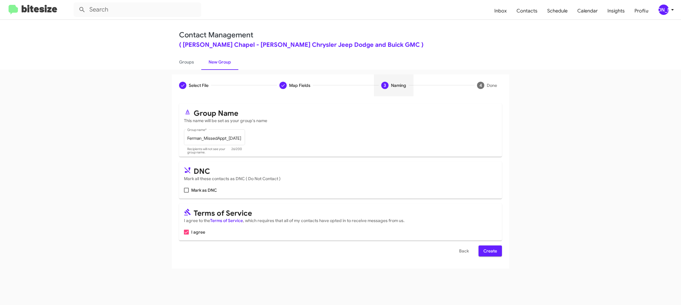
click at [488, 249] on span "Create" at bounding box center [490, 250] width 14 height 11
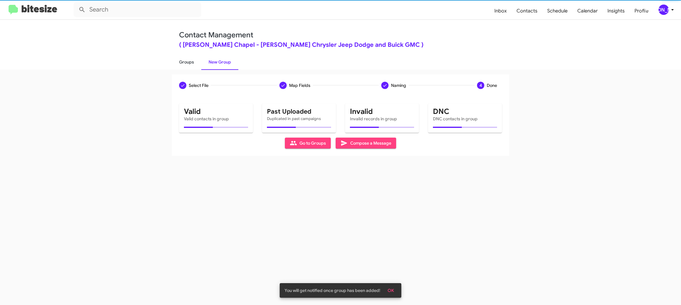
click at [184, 64] on link "Groups" at bounding box center [186, 62] width 29 height 16
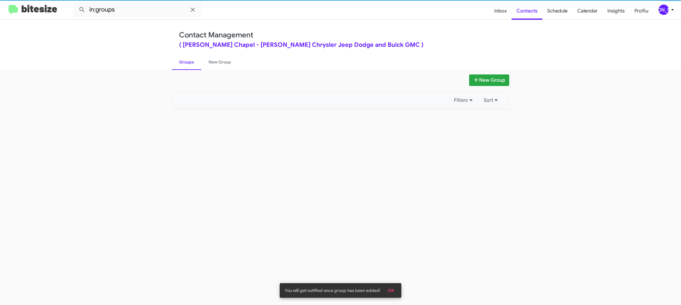
drag, startPoint x: 184, startPoint y: 64, endPoint x: 144, endPoint y: 19, distance: 60.3
click at [182, 59] on link "Groups" at bounding box center [186, 62] width 29 height 16
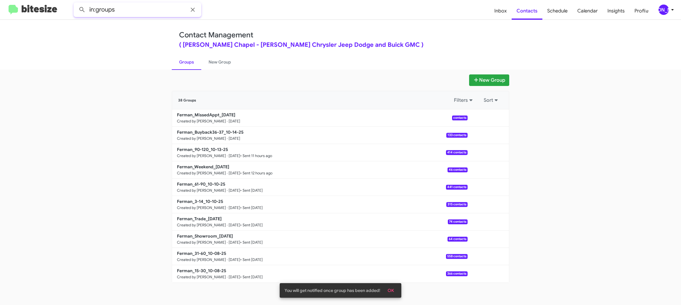
click at [142, 9] on input "in:groups" at bounding box center [138, 9] width 128 height 15
click at [76, 4] on button at bounding box center [82, 10] width 12 height 12
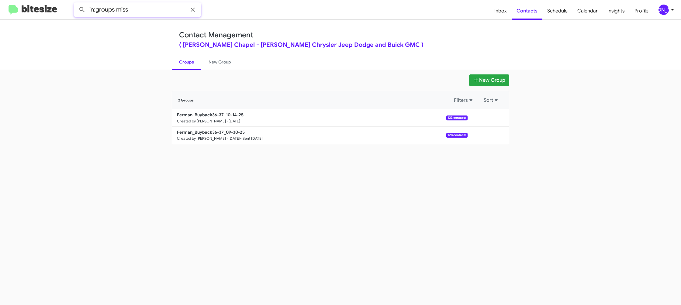
type input "in:groups miss"
click at [76, 4] on button at bounding box center [82, 10] width 12 height 12
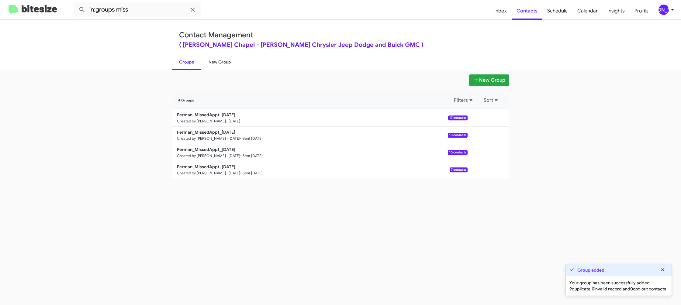
click at [211, 63] on link "New Group" at bounding box center [219, 62] width 37 height 16
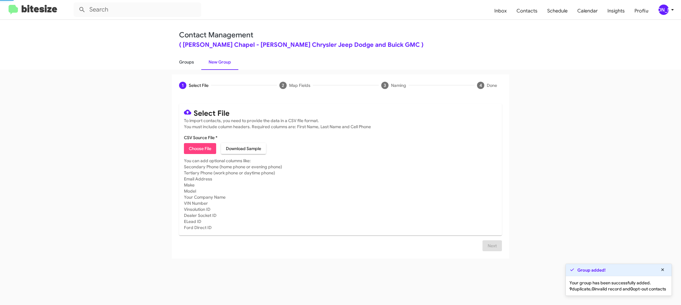
click at [184, 63] on link "Groups" at bounding box center [186, 62] width 29 height 16
type input "in:groups"
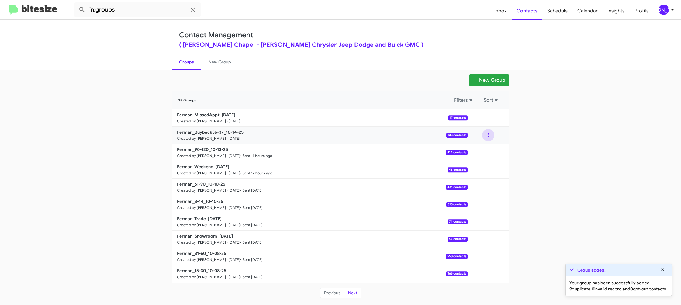
drag, startPoint x: 486, startPoint y: 134, endPoint x: 485, endPoint y: 139, distance: 5.3
click at [486, 134] on button at bounding box center [488, 135] width 12 height 12
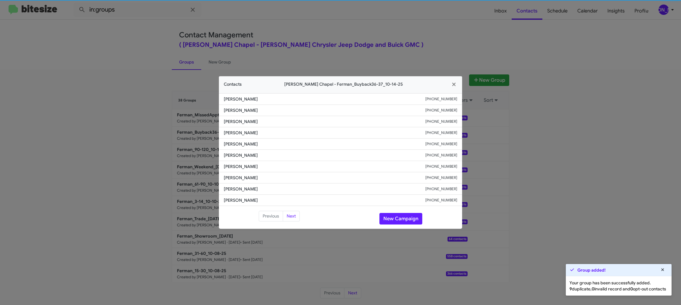
click at [233, 155] on span "John Callea" at bounding box center [324, 155] width 201 height 6
drag, startPoint x: 233, startPoint y: 155, endPoint x: 239, endPoint y: 154, distance: 6.1
click at [233, 155] on span "John Callea" at bounding box center [324, 155] width 201 height 6
copy span "John Callea"
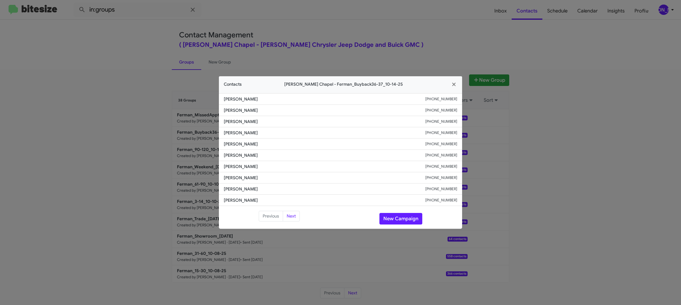
drag, startPoint x: 317, startPoint y: 19, endPoint x: 369, endPoint y: 53, distance: 62.9
click at [324, 22] on modal-container "Contacts Ferman Wesley Chapel - Ferman_Buyback36-37_10-14-25 Fredrick Vanderbur…" at bounding box center [340, 152] width 681 height 305
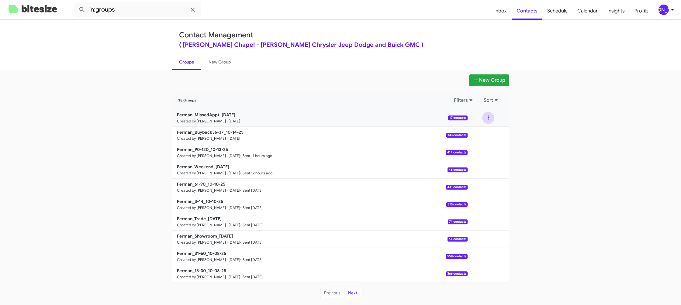
click at [485, 123] on button at bounding box center [488, 118] width 12 height 12
click at [484, 132] on button "View contacts" at bounding box center [469, 134] width 49 height 15
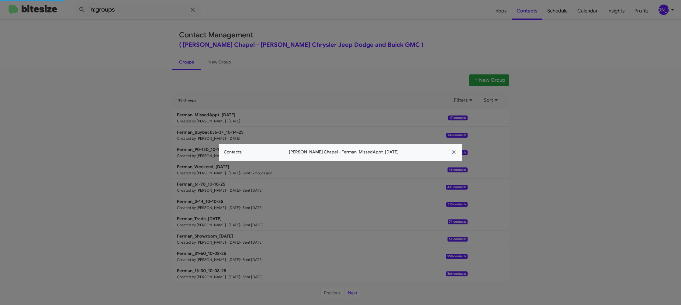
click at [232, 155] on div "Contacts Ferman Wesley Chapel - Ferman_MissedAppt_10-14-25" at bounding box center [340, 152] width 243 height 17
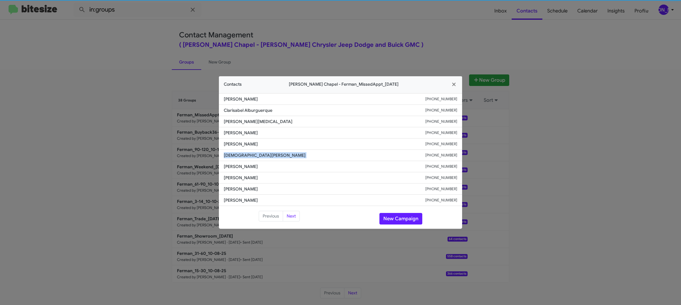
click at [232, 155] on span "Christian Perez" at bounding box center [324, 155] width 201 height 6
drag, startPoint x: 180, startPoint y: 67, endPoint x: 192, endPoint y: 143, distance: 77.0
click at [179, 69] on modal-container "Contacts Ferman Wesley Chapel - Ferman_MissedAppt_10-14-25 Dawn Shireman +13524…" at bounding box center [340, 152] width 681 height 305
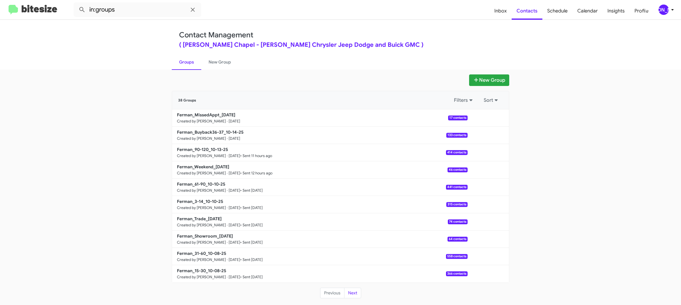
click at [211, 129] on b "Ferman_Buyback36-37_10-14-25" at bounding box center [210, 131] width 67 height 5
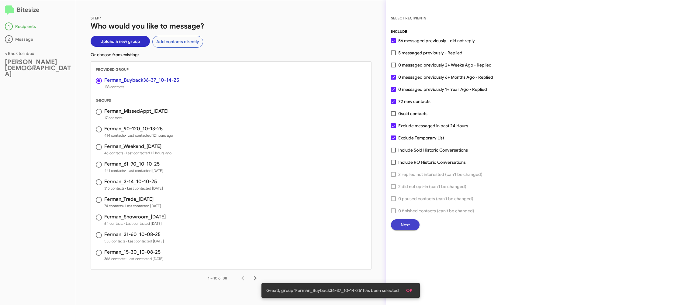
click at [400, 221] on span "Next" at bounding box center [404, 224] width 9 height 11
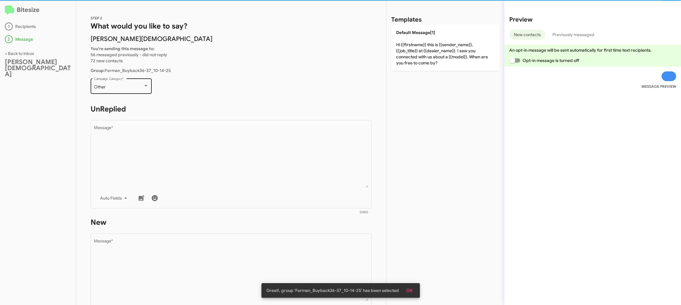
click at [123, 92] on div "Other Campaign Category *" at bounding box center [121, 85] width 55 height 17
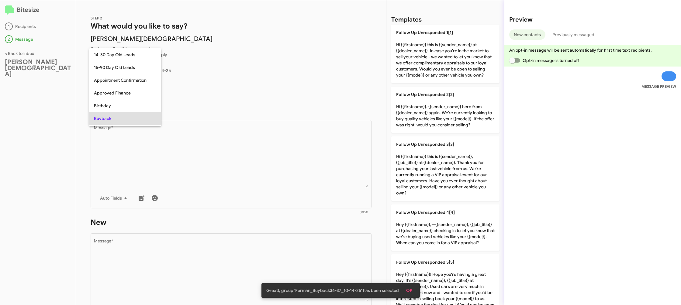
scroll to position [31, 0]
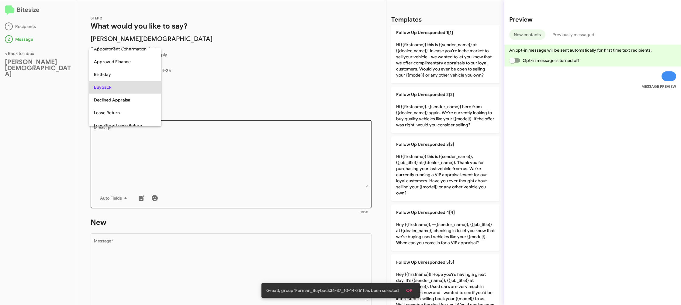
click at [214, 157] on div at bounding box center [340, 152] width 681 height 305
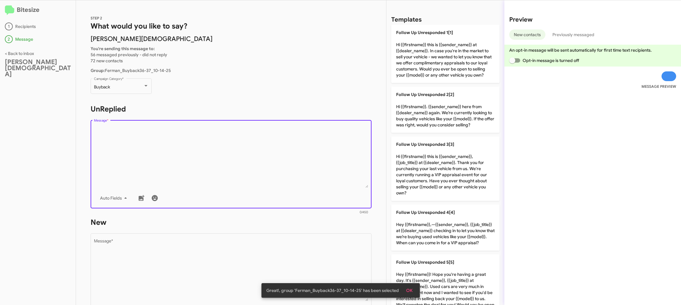
click at [214, 158] on textarea "Message *" at bounding box center [231, 157] width 274 height 62
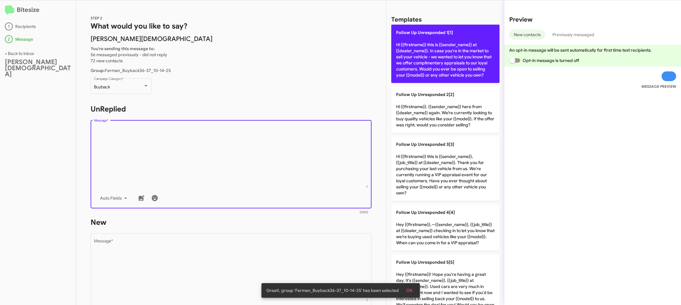
drag, startPoint x: 214, startPoint y: 158, endPoint x: 410, endPoint y: 53, distance: 222.4
click at [217, 152] on textarea "Message *" at bounding box center [231, 157] width 274 height 62
click at [411, 53] on p "Follow Up Unresponded 1[1] Hi {{firstname}} this is {{sender_name}} at {{dealer…" at bounding box center [445, 54] width 108 height 58
type textarea "Hi {{firstname}} this is {{sender_name}} at {{dealer_name}}. In case you're in …"
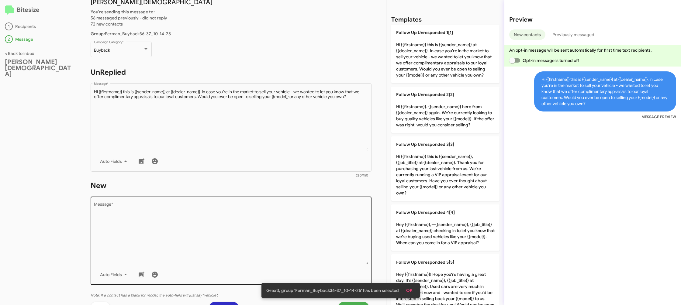
click at [269, 223] on textarea "Message *" at bounding box center [231, 233] width 274 height 62
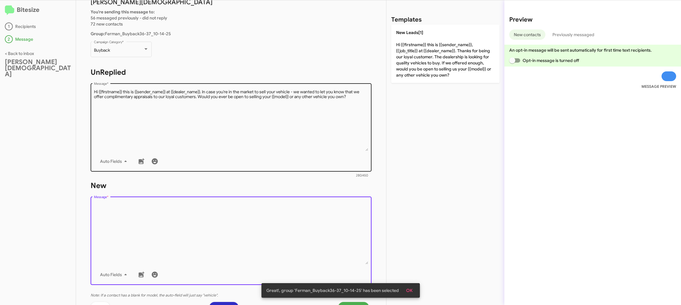
drag, startPoint x: 269, startPoint y: 223, endPoint x: 363, endPoint y: 105, distance: 151.4
click at [280, 205] on textarea "Message *" at bounding box center [231, 233] width 274 height 62
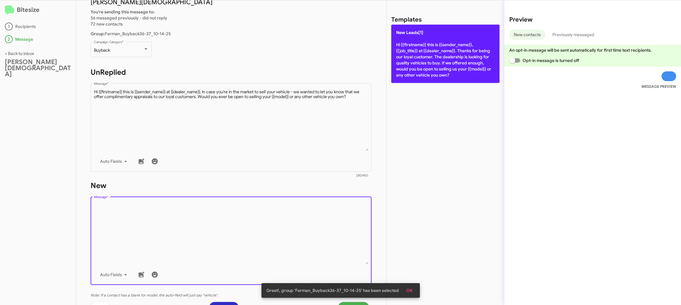
click at [407, 68] on p "New Leads[1] Hi {{firstname}} this is {{sender_name}}, {{job_title}} at {{deale…" at bounding box center [445, 54] width 108 height 58
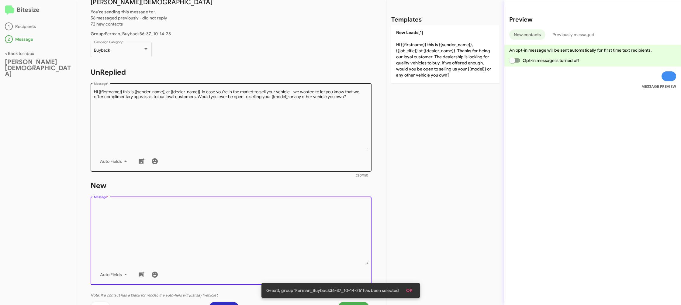
type textarea "Hi {{firstname}} this is {{sender_name}}, {{job_title}} at {{dealer_name}}. Tha…"
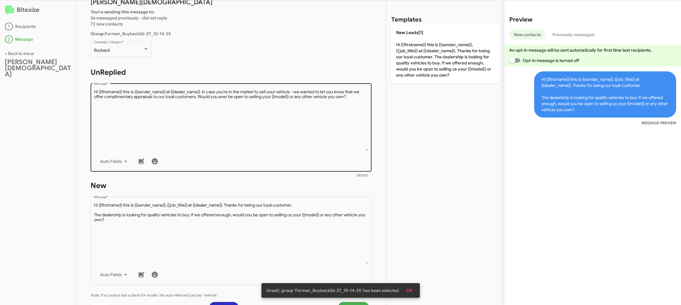
scroll to position [102, 0]
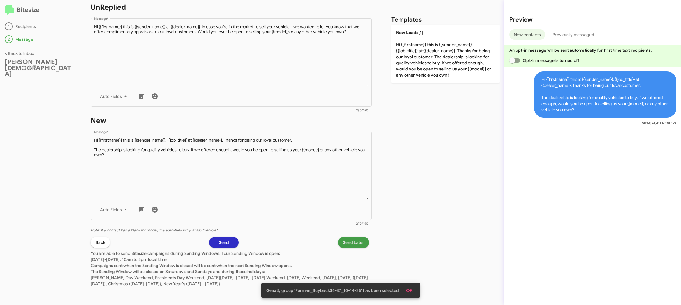
click at [351, 242] on span "Send Later" at bounding box center [353, 242] width 21 height 11
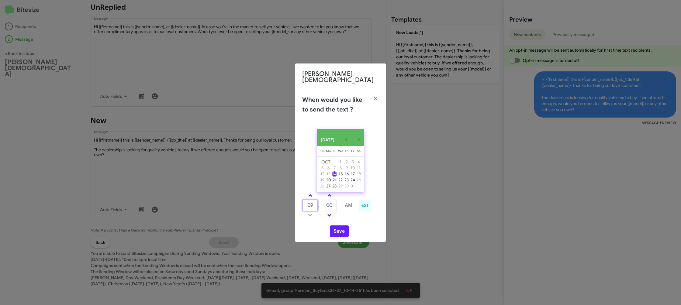
click at [308, 200] on input "09" at bounding box center [309, 206] width 15 height 12
click at [308, 199] on td "09" at bounding box center [310, 205] width 16 height 12
click at [310, 197] on link at bounding box center [310, 195] width 11 height 7
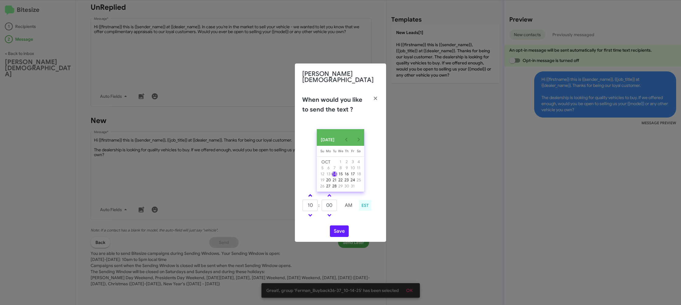
click at [310, 197] on link at bounding box center [310, 195] width 11 height 7
drag, startPoint x: 310, startPoint y: 197, endPoint x: 327, endPoint y: 201, distance: 17.4
click at [310, 197] on link at bounding box center [310, 195] width 11 height 7
type input "12"
click at [327, 201] on input "00" at bounding box center [328, 206] width 15 height 12
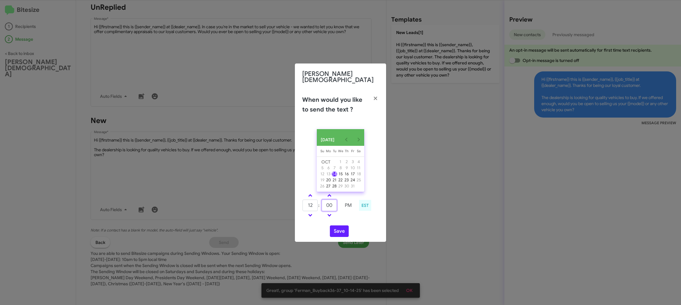
click at [332, 202] on input "00" at bounding box center [328, 206] width 15 height 12
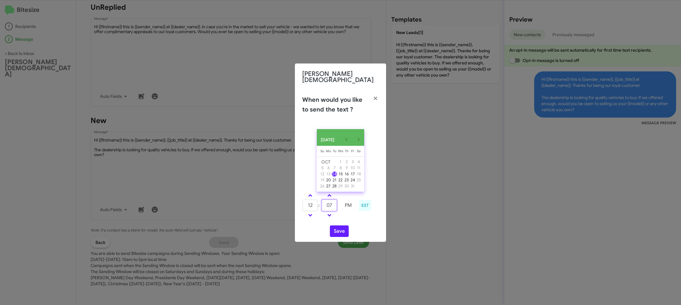
type input "07"
drag, startPoint x: 352, startPoint y: 218, endPoint x: 340, endPoint y: 229, distance: 15.7
click at [347, 221] on div "OCT 2025 Sunday Su Monday Mo Tuesday Tu Wednesday We Thursday Th Friday Fr Satu…" at bounding box center [340, 183] width 91 height 118
click at [340, 230] on button "Save" at bounding box center [339, 231] width 19 height 12
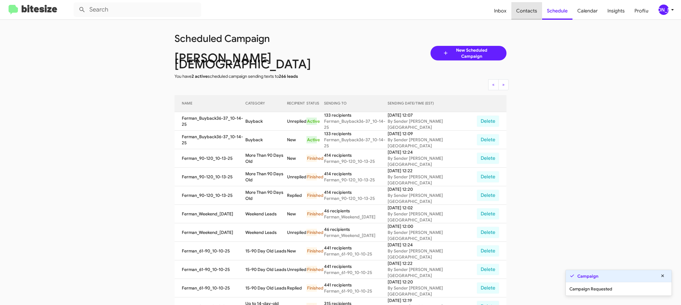
click at [526, 10] on span "Contacts" at bounding box center [526, 11] width 31 height 18
type input "in:groups"
click at [526, 10] on span "Contacts" at bounding box center [526, 11] width 31 height 18
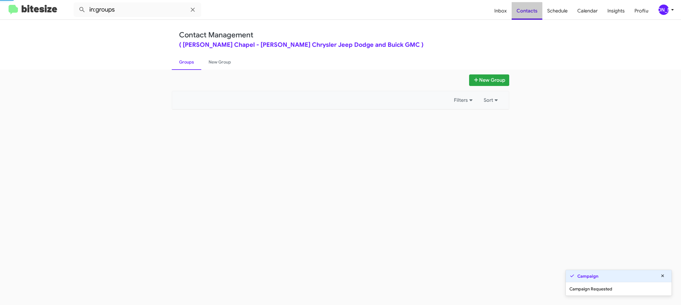
drag, startPoint x: 526, startPoint y: 10, endPoint x: 264, endPoint y: 107, distance: 279.2
click at [524, 11] on span "Contacts" at bounding box center [526, 11] width 31 height 18
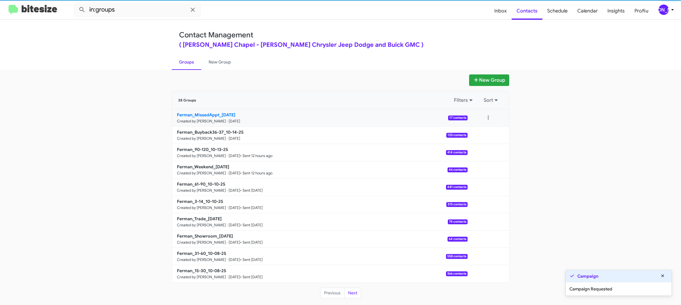
click at [227, 120] on small "Created by Jason Apdua · Oct 14, 2025" at bounding box center [208, 121] width 63 height 5
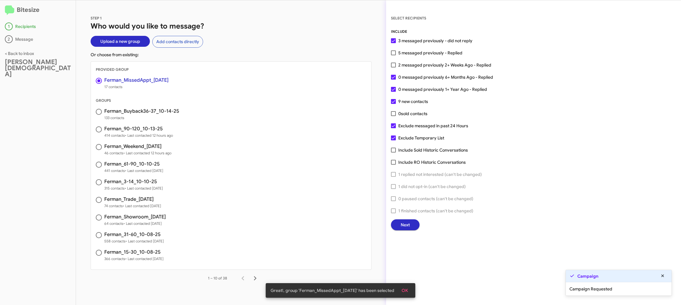
click at [413, 226] on button "Next" at bounding box center [405, 224] width 29 height 11
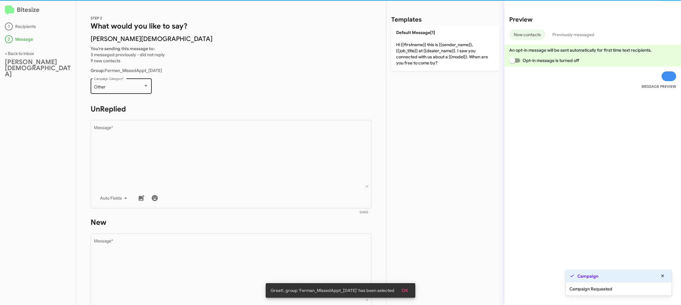
click at [127, 89] on div "Other" at bounding box center [118, 87] width 49 height 5
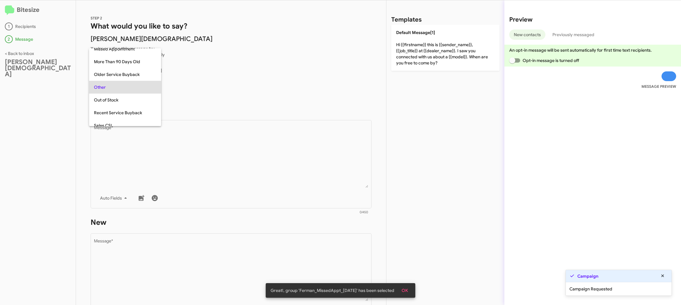
scroll to position [128, 0]
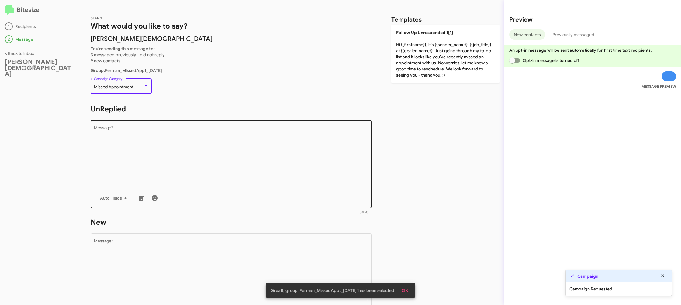
click at [169, 136] on textarea "Message *" at bounding box center [231, 157] width 274 height 62
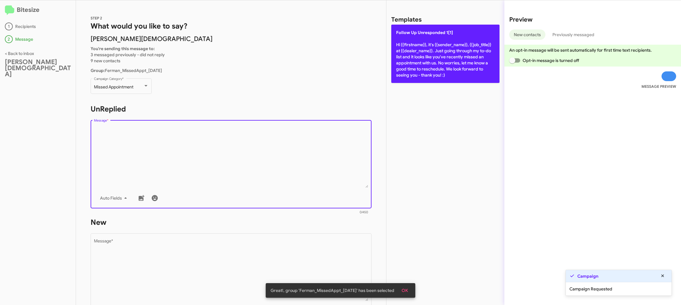
click at [422, 50] on p "Follow Up Unresponded 1[1] Hi {{firstname}}, it's {{sender_name}}, {{job_title}…" at bounding box center [445, 54] width 108 height 58
type textarea "Hi {{firstname}}, it's {{sender_name}}, {{job_title}} at {{dealer_name}}. Just …"
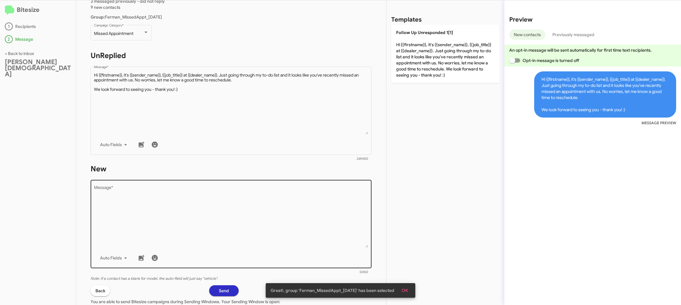
scroll to position [67, 0]
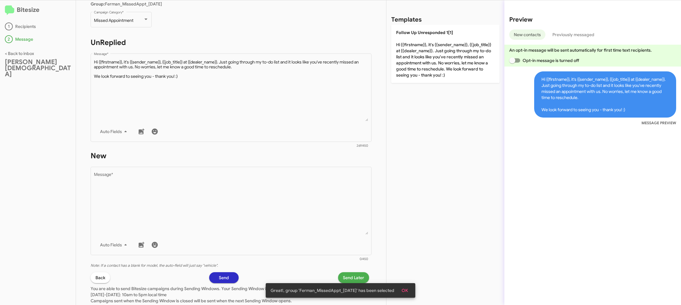
drag, startPoint x: 305, startPoint y: 214, endPoint x: 321, endPoint y: 150, distance: 65.9
click at [304, 194] on textarea "Message *" at bounding box center [231, 204] width 274 height 62
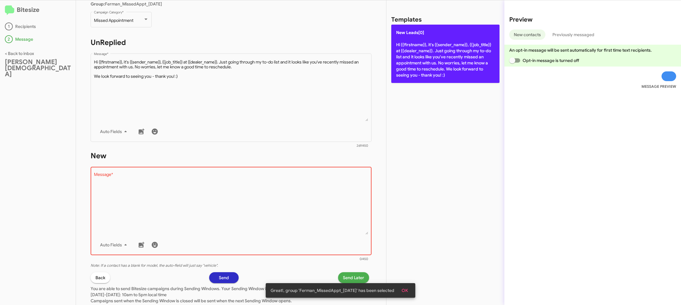
drag, startPoint x: 433, startPoint y: 36, endPoint x: 418, endPoint y: 65, distance: 33.3
click at [433, 36] on p "New Leads[0] Hi {{firstname}}, it's {{sender_name}}, {{job_title}} at {{dealer_…" at bounding box center [445, 54] width 108 height 58
type textarea "Hi {{firstname}}, it's {{sender_name}}, {{job_title}} at {{dealer_name}}. Just …"
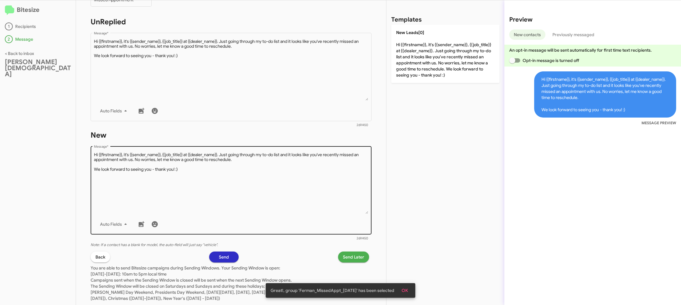
scroll to position [102, 0]
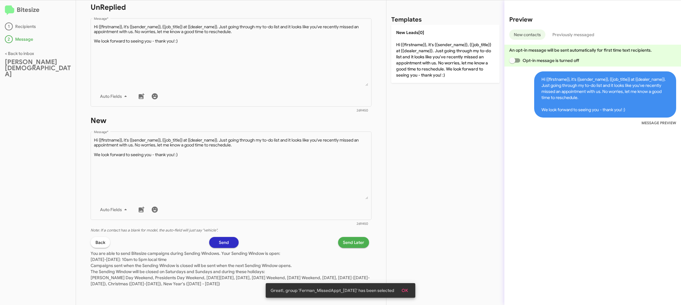
click at [343, 247] on span "Send Later" at bounding box center [353, 242] width 21 height 11
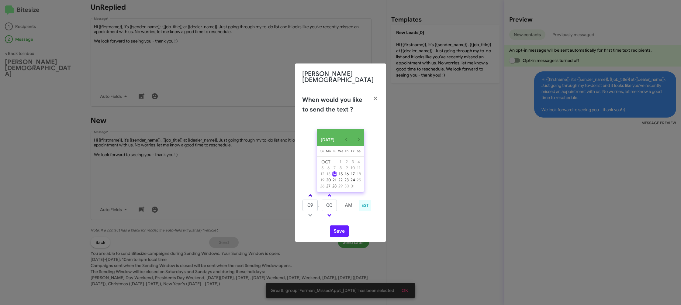
click at [307, 190] on div "OCT 2025 Sunday Su Monday Mo Tuesday Tu Wednesday We Thursday Th Friday Fr Satu…" at bounding box center [340, 183] width 91 height 118
click at [311, 193] on link at bounding box center [310, 195] width 11 height 7
drag, startPoint x: 311, startPoint y: 193, endPoint x: 337, endPoint y: 230, distance: 45.6
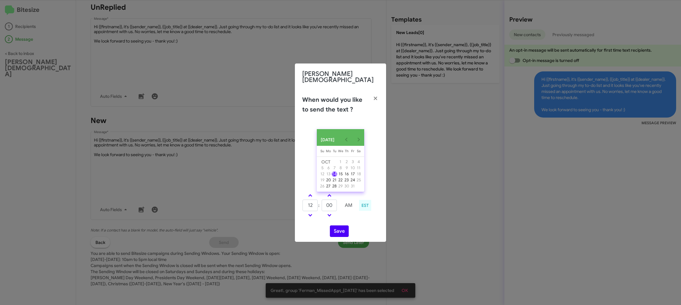
click at [311, 192] on link at bounding box center [310, 195] width 11 height 7
type input "01"
click at [336, 235] on button "Save" at bounding box center [339, 231] width 19 height 12
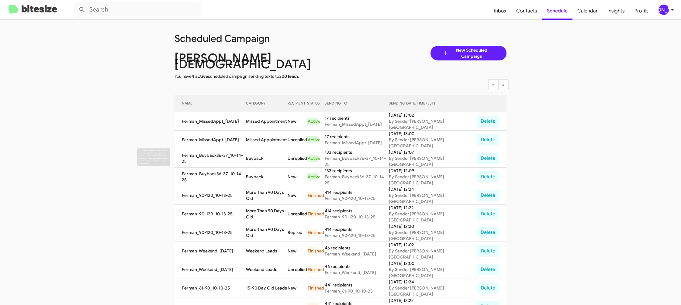
click at [259, 168] on td "Buyback" at bounding box center [267, 177] width 42 height 19
drag, startPoint x: 259, startPoint y: 154, endPoint x: 236, endPoint y: 77, distance: 80.5
click at [259, 168] on td "Buyback" at bounding box center [267, 177] width 42 height 19
copy td "Buyback"
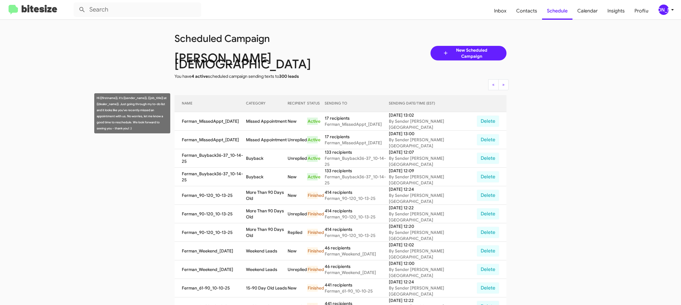
click at [262, 112] on td "Missed Appointment" at bounding box center [267, 121] width 42 height 19
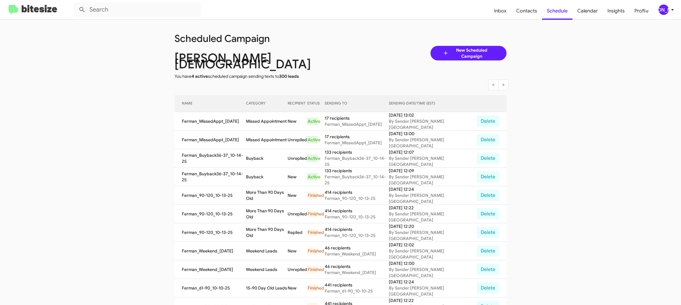
drag, startPoint x: 262, startPoint y: 109, endPoint x: 186, endPoint y: 43, distance: 100.4
click at [260, 112] on td "Missed Appointment" at bounding box center [267, 121] width 42 height 19
copy td "Missed Appointment"
click at [659, 9] on div "[PERSON_NAME]" at bounding box center [663, 10] width 10 height 10
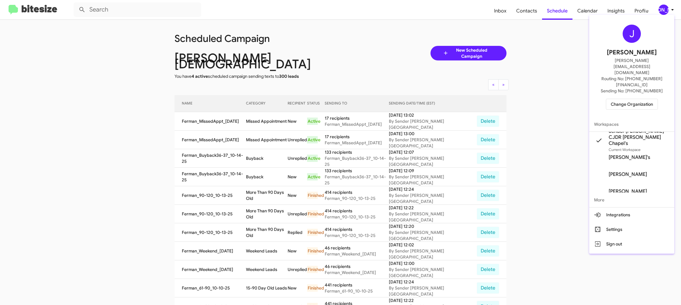
click at [630, 99] on span "Change Organization" at bounding box center [631, 104] width 42 height 10
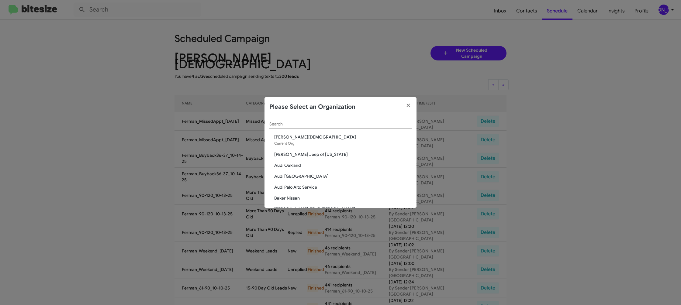
click at [286, 124] on input "Search" at bounding box center [340, 124] width 142 height 5
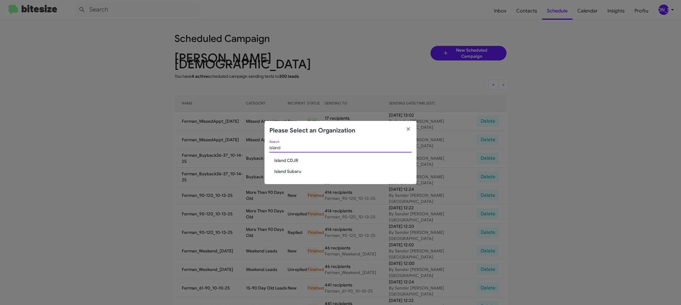
type input "island"
click at [287, 161] on span "Island CDJR" at bounding box center [342, 160] width 137 height 6
drag, startPoint x: 287, startPoint y: 161, endPoint x: 273, endPoint y: 18, distance: 143.8
click at [288, 157] on div "island Search Island CDJR Island Subaru" at bounding box center [340, 162] width 152 height 44
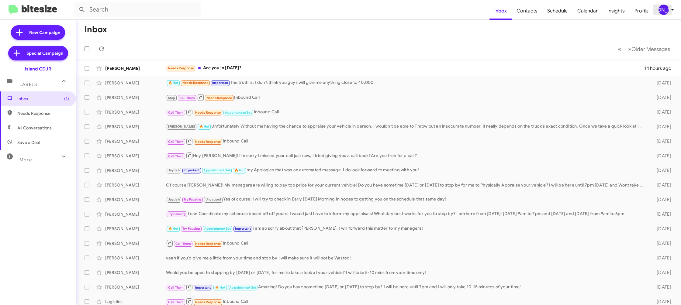
drag, startPoint x: 674, startPoint y: 10, endPoint x: 668, endPoint y: 14, distance: 7.5
click at [674, 10] on icon at bounding box center [671, 9] width 7 height 7
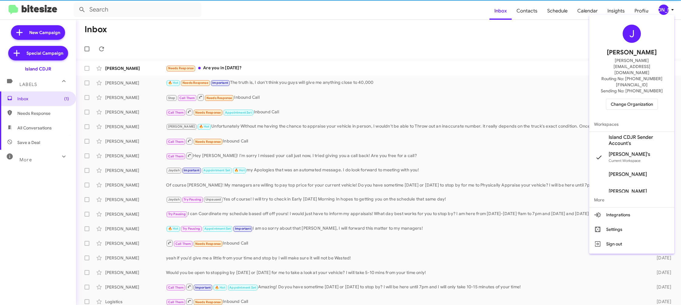
click at [640, 134] on span "Island CDJR Sender Account's" at bounding box center [638, 140] width 61 height 12
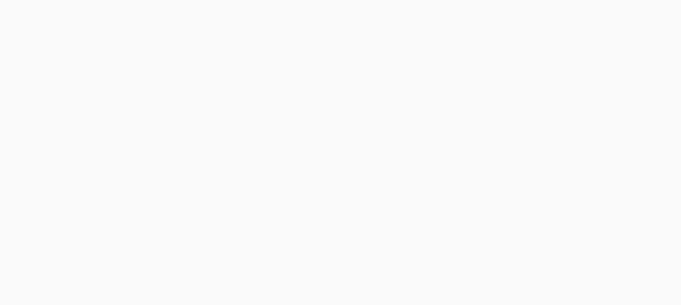
click at [527, 15] on body at bounding box center [340, 152] width 681 height 305
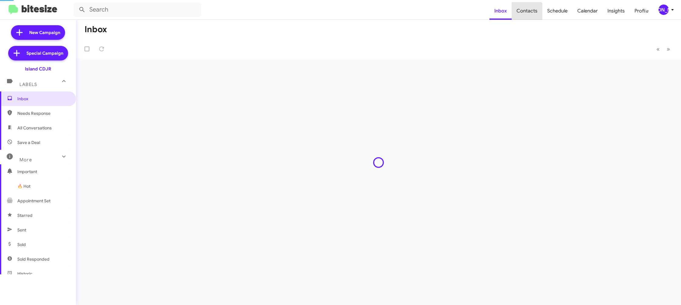
click at [527, 15] on span "Contacts" at bounding box center [526, 11] width 31 height 18
drag, startPoint x: 0, startPoint y: 0, endPoint x: 524, endPoint y: 15, distance: 524.6
click at [527, 15] on span "Contacts" at bounding box center [526, 11] width 31 height 18
type input "in:groups"
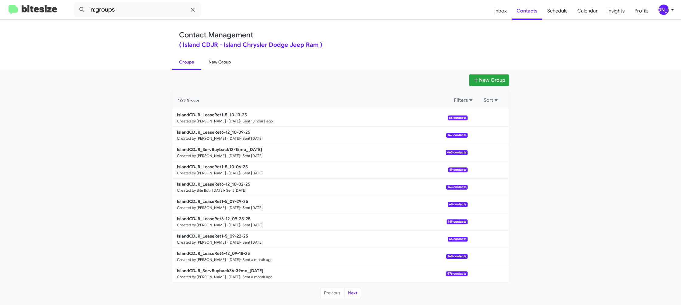
click at [216, 62] on link "New Group" at bounding box center [219, 62] width 37 height 16
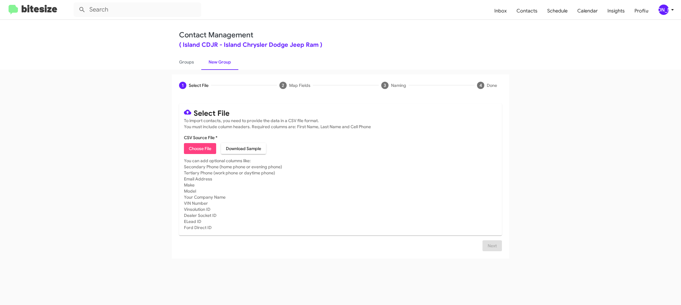
click at [204, 147] on span "Choose File" at bounding box center [200, 148] width 22 height 11
type input "IslandCDJR_ServBuyback24-27mo_[DATE]"
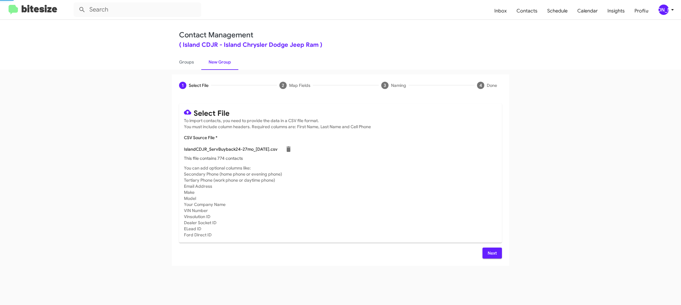
click at [433, 170] on mat-card-subtitle "You can add optional columns like: Secondary Phone (home phone or evening phone…" at bounding box center [340, 201] width 313 height 73
click at [669, 6] on icon at bounding box center [671, 9] width 7 height 7
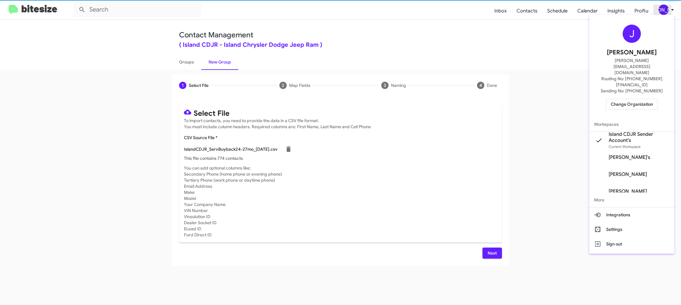
click at [669, 7] on div at bounding box center [340, 152] width 681 height 305
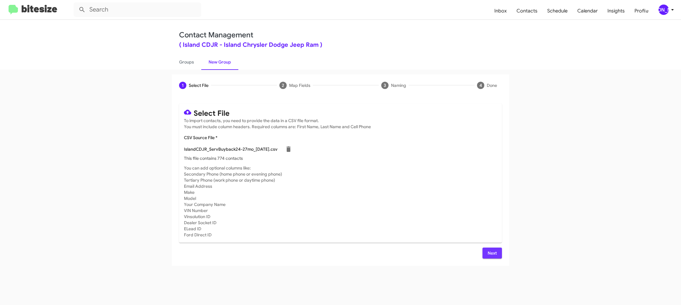
drag, startPoint x: 495, startPoint y: 256, endPoint x: 484, endPoint y: 240, distance: 19.7
click at [493, 256] on span "Next" at bounding box center [492, 253] width 10 height 11
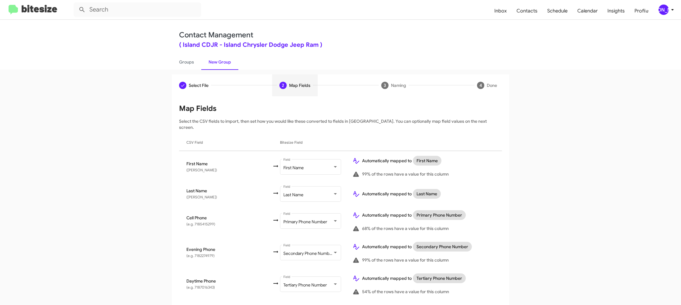
scroll to position [208, 0]
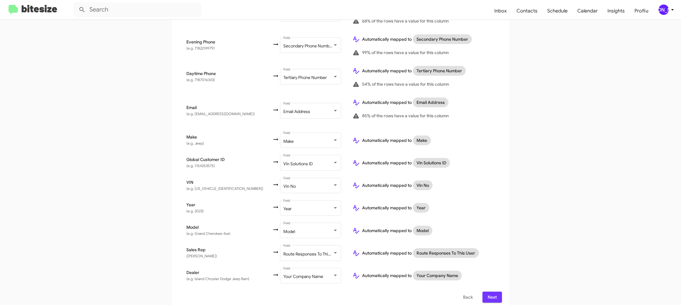
click at [497, 297] on button "Next" at bounding box center [491, 297] width 19 height 11
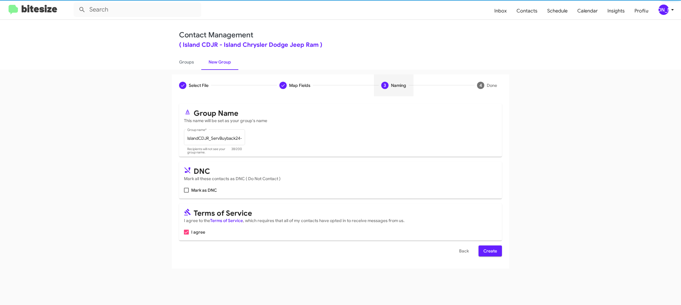
scroll to position [0, 0]
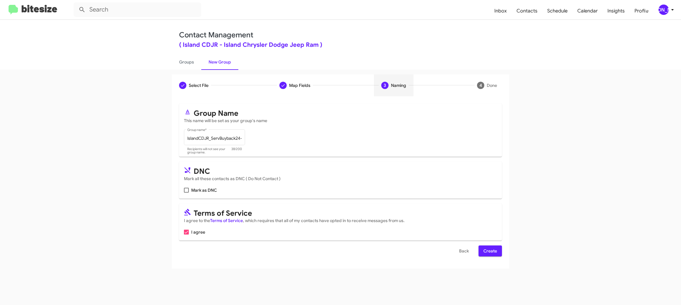
click at [485, 250] on span "Create" at bounding box center [490, 250] width 14 height 11
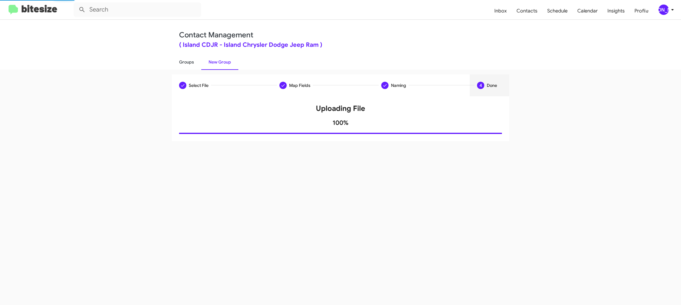
click at [172, 63] on link "Groups" at bounding box center [186, 62] width 29 height 16
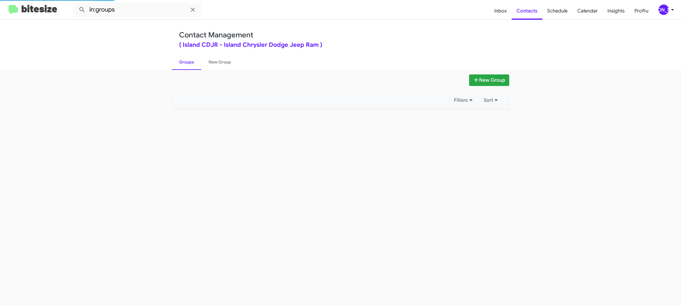
click at [172, 63] on link "Groups" at bounding box center [186, 62] width 29 height 16
drag, startPoint x: 172, startPoint y: 63, endPoint x: 170, endPoint y: 51, distance: 12.1
click at [172, 60] on link "Groups" at bounding box center [186, 62] width 29 height 16
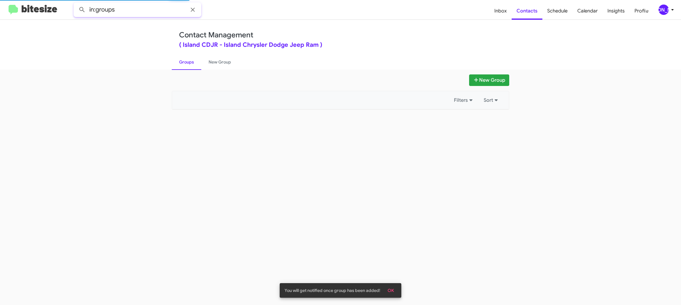
click at [147, 7] on input "in:groups" at bounding box center [138, 9] width 128 height 15
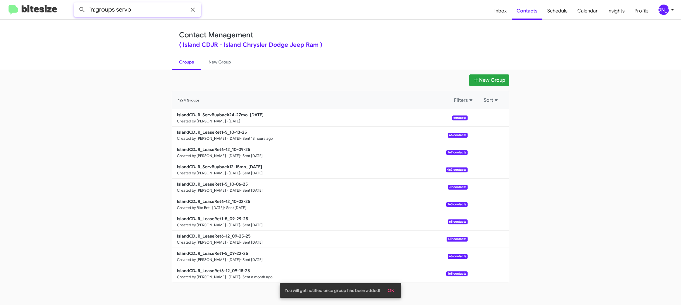
type input "in:groups servb"
click at [76, 4] on button at bounding box center [82, 10] width 12 height 12
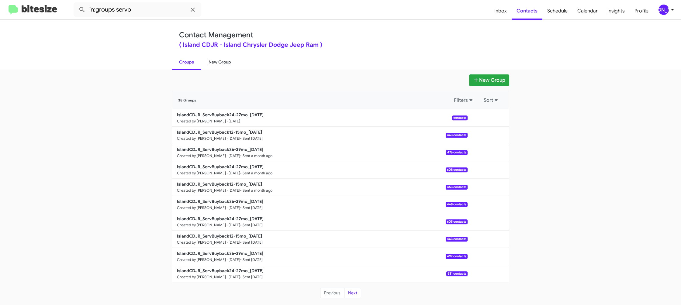
click at [214, 63] on link "New Group" at bounding box center [219, 62] width 37 height 16
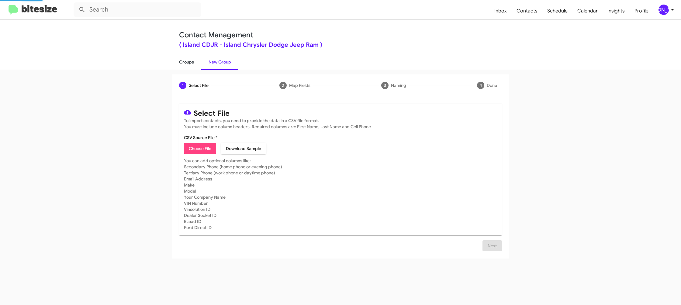
click at [197, 64] on link "Groups" at bounding box center [186, 62] width 29 height 16
type input "in:groups"
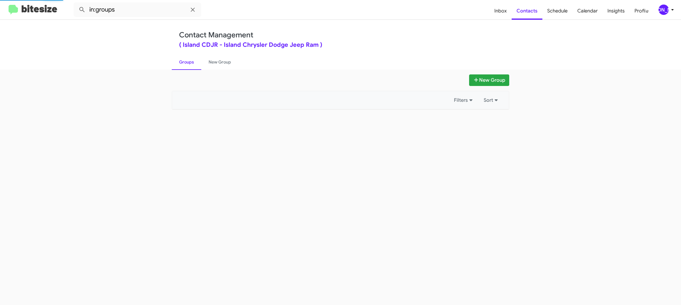
click at [193, 64] on link "Groups" at bounding box center [186, 62] width 29 height 16
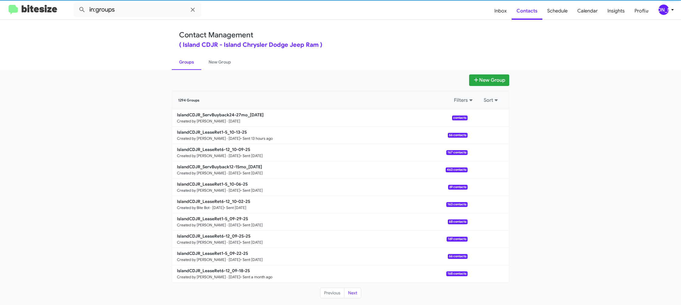
click at [193, 64] on link "Groups" at bounding box center [186, 62] width 29 height 16
click at [214, 61] on link "New Group" at bounding box center [219, 62] width 37 height 16
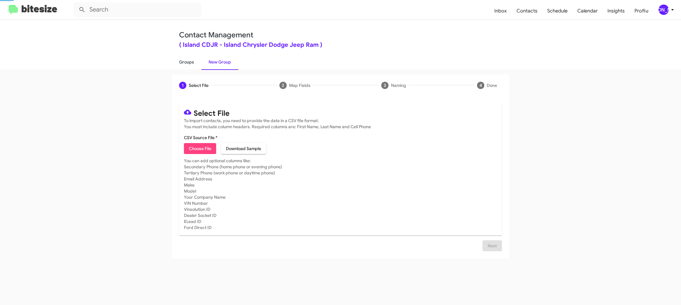
click at [180, 59] on link "Groups" at bounding box center [186, 62] width 29 height 16
type input "in:groups"
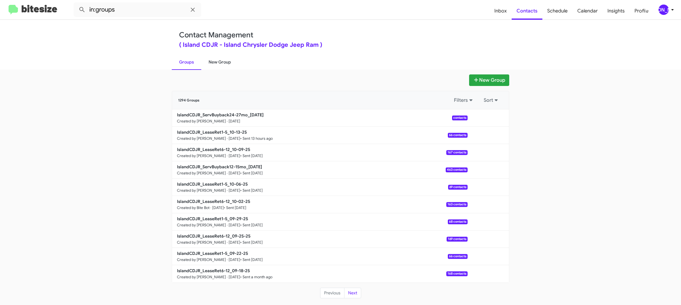
click at [214, 68] on link "New Group" at bounding box center [219, 62] width 37 height 16
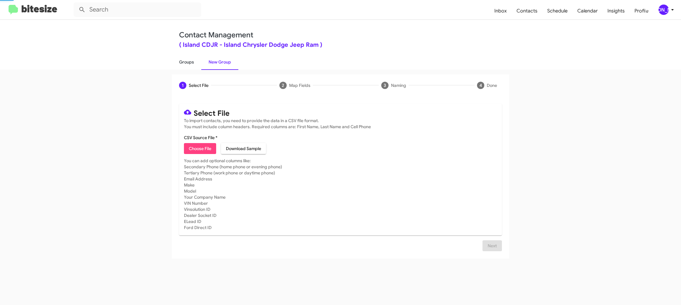
click at [191, 66] on link "Groups" at bounding box center [186, 62] width 29 height 16
type input "in:groups"
click at [191, 66] on link "Groups" at bounding box center [186, 62] width 29 height 16
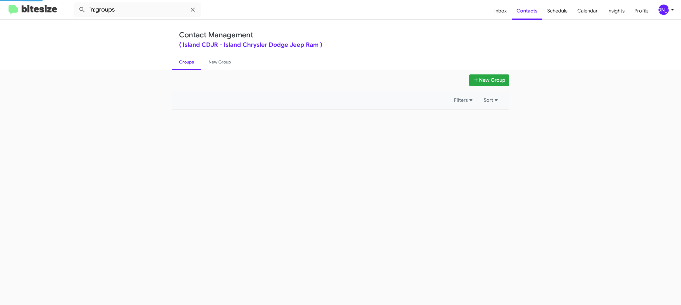
click at [191, 66] on link "Groups" at bounding box center [186, 62] width 29 height 16
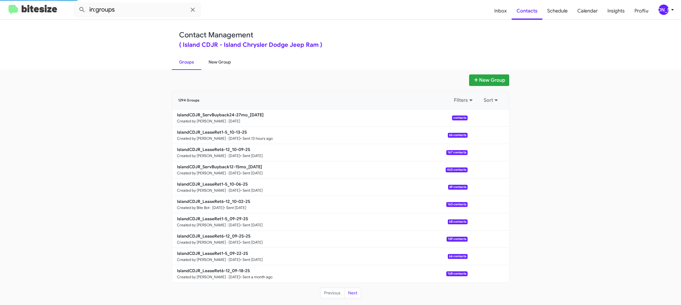
click at [209, 64] on link "New Group" at bounding box center [219, 62] width 37 height 16
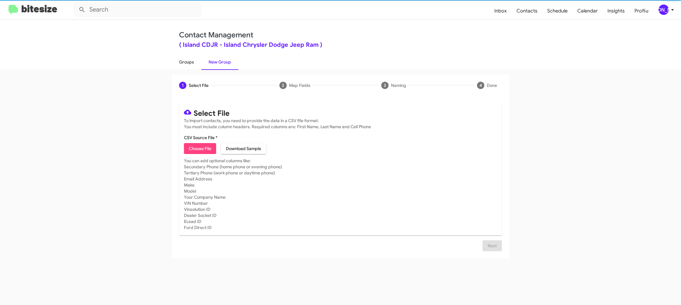
click at [197, 64] on link "Groups" at bounding box center [186, 62] width 29 height 16
type input "in:groups"
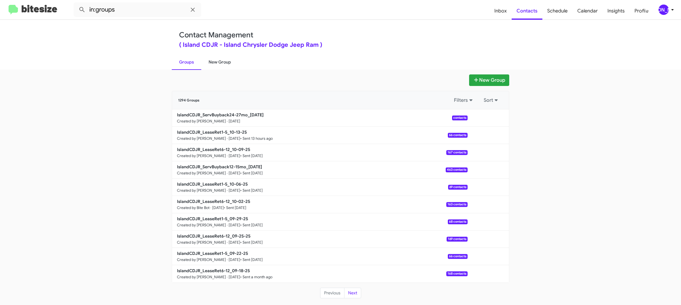
drag, startPoint x: 210, startPoint y: 59, endPoint x: 202, endPoint y: 60, distance: 8.3
click at [210, 59] on link "New Group" at bounding box center [219, 62] width 37 height 16
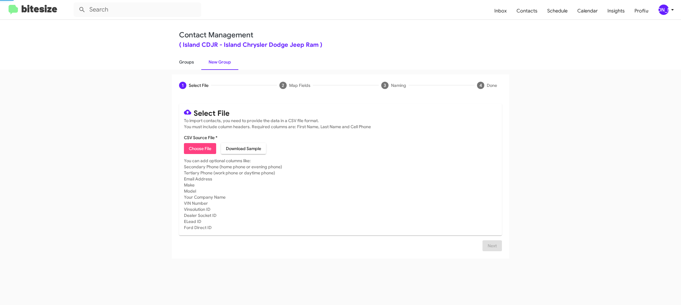
click at [192, 62] on link "Groups" at bounding box center [186, 62] width 29 height 16
type input "in:groups"
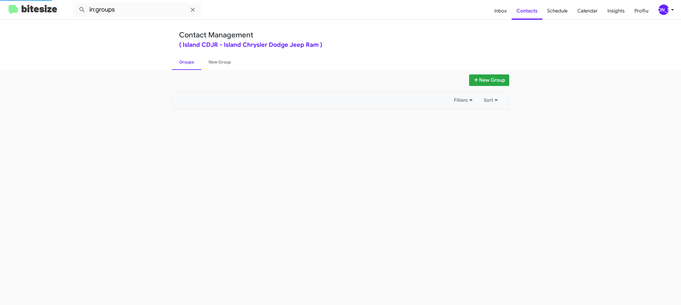
click at [192, 62] on link "Groups" at bounding box center [186, 62] width 29 height 16
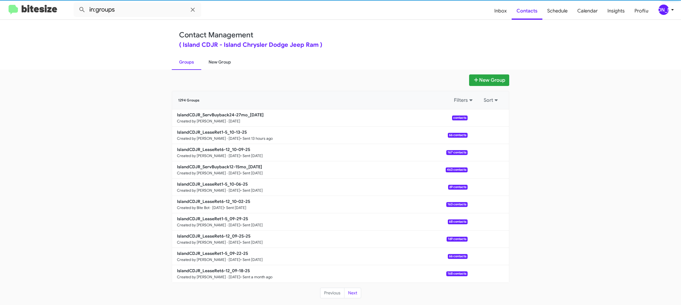
click at [203, 61] on link "New Group" at bounding box center [219, 62] width 37 height 16
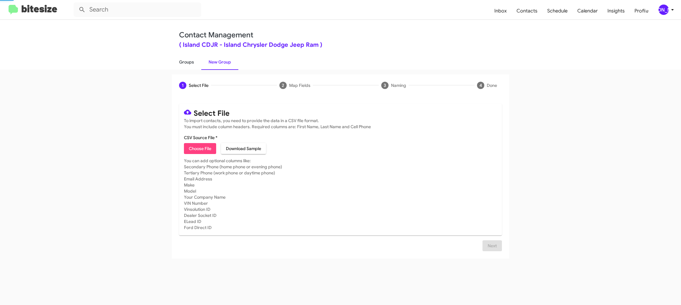
click at [193, 63] on link "Groups" at bounding box center [186, 62] width 29 height 16
type input "in:groups"
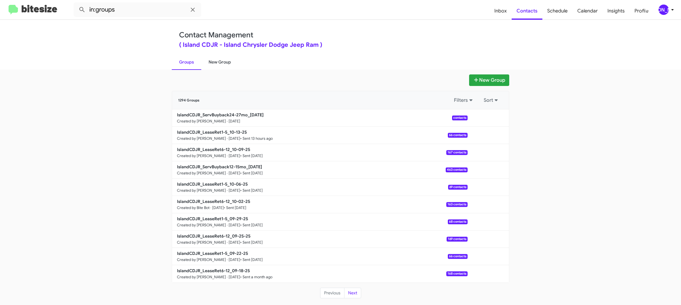
click at [216, 66] on link "New Group" at bounding box center [219, 62] width 37 height 16
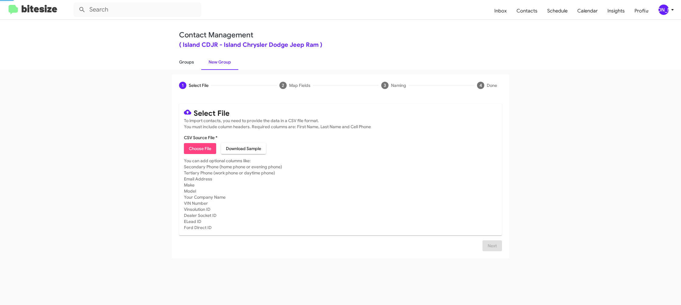
click at [192, 63] on link "Groups" at bounding box center [186, 62] width 29 height 16
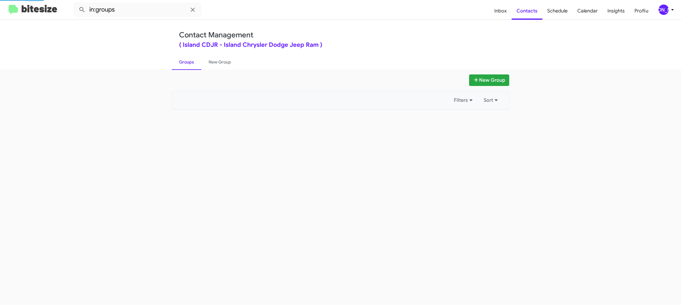
click at [192, 63] on link "Groups" at bounding box center [186, 62] width 29 height 16
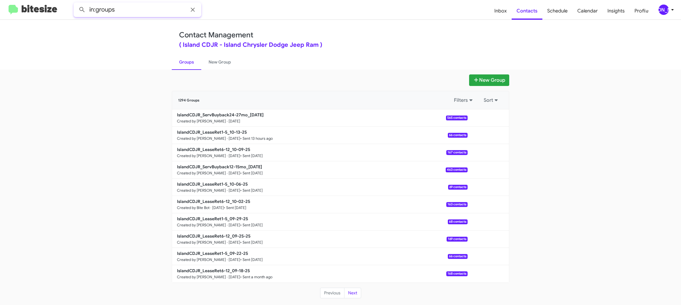
click at [157, 11] on input "in:groups" at bounding box center [138, 9] width 128 height 15
type input "in:groups 24"
click at [76, 4] on button at bounding box center [82, 10] width 12 height 12
click at [211, 68] on link "New Group" at bounding box center [219, 62] width 37 height 16
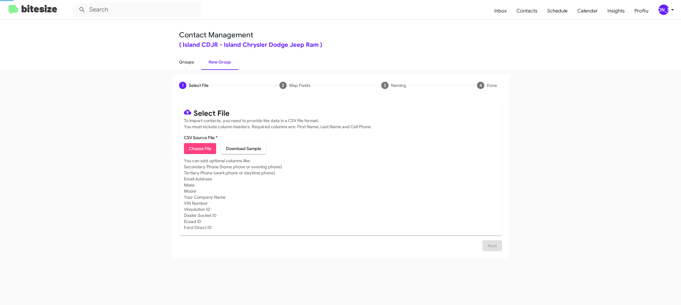
click at [188, 66] on link "Groups" at bounding box center [186, 62] width 29 height 16
type input "in:groups"
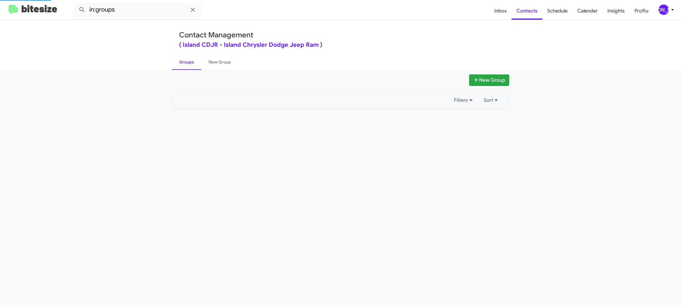
click at [188, 66] on link "Groups" at bounding box center [186, 62] width 29 height 16
drag, startPoint x: 188, startPoint y: 66, endPoint x: 273, endPoint y: 99, distance: 91.3
click at [189, 65] on link "Groups" at bounding box center [186, 62] width 29 height 16
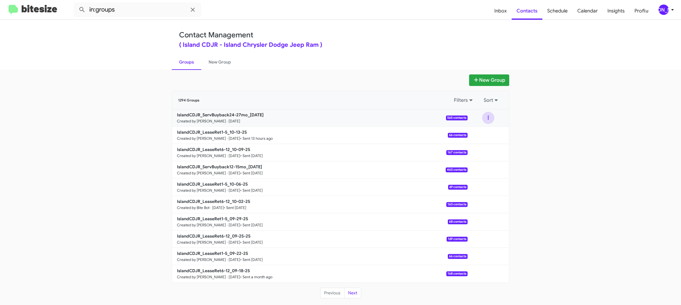
click at [488, 120] on button at bounding box center [488, 118] width 12 height 12
click at [481, 131] on button "View contacts" at bounding box center [469, 134] width 49 height 15
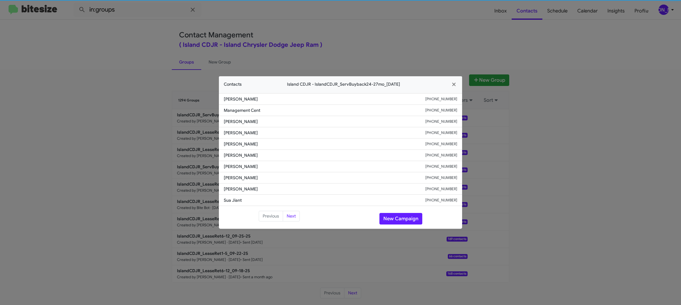
click at [237, 151] on li "James Bruno +19178623509" at bounding box center [340, 155] width 243 height 11
click at [391, 217] on button "New Campaign" at bounding box center [400, 219] width 43 height 12
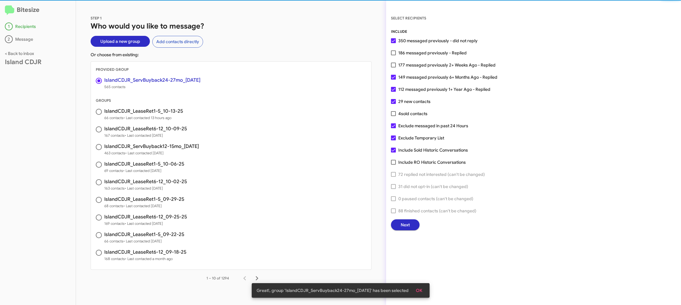
click at [408, 225] on span "Next" at bounding box center [404, 224] width 9 height 11
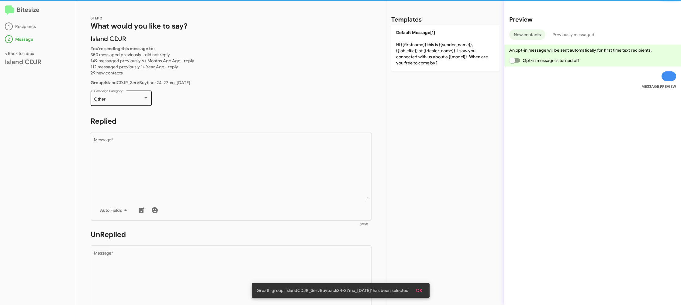
click at [142, 97] on div "Other Campaign Category *" at bounding box center [121, 97] width 55 height 17
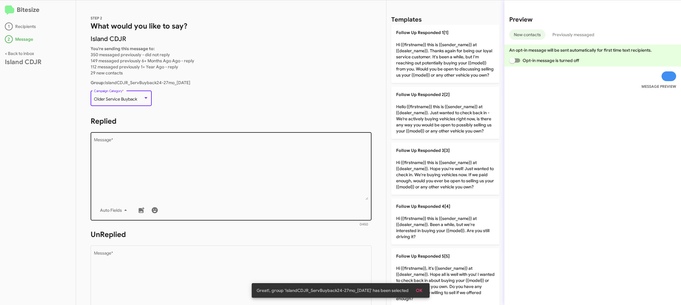
drag, startPoint x: 209, startPoint y: 173, endPoint x: 216, endPoint y: 173, distance: 7.0
click at [209, 173] on textarea "Message *" at bounding box center [231, 169] width 274 height 62
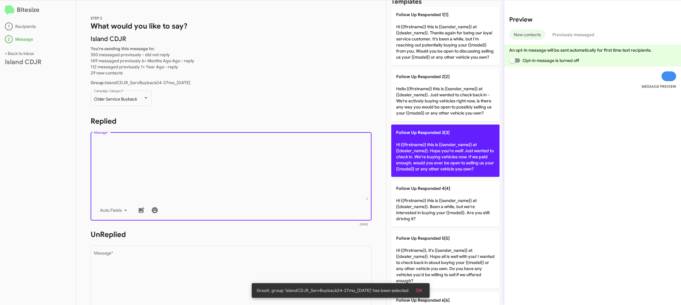
scroll to position [61, 0]
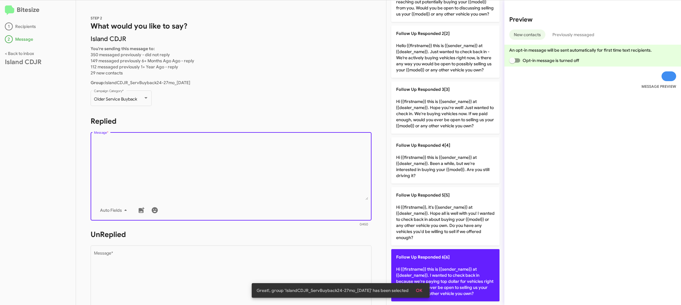
drag, startPoint x: 457, startPoint y: 266, endPoint x: 438, endPoint y: 264, distance: 18.7
click at [447, 265] on p "Follow Up Responded 6[6] Hi {{firstname}} this is {{sender_name}} at {{dealer_n…" at bounding box center [445, 275] width 108 height 52
type textarea "Hi {{firstname}} this is {{sender_name}} at {{dealer_name}}. I wanted to check …"
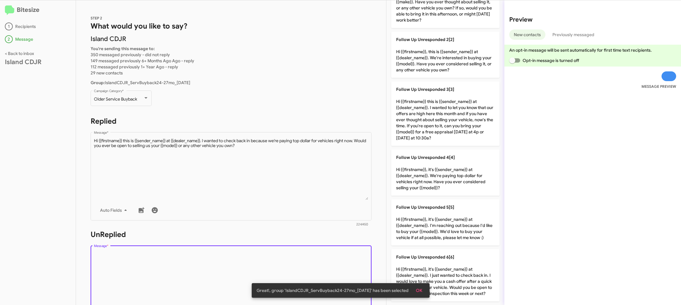
click at [253, 257] on textarea "Message *" at bounding box center [231, 282] width 274 height 62
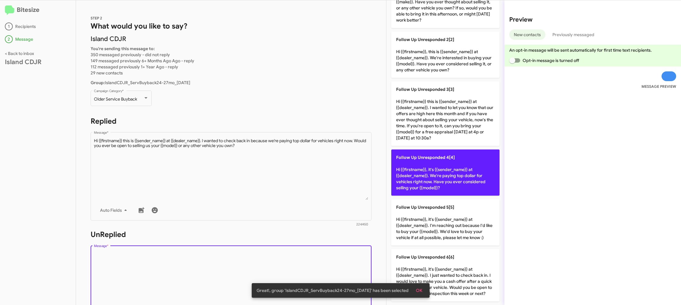
drag, startPoint x: 253, startPoint y: 257, endPoint x: 411, endPoint y: 157, distance: 187.3
click at [262, 250] on div "Drop image here to insert Auto Fields Message *" at bounding box center [231, 289] width 274 height 90
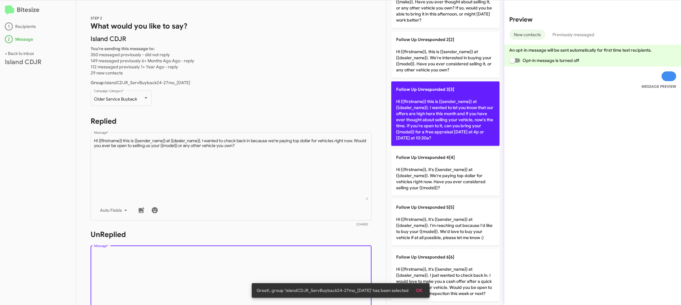
scroll to position [0, 0]
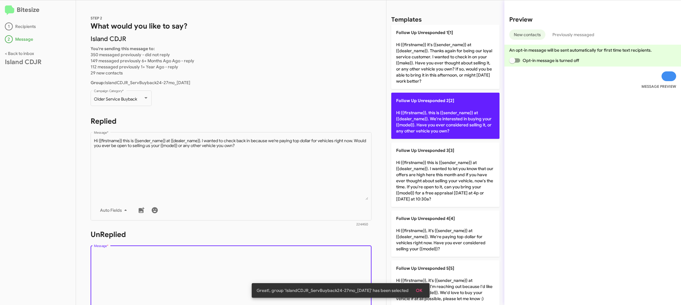
drag, startPoint x: 442, startPoint y: 118, endPoint x: 307, endPoint y: 116, distance: 134.3
click at [442, 118] on p "Follow Up Unresponded 2[2] Hi {{firstname}}, this is {{sender_name}} at {{deale…" at bounding box center [445, 116] width 108 height 46
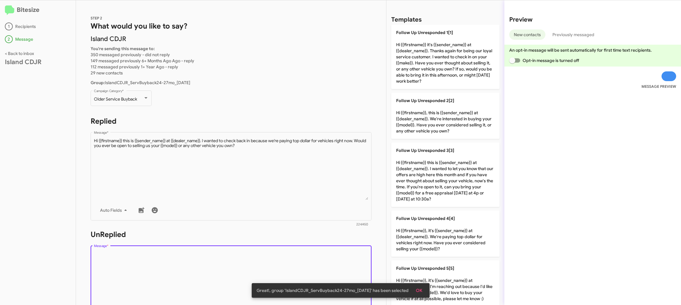
type textarea "Hi {{firstname}}, this is {{sender_name}} at {{dealer_name}}. We're interested …"
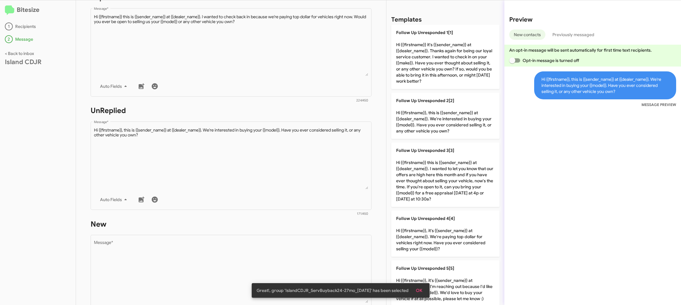
scroll to position [228, 0]
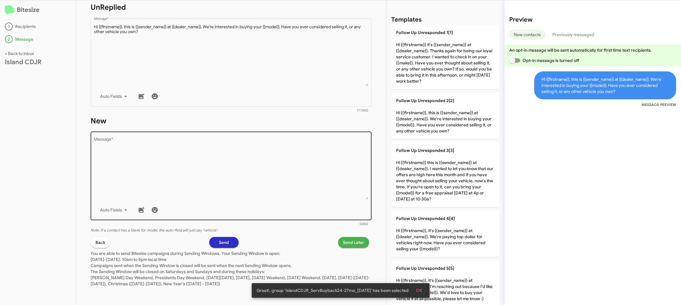
click at [312, 174] on textarea "Message *" at bounding box center [231, 169] width 274 height 62
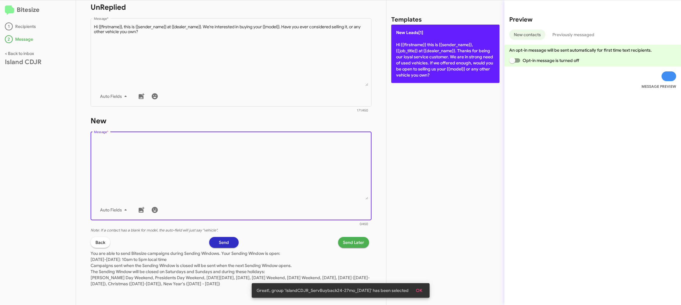
drag, startPoint x: 312, startPoint y: 174, endPoint x: 392, endPoint y: 78, distance: 125.4
click at [340, 147] on textarea "Message *" at bounding box center [231, 169] width 274 height 62
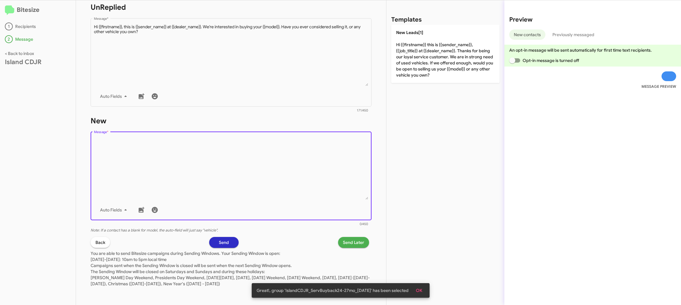
drag, startPoint x: 418, startPoint y: 63, endPoint x: 366, endPoint y: 172, distance: 121.1
click at [418, 63] on p "New Leads[1] Hi {{firstname}} this is {{sender_name}}, {{job_title}} at {{deale…" at bounding box center [445, 54] width 108 height 58
type textarea "Hi {{firstname}} this is {{sender_name}}, {{job_title}} at {{dealer_name}}. Tha…"
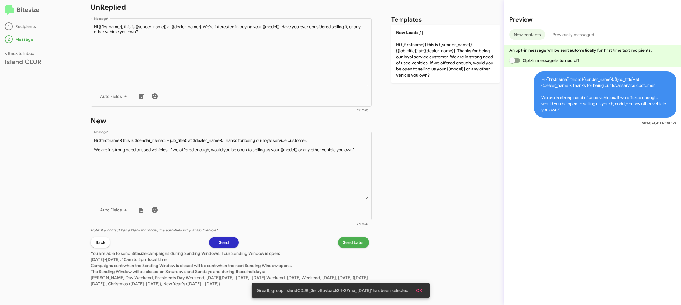
click at [348, 242] on span "Send Later" at bounding box center [353, 242] width 21 height 11
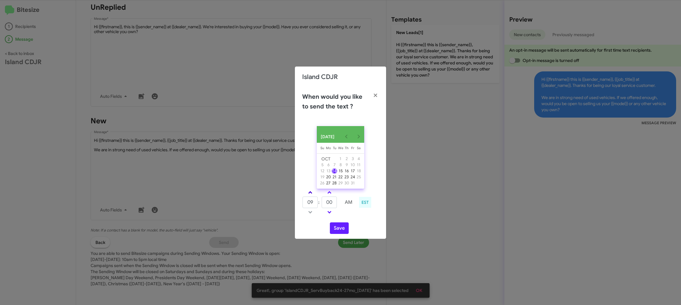
click at [308, 194] on link at bounding box center [310, 192] width 11 height 7
click at [311, 192] on link at bounding box center [310, 192] width 11 height 7
type input "11"
click at [329, 192] on link at bounding box center [329, 192] width 11 height 7
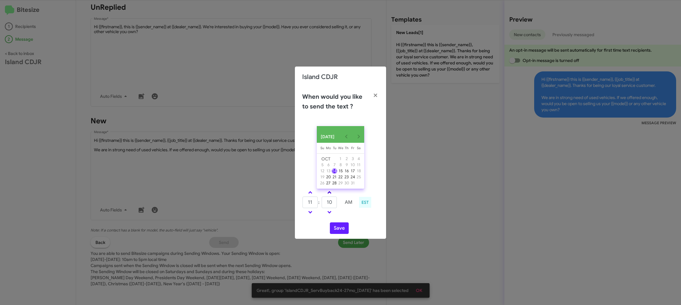
click at [329, 192] on link at bounding box center [329, 192] width 11 height 7
type input "15"
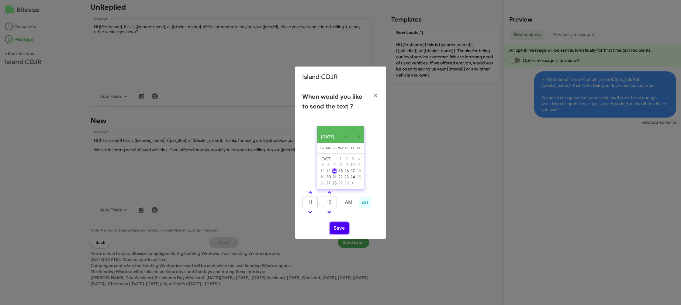
click at [337, 232] on button "Save" at bounding box center [339, 228] width 19 height 12
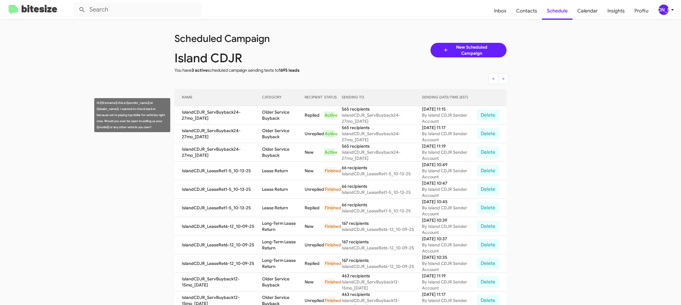
click at [266, 124] on tbody "IslandCDJR_ServBuyback24-27mo_10-14-25 Older Service Buyback Replied Active 565…" at bounding box center [340, 291] width 332 height 371
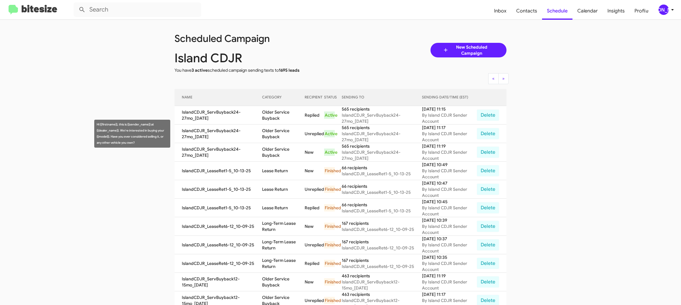
click at [271, 131] on td "Older Service Buyback" at bounding box center [283, 134] width 43 height 19
drag, startPoint x: 271, startPoint y: 131, endPoint x: 249, endPoint y: 65, distance: 70.0
click at [271, 130] on td "Older Service Buyback" at bounding box center [283, 134] width 43 height 19
copy td "Older Service Buyback"
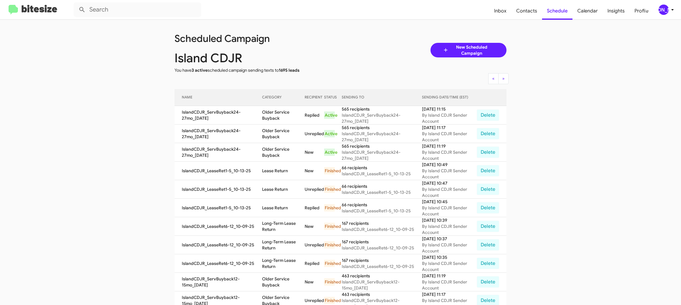
click at [661, 13] on div "[PERSON_NAME]" at bounding box center [663, 10] width 10 height 10
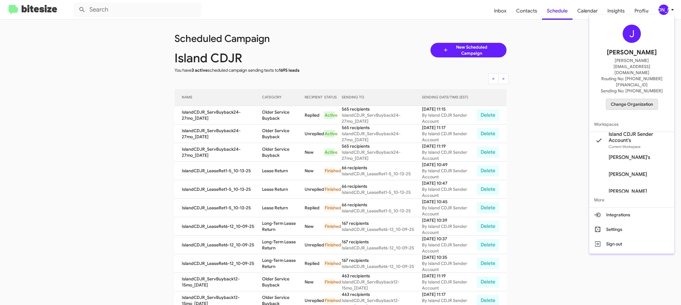
drag, startPoint x: 625, startPoint y: 87, endPoint x: 622, endPoint y: 87, distance: 3.4
click at [622, 99] on span "Change Organization" at bounding box center [631, 104] width 42 height 10
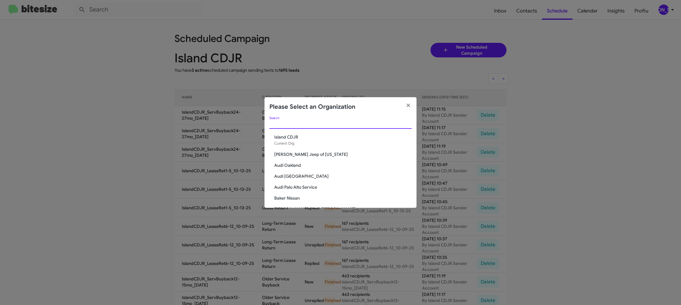
click at [281, 124] on input "Search" at bounding box center [340, 124] width 142 height 5
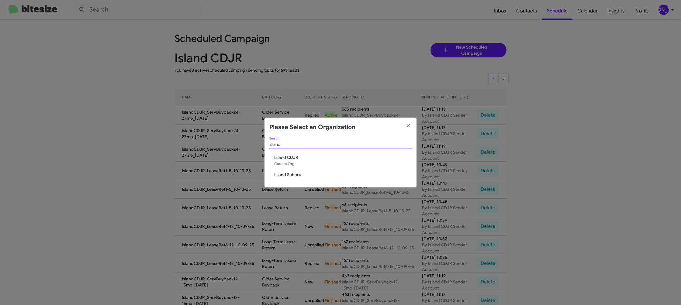
type input "island"
click at [290, 177] on span "Island Subaru" at bounding box center [342, 175] width 137 height 6
drag, startPoint x: 290, startPoint y: 177, endPoint x: 277, endPoint y: 146, distance: 33.7
click at [290, 175] on span "Island Subaru" at bounding box center [342, 175] width 137 height 6
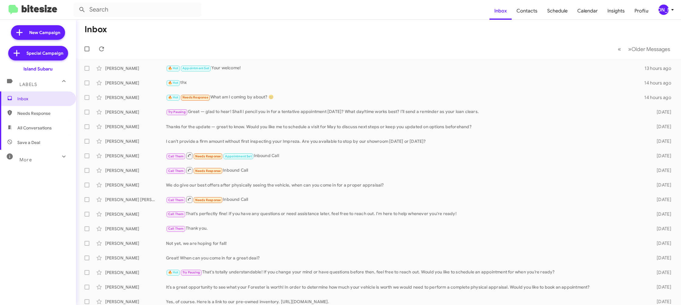
click at [663, 12] on div "[PERSON_NAME]" at bounding box center [663, 10] width 10 height 10
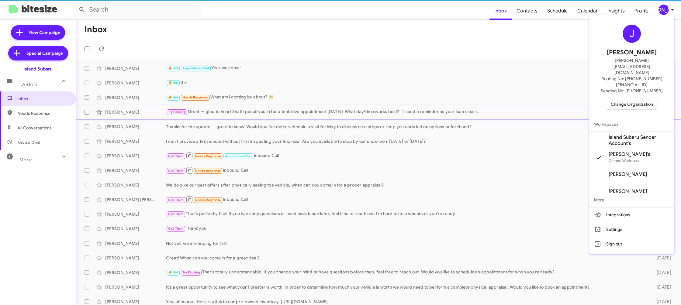
click at [630, 134] on span "Island Subaru Sender Account's" at bounding box center [638, 140] width 61 height 12
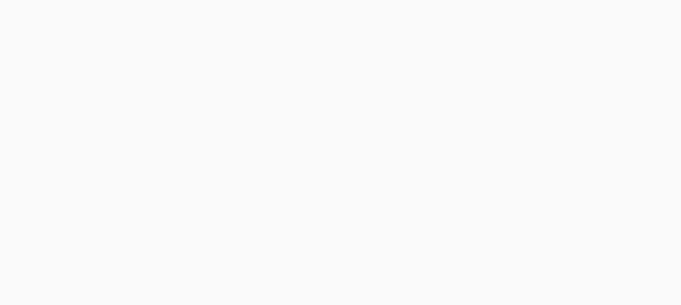
click at [534, 11] on body at bounding box center [340, 152] width 681 height 305
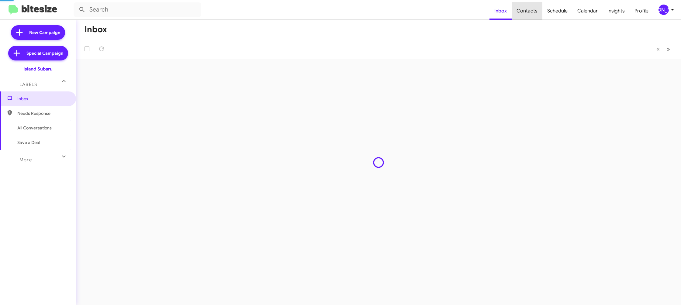
click at [534, 11] on span "Contacts" at bounding box center [526, 11] width 31 height 18
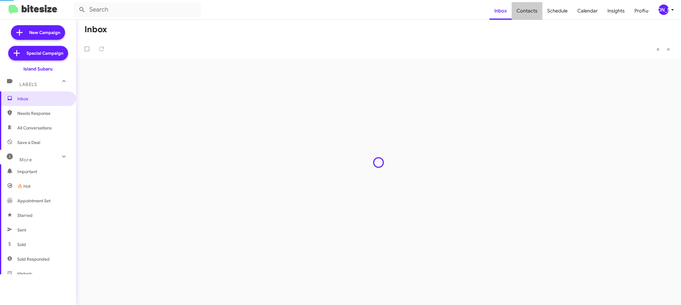
type input "in:groups"
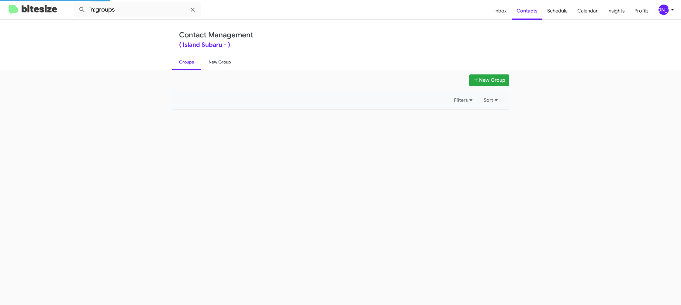
click at [211, 62] on link "New Group" at bounding box center [219, 62] width 37 height 16
drag, startPoint x: 211, startPoint y: 62, endPoint x: 211, endPoint y: 43, distance: 18.8
click at [211, 60] on link "New Group" at bounding box center [219, 62] width 37 height 16
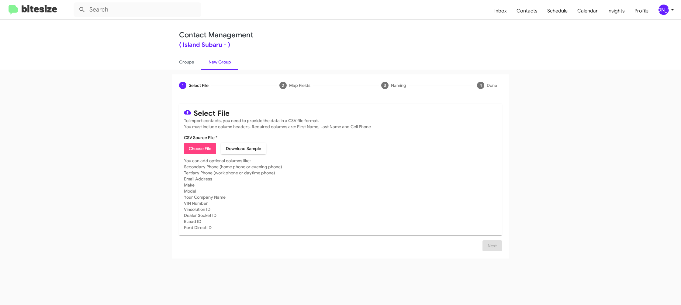
click at [674, 9] on icon at bounding box center [671, 9] width 7 height 7
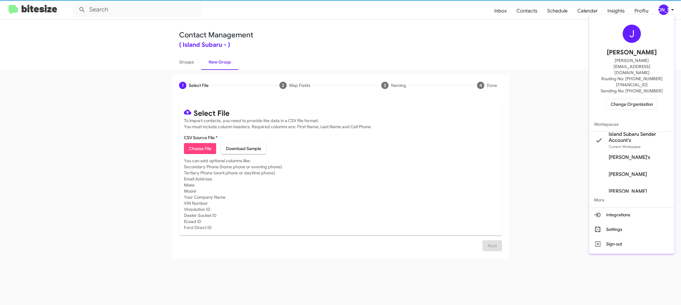
click at [674, 9] on div at bounding box center [340, 152] width 681 height 305
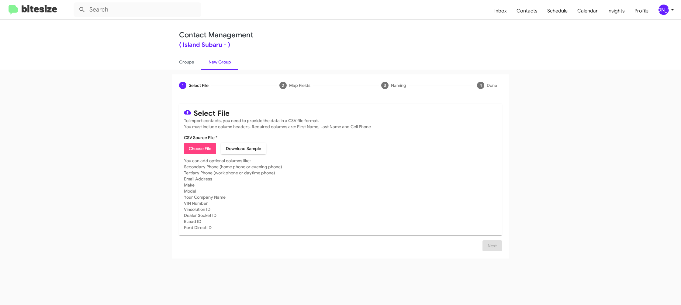
click at [202, 150] on span "Choose File" at bounding box center [200, 148] width 22 height 11
type input "IslandSubaru_ILM_[DATE]"
click at [397, 218] on mat-card-subtitle "You can add optional columns like: Secondary Phone (home phone or evening phone…" at bounding box center [340, 194] width 313 height 73
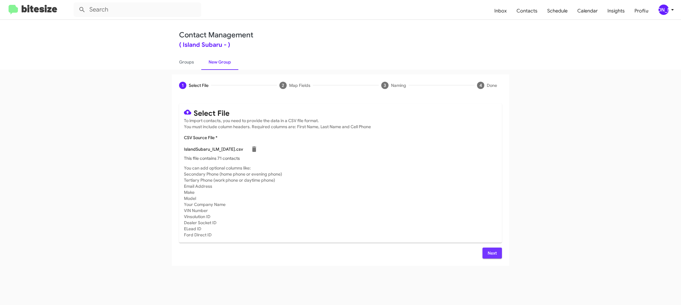
drag, startPoint x: 491, startPoint y: 248, endPoint x: 487, endPoint y: 250, distance: 4.8
click at [491, 248] on span "Next" at bounding box center [492, 253] width 10 height 11
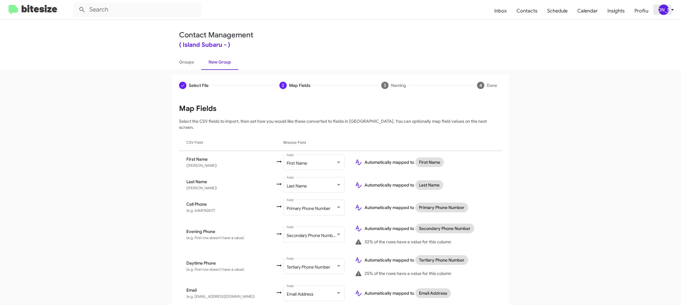
click at [670, 8] on icon at bounding box center [671, 9] width 7 height 7
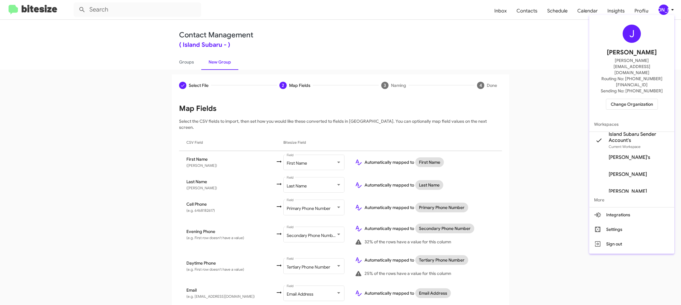
click at [670, 8] on div at bounding box center [340, 152] width 681 height 305
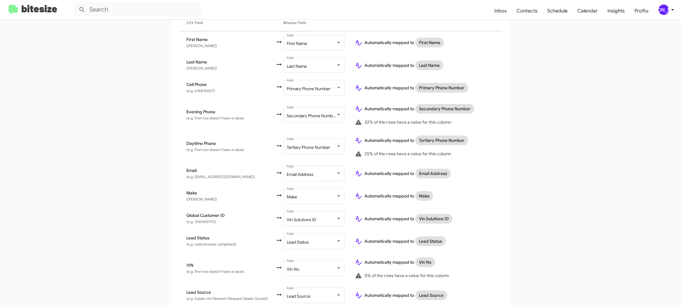
scroll to position [230, 0]
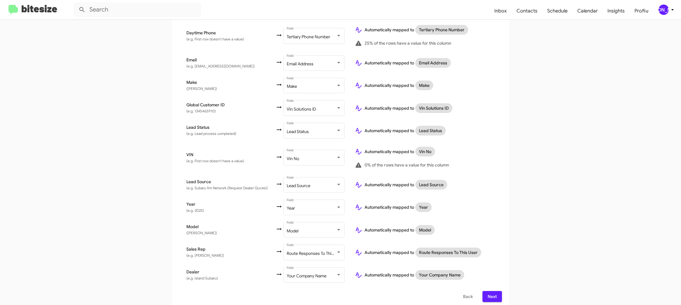
click at [489, 293] on span "Next" at bounding box center [492, 296] width 10 height 11
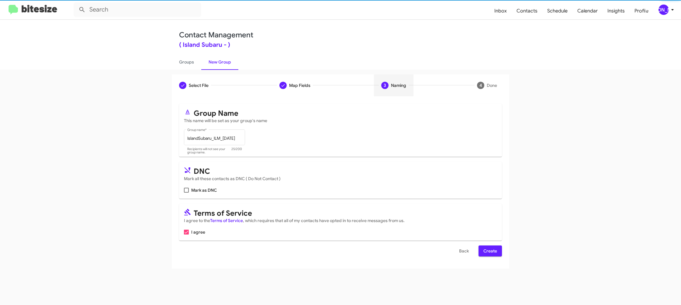
scroll to position [0, 0]
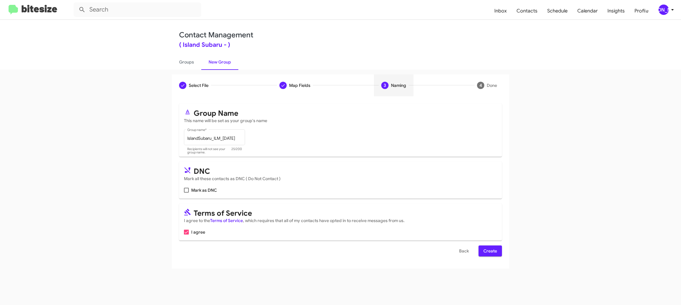
drag, startPoint x: 498, startPoint y: 247, endPoint x: 498, endPoint y: 252, distance: 4.9
click at [498, 248] on button "Create" at bounding box center [489, 250] width 23 height 11
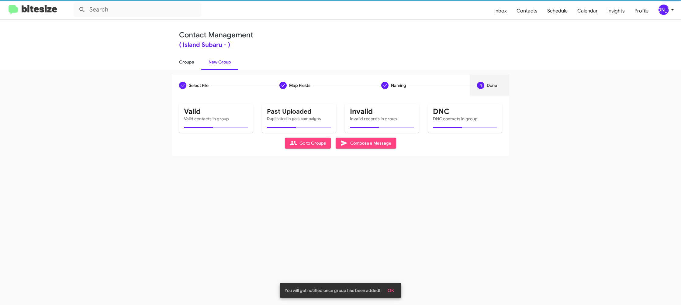
click at [185, 67] on link "Groups" at bounding box center [186, 62] width 29 height 16
type input "in:groups"
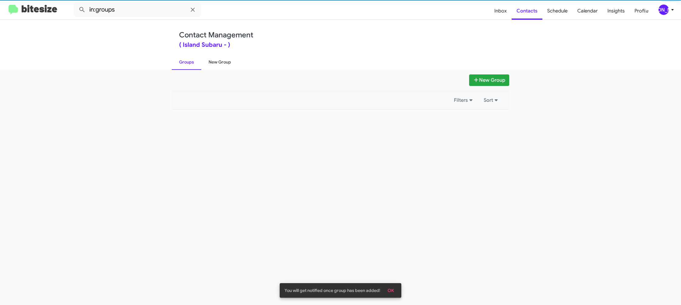
drag, startPoint x: 185, startPoint y: 67, endPoint x: 217, endPoint y: 66, distance: 31.6
click at [186, 67] on link "Groups" at bounding box center [186, 62] width 29 height 16
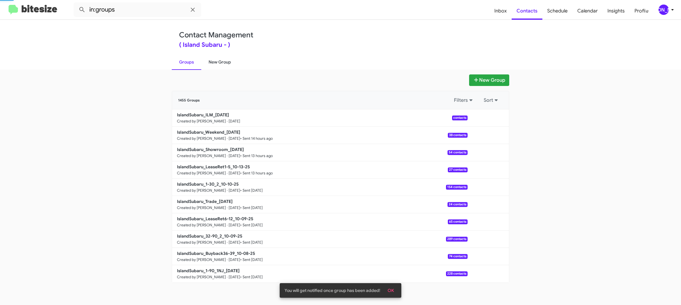
click at [217, 66] on link "New Group" at bounding box center [219, 62] width 37 height 16
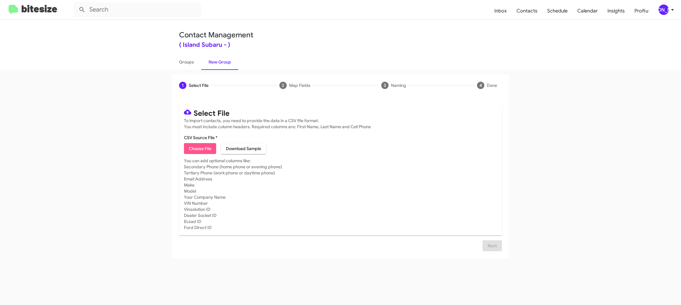
click at [206, 149] on span "Choose File" at bounding box center [200, 148] width 22 height 11
type input "IslandSubaru_ServBuyback24-27mo_10-14-25"
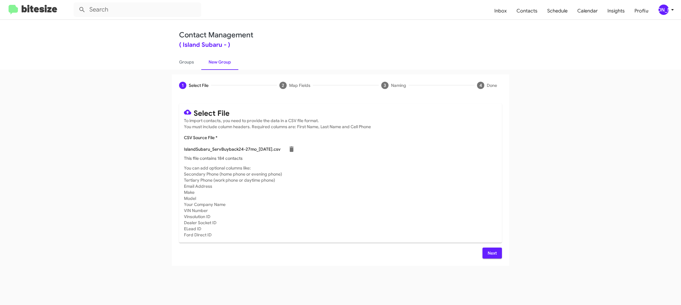
drag, startPoint x: 392, startPoint y: 159, endPoint x: 438, endPoint y: 201, distance: 62.4
click at [394, 160] on p "This file contains 184 contacts" at bounding box center [340, 158] width 313 height 6
drag, startPoint x: 492, startPoint y: 252, endPoint x: 487, endPoint y: 252, distance: 5.2
click at [492, 253] on span "Next" at bounding box center [492, 253] width 10 height 11
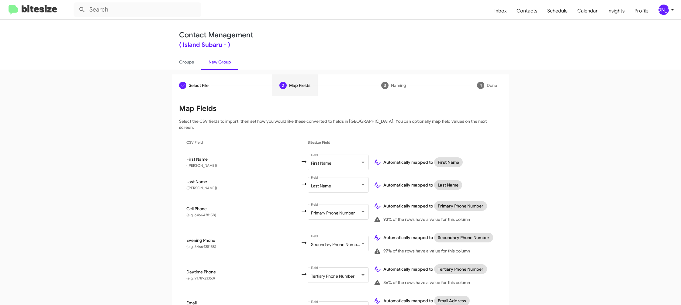
scroll to position [199, 0]
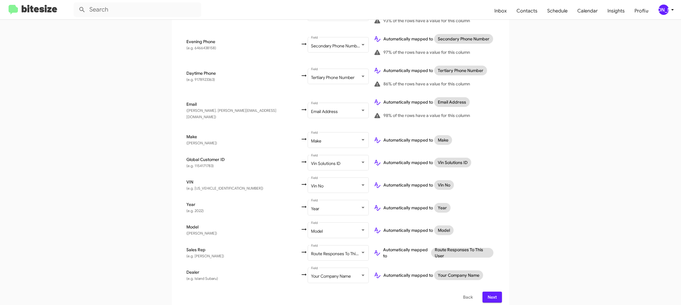
click at [666, 8] on div "[PERSON_NAME]" at bounding box center [663, 10] width 10 height 10
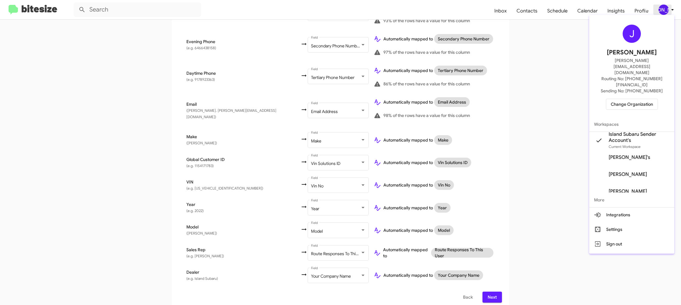
click at [666, 8] on div at bounding box center [340, 152] width 681 height 305
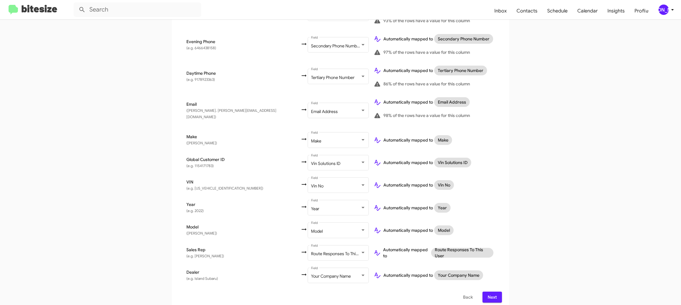
click at [495, 292] on span "Next" at bounding box center [492, 297] width 10 height 11
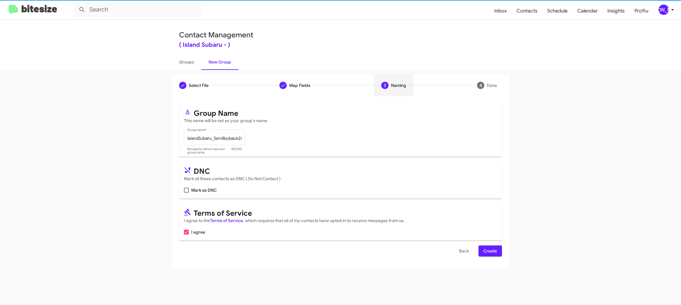
scroll to position [0, 0]
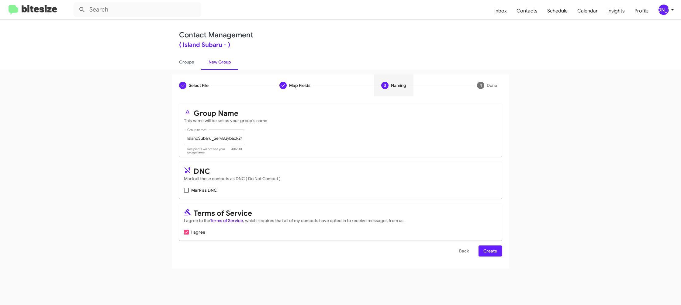
click at [489, 250] on span "Create" at bounding box center [490, 250] width 14 height 11
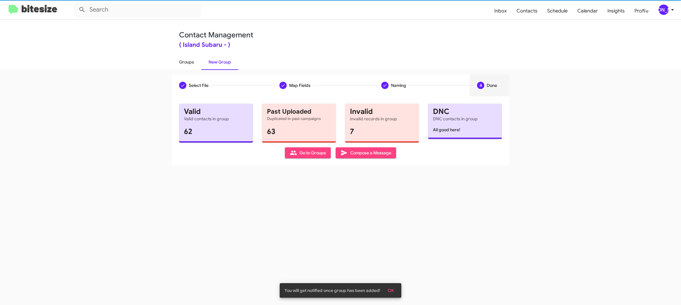
click at [187, 63] on link "Groups" at bounding box center [186, 62] width 29 height 16
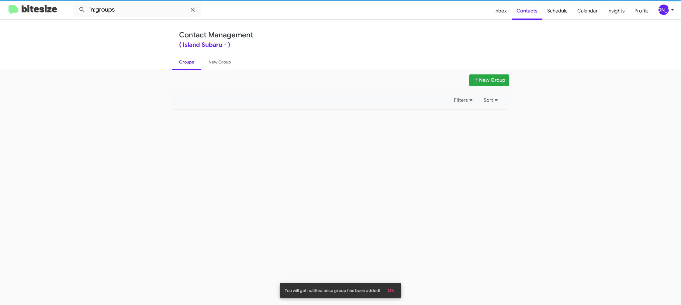
drag, startPoint x: 187, startPoint y: 63, endPoint x: 150, endPoint y: 9, distance: 65.7
click at [188, 62] on link "Groups" at bounding box center [186, 62] width 29 height 16
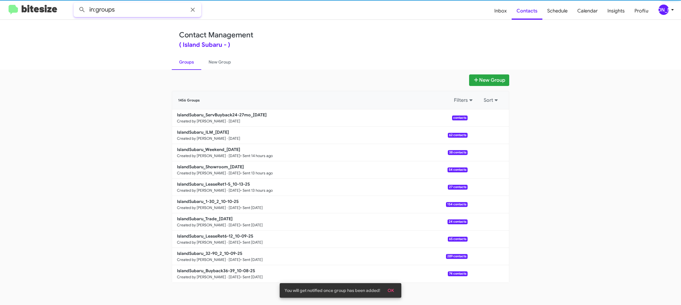
click at [143, 9] on input "in:groups" at bounding box center [138, 9] width 128 height 15
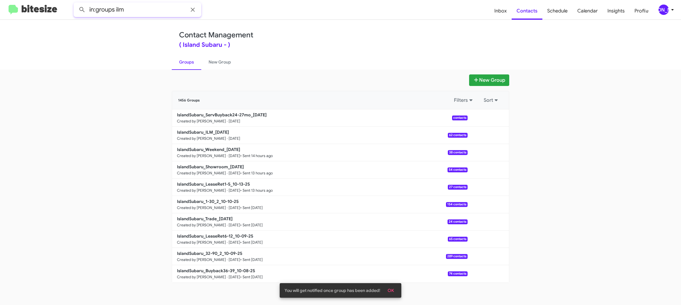
type input "in:groups ilm"
click at [76, 4] on button at bounding box center [82, 10] width 12 height 12
click at [223, 63] on link "New Group" at bounding box center [219, 62] width 37 height 16
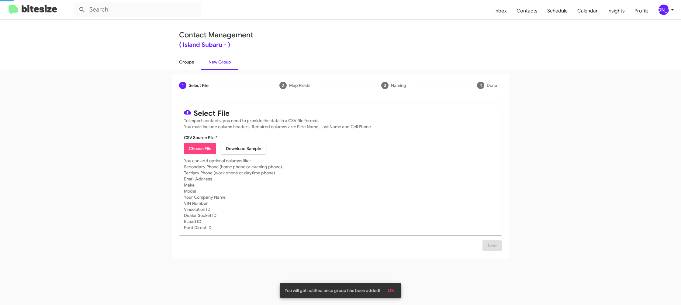
click at [192, 61] on link "Groups" at bounding box center [186, 62] width 29 height 16
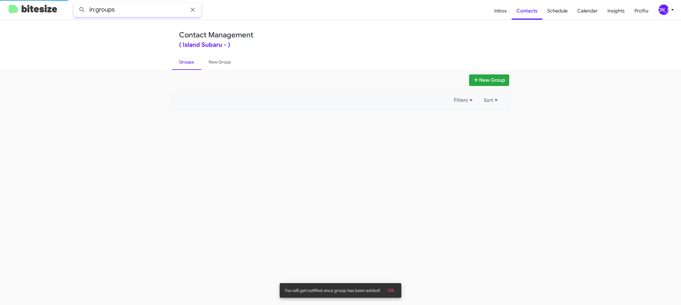
click at [155, 8] on input "in:groups" at bounding box center [138, 9] width 128 height 15
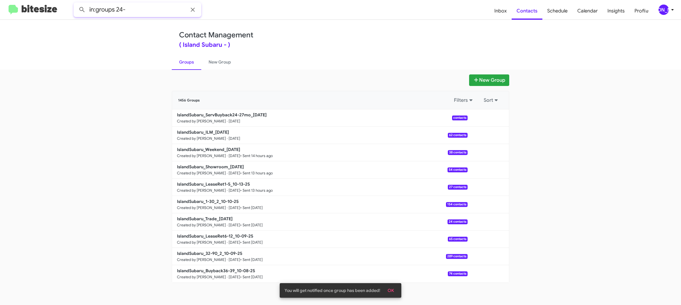
type input "in:groups 24-"
click at [76, 4] on button at bounding box center [82, 10] width 12 height 12
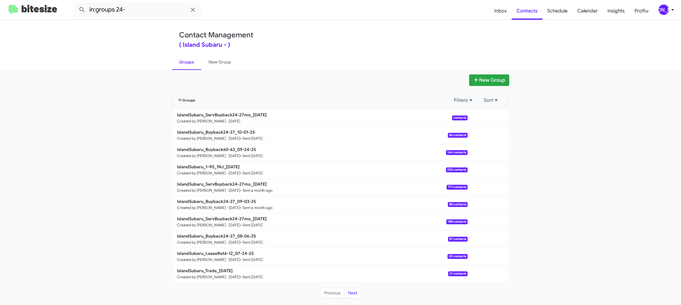
drag, startPoint x: 215, startPoint y: 62, endPoint x: 196, endPoint y: 61, distance: 18.8
click at [215, 62] on link "New Group" at bounding box center [219, 62] width 37 height 16
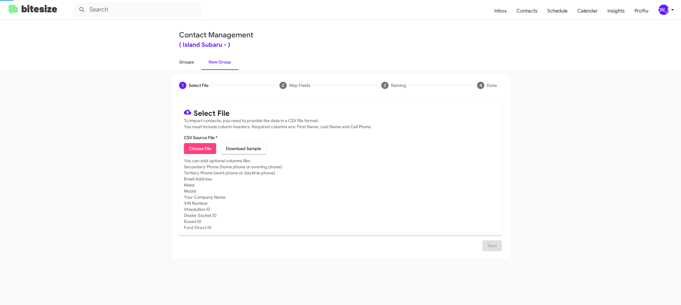
click at [196, 61] on link "Groups" at bounding box center [186, 62] width 29 height 16
type input "in:groups"
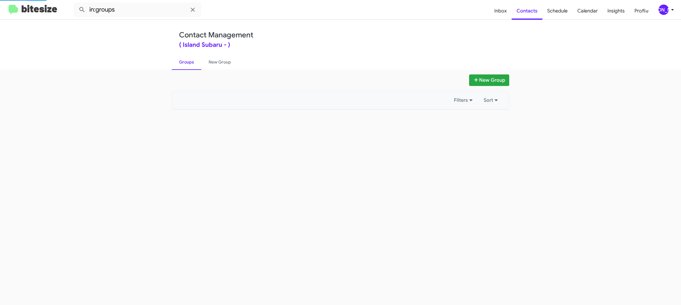
drag, startPoint x: 196, startPoint y: 61, endPoint x: 266, endPoint y: 83, distance: 74.0
click at [197, 60] on link "Groups" at bounding box center [186, 62] width 29 height 16
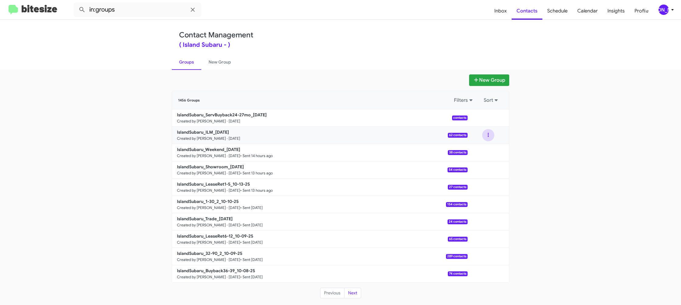
drag, startPoint x: 493, startPoint y: 136, endPoint x: 491, endPoint y: 140, distance: 4.3
click at [492, 136] on button at bounding box center [488, 135] width 12 height 12
click at [488, 151] on button "View contacts" at bounding box center [469, 151] width 49 height 15
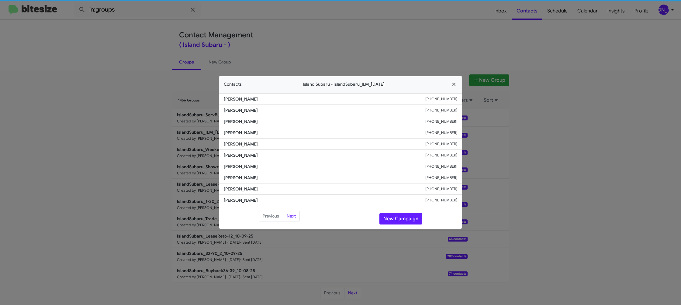
click at [225, 155] on span "Li Jianzhi" at bounding box center [324, 155] width 201 height 6
copy span "Li Jianzhi"
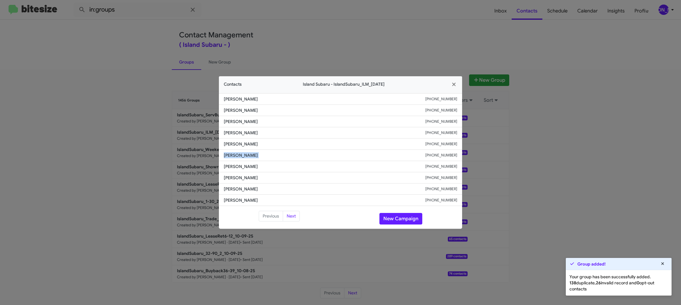
drag, startPoint x: 369, startPoint y: 36, endPoint x: 451, endPoint y: 59, distance: 84.6
click at [372, 36] on modal-container "Contacts Island Subaru - IslandSubaru_ILM_10-14-25 Octavia Davis +13476410499 M…" at bounding box center [340, 152] width 681 height 305
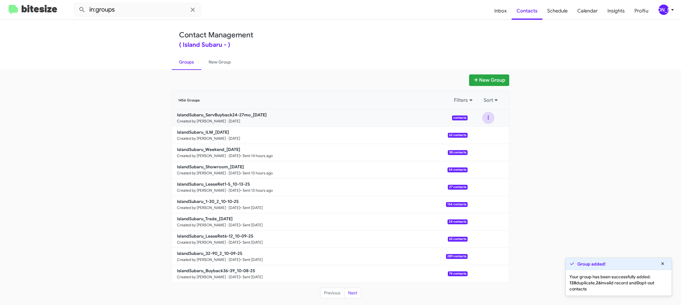
click at [486, 121] on button at bounding box center [488, 118] width 12 height 12
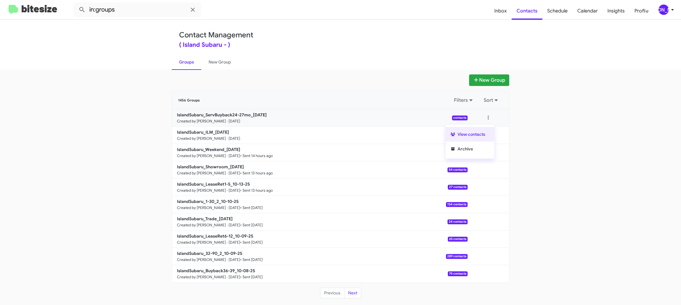
click at [482, 129] on button "View contacts" at bounding box center [469, 134] width 49 height 15
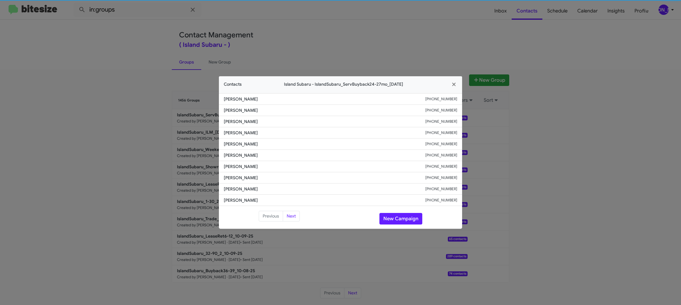
click at [236, 148] on li "Monika Karpowicz +16462091777" at bounding box center [340, 144] width 243 height 11
copy span "Monika Karpowicz"
click at [467, 47] on modal-container "Contacts Island Subaru - IslandSubaru_ServBuyback24-27mo_10-14-25 Bruce Auerbac…" at bounding box center [340, 152] width 681 height 305
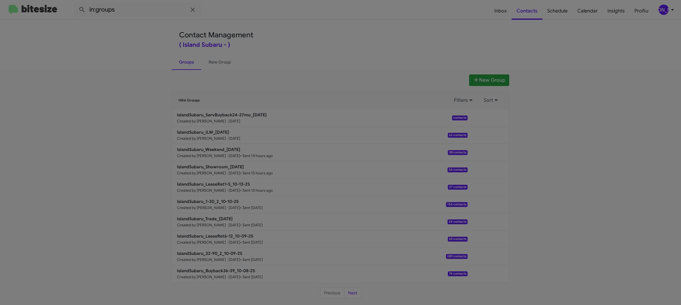
click at [463, 46] on modal-container "Contacts Island Subaru - IslandSubaru_ServBuyback24-27mo_10-14-25 Bruce Auerbac…" at bounding box center [340, 152] width 681 height 305
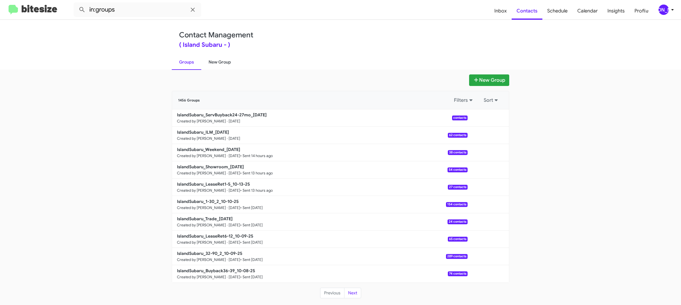
click at [189, 63] on link "Groups" at bounding box center [186, 62] width 29 height 16
click at [211, 62] on link "New Group" at bounding box center [219, 62] width 37 height 16
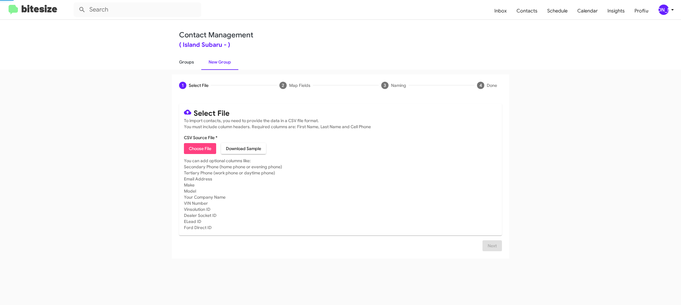
click at [190, 63] on link "Groups" at bounding box center [186, 62] width 29 height 16
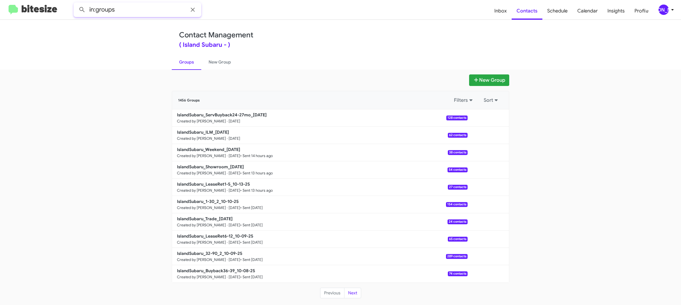
click at [144, 7] on input "in:groups" at bounding box center [138, 9] width 128 height 15
type input "in:groups servb"
click at [76, 4] on button at bounding box center [82, 10] width 12 height 12
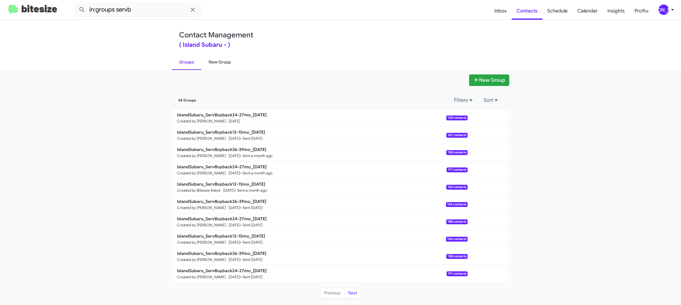
click at [210, 60] on link "New Group" at bounding box center [219, 62] width 37 height 16
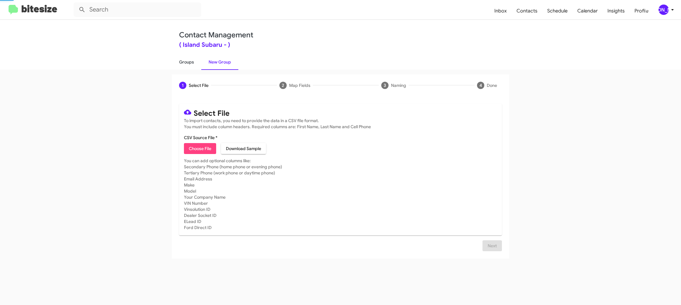
click at [183, 62] on link "Groups" at bounding box center [186, 62] width 29 height 16
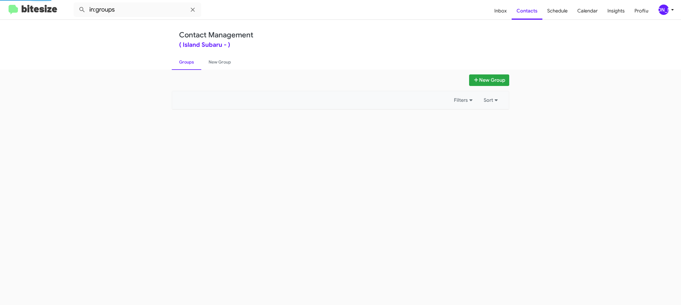
click at [183, 62] on link "Groups" at bounding box center [186, 62] width 29 height 16
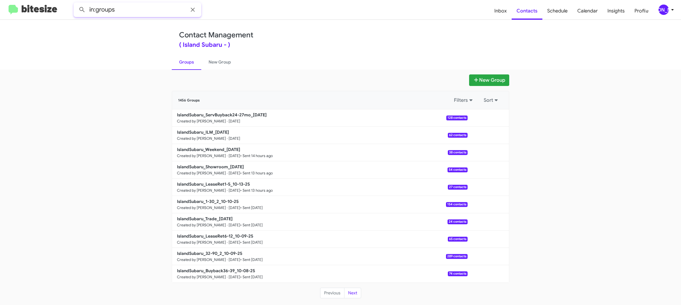
click at [142, 8] on input "in:groups" at bounding box center [138, 9] width 128 height 15
type input "in:groups 24-"
click at [76, 4] on button at bounding box center [82, 10] width 12 height 12
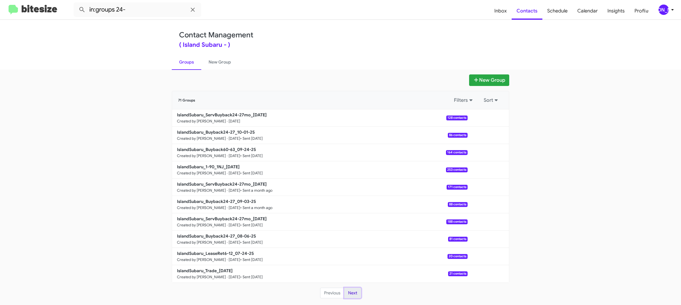
click at [351, 289] on button "Next" at bounding box center [352, 293] width 17 height 11
click at [221, 65] on link "New Group" at bounding box center [219, 62] width 37 height 16
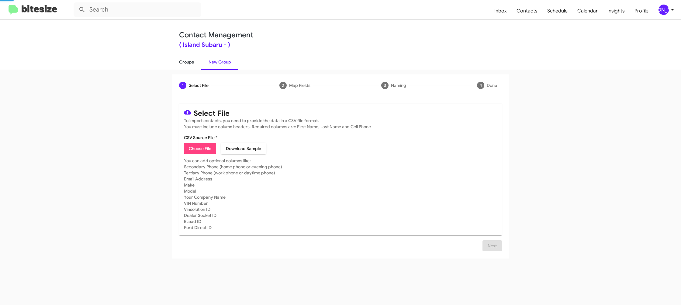
click at [194, 66] on link "Groups" at bounding box center [186, 62] width 29 height 16
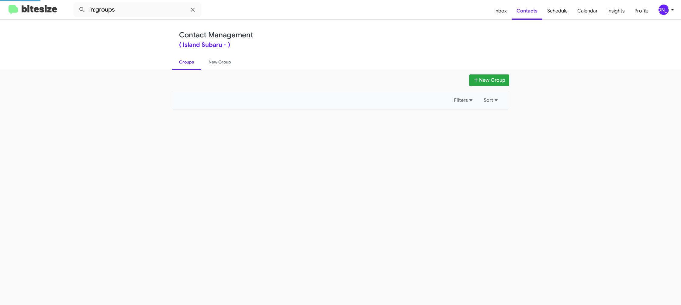
click at [194, 66] on link "Groups" at bounding box center [186, 62] width 29 height 16
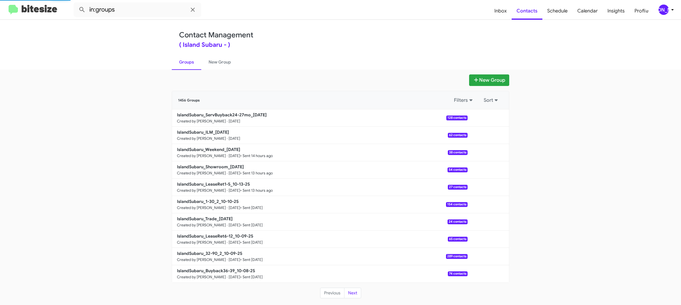
click at [194, 66] on link "Groups" at bounding box center [186, 62] width 29 height 16
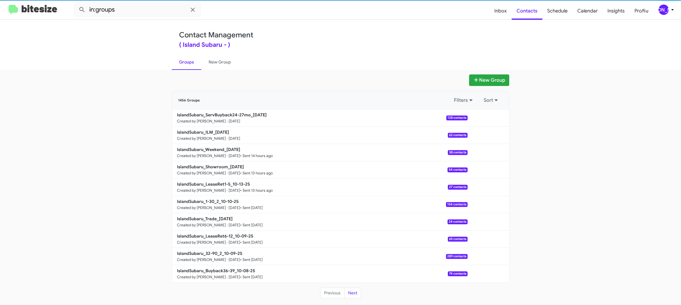
click at [194, 66] on link "Groups" at bounding box center [186, 62] width 29 height 16
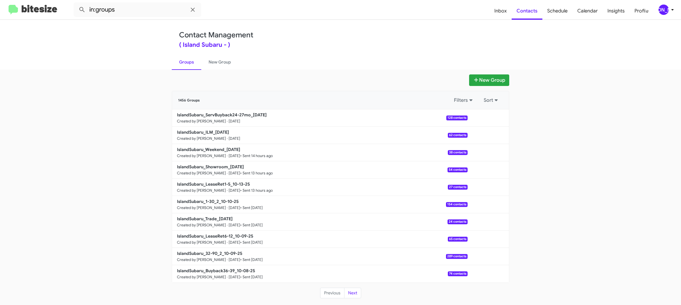
click at [194, 66] on link "Groups" at bounding box center [186, 62] width 29 height 16
click at [125, 4] on input "in:groups" at bounding box center [138, 9] width 128 height 15
drag, startPoint x: 127, startPoint y: 4, endPoint x: 126, endPoint y: 11, distance: 7.3
click at [124, 6] on input "in:groups" at bounding box center [138, 9] width 128 height 15
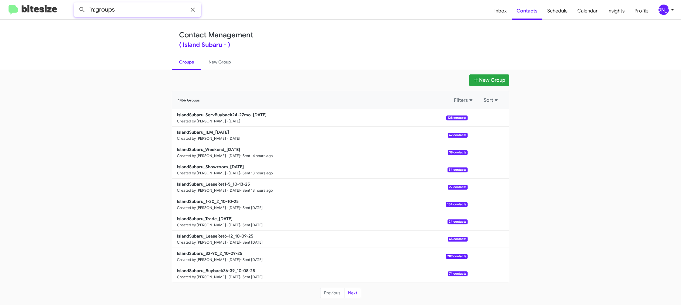
click at [127, 11] on input "in:groups" at bounding box center [138, 9] width 128 height 15
type input "in:groups servbuyback24-"
click at [76, 4] on button at bounding box center [82, 10] width 12 height 12
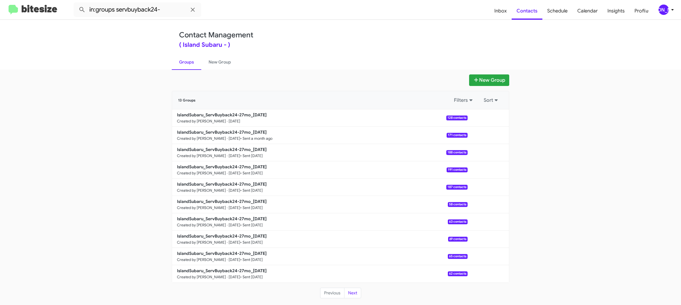
drag, startPoint x: 149, startPoint y: 118, endPoint x: 152, endPoint y: 119, distance: 3.1
click at [151, 119] on app-groups "New Group 13 Groups Filters Sort IslandSubaru_ServBuyback24-27mo_10-14-25 Creat…" at bounding box center [340, 186] width 681 height 224
click at [226, 133] on b "IslandSubaru_ServBuyback24-27mo_09-09-25" at bounding box center [222, 131] width 90 height 5
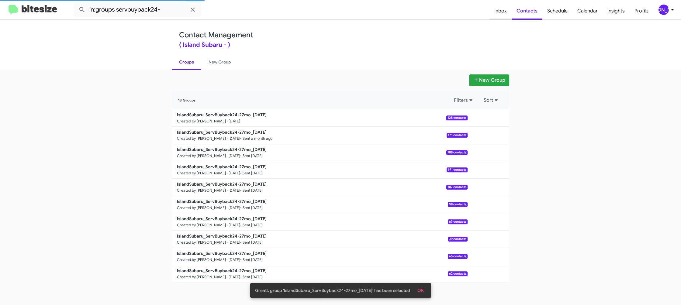
click at [498, 11] on span "Inbox" at bounding box center [500, 11] width 22 height 18
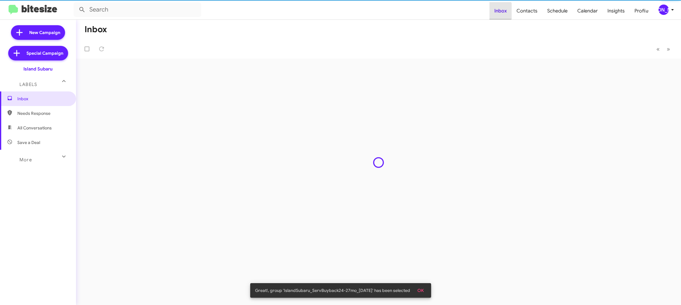
click at [498, 11] on span "Inbox" at bounding box center [500, 11] width 22 height 18
click at [522, 9] on span "Contacts" at bounding box center [526, 11] width 31 height 18
type input "in:groups"
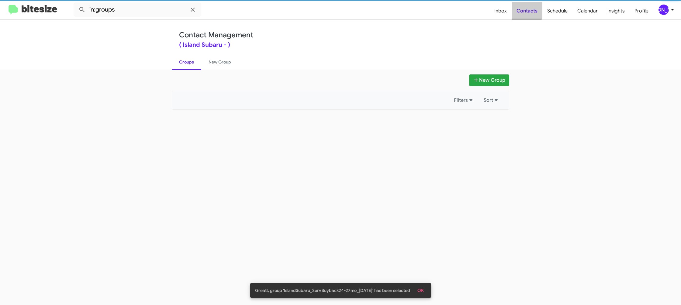
click at [522, 9] on span "Contacts" at bounding box center [526, 11] width 31 height 18
drag, startPoint x: 522, startPoint y: 9, endPoint x: 440, endPoint y: 40, distance: 88.2
click at [522, 9] on span "Contacts" at bounding box center [526, 11] width 31 height 18
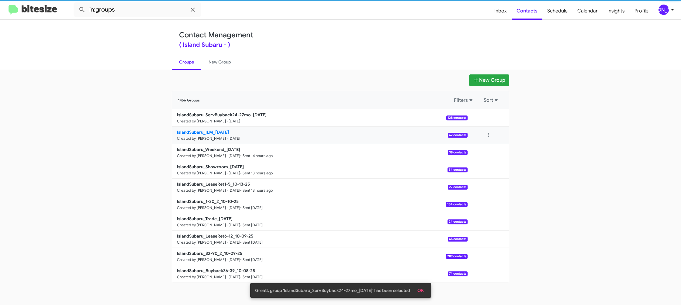
click at [202, 134] on b "IslandSubaru_ILM_10-14-25" at bounding box center [203, 131] width 52 height 5
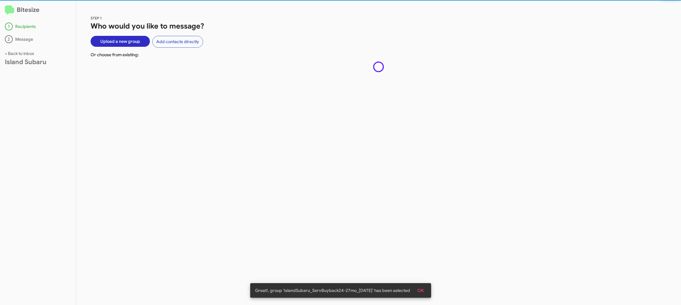
drag, startPoint x: 202, startPoint y: 134, endPoint x: 140, endPoint y: 2, distance: 145.2
click at [196, 122] on div "STEP 1 Who would you like to message? Upload a new group Add contacts directly …" at bounding box center [378, 152] width 605 height 305
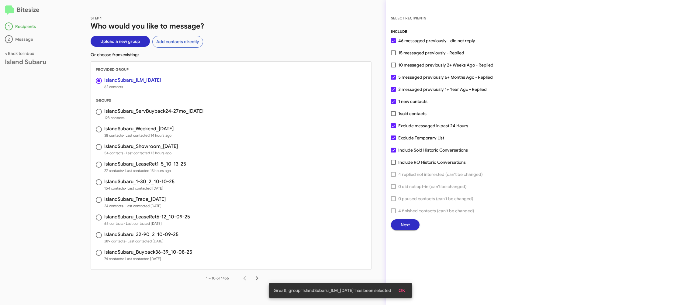
click at [407, 225] on span "Next" at bounding box center [404, 224] width 9 height 11
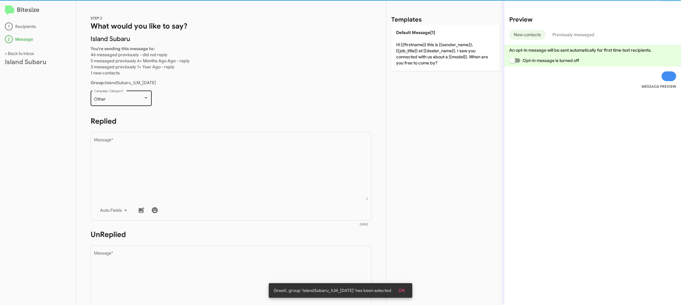
click at [136, 104] on div "Other Campaign Category *" at bounding box center [121, 97] width 55 height 17
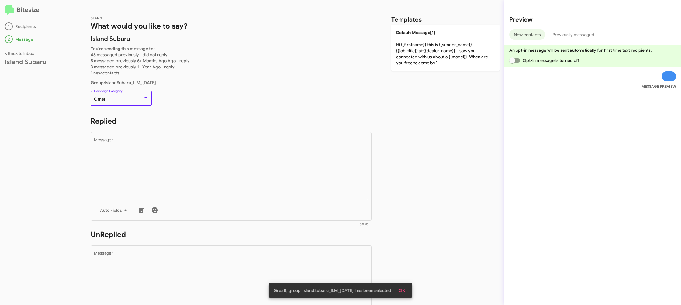
scroll to position [228, 0]
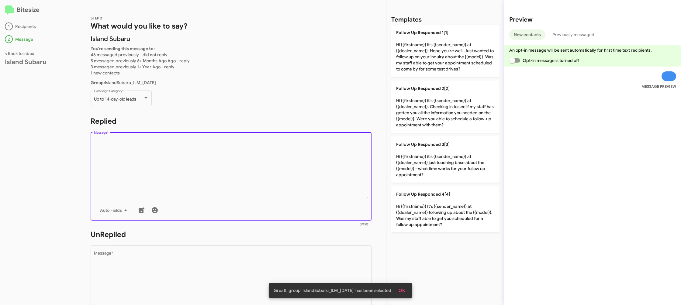
drag, startPoint x: 241, startPoint y: 182, endPoint x: 358, endPoint y: 162, distance: 119.0
click at [246, 183] on textarea "Message *" at bounding box center [231, 169] width 274 height 62
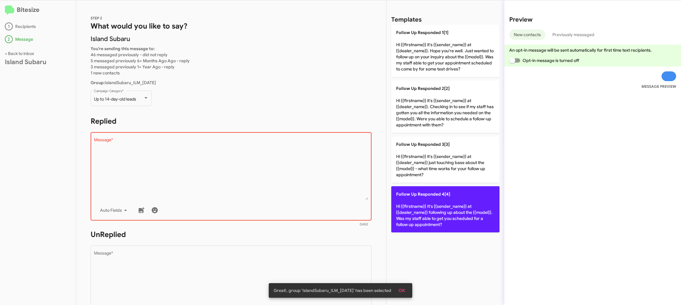
drag, startPoint x: 456, startPoint y: 210, endPoint x: 441, endPoint y: 211, distance: 14.6
click at [451, 210] on p "Follow Up Responded 4[4] Hi {{firstname}} It's {{sender_name}} at {{dealer_name…" at bounding box center [445, 209] width 108 height 46
type textarea "Hi {{firstname}} It's {{sender_name}} at {{dealer_name}} following up about the…"
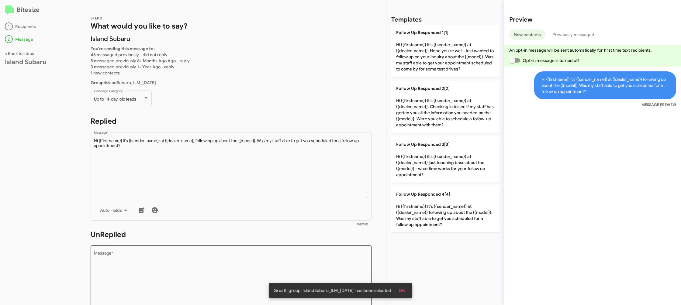
click at [277, 250] on div "Drop image here to insert Auto Fields Message *" at bounding box center [231, 289] width 274 height 90
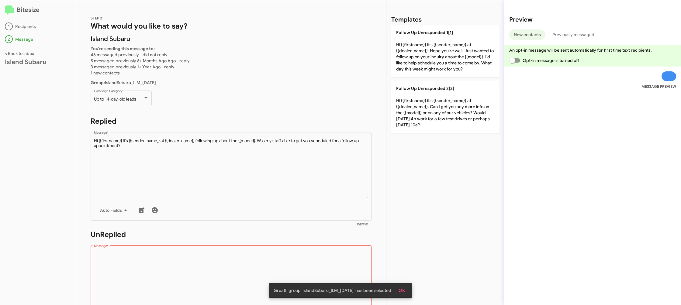
drag, startPoint x: 409, startPoint y: 60, endPoint x: 297, endPoint y: 126, distance: 129.4
click at [401, 64] on p "Follow Up Unresponded 1[1] Hi {{firstname}} it's {{sender_name}} at {{dealer_na…" at bounding box center [445, 51] width 108 height 52
type textarea "Hi {{firstname}} it's {{sender_name}} at {{dealer_name}}. Hope you're well. Jus…"
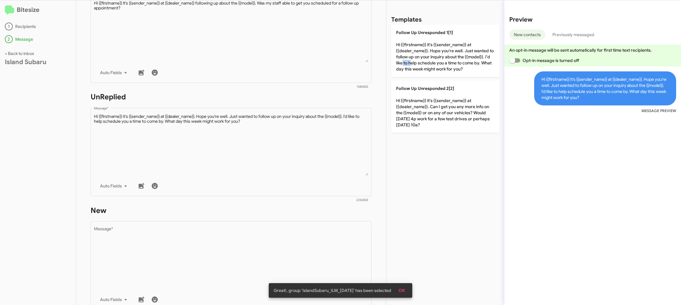
scroll to position [228, 0]
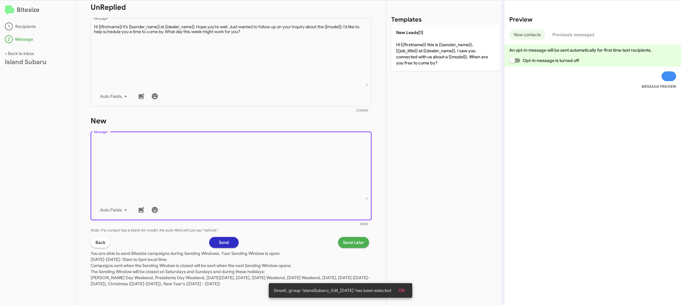
drag, startPoint x: 313, startPoint y: 183, endPoint x: 413, endPoint y: 66, distance: 154.5
click at [322, 171] on textarea "Message *" at bounding box center [231, 169] width 274 height 62
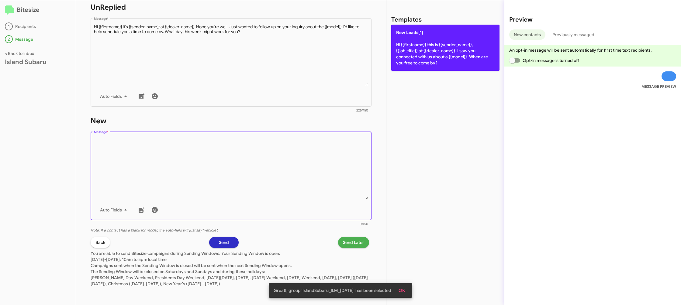
click at [415, 62] on p "New Leads[1] Hi {{firstname}} this is {{sender_name}}, {{job_title}} at {{deale…" at bounding box center [445, 48] width 108 height 46
type textarea "Hi {{firstname}} this is {{sender_name}}, {{job_title}} at {{dealer_name}}. I s…"
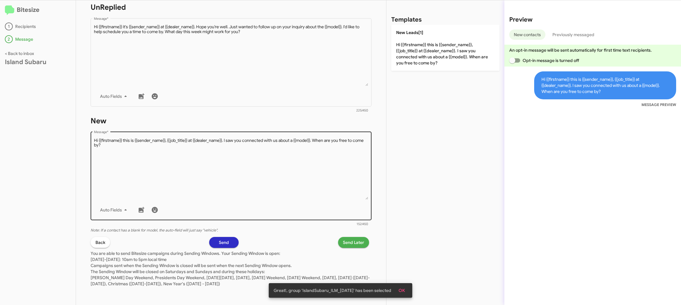
drag, startPoint x: 415, startPoint y: 62, endPoint x: 366, endPoint y: 214, distance: 159.7
click at [414, 63] on p "New Leads[1] Hi {{firstname}} this is {{sender_name}}, {{job_title}} at {{deale…" at bounding box center [445, 48] width 108 height 46
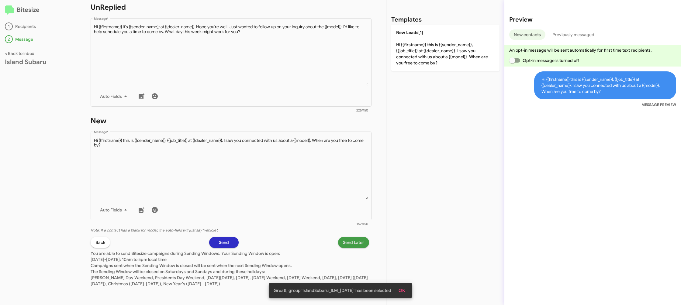
click at [354, 239] on span "Send Later" at bounding box center [353, 242] width 21 height 11
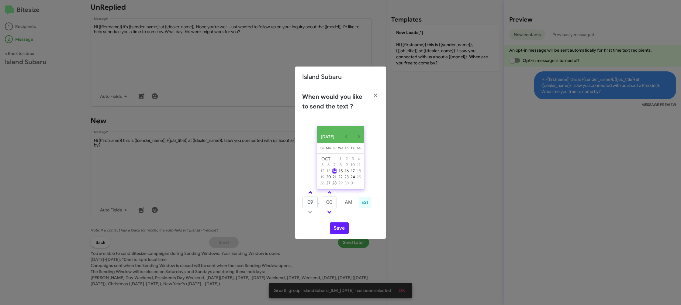
click at [314, 196] on link at bounding box center [310, 192] width 11 height 7
type input "10"
click at [328, 204] on input "00" at bounding box center [328, 203] width 15 height 12
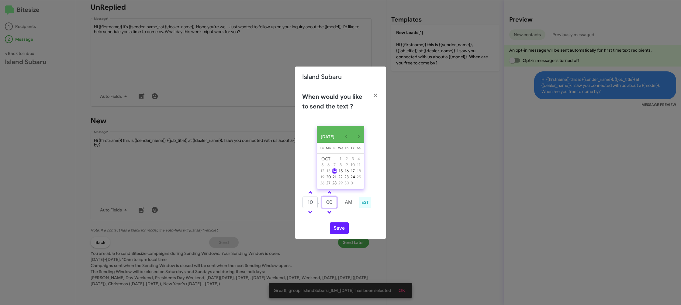
drag, startPoint x: 328, startPoint y: 204, endPoint x: 324, endPoint y: 202, distance: 5.3
click at [328, 204] on input "00" at bounding box center [328, 203] width 15 height 12
type input "35"
drag, startPoint x: 350, startPoint y: 223, endPoint x: 340, endPoint y: 230, distance: 12.5
click at [348, 225] on div "OCT 2025 Sunday Su Monday Mo Tuesday Tu Wednesday We Thursday Th Friday Fr Satu…" at bounding box center [340, 180] width 91 height 118
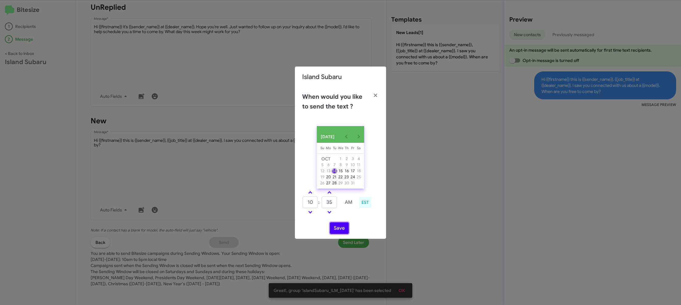
drag, startPoint x: 340, startPoint y: 230, endPoint x: 313, endPoint y: 175, distance: 61.4
click at [339, 230] on button "Save" at bounding box center [339, 228] width 19 height 12
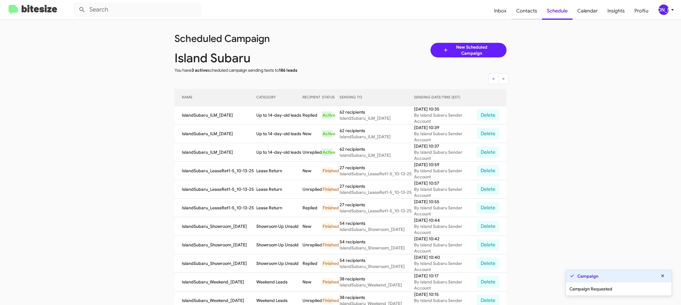
click at [521, 9] on span "Contacts" at bounding box center [526, 11] width 31 height 18
type input "in:groups"
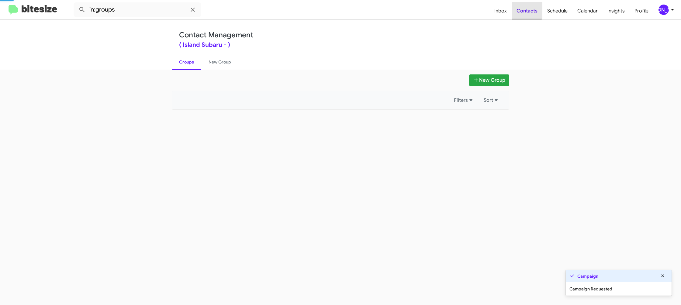
click at [521, 9] on span "Contacts" at bounding box center [526, 11] width 31 height 18
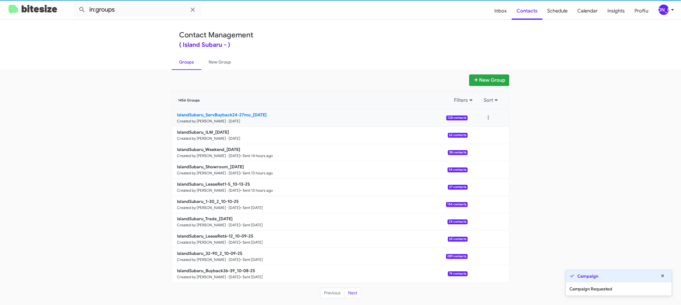
click at [230, 121] on small "Created by [PERSON_NAME] · [DATE]" at bounding box center [208, 121] width 63 height 5
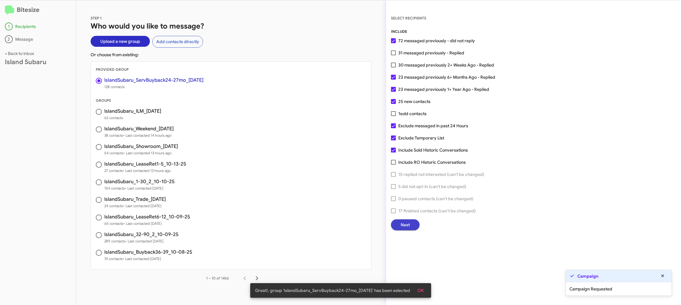
click at [405, 222] on span "Next" at bounding box center [404, 224] width 9 height 11
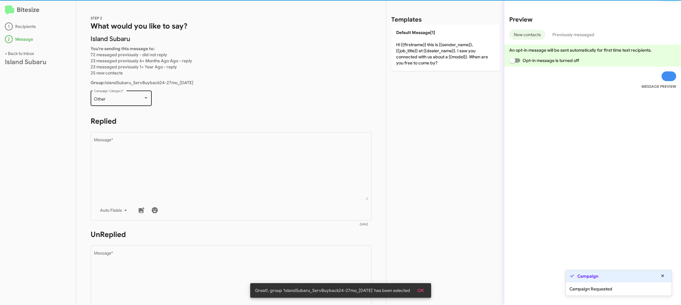
click at [139, 103] on div "Other Campaign Category *" at bounding box center [121, 97] width 55 height 17
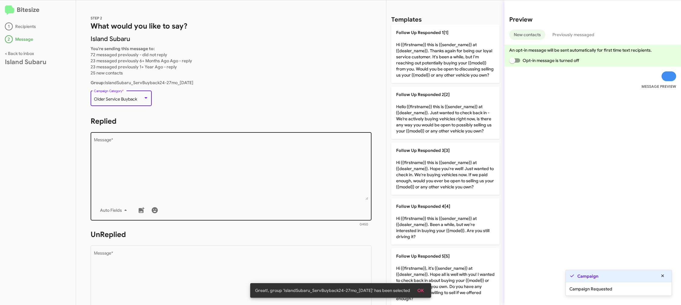
click at [190, 176] on textarea "Message *" at bounding box center [231, 169] width 274 height 62
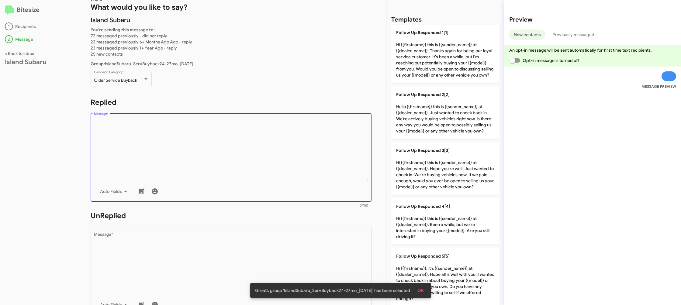
scroll to position [61, 0]
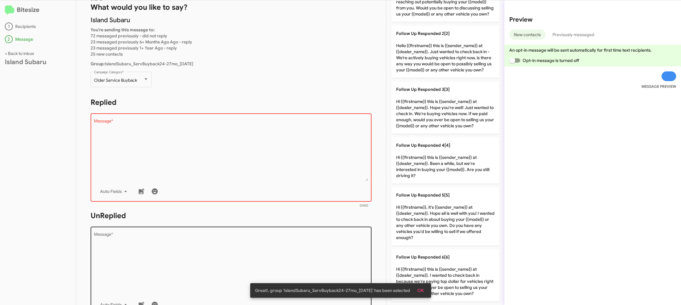
drag, startPoint x: 431, startPoint y: 261, endPoint x: 323, endPoint y: 249, distance: 108.2
click at [425, 260] on p "Follow Up Responded 6[6] Hi {{firstname}} this is {{sender_name}} at {{dealer_n…" at bounding box center [445, 275] width 108 height 52
type textarea "Hi {{firstname}} this is {{sender_name}} at {{dealer_name}}. I wanted to check …"
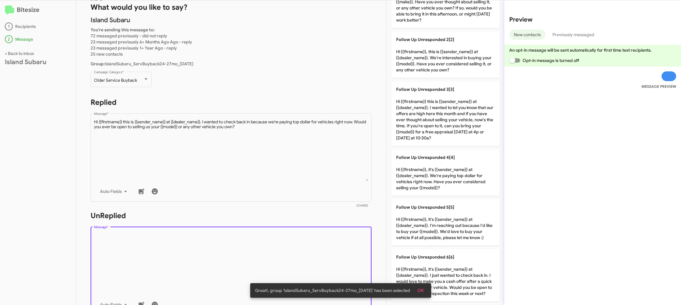
click at [281, 246] on textarea "Message *" at bounding box center [231, 263] width 274 height 62
click at [280, 245] on textarea "Message *" at bounding box center [231, 263] width 274 height 62
drag, startPoint x: 280, startPoint y: 245, endPoint x: 298, endPoint y: 231, distance: 23.3
click at [289, 235] on textarea "Message *" at bounding box center [231, 263] width 274 height 62
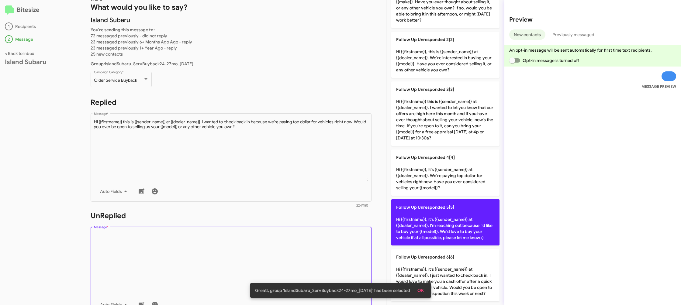
scroll to position [0, 0]
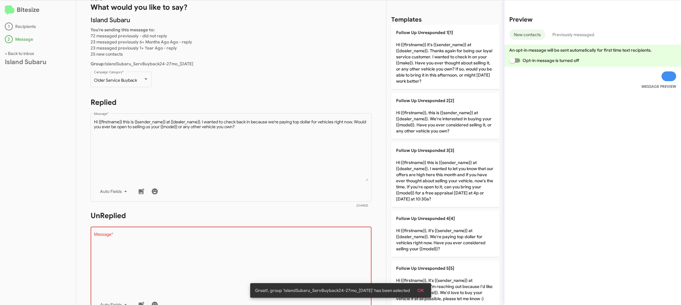
click at [423, 19] on div "Templates" at bounding box center [445, 20] width 108 height 10
drag, startPoint x: 411, startPoint y: 44, endPoint x: 323, endPoint y: 63, distance: 90.5
click at [410, 44] on p "Follow Up Unresponded 1[1] Hi {{firstname}} it's {{sender_name}} at {{dealer_na…" at bounding box center [445, 57] width 108 height 64
type textarea "Hi {{firstname}} it's {{sender_name}} at {{dealer_name}}. Thanks again for bein…"
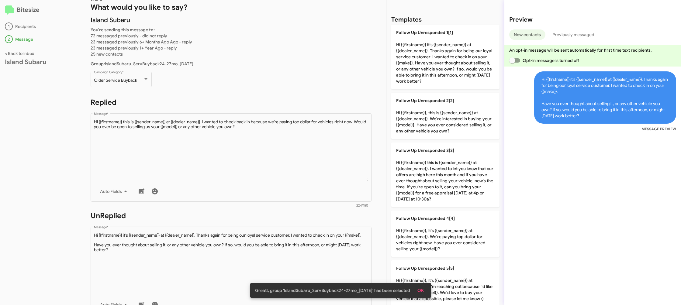
scroll to position [228, 0]
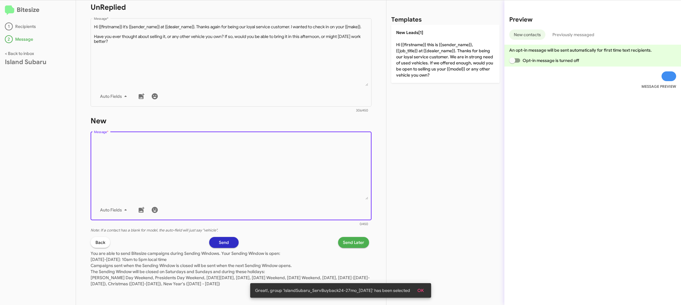
click at [281, 165] on textarea "Message *" at bounding box center [231, 169] width 274 height 62
drag, startPoint x: 283, startPoint y: 160, endPoint x: 336, endPoint y: 125, distance: 63.4
click at [293, 150] on textarea "Message *" at bounding box center [231, 169] width 274 height 62
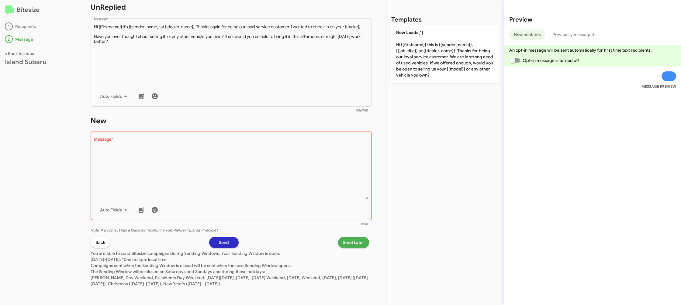
drag, startPoint x: 398, startPoint y: 72, endPoint x: 362, endPoint y: 250, distance: 181.3
click at [398, 72] on p "New Leads[1] Hi {{firstname}} this is {{sender_name}}, {{job_title}} at {{deale…" at bounding box center [445, 54] width 108 height 58
type textarea "Hi {{firstname}} this is {{sender_name}}, {{job_title}} at {{dealer_name}}. Tha…"
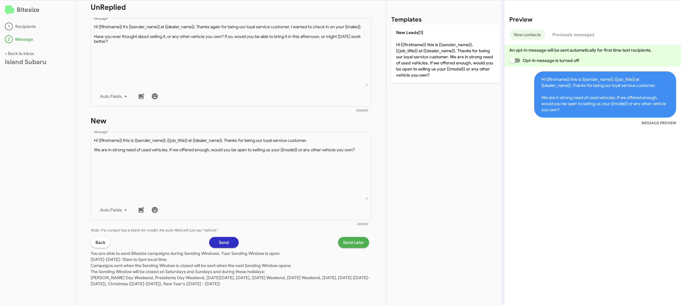
click at [352, 248] on p "You are able to send Bitesize campaigns during Sending Windows. Your Sending Wi…" at bounding box center [231, 267] width 281 height 39
click at [351, 246] on span "Send Later" at bounding box center [353, 242] width 21 height 11
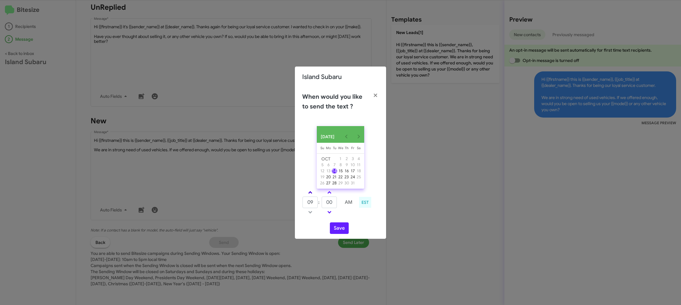
click at [310, 195] on span at bounding box center [310, 193] width 4 height 4
click at [311, 196] on link at bounding box center [310, 192] width 11 height 7
drag, startPoint x: 312, startPoint y: 213, endPoint x: 326, endPoint y: 207, distance: 15.3
click at [312, 213] on link at bounding box center [310, 212] width 11 height 7
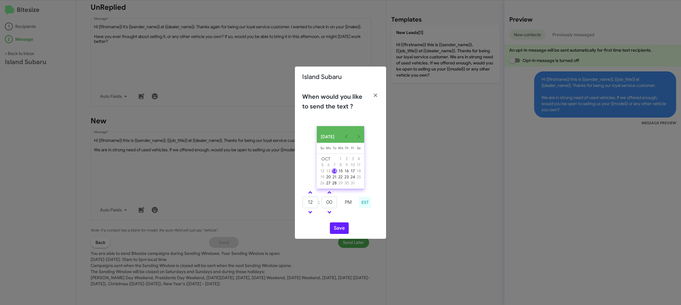
type input "11"
click at [329, 205] on input "00" at bounding box center [328, 203] width 15 height 12
type input "25"
drag, startPoint x: 344, startPoint y: 219, endPoint x: 337, endPoint y: 228, distance: 11.2
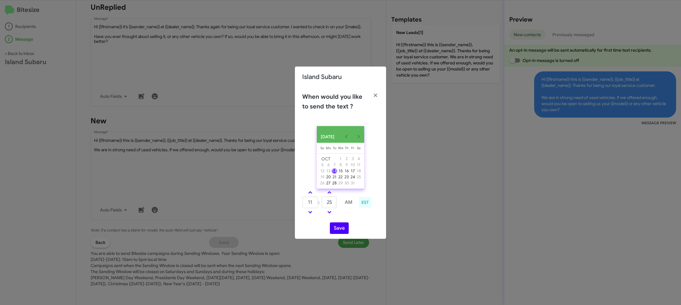
click at [339, 220] on div "OCT 2025 Sunday Su Monday Mo Tuesday Tu Wednesday We Thursday Th Friday Fr Satu…" at bounding box center [340, 180] width 91 height 118
click at [338, 229] on button "Save" at bounding box center [339, 228] width 19 height 12
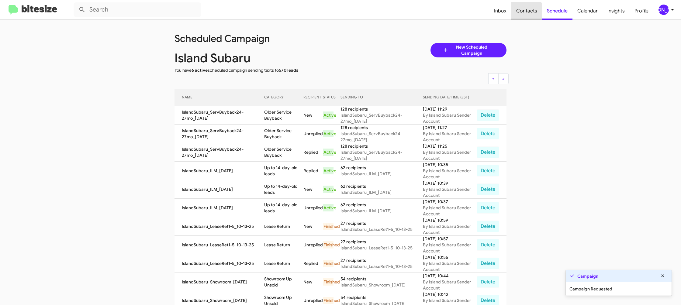
click at [525, 14] on span "Contacts" at bounding box center [526, 11] width 31 height 18
type input "in:groups"
click at [525, 14] on span "Contacts" at bounding box center [526, 11] width 31 height 18
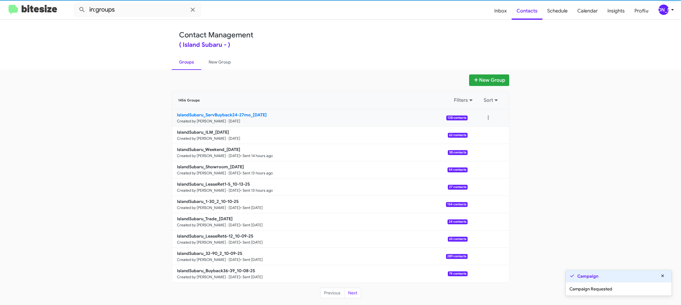
click at [229, 113] on b "IslandSubaru_ServBuyback24-27mo_10-14-25" at bounding box center [222, 114] width 90 height 5
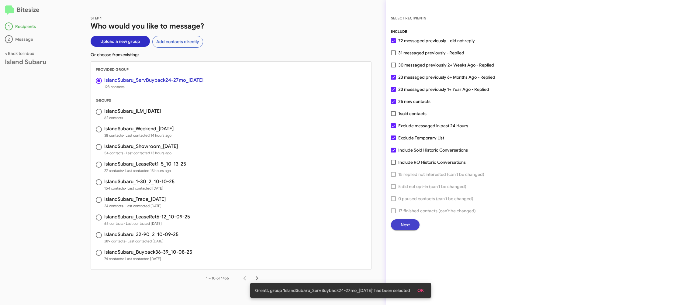
click at [409, 225] on button "Next" at bounding box center [405, 224] width 29 height 11
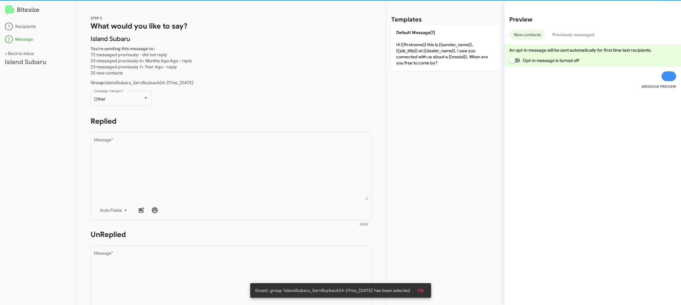
click at [156, 103] on p "Other Campaign Category *" at bounding box center [231, 100] width 281 height 23
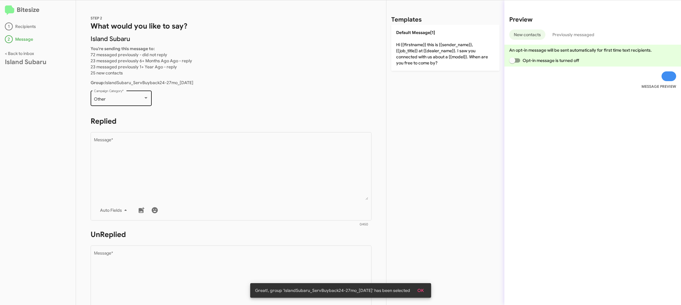
click at [141, 102] on div "Other Campaign Category *" at bounding box center [121, 97] width 55 height 17
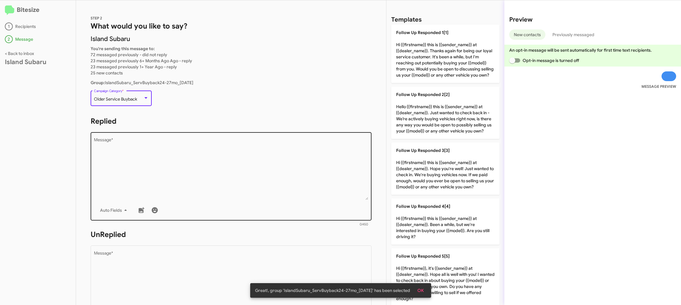
click at [258, 179] on textarea "Message *" at bounding box center [231, 169] width 274 height 62
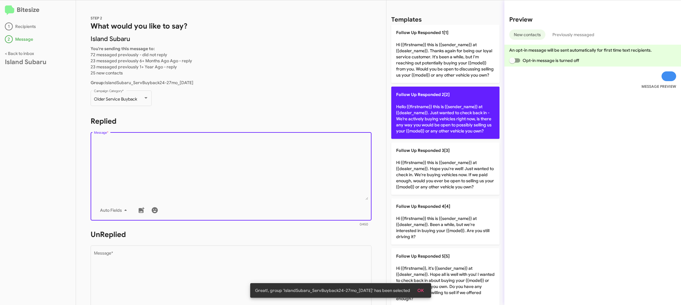
scroll to position [61, 0]
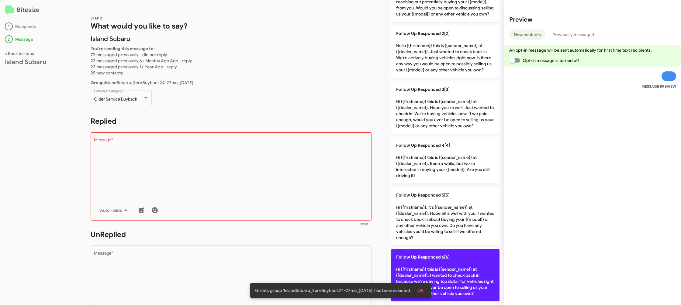
click at [439, 270] on p "Follow Up Responded 6[6] Hi {{firstname}} this is {{sender_name}} at {{dealer_n…" at bounding box center [445, 275] width 108 height 52
type textarea "Hi {{firstname}} this is {{sender_name}} at {{dealer_name}}. I wanted to check …"
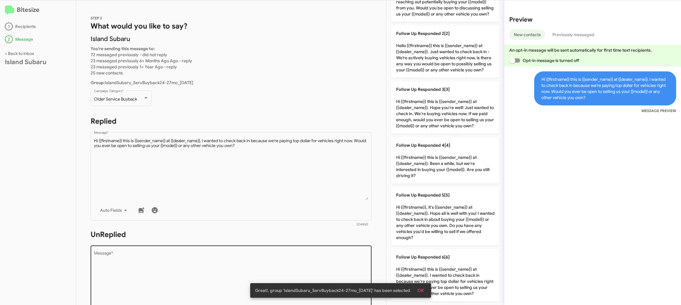
click at [312, 248] on div "Drop image here to insert Auto Fields Message *" at bounding box center [231, 289] width 274 height 90
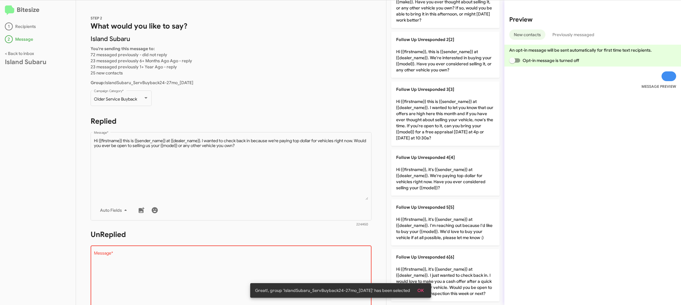
drag, startPoint x: 313, startPoint y: 249, endPoint x: 424, endPoint y: 162, distance: 140.2
click at [322, 245] on div "Drop image here to insert Auto Fields Message *" at bounding box center [231, 289] width 274 height 90
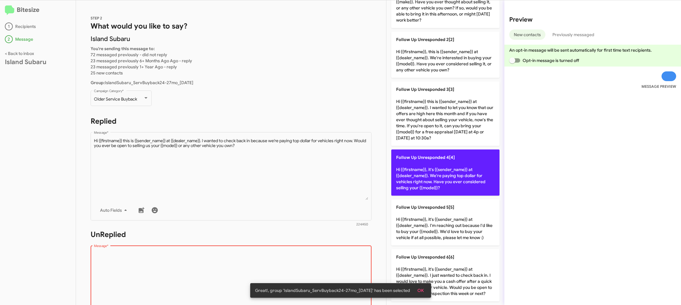
scroll to position [0, 0]
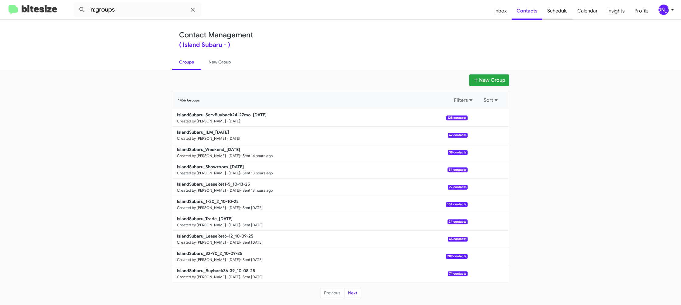
click at [566, 14] on span "Schedule" at bounding box center [557, 11] width 30 height 18
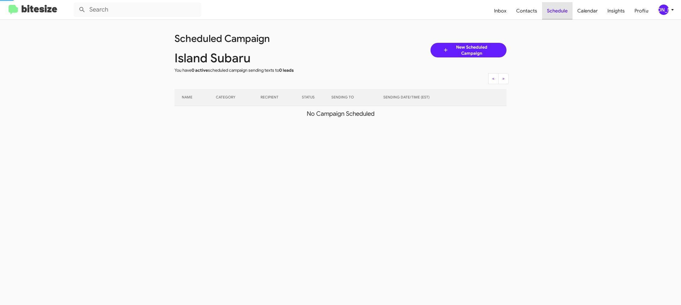
click at [566, 14] on span "Schedule" at bounding box center [557, 11] width 30 height 18
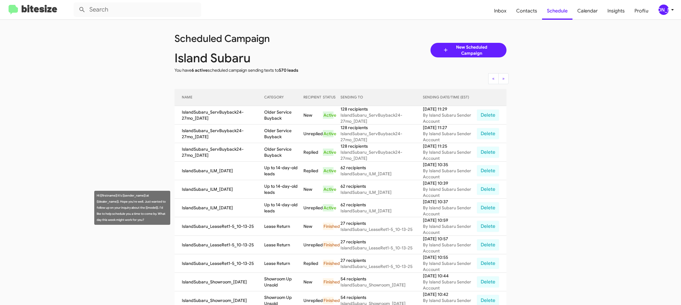
click at [274, 206] on td "Up to 14-day-old leads" at bounding box center [283, 208] width 39 height 19
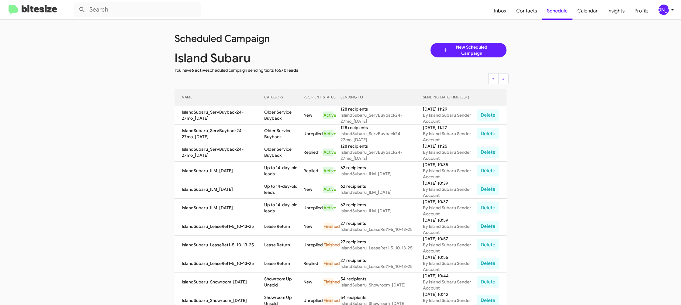
click at [274, 206] on td "Up to 14-day-old leads" at bounding box center [283, 208] width 39 height 19
drag, startPoint x: 274, startPoint y: 206, endPoint x: 271, endPoint y: 159, distance: 47.2
click at [274, 204] on td "Up to 14-day-old leads" at bounding box center [283, 208] width 39 height 19
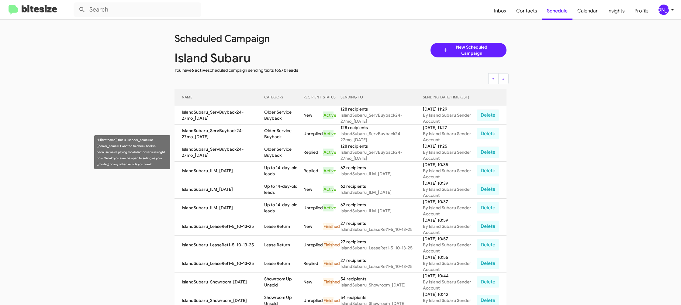
copy td "Up to 14-day-old leads"
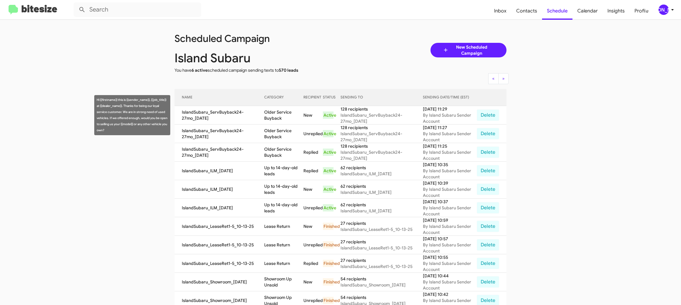
click at [276, 118] on td "Older Service Buyback" at bounding box center [283, 115] width 39 height 19
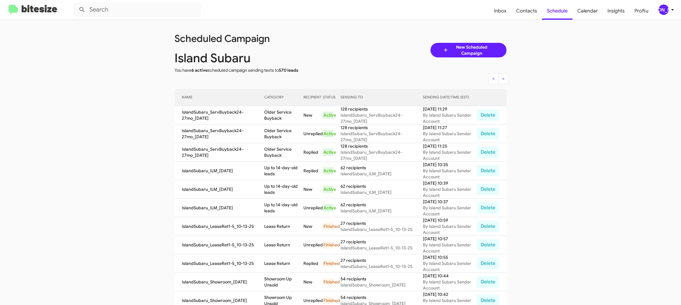
drag, startPoint x: 276, startPoint y: 118, endPoint x: 209, endPoint y: 54, distance: 92.8
click at [276, 118] on td "Older Service Buyback" at bounding box center [283, 115] width 39 height 19
copy td "Older Service Buyback"
click at [661, 11] on div "[PERSON_NAME]" at bounding box center [663, 10] width 10 height 10
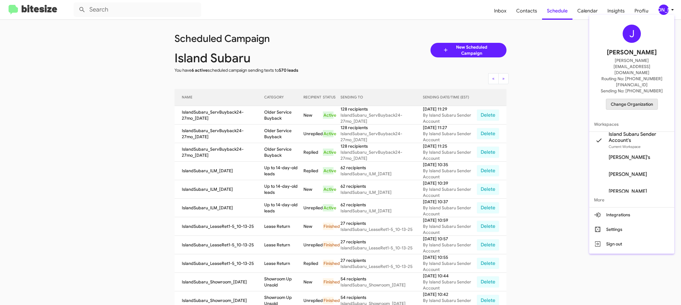
click at [614, 99] on span "Change Organization" at bounding box center [631, 104] width 42 height 10
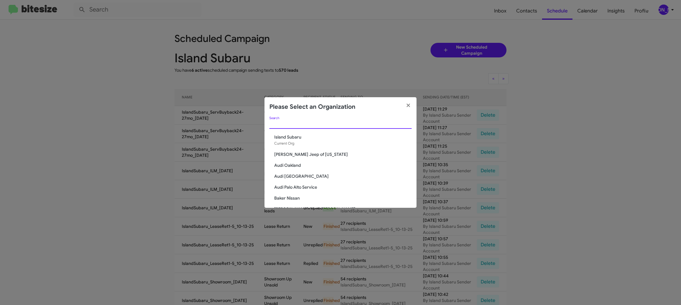
click at [291, 125] on input "Search" at bounding box center [340, 124] width 142 height 5
type input "h"
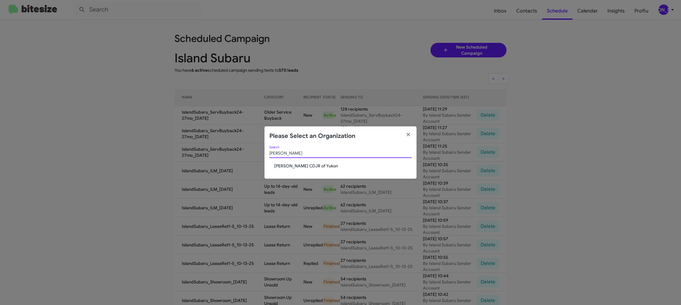
type input "joe"
click at [300, 170] on div "joe Search Joe Cooper CDJR of Yukon" at bounding box center [340, 162] width 152 height 33
click at [300, 166] on span "Joe Cooper CDJR of Yukon" at bounding box center [342, 166] width 137 height 6
drag, startPoint x: 300, startPoint y: 166, endPoint x: 358, endPoint y: 4, distance: 172.4
click at [299, 164] on span "Joe Cooper CDJR of Yukon" at bounding box center [342, 166] width 137 height 6
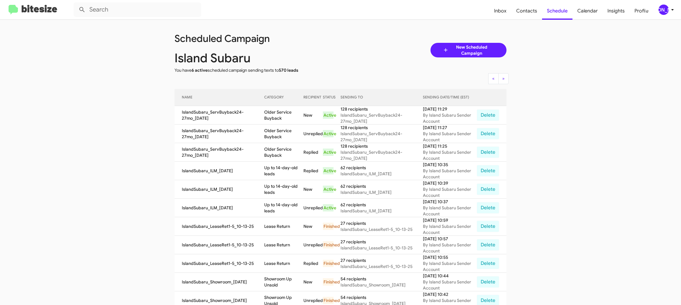
click at [663, 11] on div "[PERSON_NAME]" at bounding box center [663, 10] width 10 height 10
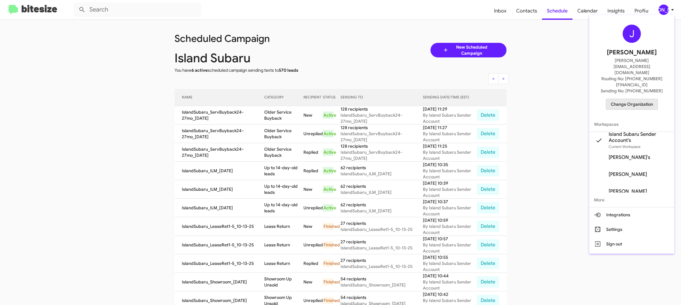
click at [621, 99] on span "Change Organization" at bounding box center [631, 104] width 42 height 10
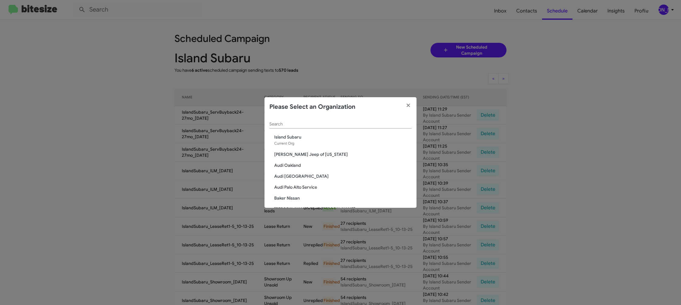
click at [327, 128] on div "Search" at bounding box center [340, 123] width 142 height 12
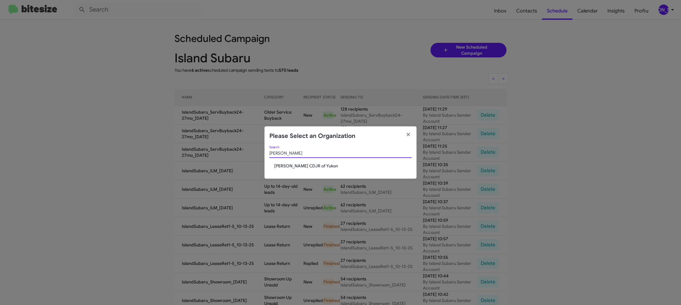
type input "[PERSON_NAME]"
click at [316, 167] on div "[PERSON_NAME] Search [PERSON_NAME] CDJR of [GEOGRAPHIC_DATA]" at bounding box center [340, 162] width 152 height 33
click at [316, 167] on span "[PERSON_NAME] CDJR of Yukon" at bounding box center [342, 166] width 137 height 6
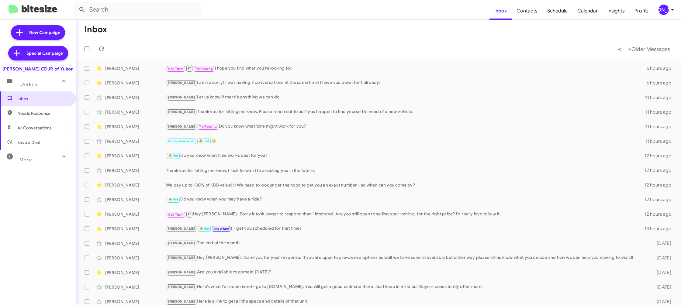
click at [674, 18] on mat-toolbar "Inbox Contacts Schedule Calendar Insights Profile [PERSON_NAME]" at bounding box center [340, 9] width 681 height 19
click at [668, 10] on icon at bounding box center [671, 9] width 7 height 7
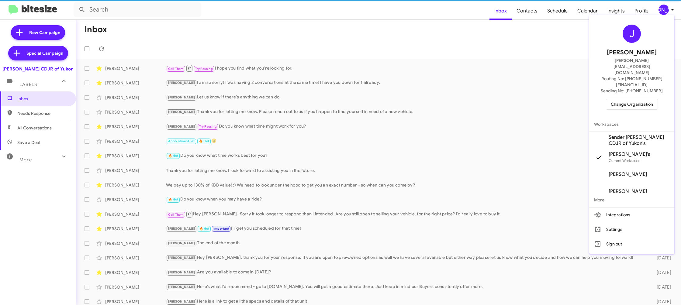
click at [619, 117] on span "Workspaces" at bounding box center [631, 124] width 85 height 15
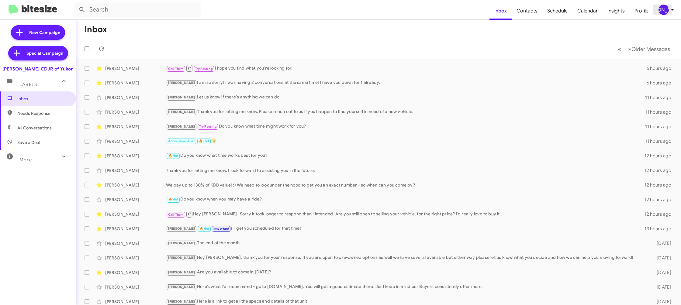
click at [667, 11] on div "[PERSON_NAME]" at bounding box center [663, 10] width 10 height 10
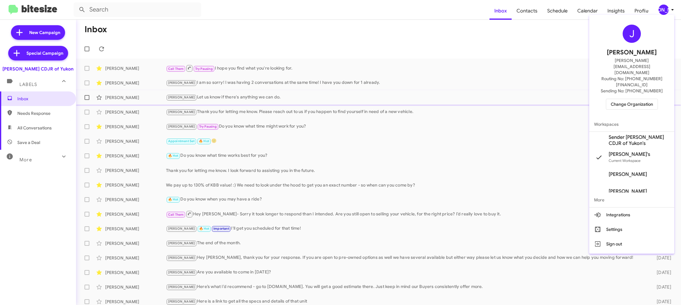
drag, startPoint x: 645, startPoint y: 123, endPoint x: 591, endPoint y: 93, distance: 61.9
click at [645, 134] on span "Sender [PERSON_NAME] CDJR of Yukon's" at bounding box center [638, 140] width 61 height 12
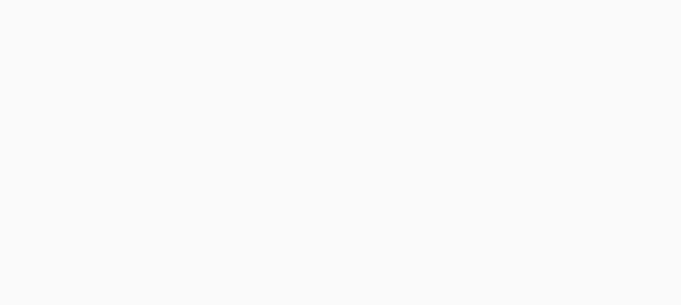
click at [520, 7] on body at bounding box center [340, 152] width 681 height 305
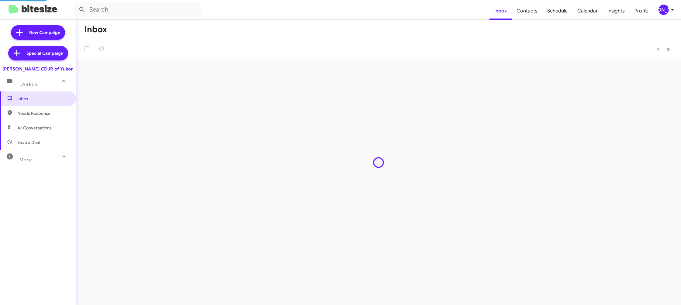
type input "in:groups"
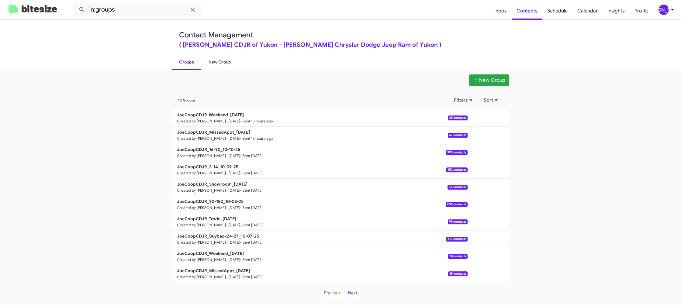
click at [233, 63] on link "New Group" at bounding box center [219, 62] width 37 height 16
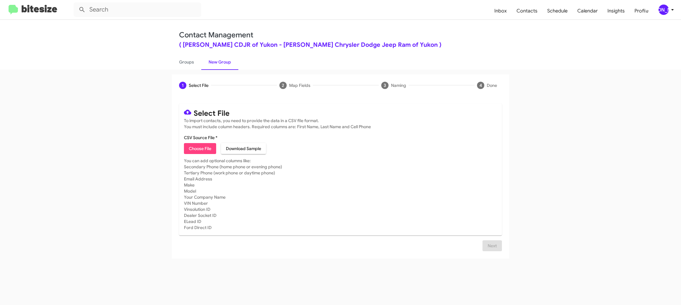
click at [668, 7] on icon at bounding box center [671, 9] width 7 height 7
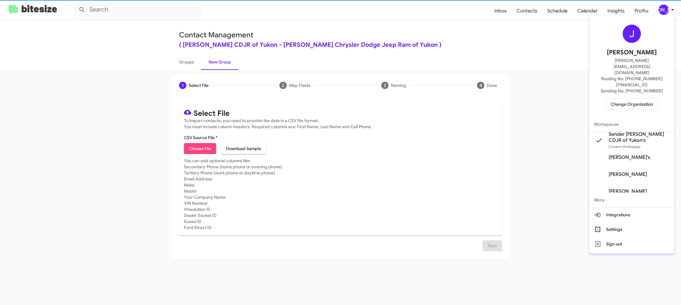
click at [641, 131] on span "Sender [PERSON_NAME] CDJR of Yukon's" at bounding box center [638, 137] width 61 height 12
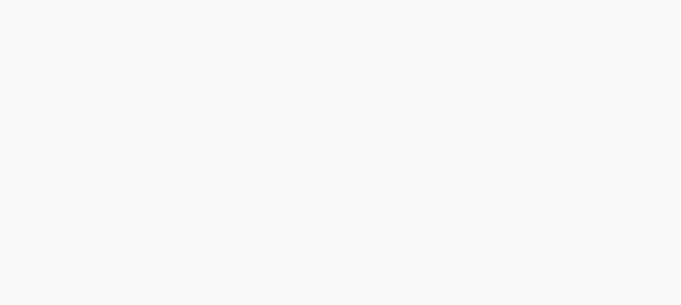
click at [505, 11] on body at bounding box center [340, 152] width 681 height 305
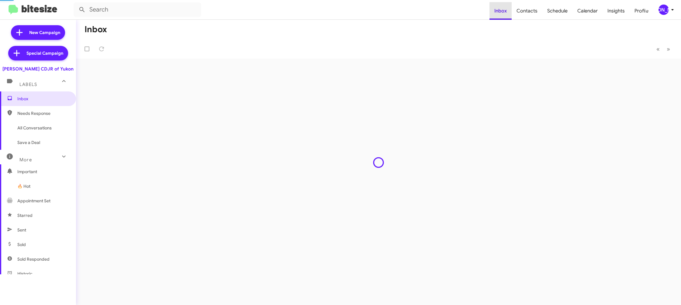
click at [505, 11] on span "Inbox" at bounding box center [500, 11] width 22 height 18
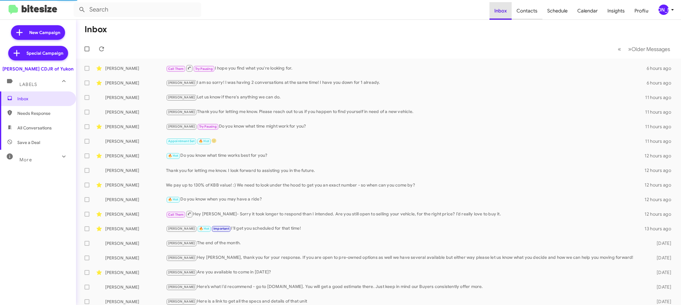
click at [530, 12] on span "Contacts" at bounding box center [526, 11] width 31 height 18
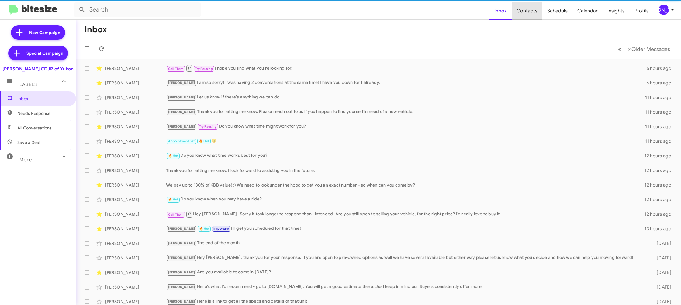
click at [530, 12] on span "Contacts" at bounding box center [526, 11] width 31 height 18
drag, startPoint x: 530, startPoint y: 12, endPoint x: 409, endPoint y: 37, distance: 123.6
click at [530, 11] on span "Contacts" at bounding box center [526, 11] width 31 height 18
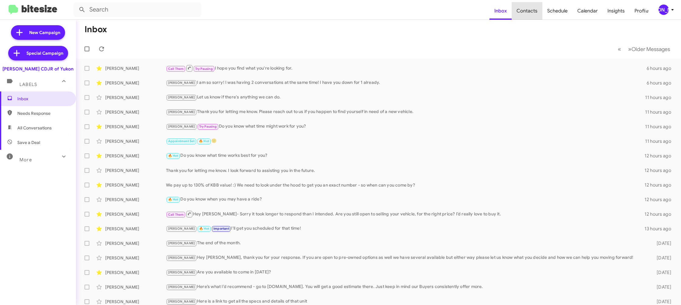
type input "in:groups"
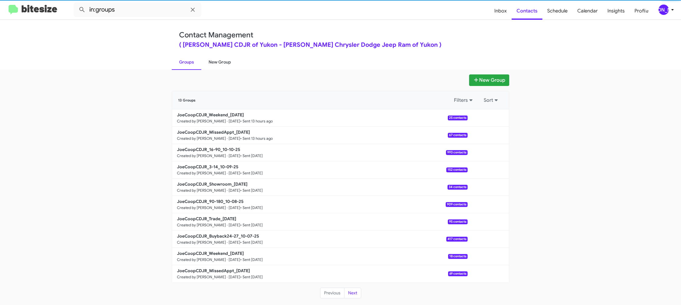
click at [221, 62] on link "New Group" at bounding box center [219, 62] width 37 height 16
drag, startPoint x: 221, startPoint y: 62, endPoint x: 212, endPoint y: 26, distance: 37.1
click at [221, 59] on link "New Group" at bounding box center [219, 62] width 37 height 16
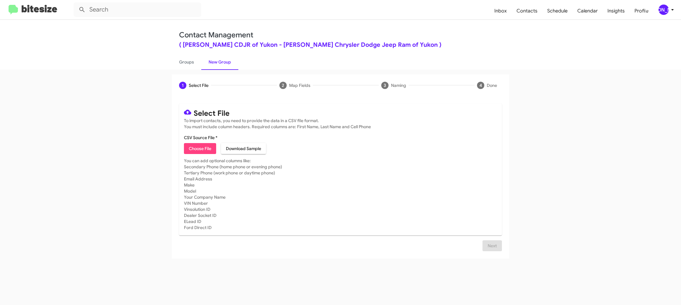
click at [199, 148] on span "Choose File" at bounding box center [200, 148] width 22 height 11
type input "JoeCoopCDJR_Buyback36-39_10-14-25"
click at [369, 210] on mat-card-subtitle "You can add optional columns like: Secondary Phone (home phone or evening phone…" at bounding box center [340, 194] width 313 height 73
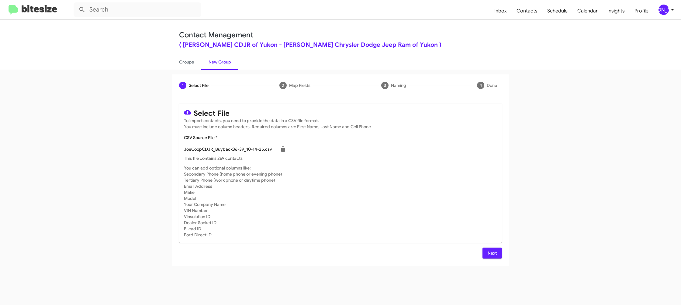
drag, startPoint x: 488, startPoint y: 249, endPoint x: 465, endPoint y: 235, distance: 26.8
click at [488, 249] on span "Next" at bounding box center [492, 253] width 10 height 11
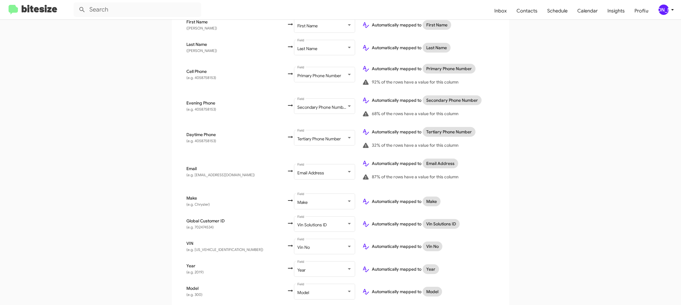
scroll to position [199, 0]
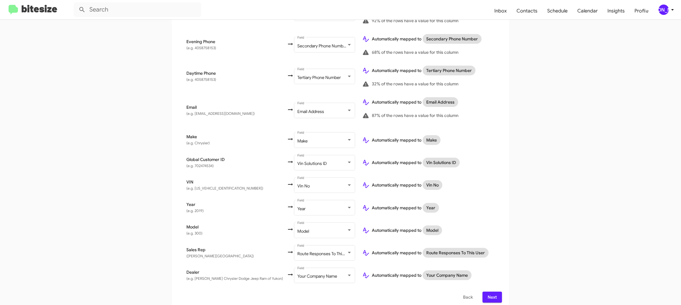
click at [669, 8] on icon at bounding box center [671, 9] width 7 height 7
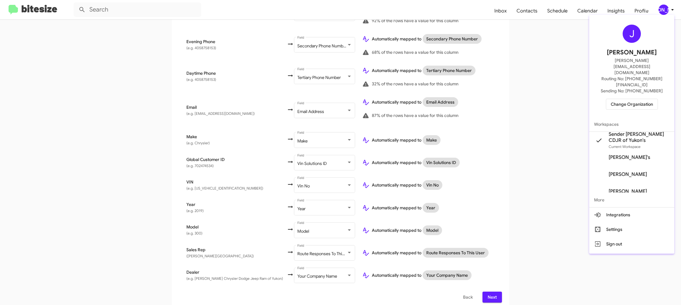
click at [669, 8] on div at bounding box center [340, 152] width 681 height 305
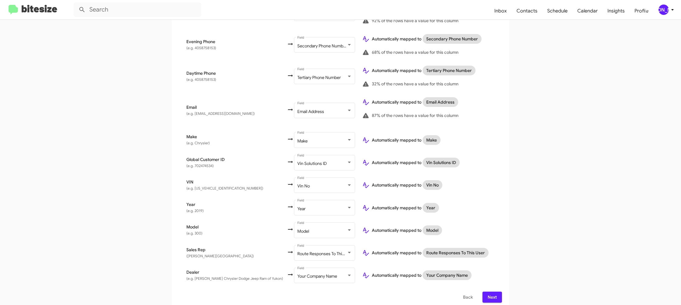
click at [491, 292] on span "Next" at bounding box center [492, 297] width 10 height 11
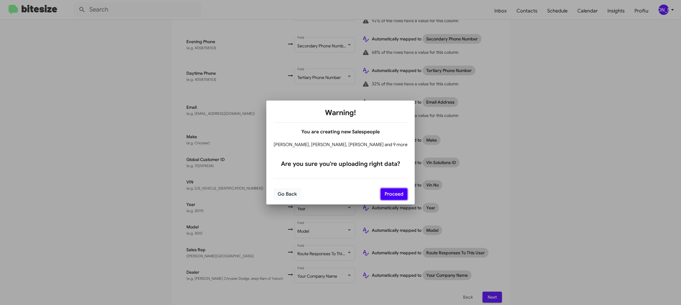
click at [389, 193] on button "Proceed" at bounding box center [393, 194] width 27 height 12
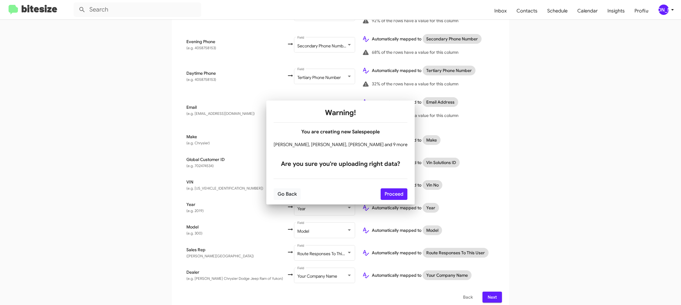
scroll to position [0, 0]
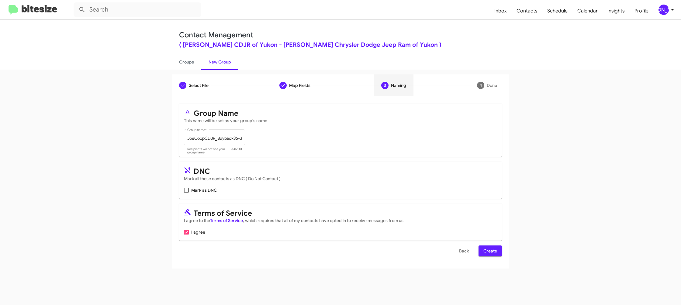
drag, startPoint x: 491, startPoint y: 290, endPoint x: 486, endPoint y: 251, distance: 40.1
click at [486, 251] on span "Create" at bounding box center [490, 250] width 14 height 11
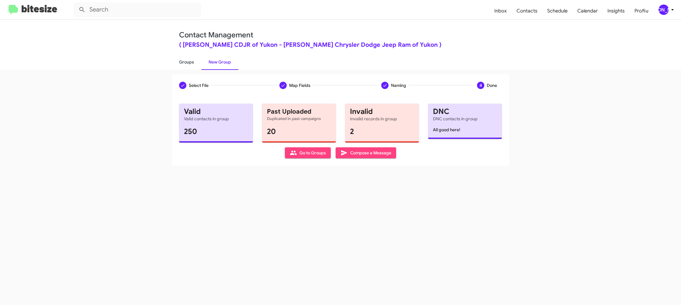
click at [186, 65] on link "Groups" at bounding box center [186, 62] width 29 height 16
type input "in:groups"
click at [186, 65] on link "Groups" at bounding box center [186, 62] width 29 height 16
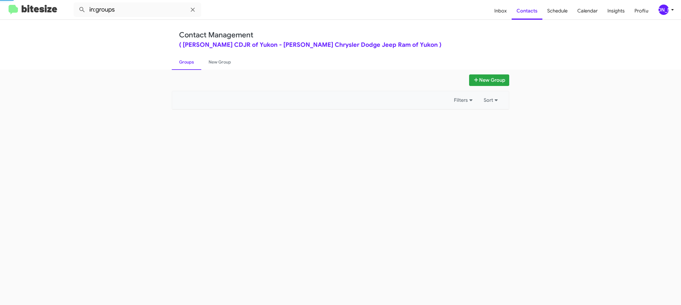
click at [186, 65] on link "Groups" at bounding box center [186, 62] width 29 height 16
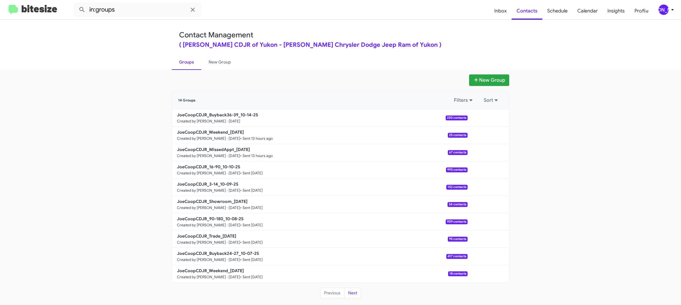
click at [224, 74] on div "New Group" at bounding box center [340, 80] width 337 height 12
click at [222, 64] on link "New Group" at bounding box center [219, 62] width 37 height 16
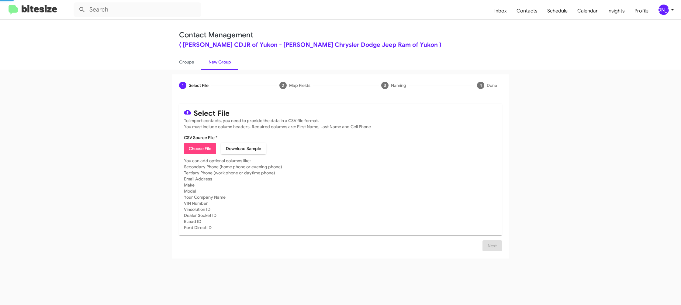
click at [222, 64] on link "New Group" at bounding box center [219, 62] width 37 height 16
drag, startPoint x: 222, startPoint y: 64, endPoint x: 188, endPoint y: 135, distance: 78.1
click at [222, 65] on link "New Group" at bounding box center [219, 62] width 37 height 16
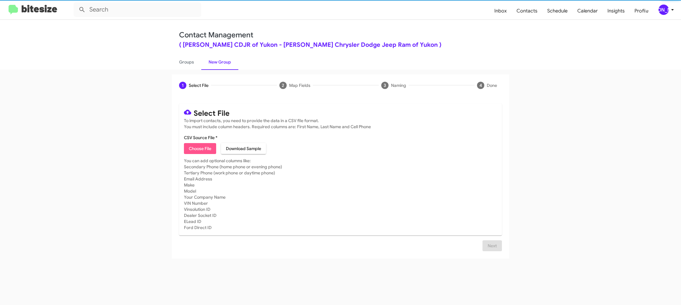
click at [197, 145] on span "Choose File" at bounding box center [200, 148] width 22 height 11
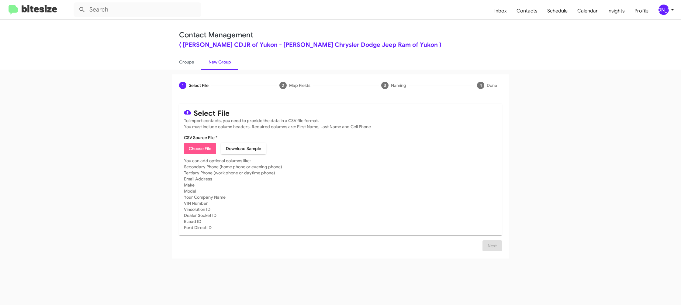
drag, startPoint x: 197, startPoint y: 146, endPoint x: 194, endPoint y: 141, distance: 5.1
click at [197, 144] on span "Choose File" at bounding box center [200, 148] width 22 height 11
type input "JoeCoopCDJR_Trade_10-14-25"
drag, startPoint x: 455, startPoint y: 201, endPoint x: 466, endPoint y: 205, distance: 11.1
click at [458, 203] on mat-card-subtitle "You can add optional columns like: Secondary Phone (home phone or evening phone…" at bounding box center [340, 201] width 313 height 73
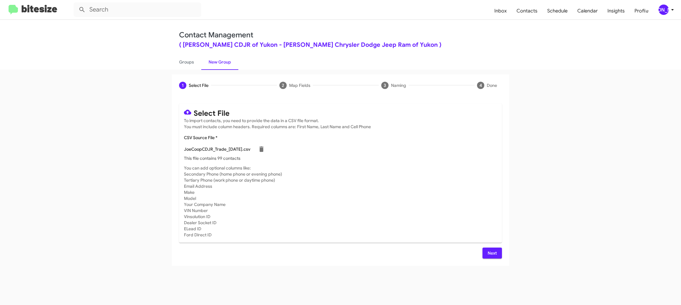
drag, startPoint x: 487, startPoint y: 254, endPoint x: 451, endPoint y: 217, distance: 51.8
click at [487, 254] on button "Next" at bounding box center [491, 253] width 19 height 11
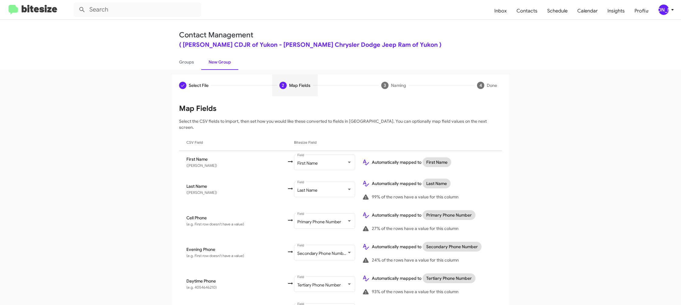
scroll to position [234, 0]
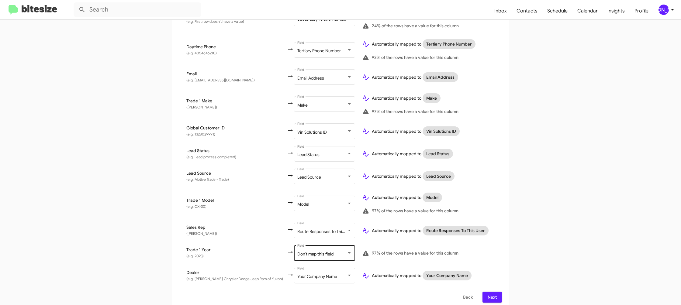
drag, startPoint x: 330, startPoint y: 248, endPoint x: 327, endPoint y: 244, distance: 4.9
click at [327, 244] on div "Don't map this field Field" at bounding box center [324, 252] width 55 height 17
drag, startPoint x: 322, startPoint y: 230, endPoint x: 341, endPoint y: 232, distance: 18.9
click at [322, 230] on span "Year" at bounding box center [325, 232] width 68 height 13
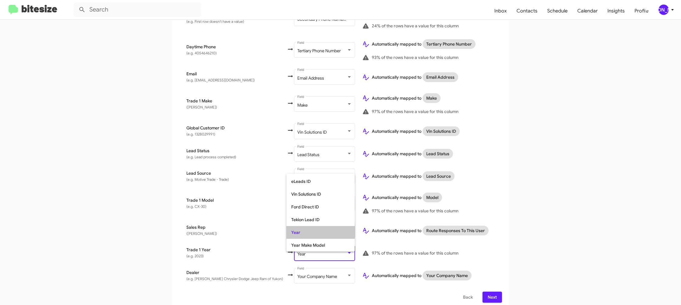
click at [504, 225] on div "Select File To import contacts, you need to provide the data in a CSV file form…" at bounding box center [340, 86] width 337 height 448
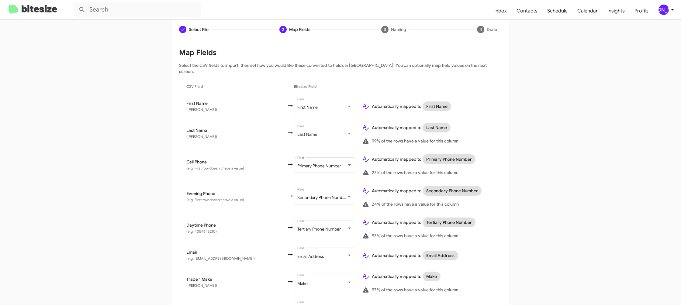
scroll to position [70, 0]
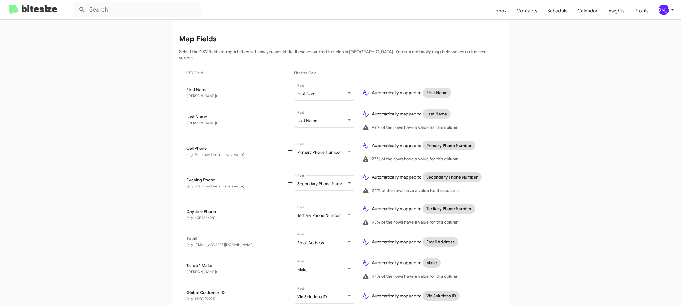
click at [666, 12] on div "[PERSON_NAME]" at bounding box center [663, 10] width 10 height 10
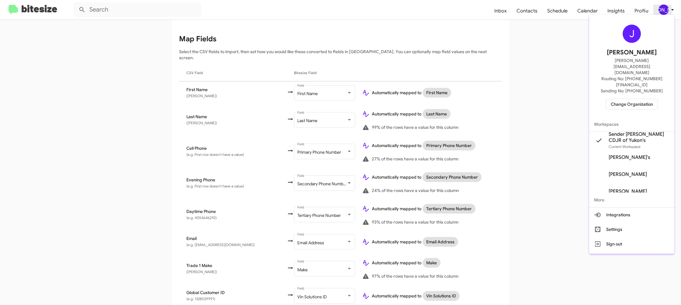
click at [666, 12] on div at bounding box center [340, 152] width 681 height 305
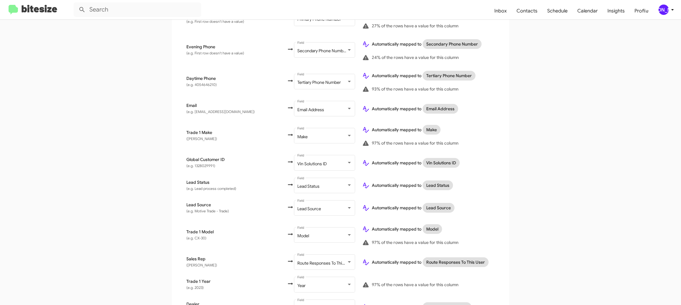
scroll to position [234, 0]
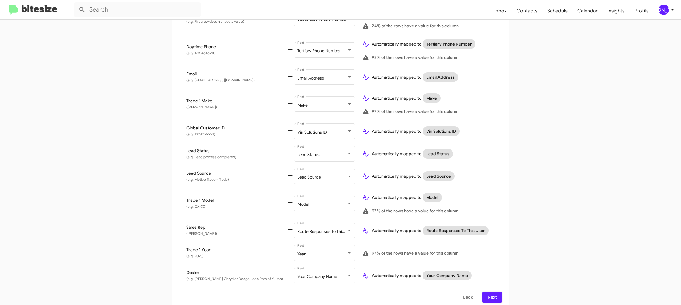
click at [493, 294] on span "Next" at bounding box center [492, 297] width 10 height 11
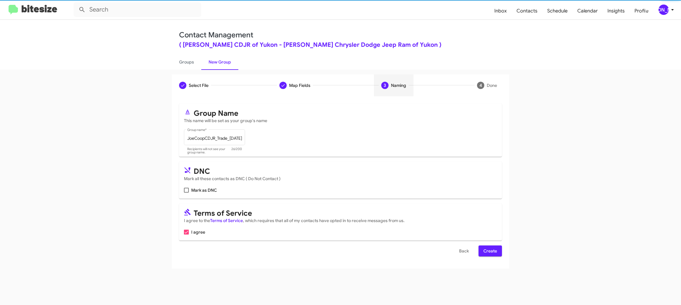
scroll to position [0, 0]
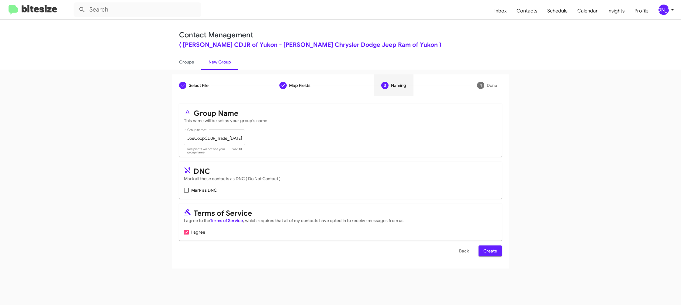
drag, startPoint x: 496, startPoint y: 254, endPoint x: 487, endPoint y: 248, distance: 10.2
click at [495, 254] on span "Create" at bounding box center [490, 250] width 14 height 11
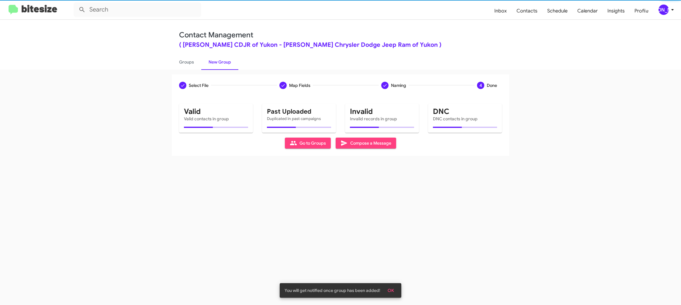
click at [175, 53] on div "Contact Management ( Joe Cooper CDJR of Yukon - Joe Cooper Chrysler Dodge Jeep …" at bounding box center [340, 45] width 346 height 50
click at [178, 57] on link "Groups" at bounding box center [186, 62] width 29 height 16
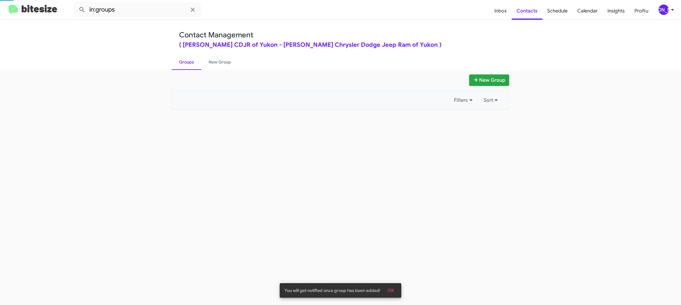
click at [178, 57] on link "Groups" at bounding box center [186, 62] width 29 height 16
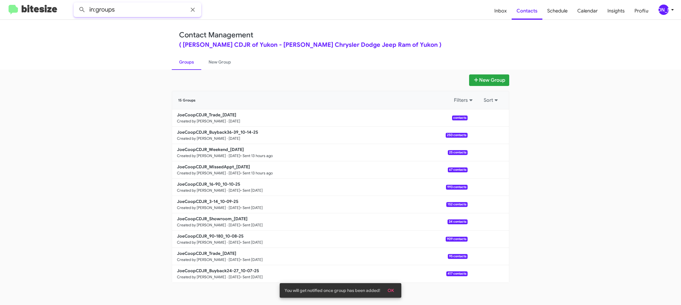
click at [158, 12] on input "in:groups" at bounding box center [138, 9] width 128 height 15
click at [76, 4] on button at bounding box center [82, 10] width 12 height 12
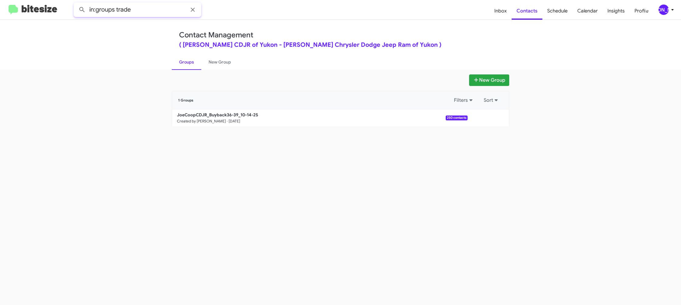
click at [76, 4] on button at bounding box center [82, 10] width 12 height 12
click at [189, 60] on link "Groups" at bounding box center [186, 62] width 29 height 16
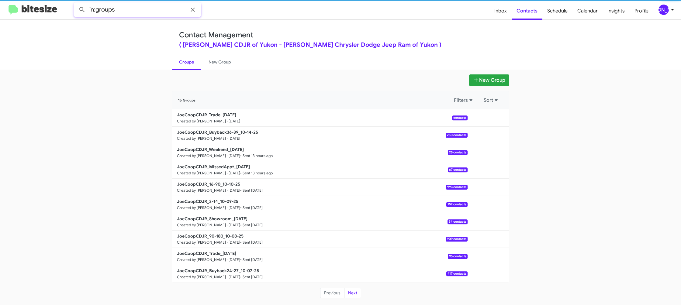
click at [155, 14] on input "in:groups" at bounding box center [138, 9] width 128 height 15
click at [157, 12] on input "in:groups" at bounding box center [138, 9] width 128 height 15
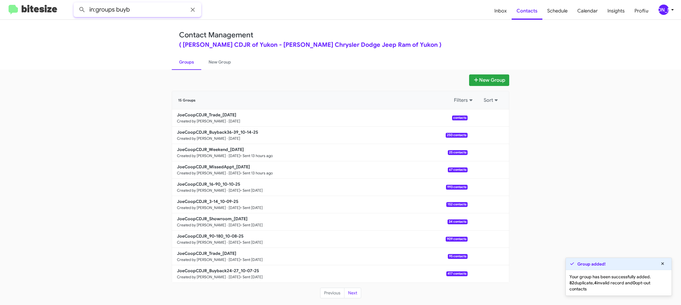
type input "in:groups buyb"
click at [76, 4] on button at bounding box center [82, 10] width 12 height 12
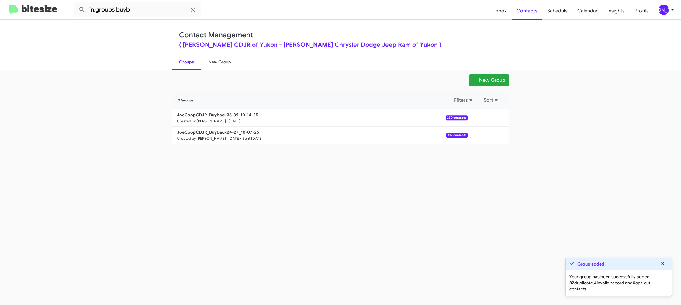
drag, startPoint x: 225, startPoint y: 66, endPoint x: 212, endPoint y: 64, distance: 13.8
click at [225, 66] on link "New Group" at bounding box center [219, 62] width 37 height 16
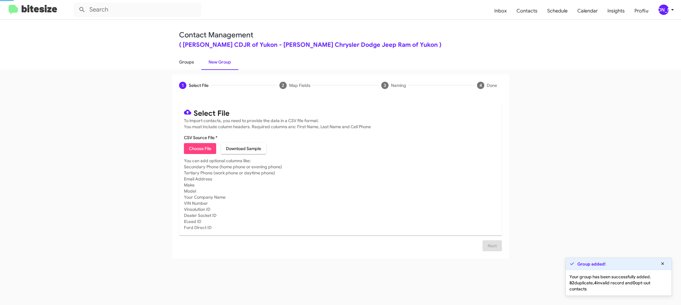
click at [195, 60] on link "Groups" at bounding box center [186, 62] width 29 height 16
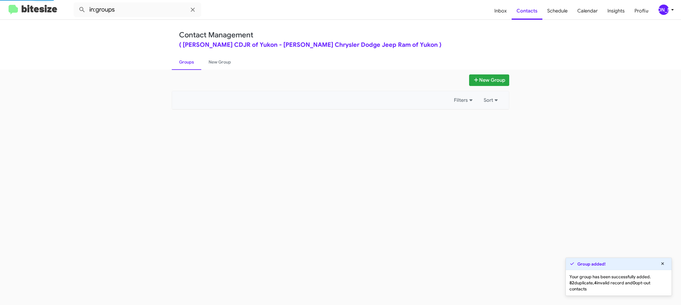
click at [195, 60] on link "Groups" at bounding box center [186, 62] width 29 height 16
drag, startPoint x: 195, startPoint y: 60, endPoint x: 315, endPoint y: 102, distance: 127.3
click at [199, 60] on link "Groups" at bounding box center [186, 62] width 29 height 16
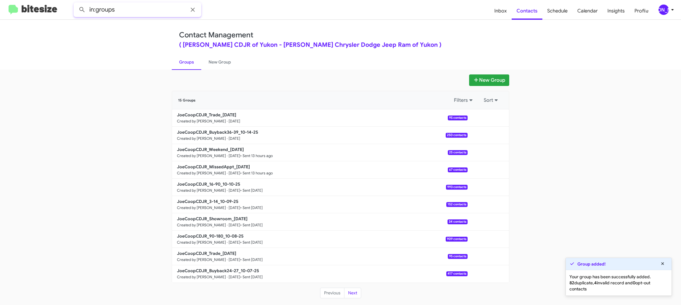
click at [157, 10] on input "in:groups" at bounding box center [138, 9] width 128 height 15
type input "in:groups trade"
click at [76, 4] on button at bounding box center [82, 10] width 12 height 12
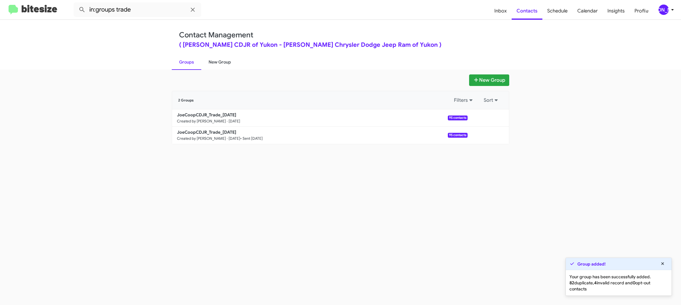
click at [218, 64] on link "New Group" at bounding box center [219, 62] width 37 height 16
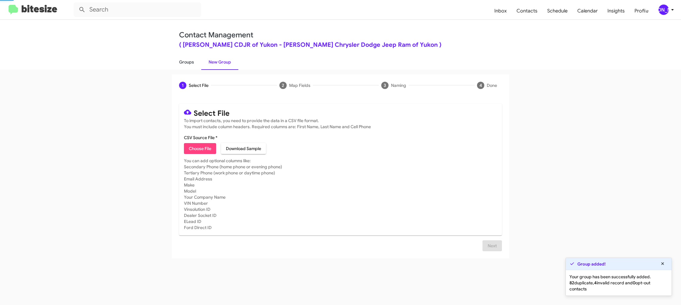
click at [195, 64] on link "Groups" at bounding box center [186, 62] width 29 height 16
type input "in:groups"
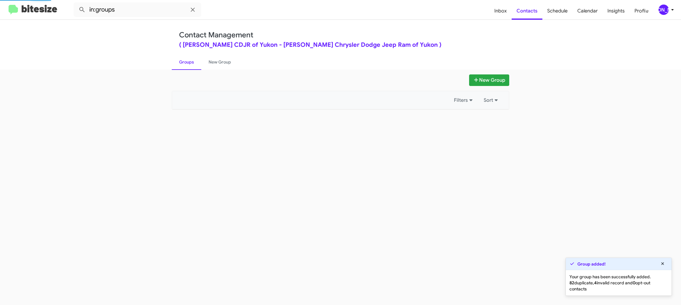
drag, startPoint x: 195, startPoint y: 64, endPoint x: 240, endPoint y: 78, distance: 46.9
click at [195, 64] on link "Groups" at bounding box center [186, 62] width 29 height 16
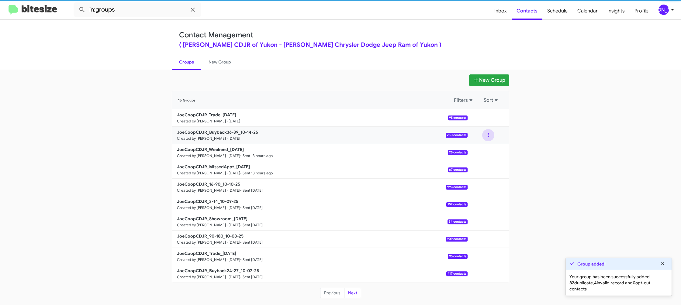
drag, startPoint x: 484, startPoint y: 135, endPoint x: 485, endPoint y: 140, distance: 4.7
click at [485, 136] on button at bounding box center [488, 135] width 12 height 12
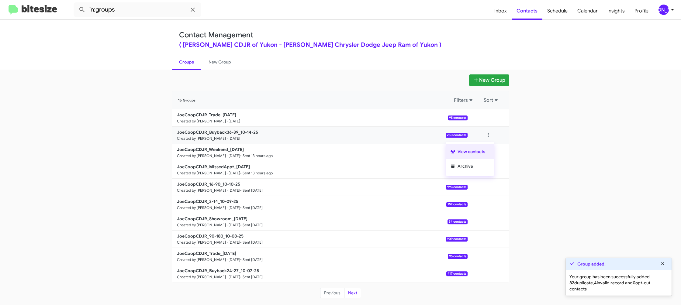
click at [475, 146] on button "View contacts" at bounding box center [469, 151] width 49 height 15
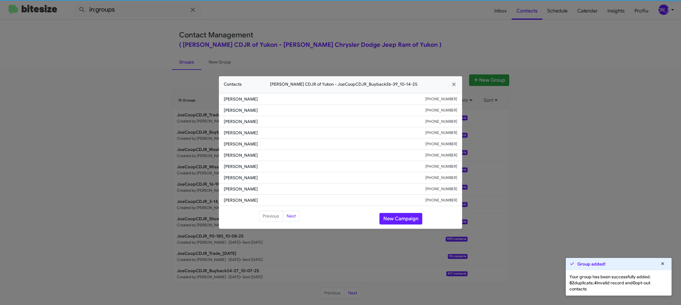
click at [247, 155] on span "Laura Post" at bounding box center [324, 155] width 201 height 6
copy span "Laura Post"
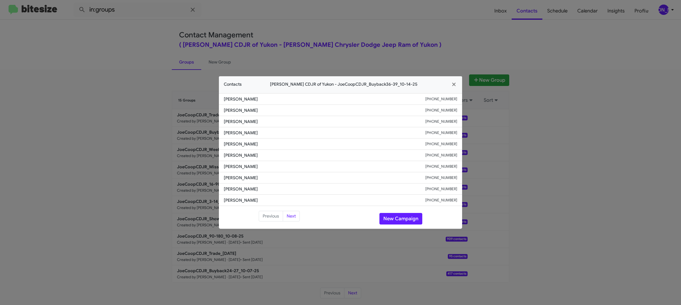
drag, startPoint x: 436, startPoint y: 51, endPoint x: 535, endPoint y: 106, distance: 113.7
click at [439, 53] on modal-container "Contacts Joe Cooper CDJR of Yukon - JoeCoopCDJR_Buyback36-39_10-14-25 Mildred C…" at bounding box center [340, 152] width 681 height 305
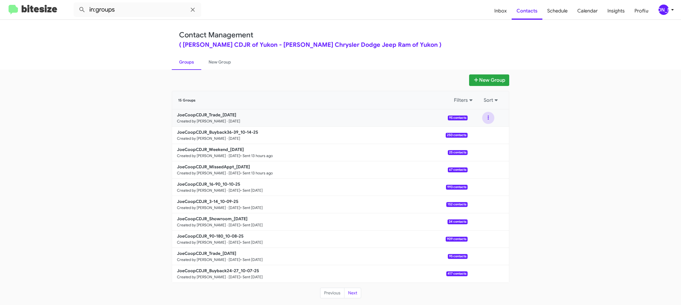
drag, startPoint x: 492, startPoint y: 122, endPoint x: 489, endPoint y: 120, distance: 3.7
click at [490, 121] on div at bounding box center [488, 118] width 12 height 12
drag, startPoint x: 489, startPoint y: 120, endPoint x: 486, endPoint y: 124, distance: 5.0
click at [489, 120] on button at bounding box center [488, 118] width 12 height 12
drag, startPoint x: 486, startPoint y: 124, endPoint x: 482, endPoint y: 133, distance: 10.5
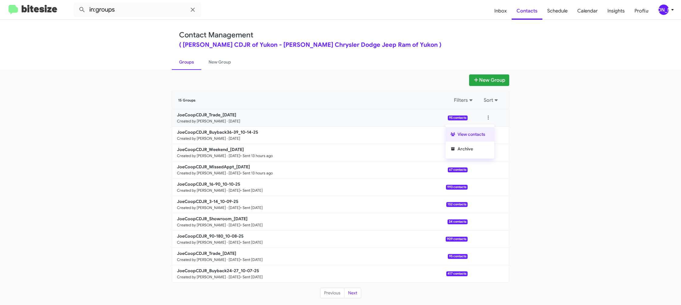
click at [482, 133] on button "View contacts" at bounding box center [469, 134] width 49 height 15
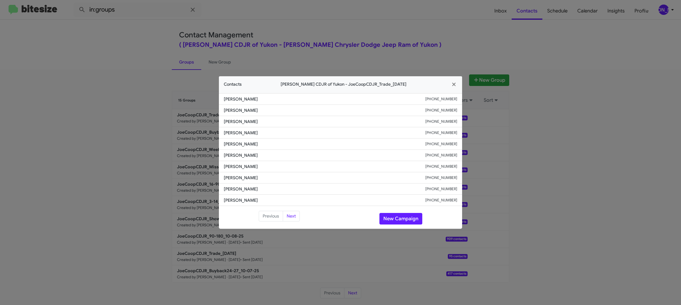
click at [243, 149] on li "George Hildebrand +15808085169" at bounding box center [340, 144] width 243 height 11
copy span "George Hildebrand"
drag, startPoint x: 185, startPoint y: 68, endPoint x: 241, endPoint y: 139, distance: 90.3
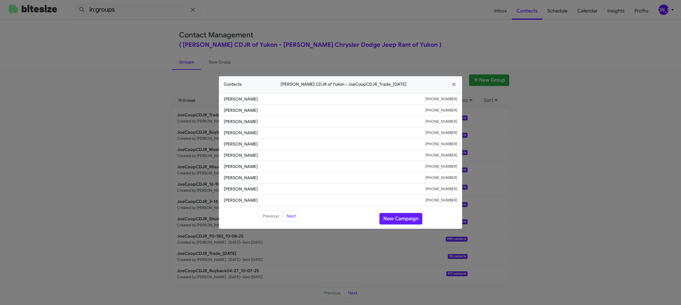
click at [241, 139] on modal-container "Contacts Joe Cooper CDJR of Yukon - JoeCoopCDJR_Trade_10-14-25 Chloe Allen +180…" at bounding box center [340, 152] width 681 height 305
click at [240, 140] on li "George Hildebrand +15808085169" at bounding box center [340, 144] width 243 height 11
copy span "George Hildebrand"
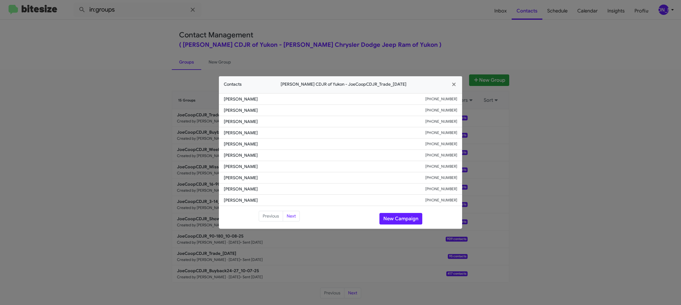
copy span "George Hildebrand"
drag, startPoint x: 157, startPoint y: 98, endPoint x: 164, endPoint y: 99, distance: 6.7
click at [163, 99] on modal-container "Contacts Joe Cooper CDJR of Yukon - JoeCoopCDJR_Trade_10-14-25 Chloe Allen +180…" at bounding box center [340, 152] width 681 height 305
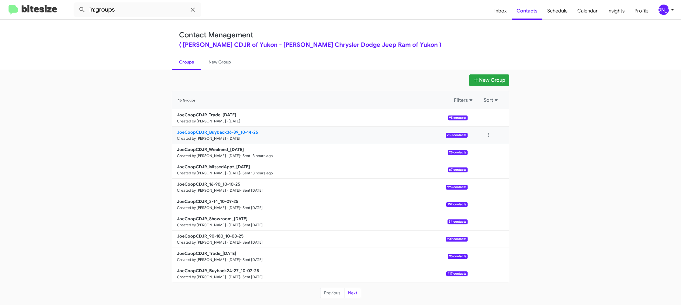
click at [212, 132] on b "JoeCoopCDJR_Buyback36-39_10-14-25" at bounding box center [217, 131] width 81 height 5
drag, startPoint x: 212, startPoint y: 132, endPoint x: 163, endPoint y: 29, distance: 114.1
click at [213, 132] on b "JoeCoopCDJR_Buyback36-39_10-14-25" at bounding box center [217, 131] width 81 height 5
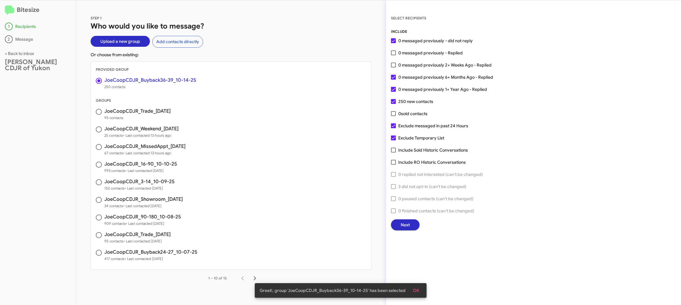
click at [399, 224] on button "Next" at bounding box center [405, 224] width 29 height 11
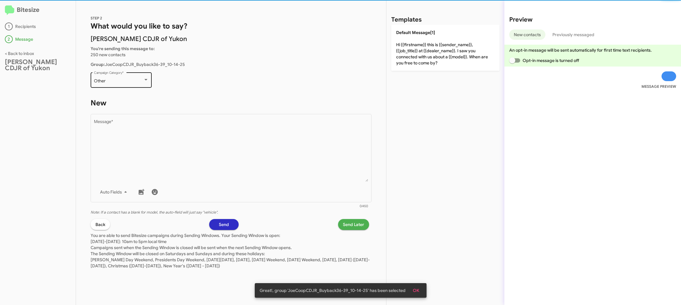
click at [134, 84] on div "Other Campaign Category *" at bounding box center [121, 79] width 55 height 17
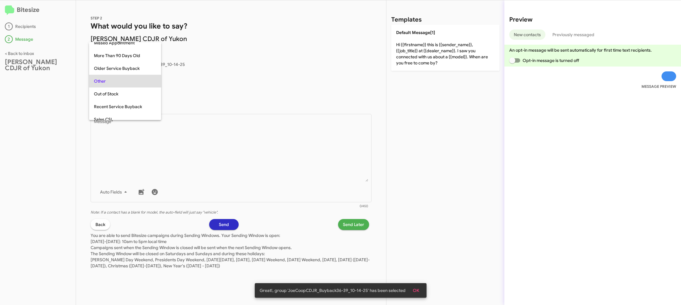
scroll to position [64, 0]
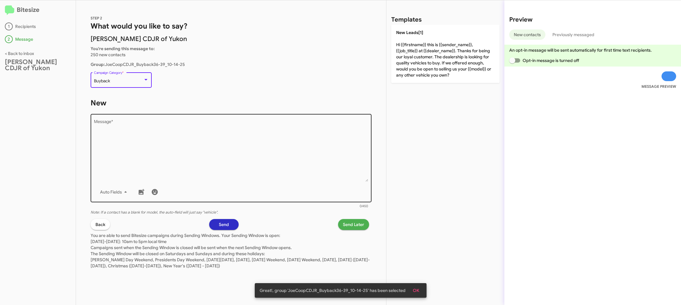
drag, startPoint x: 209, startPoint y: 140, endPoint x: 292, endPoint y: 118, distance: 85.7
click at [217, 149] on textarea "Message *" at bounding box center [231, 151] width 274 height 62
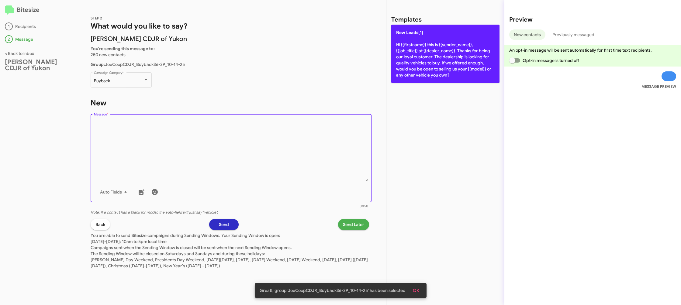
click at [453, 57] on p "New Leads[1] Hi {{firstname}} this is {{sender_name}}, {{job_title}} at {{deale…" at bounding box center [445, 54] width 108 height 58
type textarea "Hi {{firstname}} this is {{sender_name}}, {{job_title}} at {{dealer_name}}. Tha…"
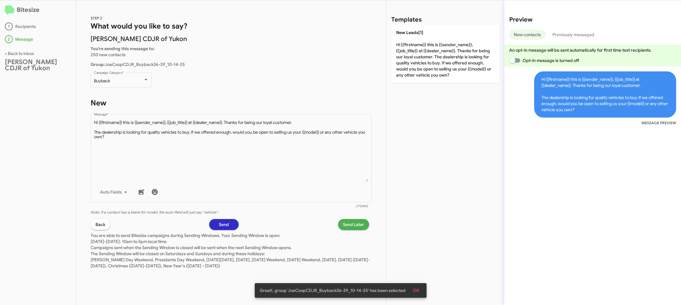
click at [350, 225] on span "Send Later" at bounding box center [353, 224] width 21 height 11
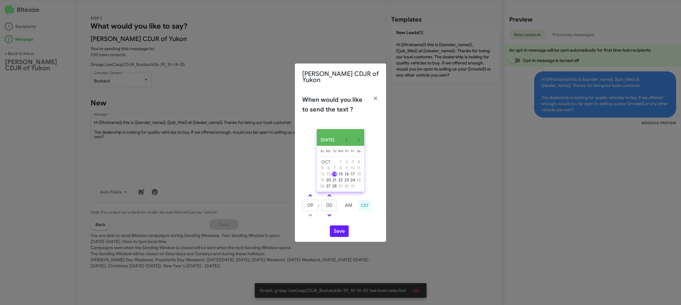
drag, startPoint x: 312, startPoint y: 197, endPoint x: 319, endPoint y: 202, distance: 8.9
click at [312, 197] on link at bounding box center [310, 195] width 11 height 7
type input "10"
click at [335, 208] on input "00" at bounding box center [328, 206] width 15 height 12
type input "09"
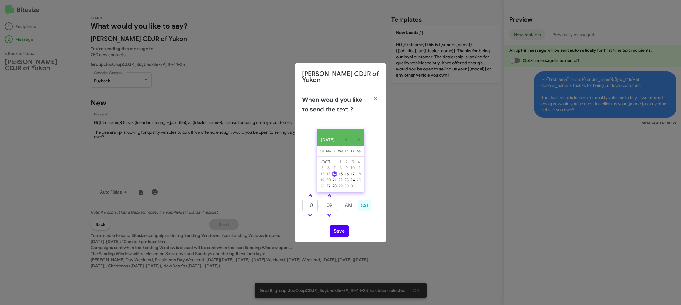
drag, startPoint x: 351, startPoint y: 220, endPoint x: 340, endPoint y: 229, distance: 13.6
click at [348, 221] on div "10 : 09 AM CST" at bounding box center [340, 206] width 86 height 29
click at [341, 231] on button "Save" at bounding box center [339, 231] width 19 height 12
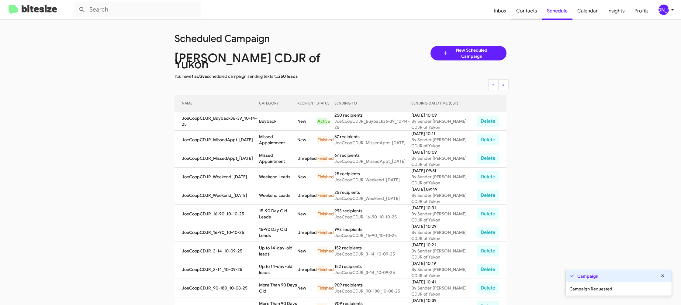
click at [536, 16] on span "Contacts" at bounding box center [526, 11] width 31 height 18
type input "in:groups"
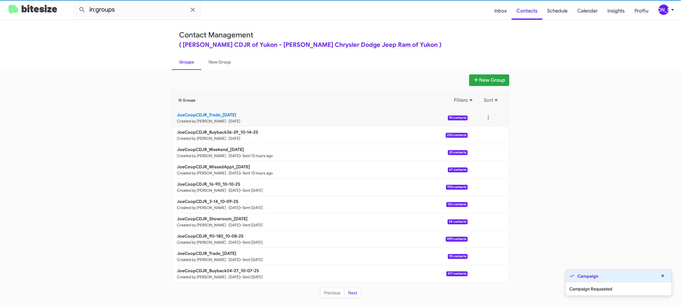
click at [226, 117] on b "JoeCoopCDJR_Trade_10-14-25" at bounding box center [206, 114] width 59 height 5
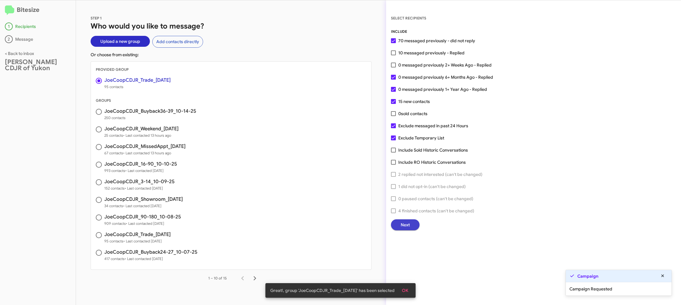
click at [407, 227] on span "Next" at bounding box center [404, 224] width 9 height 11
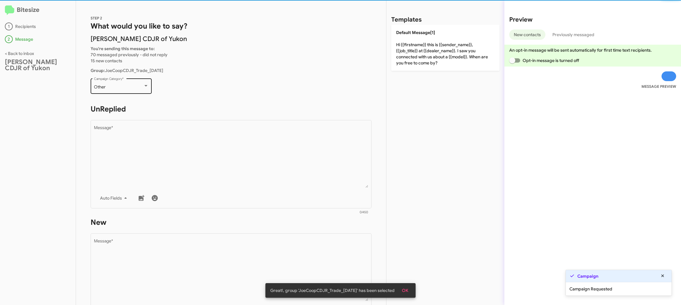
click at [135, 86] on div "Other" at bounding box center [118, 87] width 49 height 5
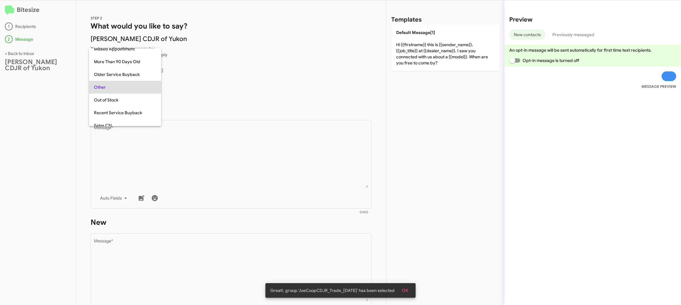
scroll to position [216, 0]
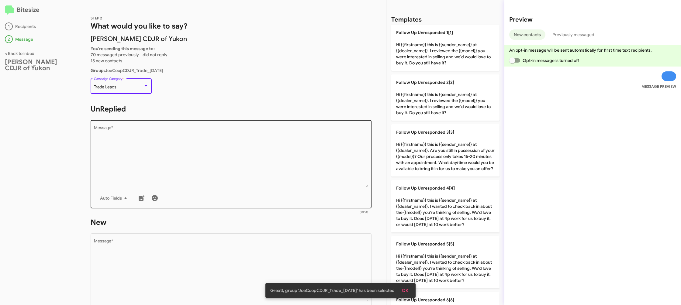
drag, startPoint x: 180, startPoint y: 145, endPoint x: 273, endPoint y: 134, distance: 93.3
click at [183, 144] on textarea "Message *" at bounding box center [231, 157] width 274 height 62
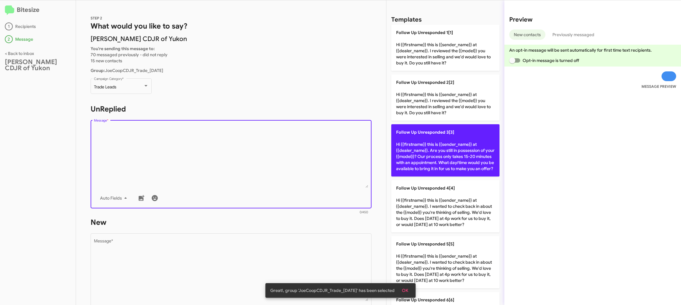
click at [413, 145] on p "Follow Up Unresponded 3[3] Hi {{firstname}} this is {{sender_name}} at {{dealer…" at bounding box center [445, 150] width 108 height 52
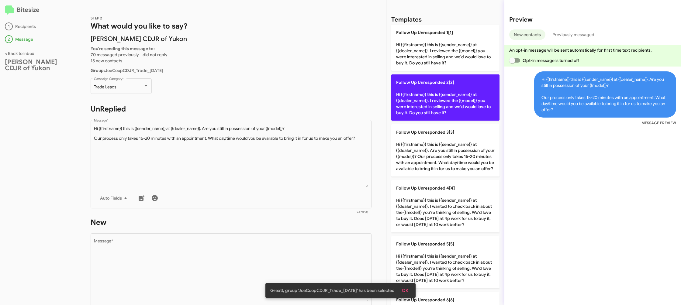
click at [430, 103] on p "Follow Up Unresponded 2[2] Hi {{firstname}} this is {{sender_name}} at {{dealer…" at bounding box center [445, 97] width 108 height 46
type textarea "Hi {{firstname}} this is {{sender_name}} at {{dealer_name}}. I reviewed the {{m…"
click at [430, 103] on p "Follow Up Unresponded 2[2] Hi {{firstname}} this is {{sender_name}} at {{dealer…" at bounding box center [445, 97] width 108 height 46
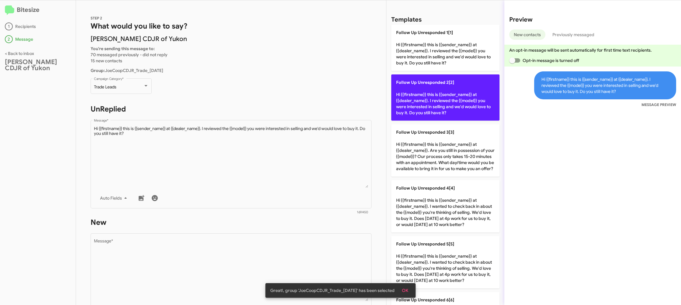
click at [430, 103] on p "Follow Up Unresponded 2[2] Hi {{firstname}} this is {{sender_name}} at {{dealer…" at bounding box center [445, 97] width 108 height 46
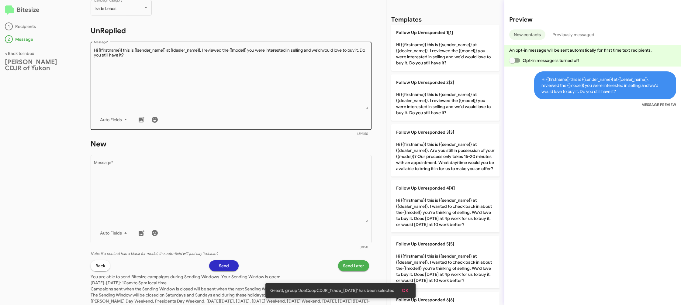
scroll to position [102, 0]
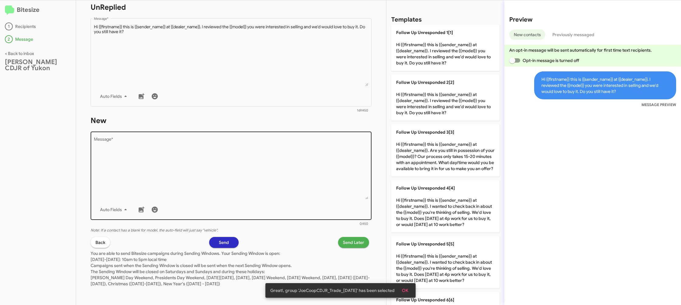
click at [297, 163] on textarea "Message *" at bounding box center [231, 168] width 274 height 62
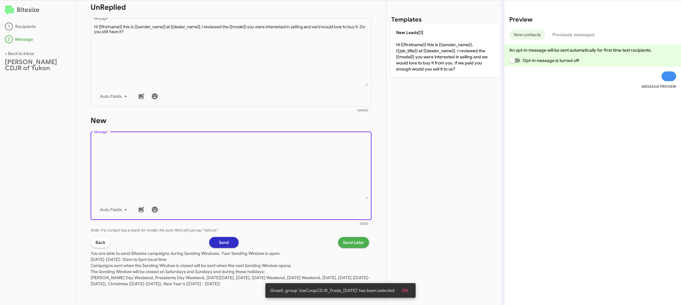
drag, startPoint x: 434, startPoint y: 64, endPoint x: 375, endPoint y: 161, distance: 114.0
click at [434, 64] on p "New Leads[1] Hi {{firstname}} this is {{sender_name}}, {{job_title}} at {{deale…" at bounding box center [445, 51] width 108 height 52
type textarea "Hi {{firstname}} this is {{sender_name}}, {{job_title}} at {{dealer_name}}. I r…"
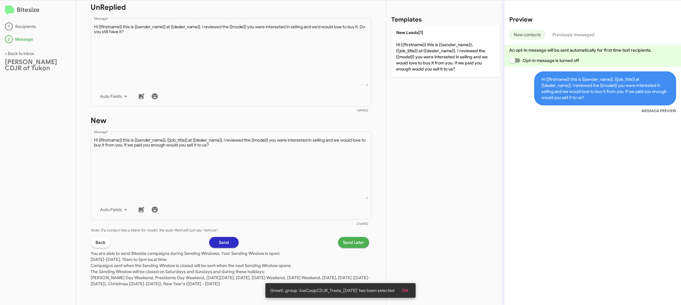
click at [352, 244] on span "Send Later" at bounding box center [353, 242] width 21 height 11
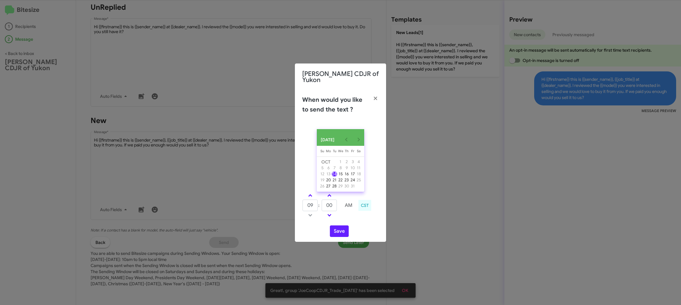
drag, startPoint x: 314, startPoint y: 199, endPoint x: 321, endPoint y: 202, distance: 7.5
click at [315, 199] on td at bounding box center [310, 196] width 16 height 8
click at [330, 206] on input "00" at bounding box center [328, 206] width 15 height 12
click at [311, 197] on span at bounding box center [310, 196] width 4 height 4
type input "10"
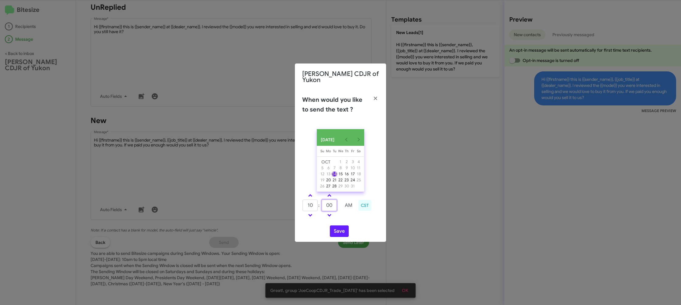
click at [326, 206] on input "00" at bounding box center [328, 206] width 15 height 12
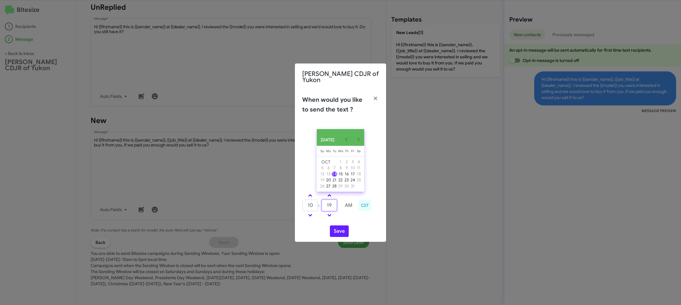
type input "19"
drag, startPoint x: 352, startPoint y: 228, endPoint x: 343, endPoint y: 231, distance: 9.6
click at [349, 228] on div "OCT 2025 Sunday Su Monday Mo Tuesday Tu Wednesday We Thursday Th Friday Fr Satu…" at bounding box center [340, 183] width 91 height 118
click at [339, 234] on button "Save" at bounding box center [339, 231] width 19 height 12
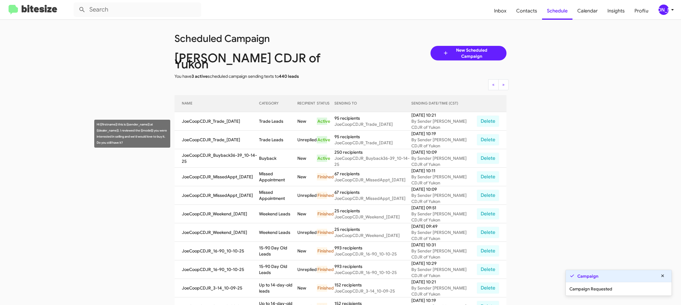
drag, startPoint x: 253, startPoint y: 135, endPoint x: 258, endPoint y: 140, distance: 7.3
click at [253, 135] on td "JoeCoopCDJR_Trade_10-14-25" at bounding box center [216, 140] width 84 height 19
click at [263, 149] on td "Buyback" at bounding box center [278, 158] width 38 height 19
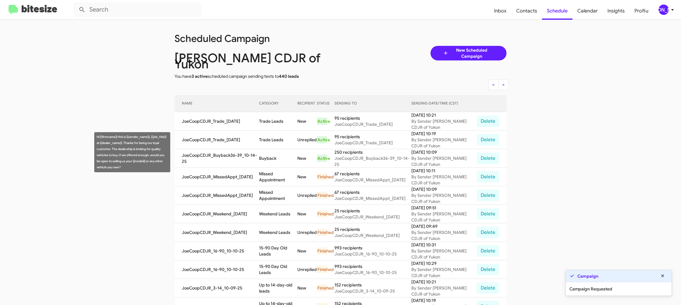
click at [264, 149] on td "Buyback" at bounding box center [278, 158] width 38 height 19
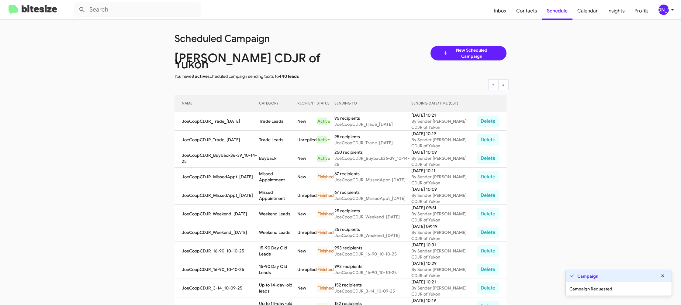
click at [264, 149] on td "Buyback" at bounding box center [278, 158] width 38 height 19
copy td "Buyback"
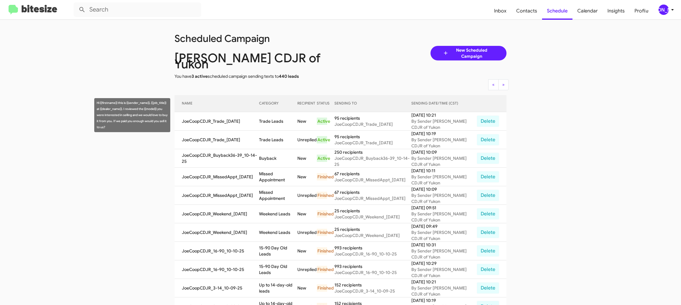
drag, startPoint x: 260, startPoint y: 111, endPoint x: 268, endPoint y: 114, distance: 8.3
click at [263, 113] on td "Trade Leads" at bounding box center [278, 121] width 38 height 19
click at [268, 114] on td "Trade Leads" at bounding box center [278, 121] width 38 height 19
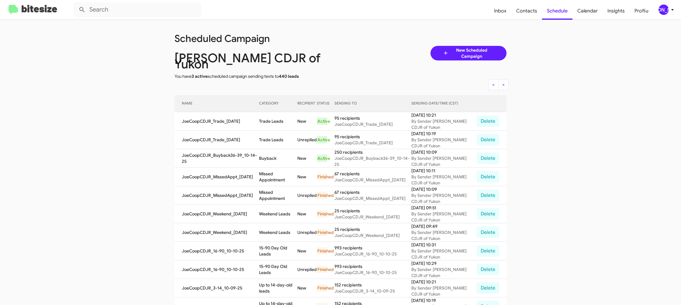
click at [268, 114] on td "Trade Leads" at bounding box center [278, 121] width 38 height 19
drag, startPoint x: 268, startPoint y: 114, endPoint x: 214, endPoint y: 54, distance: 80.9
click at [268, 113] on td "Trade Leads" at bounding box center [278, 121] width 38 height 19
copy td "Trade Leads"
drag, startPoint x: 671, startPoint y: 11, endPoint x: 665, endPoint y: 13, distance: 5.5
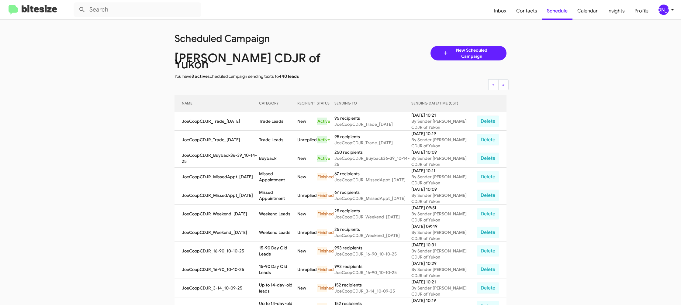
click at [669, 12] on icon at bounding box center [671, 9] width 7 height 7
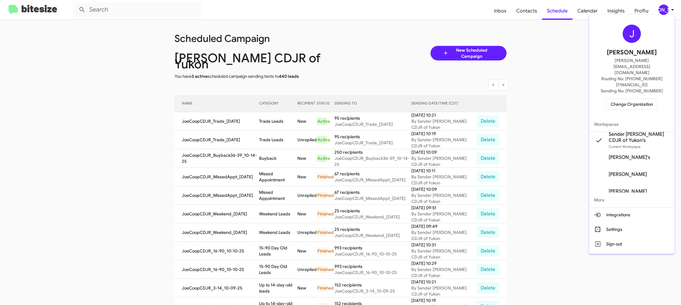
click at [622, 99] on span "Change Organization" at bounding box center [631, 104] width 42 height 10
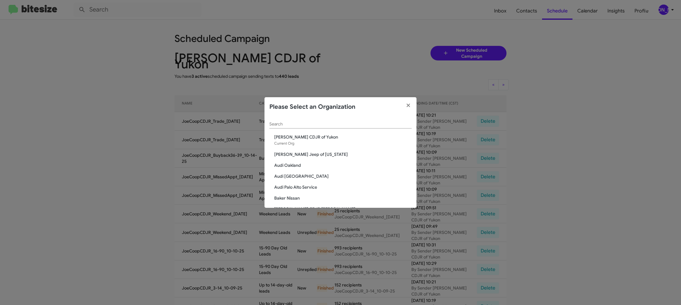
click at [285, 128] on div "Search" at bounding box center [340, 123] width 142 height 12
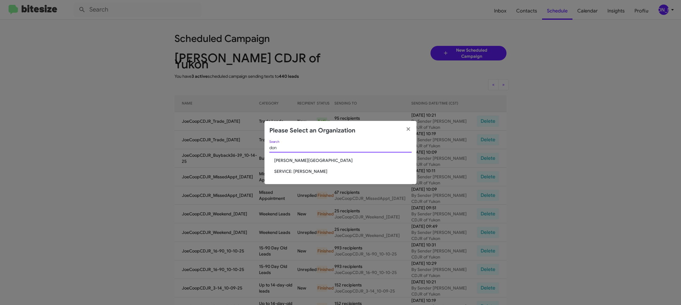
type input "don"
click at [276, 171] on span "SERVICE: [PERSON_NAME]" at bounding box center [342, 171] width 137 height 6
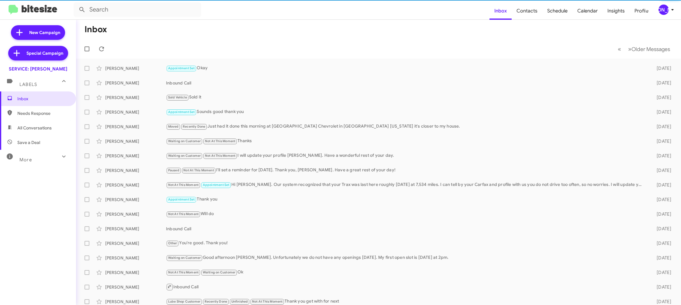
click at [673, 9] on icon at bounding box center [671, 9] width 7 height 7
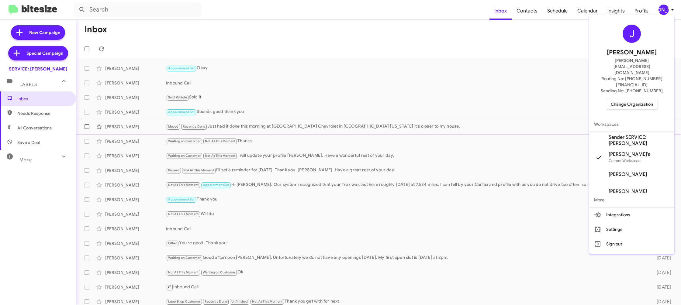
click at [638, 134] on span "Sender SERVICE: [PERSON_NAME]" at bounding box center [638, 140] width 61 height 12
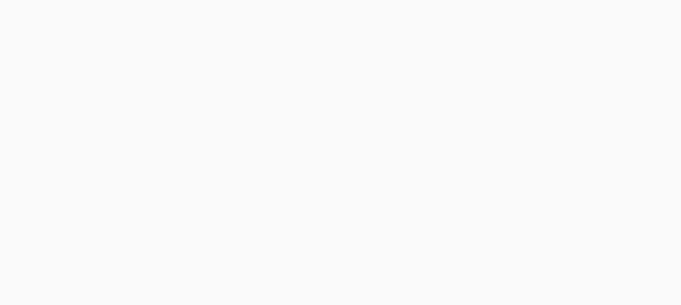
click at [523, 16] on body at bounding box center [340, 152] width 681 height 305
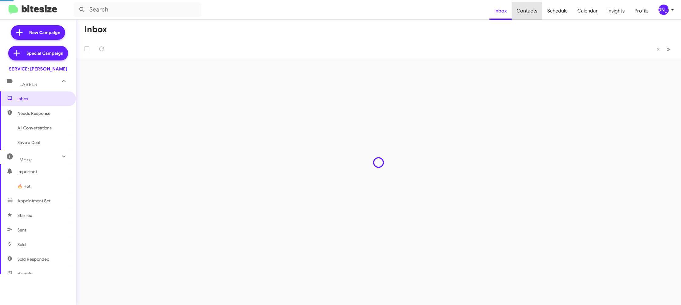
click at [523, 16] on span "Contacts" at bounding box center [526, 11] width 31 height 18
click at [521, 14] on span "Contacts" at bounding box center [526, 11] width 31 height 18
type input "in:groups"
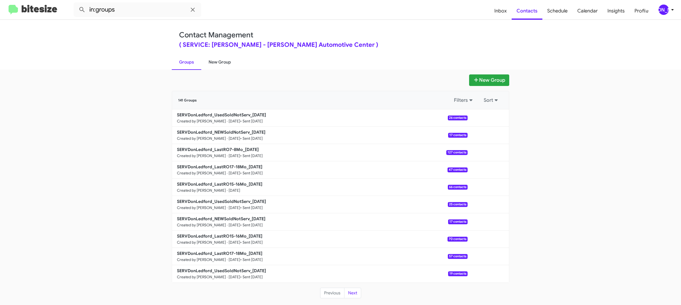
click at [214, 61] on link "New Group" at bounding box center [219, 62] width 37 height 16
drag, startPoint x: 214, startPoint y: 61, endPoint x: 214, endPoint y: 6, distance: 55.0
click at [214, 56] on link "New Group" at bounding box center [219, 62] width 37 height 16
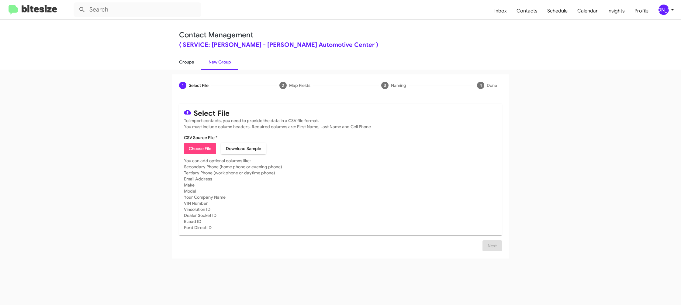
click at [198, 67] on link "Groups" at bounding box center [186, 62] width 29 height 16
type input "in:groups"
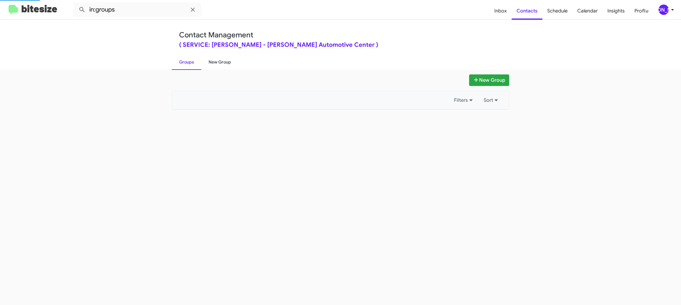
click at [207, 63] on link "New Group" at bounding box center [219, 62] width 37 height 16
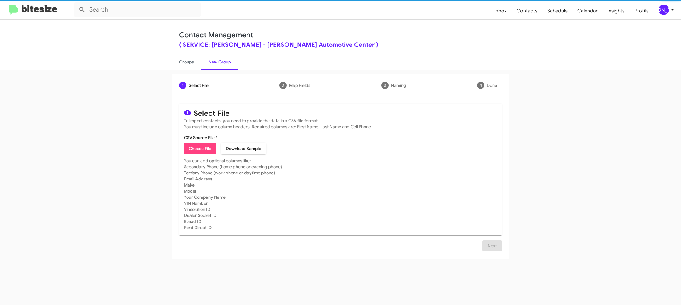
click at [677, 13] on mat-toolbar "Inbox Contacts Schedule Calendar Insights Profile [PERSON_NAME]" at bounding box center [340, 9] width 681 height 19
click at [669, 10] on icon at bounding box center [671, 9] width 7 height 7
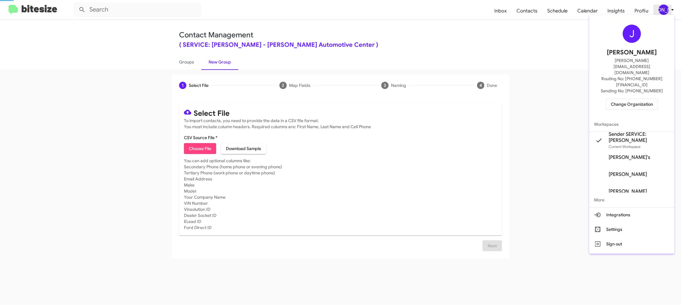
click at [669, 10] on div at bounding box center [340, 152] width 681 height 305
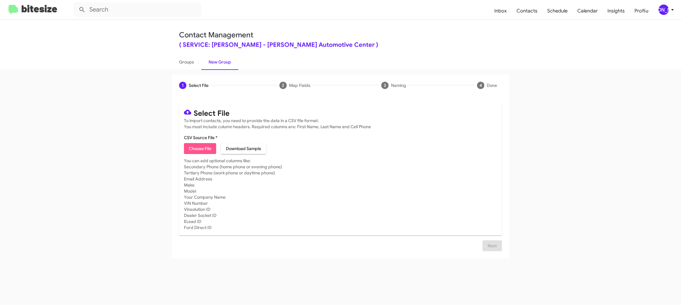
click at [194, 149] on span "Choose File" at bounding box center [200, 148] width 22 height 11
type input "SERVDonLedford_LastRO17-18Mo_[DATE]"
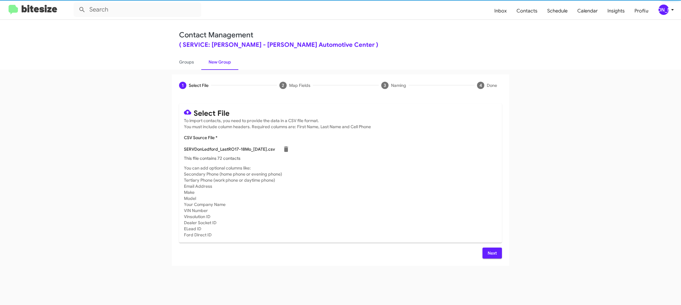
drag, startPoint x: 378, startPoint y: 200, endPoint x: 368, endPoint y: 193, distance: 12.6
click at [377, 199] on mat-card-subtitle "You can add optional columns like: Secondary Phone (home phone or evening phone…" at bounding box center [340, 201] width 313 height 73
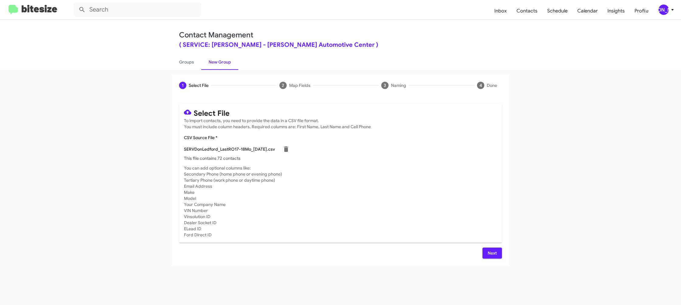
click at [659, 10] on div "[PERSON_NAME]" at bounding box center [663, 10] width 10 height 10
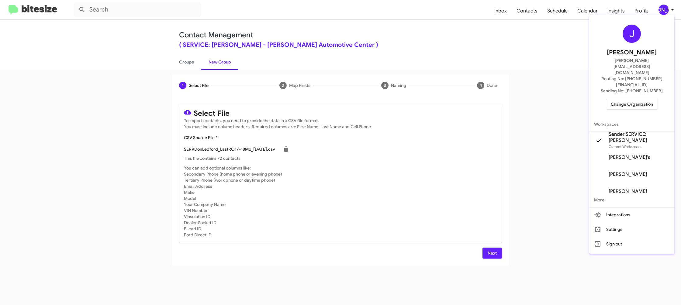
drag, startPoint x: 659, startPoint y: 10, endPoint x: 513, endPoint y: 120, distance: 182.9
click at [659, 10] on div at bounding box center [340, 152] width 681 height 305
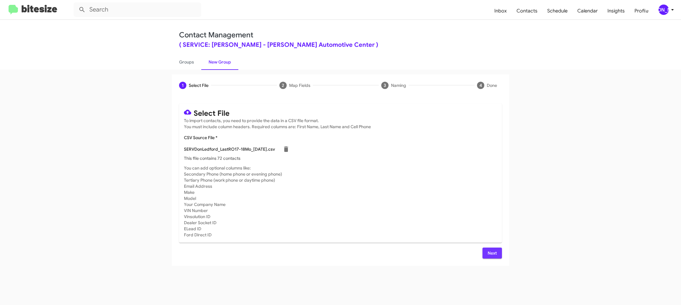
drag, startPoint x: 494, startPoint y: 255, endPoint x: 444, endPoint y: 215, distance: 63.6
click at [493, 255] on span "Next" at bounding box center [492, 253] width 10 height 11
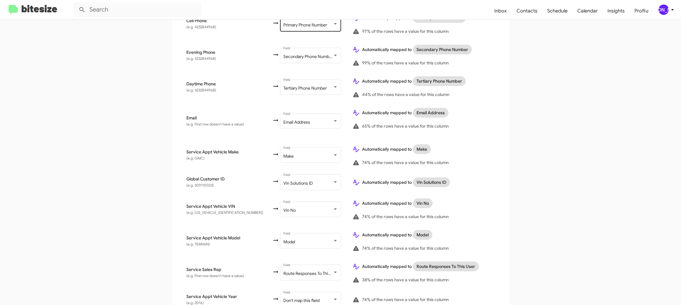
scroll to position [234, 0]
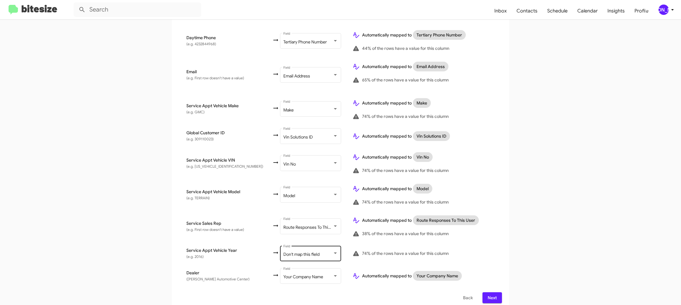
click at [312, 252] on div "Don't map this field" at bounding box center [307, 254] width 49 height 5
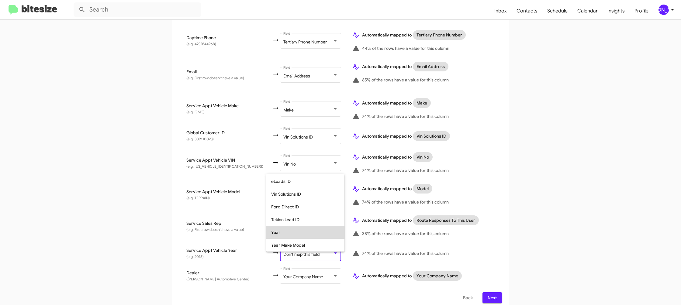
click at [307, 233] on span "Year" at bounding box center [305, 232] width 68 height 13
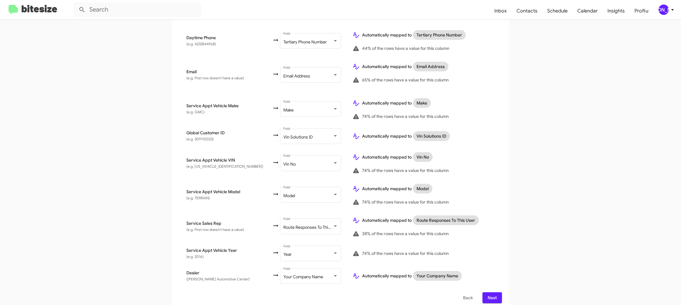
drag, startPoint x: 466, startPoint y: 242, endPoint x: 479, endPoint y: 246, distance: 13.3
click at [466, 242] on td "74% of the rows have a value for this column" at bounding box center [424, 253] width 154 height 22
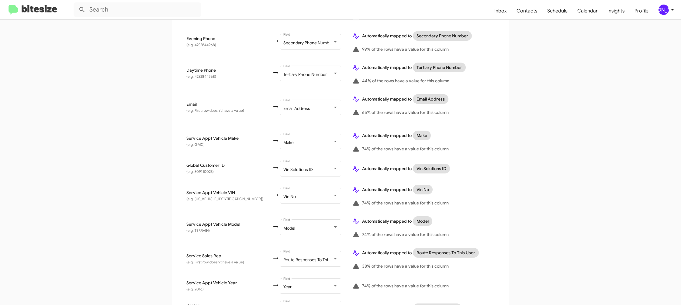
scroll to position [234, 0]
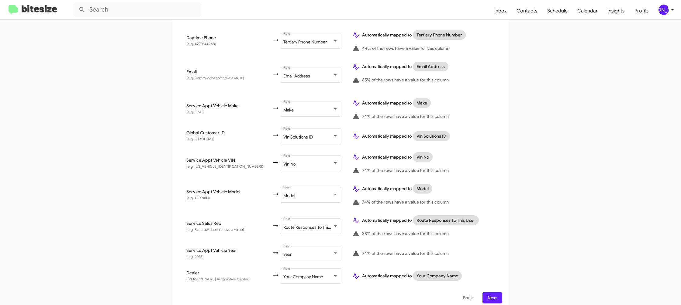
click at [664, 12] on div "[PERSON_NAME]" at bounding box center [663, 10] width 10 height 10
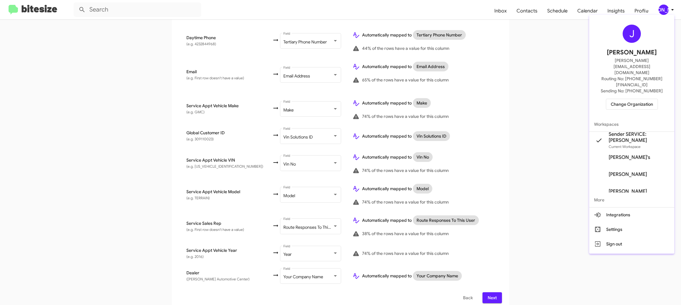
click at [664, 12] on div at bounding box center [340, 152] width 681 height 305
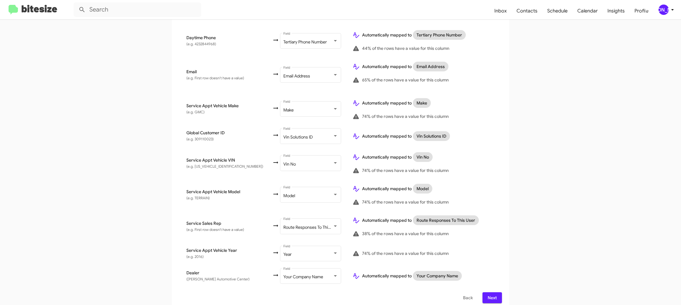
click at [486, 292] on button "Next" at bounding box center [491, 297] width 19 height 11
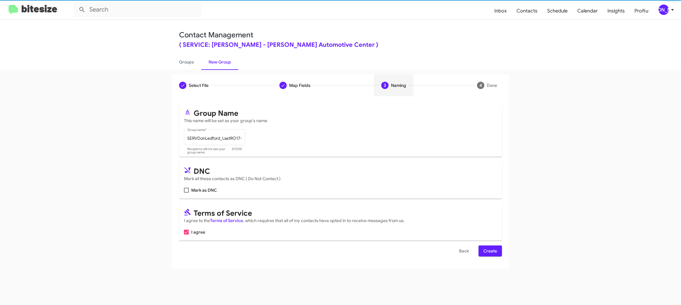
scroll to position [0, 0]
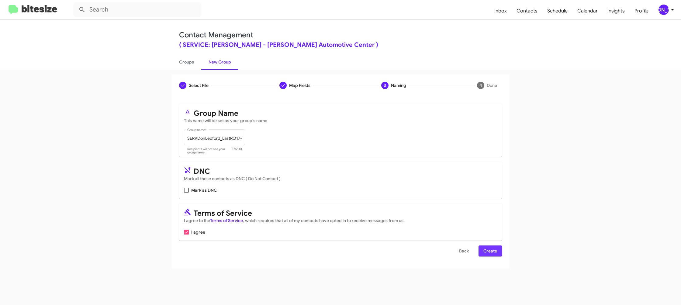
drag, startPoint x: 498, startPoint y: 255, endPoint x: 372, endPoint y: 156, distance: 161.0
click at [497, 255] on button "Create" at bounding box center [489, 250] width 23 height 11
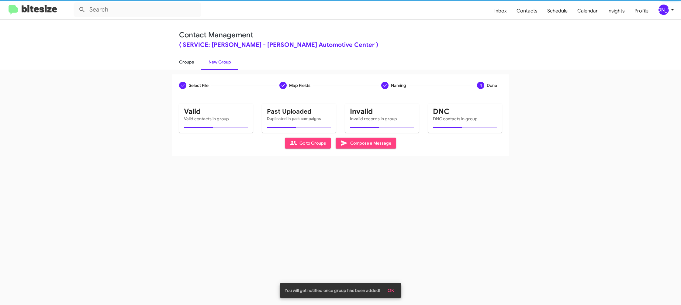
click at [189, 68] on link "Groups" at bounding box center [186, 62] width 29 height 16
type input "in:groups"
drag, startPoint x: 189, startPoint y: 68, endPoint x: 205, endPoint y: 67, distance: 15.6
click at [191, 67] on link "Groups" at bounding box center [186, 62] width 29 height 16
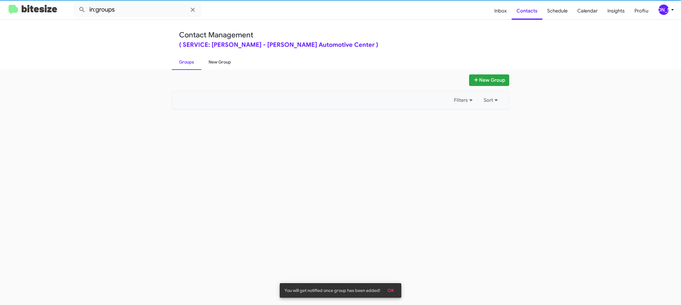
click at [208, 67] on link "New Group" at bounding box center [219, 62] width 37 height 16
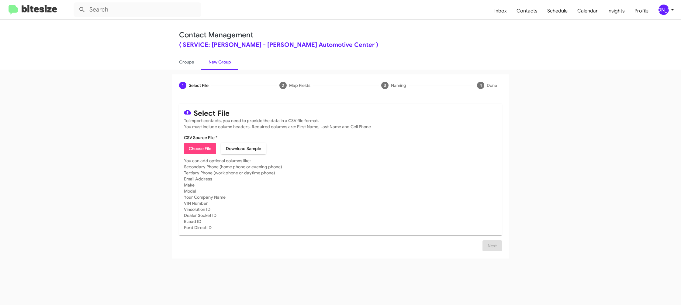
click at [196, 147] on span "Choose File" at bounding box center [200, 148] width 22 height 11
type input "SERVDonLedford_LastRO9-10Mo_[DATE]"
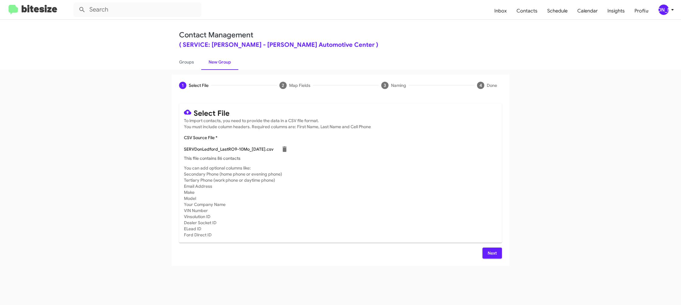
drag, startPoint x: 394, startPoint y: 184, endPoint x: 409, endPoint y: 203, distance: 24.4
click at [396, 184] on mat-card-subtitle "You can add optional columns like: Secondary Phone (home phone or evening phone…" at bounding box center [340, 201] width 313 height 73
click at [482, 253] on div "Next" at bounding box center [340, 253] width 323 height 11
drag, startPoint x: 490, startPoint y: 256, endPoint x: 470, endPoint y: 234, distance: 29.5
click at [489, 255] on span "Next" at bounding box center [492, 253] width 10 height 11
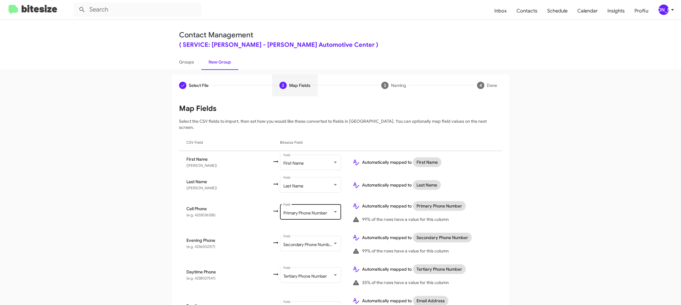
scroll to position [234, 0]
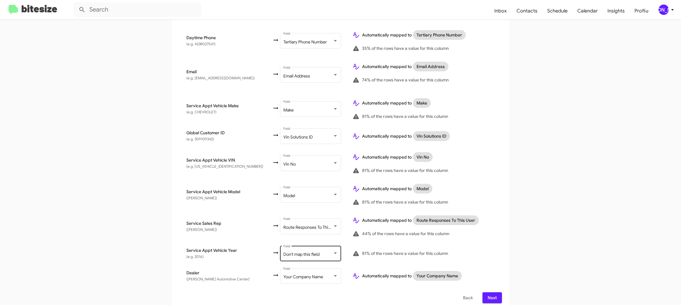
click at [310, 245] on div "Don't map this field Field" at bounding box center [310, 253] width 55 height 17
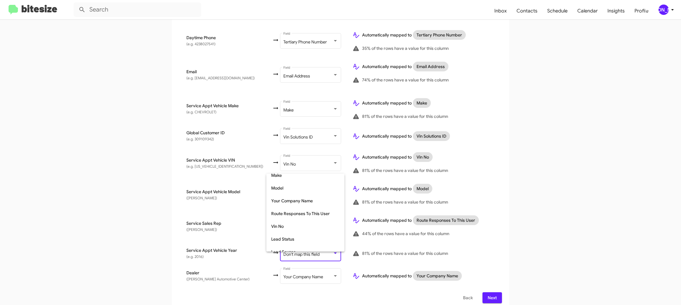
scroll to position [228, 0]
drag, startPoint x: 287, startPoint y: 233, endPoint x: 387, endPoint y: 225, distance: 100.9
click at [287, 232] on span "Year" at bounding box center [305, 232] width 68 height 13
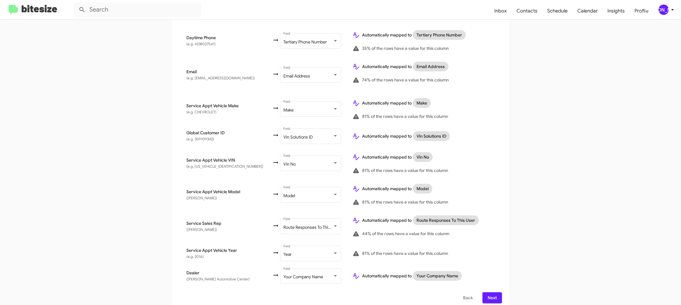
click at [499, 223] on td "Automatically mapped to Route Responses To This User 44% of the rows have a val…" at bounding box center [424, 227] width 154 height 32
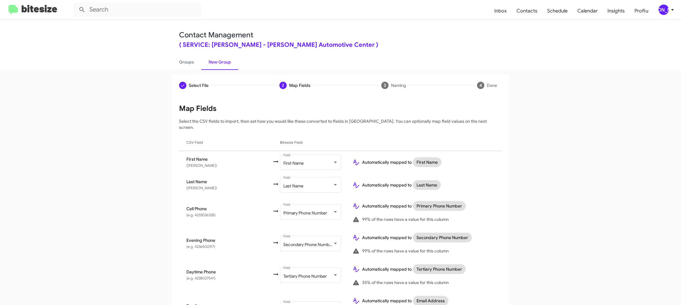
scroll to position [234, 0]
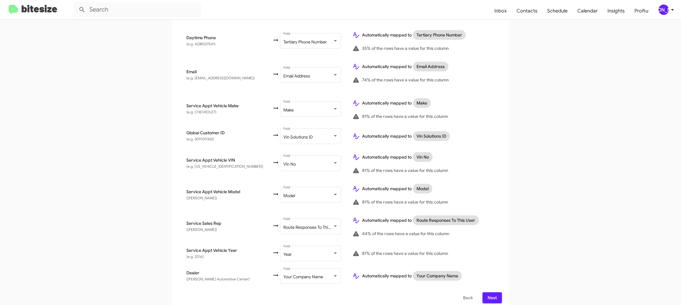
click at [664, 8] on div "[PERSON_NAME]" at bounding box center [663, 10] width 10 height 10
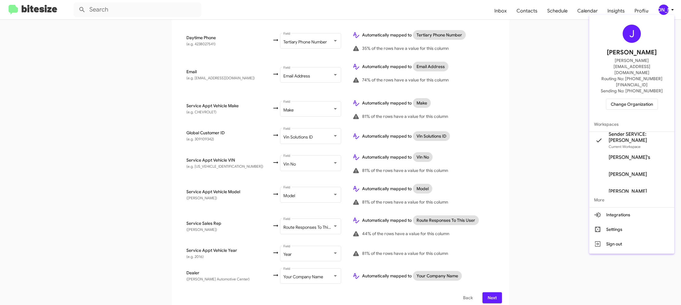
click at [664, 8] on div at bounding box center [340, 152] width 681 height 305
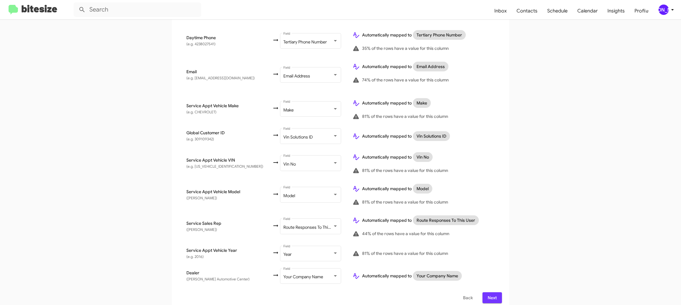
click at [490, 292] on span "Next" at bounding box center [492, 297] width 10 height 11
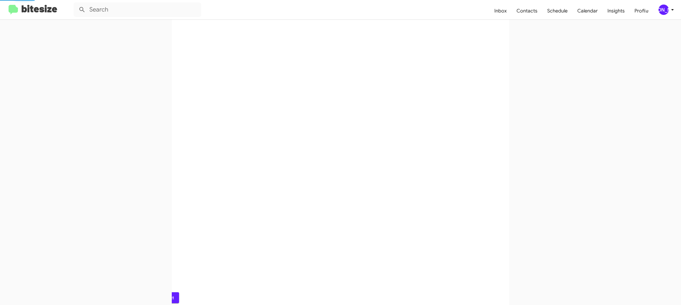
scroll to position [0, 0]
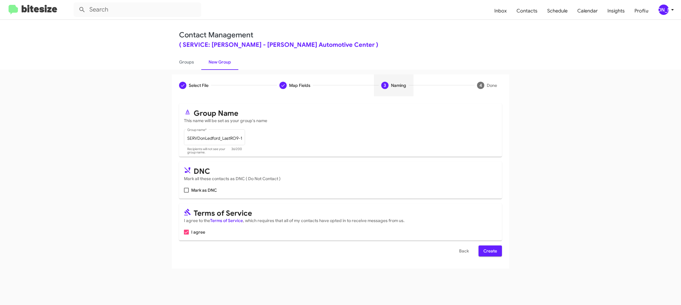
click at [492, 251] on span "Create" at bounding box center [490, 250] width 14 height 11
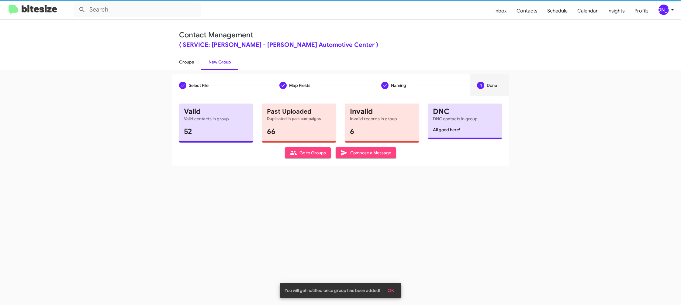
click at [190, 65] on link "Groups" at bounding box center [186, 62] width 29 height 16
type input "in:groups"
drag, startPoint x: 190, startPoint y: 65, endPoint x: 193, endPoint y: 64, distance: 3.8
click at [190, 65] on link "Groups" at bounding box center [186, 62] width 29 height 16
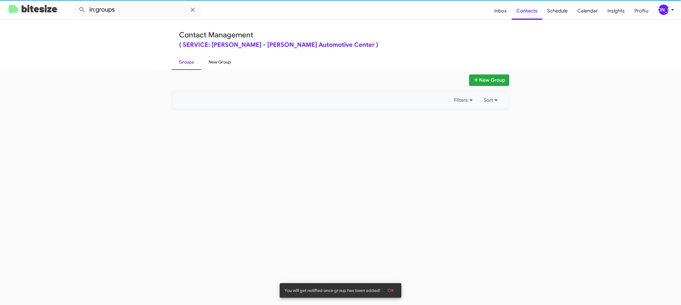
click at [214, 64] on link "New Group" at bounding box center [219, 62] width 37 height 16
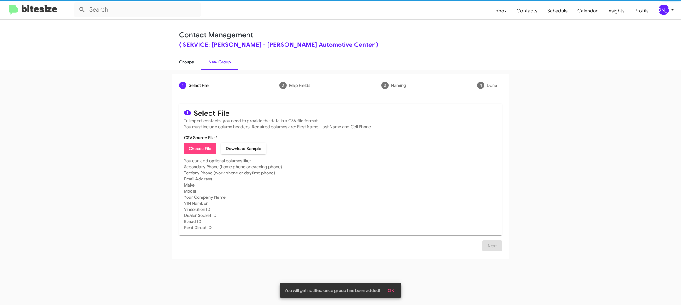
click at [193, 65] on link "Groups" at bounding box center [186, 62] width 29 height 16
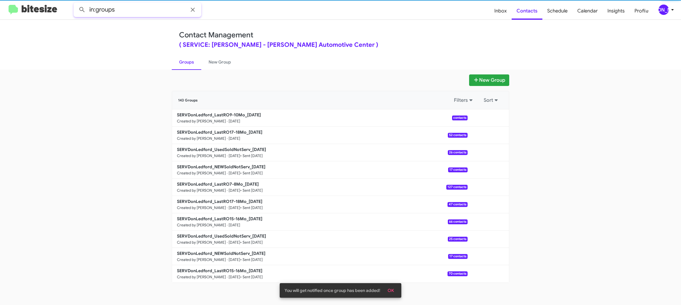
click at [158, 13] on input "in:groups" at bounding box center [138, 9] width 128 height 15
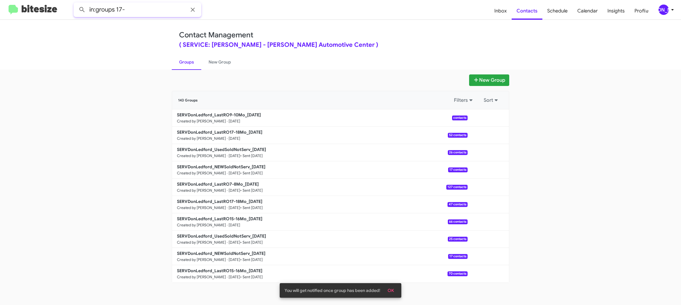
click at [76, 4] on button at bounding box center [82, 10] width 12 height 12
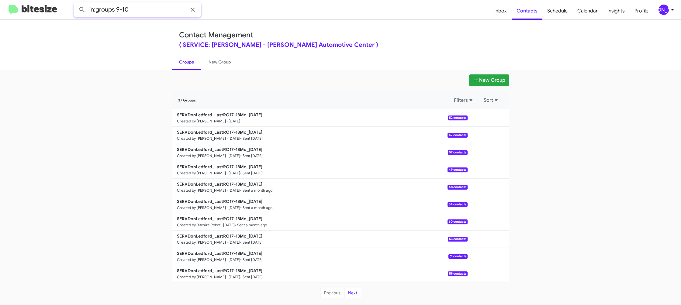
type input "in:groups 9-10"
click at [76, 4] on button at bounding box center [82, 10] width 12 height 12
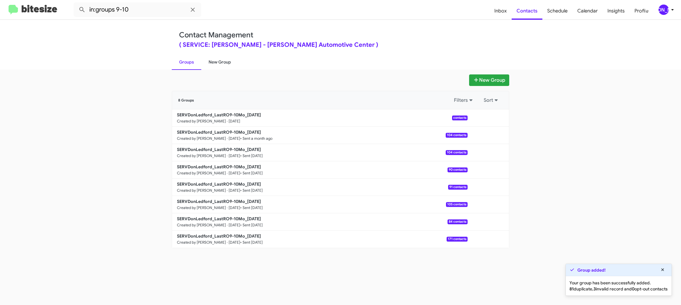
click at [218, 60] on link "New Group" at bounding box center [219, 62] width 37 height 16
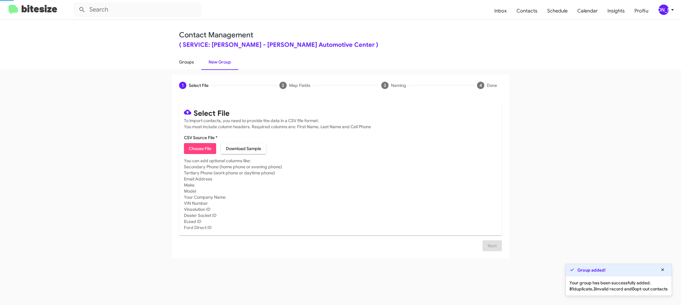
click at [188, 62] on link "Groups" at bounding box center [186, 62] width 29 height 16
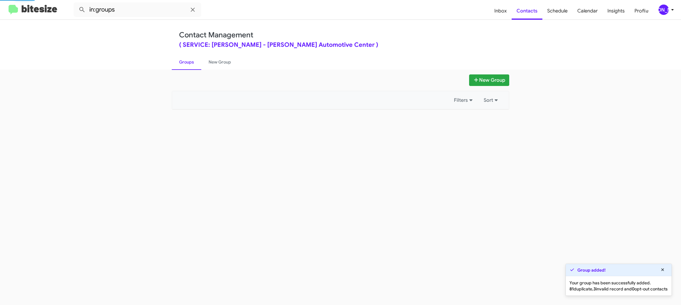
click at [188, 62] on link "Groups" at bounding box center [186, 62] width 29 height 16
drag, startPoint x: 188, startPoint y: 62, endPoint x: 203, endPoint y: 68, distance: 16.6
click at [189, 61] on link "Groups" at bounding box center [186, 62] width 29 height 16
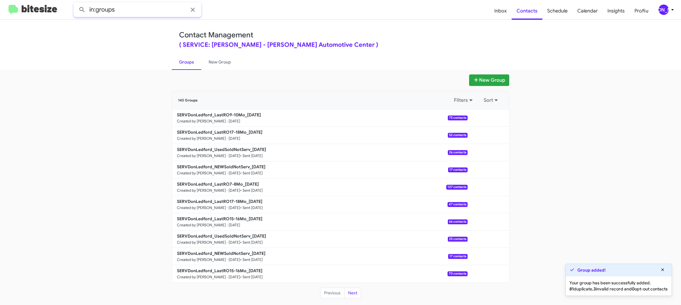
click at [152, 12] on input "in:groups" at bounding box center [138, 9] width 128 height 15
type input "in:groups 9-10"
click at [76, 4] on button at bounding box center [82, 10] width 12 height 12
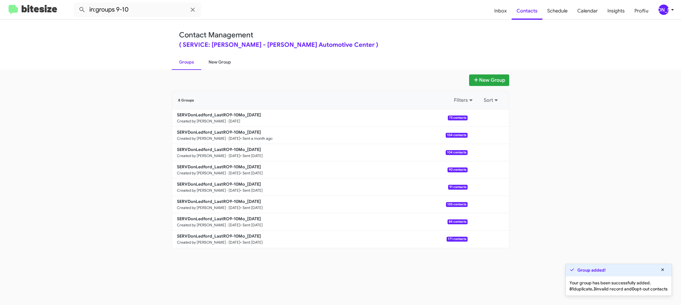
click at [225, 61] on link "New Group" at bounding box center [219, 62] width 37 height 16
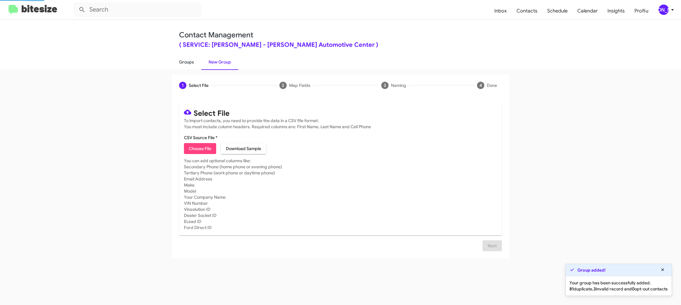
click at [194, 62] on link "Groups" at bounding box center [186, 62] width 29 height 16
type input "in:groups"
drag, startPoint x: 194, startPoint y: 62, endPoint x: 227, endPoint y: 69, distance: 33.6
click at [194, 62] on link "Groups" at bounding box center [186, 62] width 29 height 16
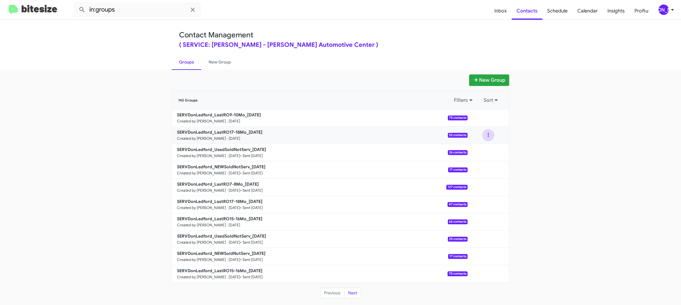
click at [485, 136] on button at bounding box center [488, 135] width 12 height 12
click at [481, 148] on button "View contacts" at bounding box center [469, 151] width 49 height 15
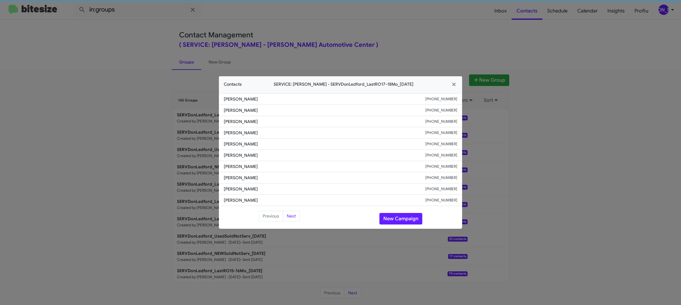
click at [233, 154] on span "[PERSON_NAME]" at bounding box center [324, 155] width 201 height 6
drag, startPoint x: 273, startPoint y: 158, endPoint x: 235, endPoint y: 154, distance: 38.2
click at [233, 154] on span "[PERSON_NAME]" at bounding box center [324, 155] width 201 height 6
copy span "[PERSON_NAME]"
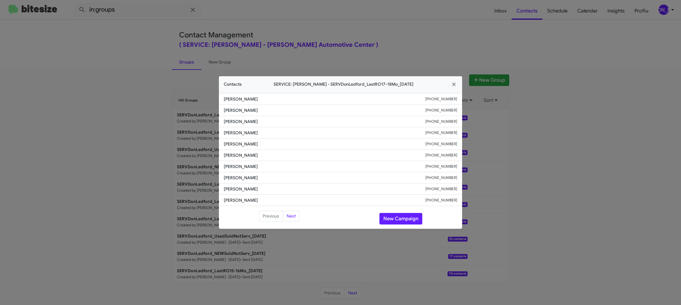
drag, startPoint x: 379, startPoint y: 41, endPoint x: 441, endPoint y: 79, distance: 72.6
click at [379, 42] on modal-container "Contacts SERVICE: [PERSON_NAME] - SERVDonLedford_LastRO17-18Mo_[DATE] [PERSON_N…" at bounding box center [340, 152] width 681 height 305
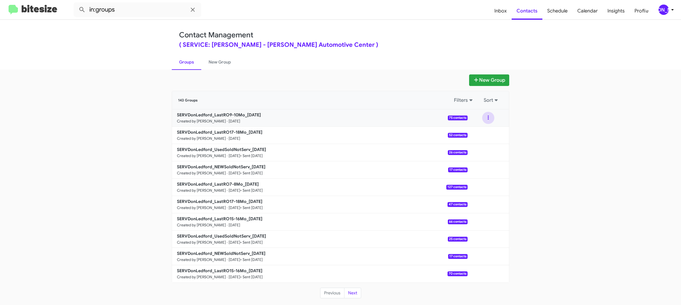
click at [485, 121] on button at bounding box center [488, 118] width 12 height 12
click at [487, 129] on button "View contacts" at bounding box center [469, 134] width 49 height 15
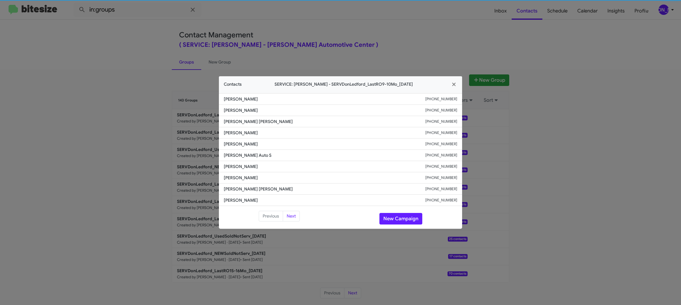
click at [239, 153] on span "[PERSON_NAME] Auto S" at bounding box center [324, 155] width 201 height 6
copy span "[PERSON_NAME] Auto S"
click at [242, 144] on span "[PERSON_NAME]" at bounding box center [324, 144] width 201 height 6
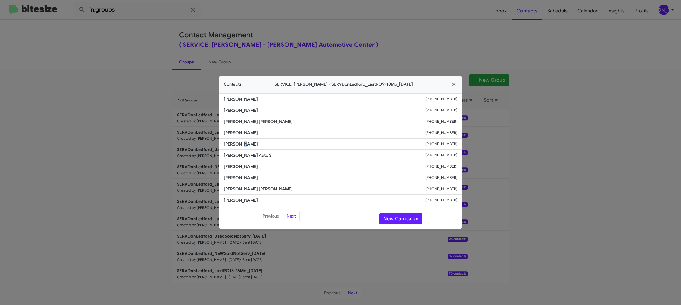
click at [242, 144] on span "[PERSON_NAME]" at bounding box center [324, 144] width 201 height 6
copy span "[PERSON_NAME]"
drag, startPoint x: 142, startPoint y: 81, endPoint x: 196, endPoint y: 120, distance: 66.1
click at [142, 81] on modal-container "Contacts SERVICE: [PERSON_NAME] - SERVDonLedford_LastRO9-10Mo_[DATE] [PERSON_NA…" at bounding box center [340, 152] width 681 height 305
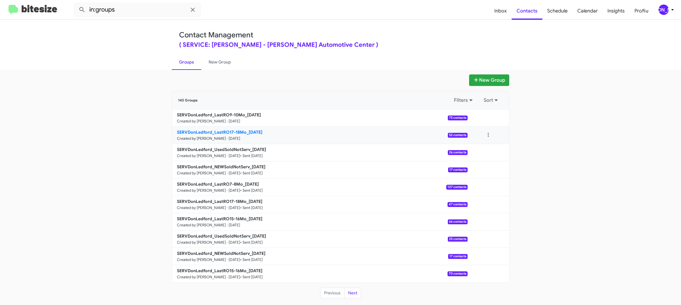
click at [240, 132] on b "SERVDonLedford_LastRO17-18Mo_[DATE]" at bounding box center [219, 131] width 85 height 5
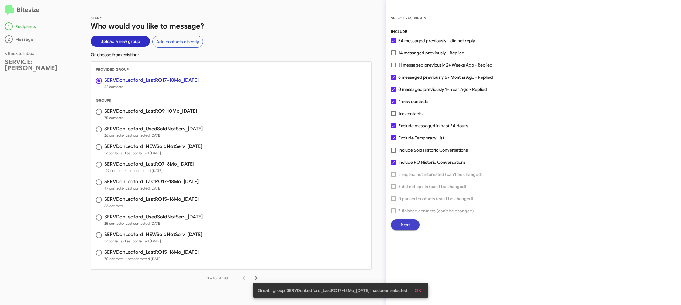
click at [407, 226] on span "Next" at bounding box center [404, 224] width 9 height 11
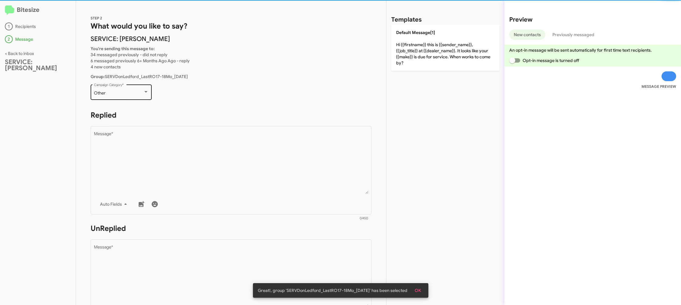
click at [145, 94] on div "Other" at bounding box center [121, 93] width 55 height 5
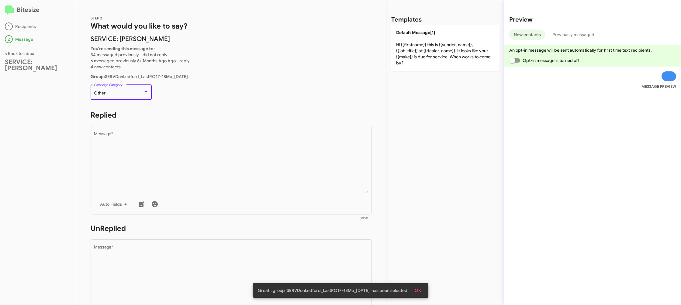
scroll to position [13, 0]
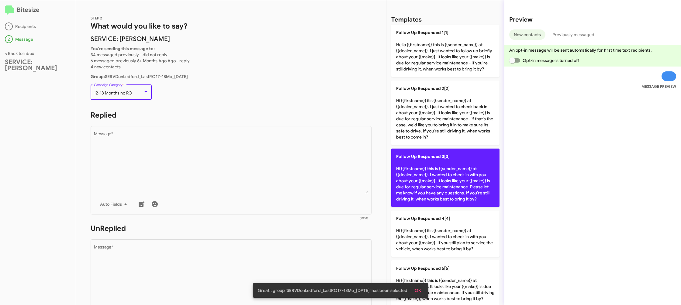
drag, startPoint x: 198, startPoint y: 149, endPoint x: 392, endPoint y: 152, distance: 193.9
click at [203, 147] on textarea "Message *" at bounding box center [231, 163] width 274 height 62
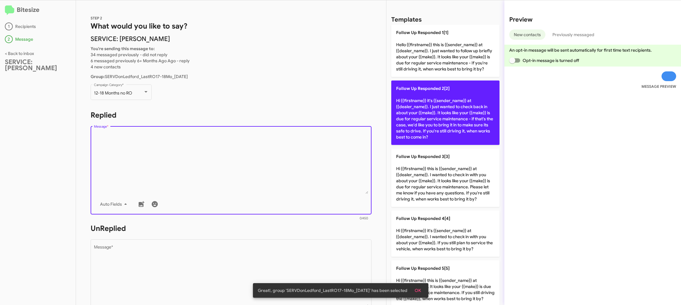
scroll to position [353, 0]
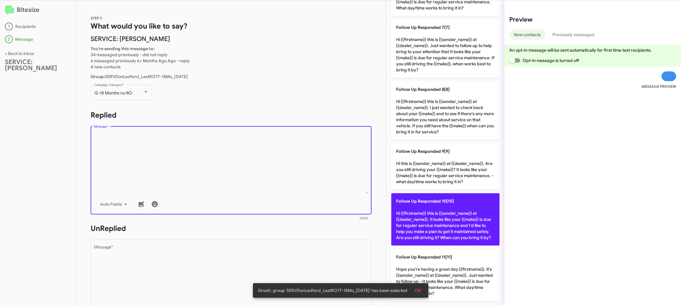
click at [431, 224] on p "Follow Up Responded 10[10] Hi {{firstname}} this is {{sender_name}} at {{dealer…" at bounding box center [445, 219] width 108 height 52
type textarea "Hi {{firstname}} this is {{sender_name}} at {{dealer_name}}. It looks like your…"
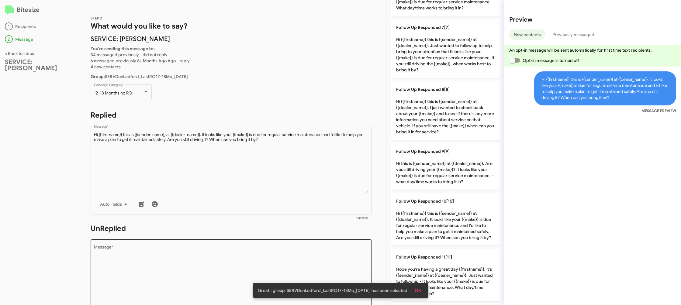
click at [282, 251] on textarea "Message *" at bounding box center [231, 276] width 274 height 62
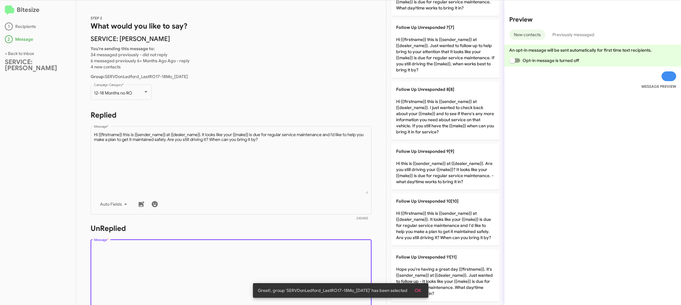
click at [282, 251] on textarea "Message *" at bounding box center [231, 276] width 274 height 62
click at [295, 235] on form "UnReplied Drop image here to insert Auto Fields Message * 0/450" at bounding box center [231, 279] width 281 height 111
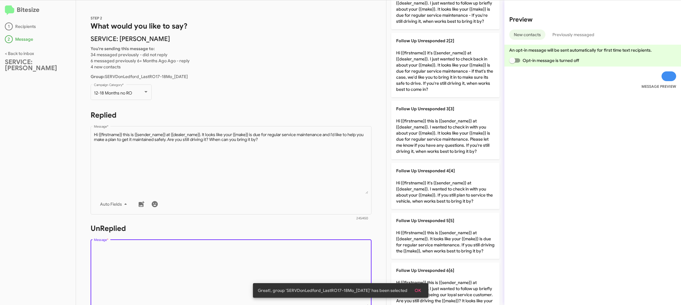
scroll to position [0, 0]
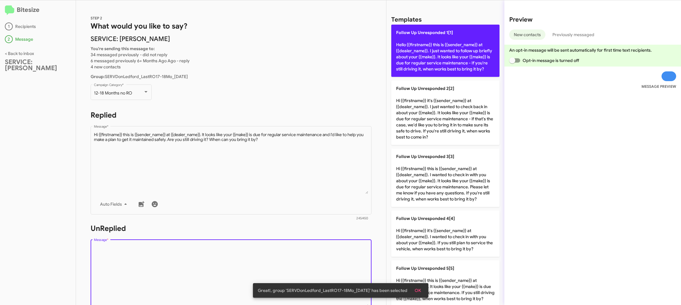
click at [430, 59] on p "Follow Up Unresponded 1[1] Hello {{firstname}} this is {{sender_name}} at {{dea…" at bounding box center [445, 51] width 108 height 52
type textarea "Hello {{firstname}} this is {{sender_name}} at {{dealer_name}}. I just wanted t…"
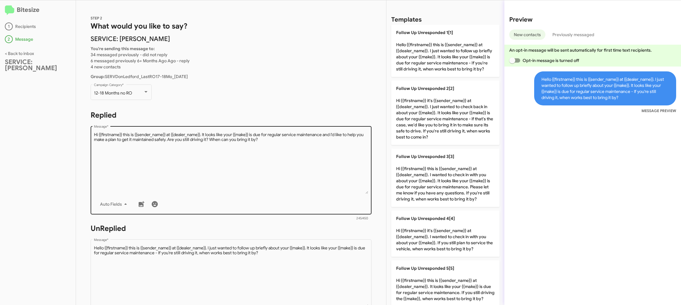
drag, startPoint x: 246, startPoint y: 180, endPoint x: 253, endPoint y: 176, distance: 7.7
click at [247, 180] on textarea "Message *" at bounding box center [231, 163] width 274 height 62
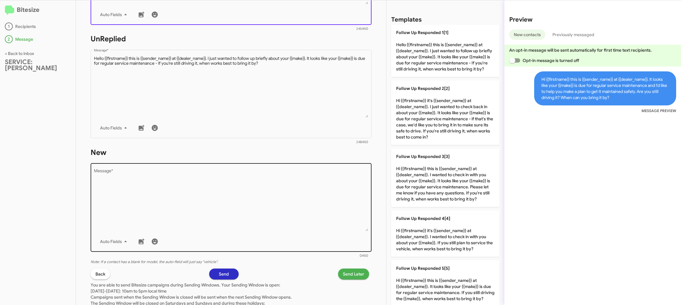
scroll to position [212, 0]
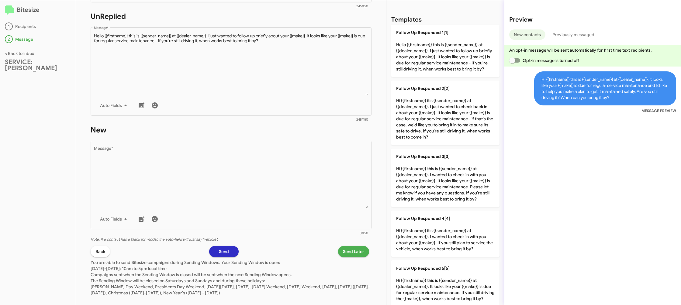
drag, startPoint x: 333, startPoint y: 104, endPoint x: 376, endPoint y: 118, distance: 45.9
click at [332, 104] on div "Auto Fields" at bounding box center [231, 105] width 274 height 12
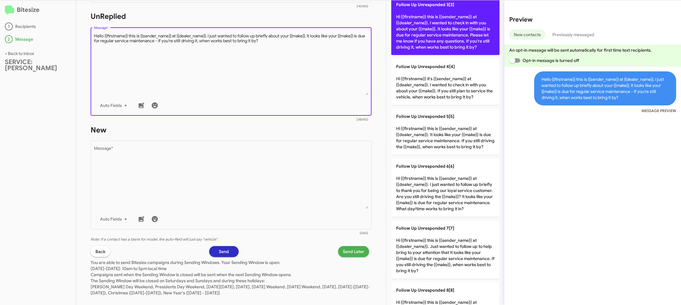
scroll to position [0, 0]
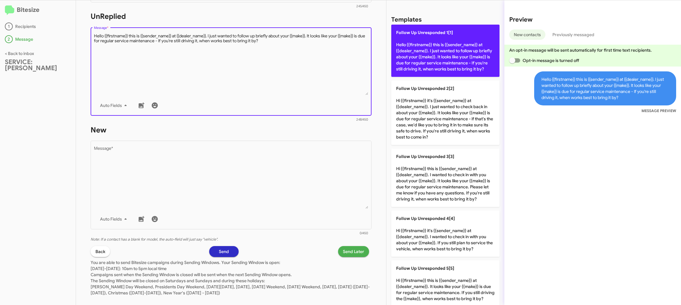
click at [410, 52] on p "Follow Up Unresponded 1[1] Hello {{firstname}} this is {{sender_name}} at {{dea…" at bounding box center [445, 51] width 108 height 52
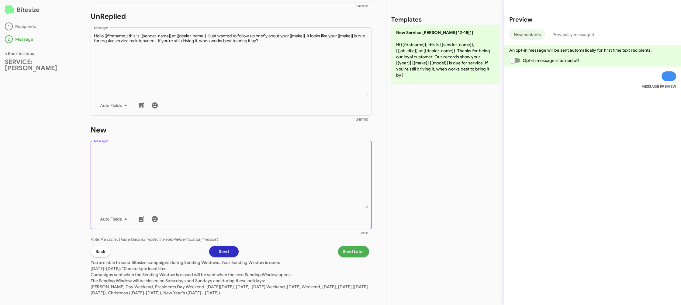
click at [316, 173] on textarea "Message *" at bounding box center [231, 178] width 274 height 62
drag, startPoint x: 316, startPoint y: 173, endPoint x: 392, endPoint y: 92, distance: 111.8
click at [321, 164] on textarea "Message *" at bounding box center [231, 178] width 274 height 62
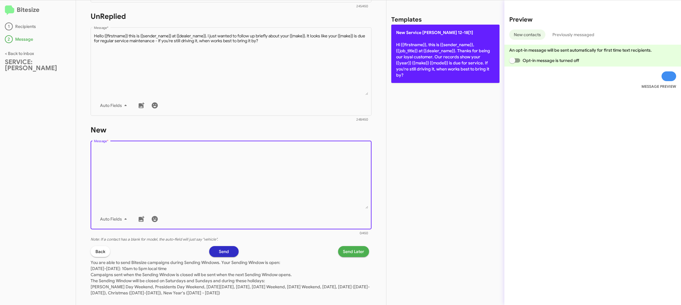
click at [410, 77] on p "New Service [PERSON_NAME] 12-18[1] Hi {{firstname}}, this is {{sender_name}}, {…" at bounding box center [445, 54] width 108 height 58
type textarea "Hi {{firstname}}, this is {{sender_name}}, {{job_title}} at {{dealer_name}}. Th…"
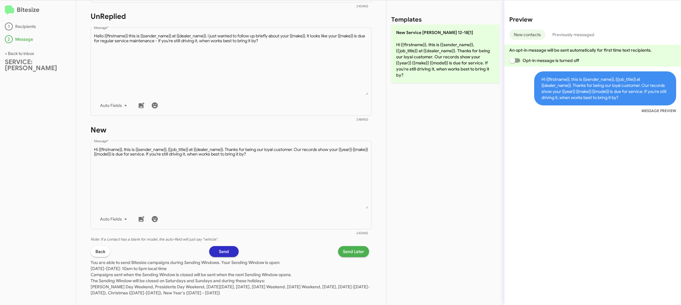
click at [355, 252] on span "Send Later" at bounding box center [353, 251] width 21 height 11
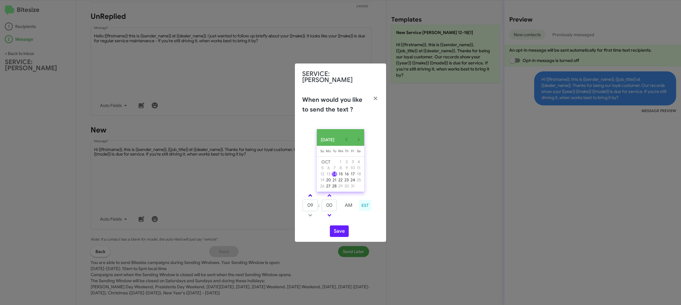
click at [310, 192] on link at bounding box center [310, 195] width 11 height 7
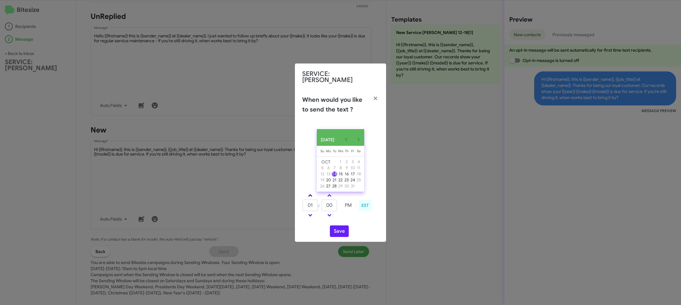
type input "02"
drag, startPoint x: 343, startPoint y: 231, endPoint x: 318, endPoint y: 191, distance: 46.5
click at [343, 231] on button "Save" at bounding box center [339, 231] width 19 height 12
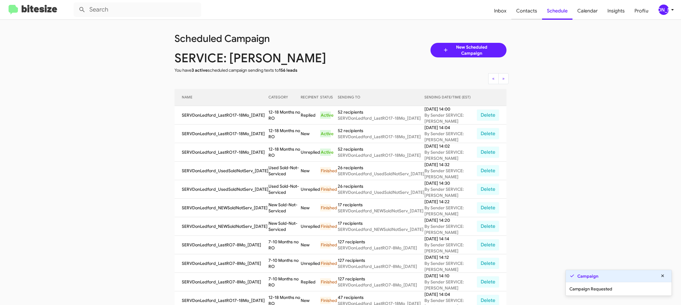
click at [519, 9] on span "Contacts" at bounding box center [526, 11] width 31 height 18
type input "in:groups"
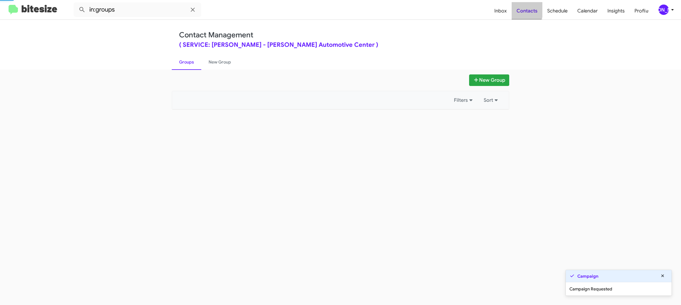
click at [519, 9] on span "Contacts" at bounding box center [526, 11] width 31 height 18
drag, startPoint x: 519, startPoint y: 9, endPoint x: 502, endPoint y: 14, distance: 17.5
click at [519, 9] on span "Contacts" at bounding box center [526, 11] width 31 height 18
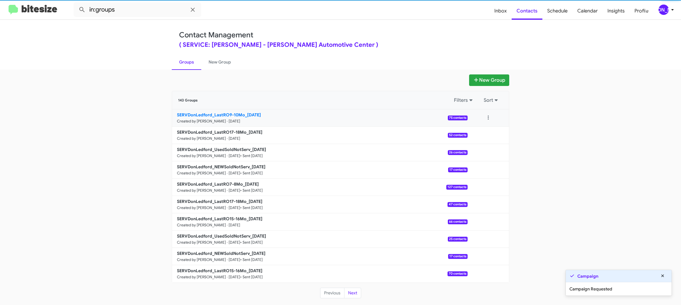
click at [235, 111] on link "SERVDonLedford_LastRO9-10Mo_[DATE] Created by [PERSON_NAME] · [DATE] 75 contacts" at bounding box center [319, 117] width 295 height 17
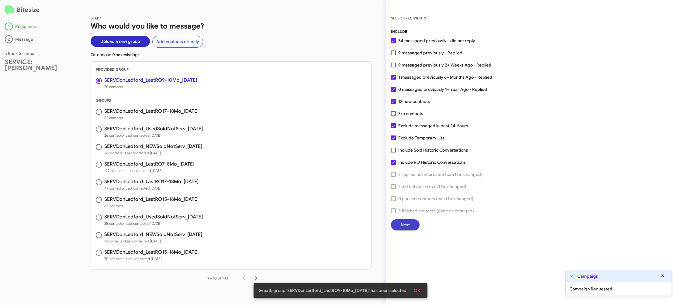
click at [399, 225] on button "Next" at bounding box center [405, 224] width 29 height 11
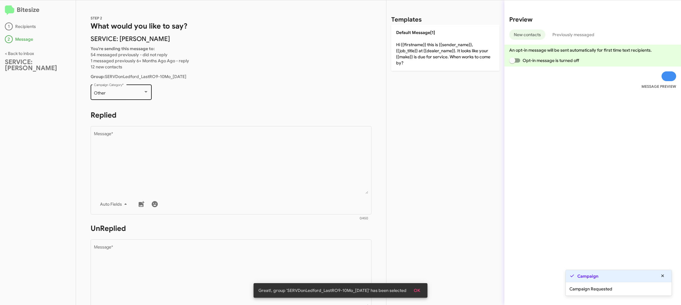
click at [128, 87] on div "Other Campaign Category *" at bounding box center [121, 91] width 55 height 17
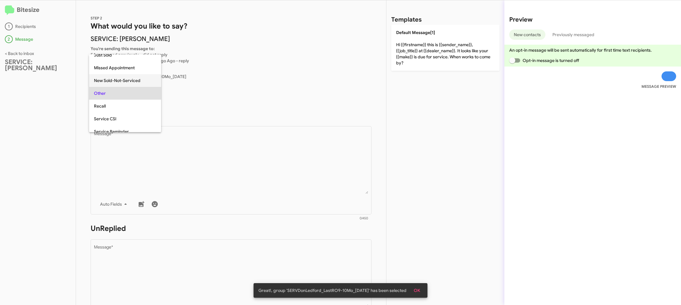
scroll to position [64, 0]
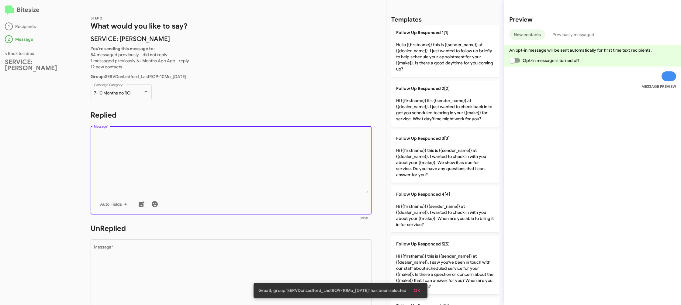
click at [266, 180] on textarea "Message *" at bounding box center [231, 163] width 274 height 62
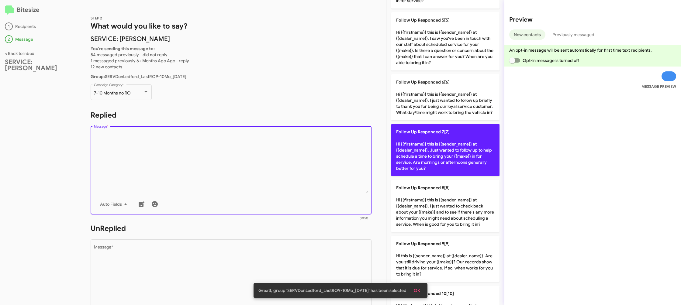
scroll to position [217, 0]
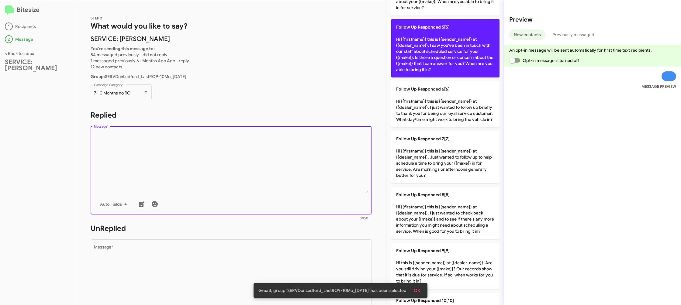
drag, startPoint x: 423, startPoint y: 46, endPoint x: 413, endPoint y: 50, distance: 9.9
click at [419, 49] on p "Follow Up Responded 5[5] Hi {{firstname}} this is {{sender_name}} at {{dealer_n…" at bounding box center [445, 48] width 108 height 58
type textarea "Hi {{firstname}} this is {{sender_name}} at {{dealer_name}}. I saw you've been …"
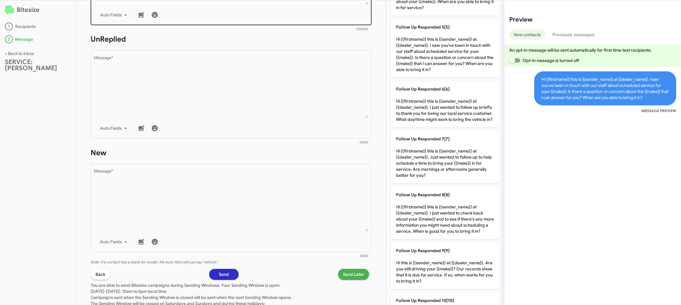
scroll to position [214, 0]
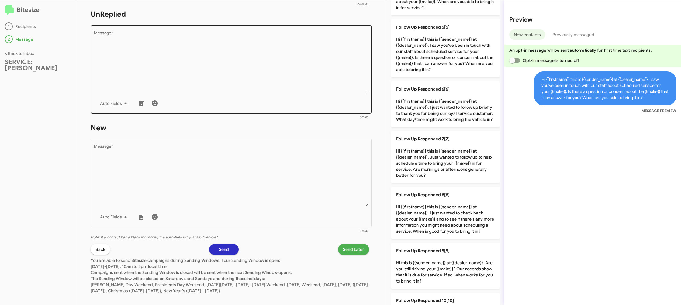
click at [311, 98] on div "Auto Fields" at bounding box center [231, 103] width 274 height 12
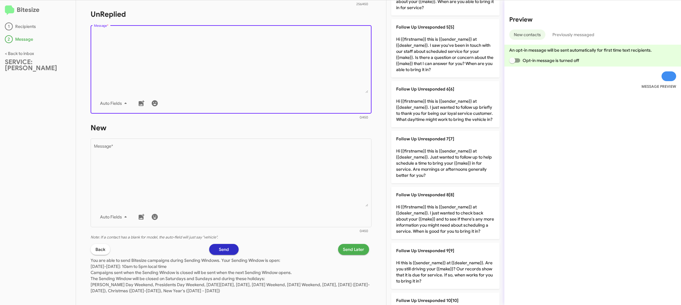
click at [311, 98] on div "Auto Fields" at bounding box center [231, 103] width 274 height 12
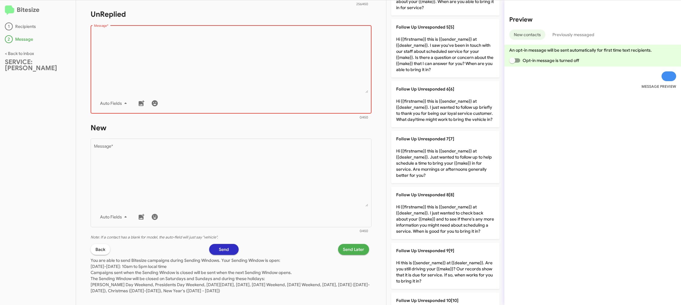
drag, startPoint x: 442, startPoint y: 117, endPoint x: 375, endPoint y: 139, distance: 71.1
click at [442, 117] on p "Follow Up Unresponded 6[6] Hi {{firstname}} this is {{sender_name}} at {{dealer…" at bounding box center [445, 104] width 108 height 46
type textarea "Hi {{firstname}} this is {{sender_name}} at {{dealer_name}}. I just wanted to f…"
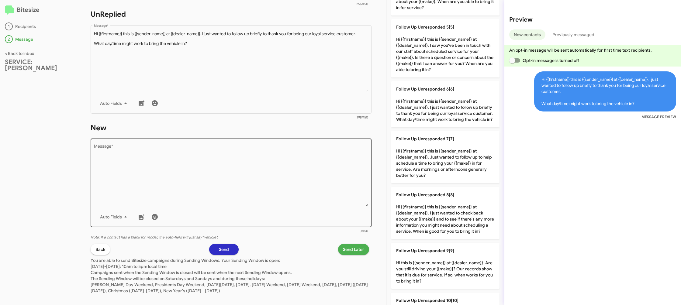
click at [330, 177] on textarea "Message *" at bounding box center [231, 176] width 274 height 62
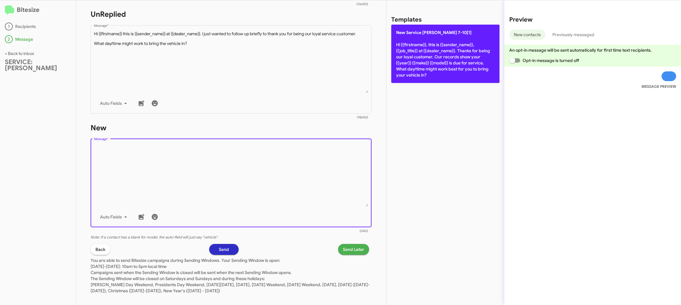
drag, startPoint x: 330, startPoint y: 177, endPoint x: 433, endPoint y: 65, distance: 152.2
click at [336, 167] on textarea "Message *" at bounding box center [231, 176] width 274 height 62
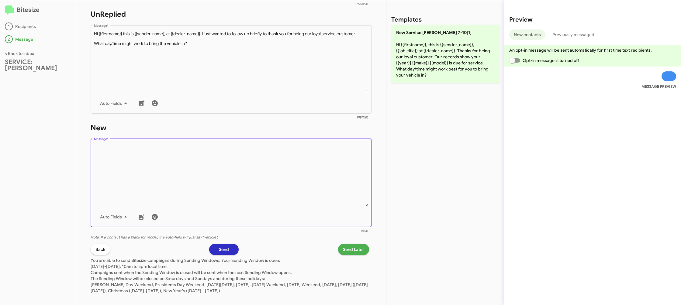
drag, startPoint x: 438, startPoint y: 61, endPoint x: 380, endPoint y: 177, distance: 129.3
click at [437, 62] on p "New Service [PERSON_NAME] 7-10[1] Hi {{firstname}}, this is {{sender_name}}, {{…" at bounding box center [445, 54] width 108 height 58
type textarea "Hi {{firstname}}, this is {{sender_name}}, {{job_title}} at {{dealer_name}}. Th…"
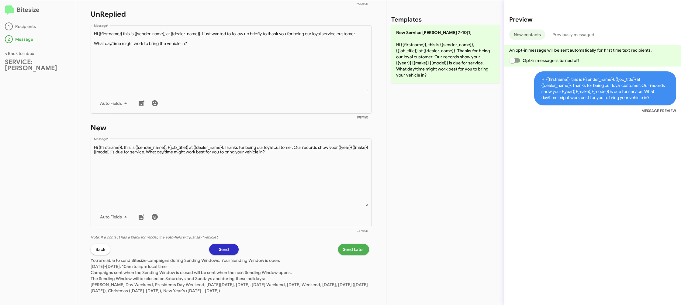
click at [350, 250] on span "Send Later" at bounding box center [353, 249] width 21 height 11
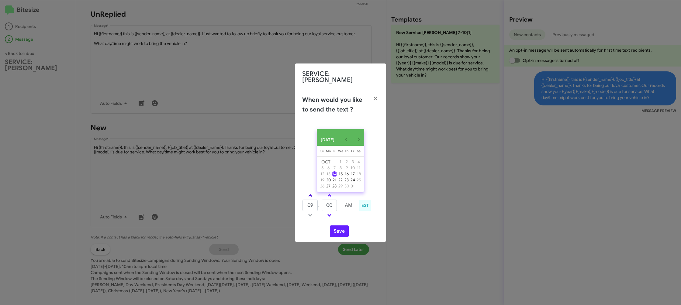
click at [307, 194] on link at bounding box center [310, 195] width 11 height 7
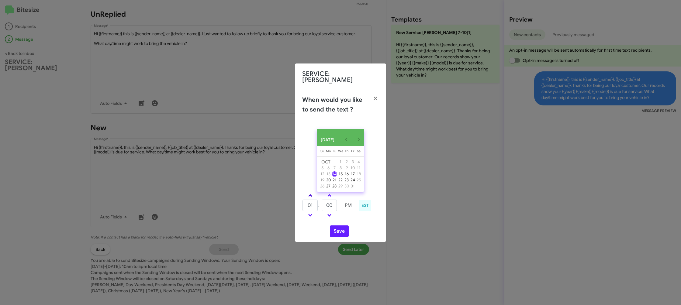
type input "02"
click at [334, 194] on link at bounding box center [329, 195] width 11 height 7
type input "10"
drag, startPoint x: 341, startPoint y: 232, endPoint x: 266, endPoint y: 82, distance: 167.3
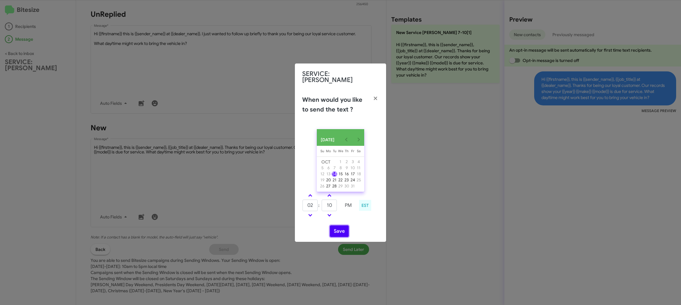
click at [341, 232] on button "Save" at bounding box center [339, 231] width 19 height 12
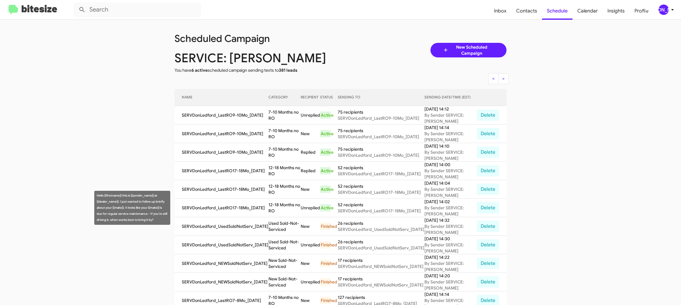
click at [274, 204] on td "12-18 Months no RO" at bounding box center [284, 208] width 32 height 19
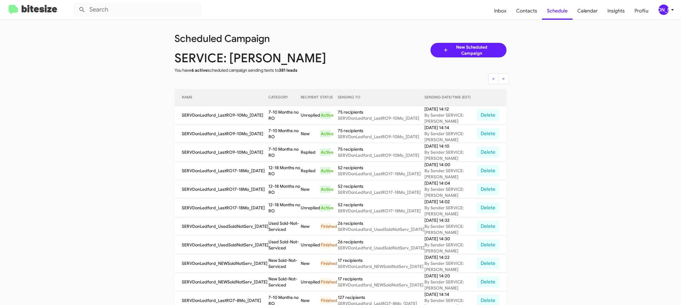
copy td "12-18 Months no RO"
click at [278, 105] on th "CATEGORY" at bounding box center [284, 97] width 32 height 17
click at [282, 111] on td "7-10 Months no RO" at bounding box center [284, 115] width 32 height 19
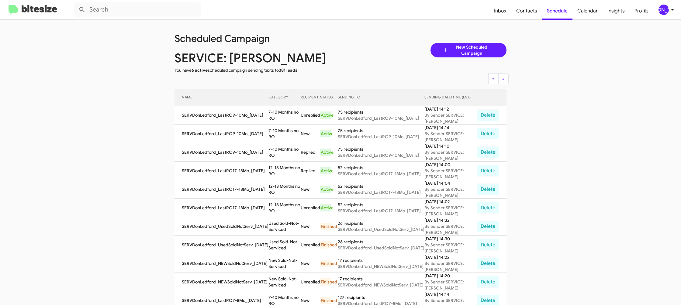
click at [282, 111] on td "7-10 Months no RO" at bounding box center [284, 115] width 32 height 19
copy td "7-10 Months no RO"
click at [617, 12] on span "Insights" at bounding box center [615, 11] width 27 height 18
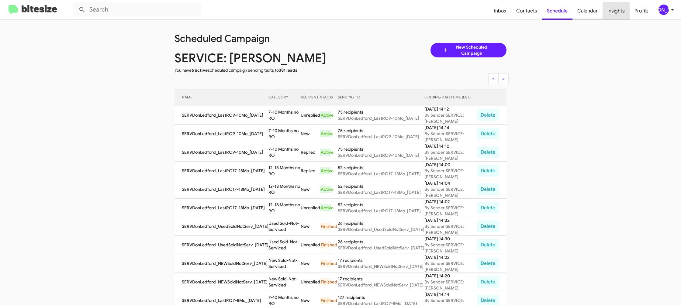
click at [606, 9] on span "Insights" at bounding box center [615, 11] width 27 height 18
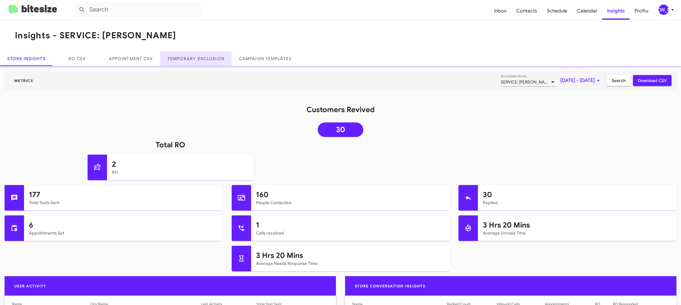
click at [194, 64] on link "Temporary Exclusion" at bounding box center [195, 58] width 71 height 15
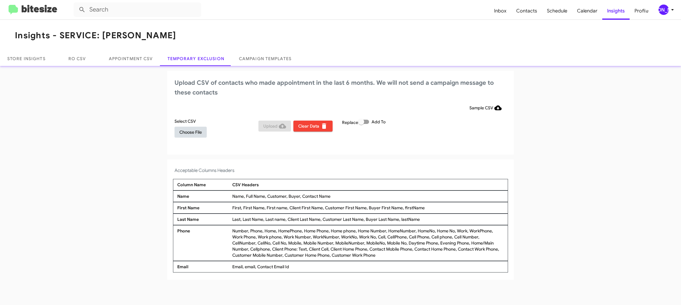
click at [195, 129] on span "Choose File" at bounding box center [190, 132] width 22 height 11
click at [406, 166] on div "Acceptable Columns Headers Column Name CSV Headers Name Name, Full Name, Custom…" at bounding box center [340, 221] width 346 height 120
click at [339, 22] on mat-toolbar "Insights - SERVICE: [PERSON_NAME]" at bounding box center [340, 36] width 681 height 32
click at [672, 11] on icon at bounding box center [671, 9] width 7 height 7
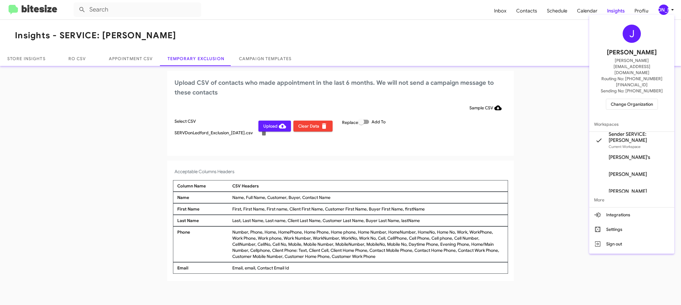
click at [672, 11] on div at bounding box center [340, 152] width 681 height 305
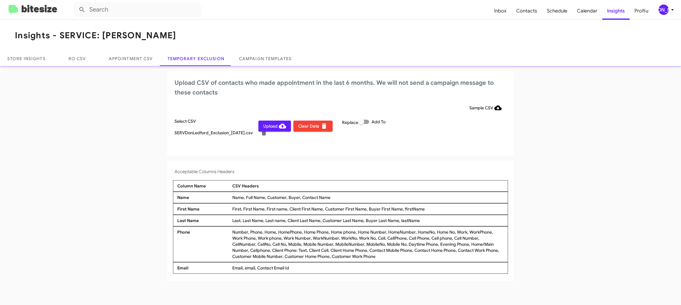
click at [275, 125] on span "Upload" at bounding box center [274, 126] width 23 height 11
